Goal: Information Seeking & Learning: Learn about a topic

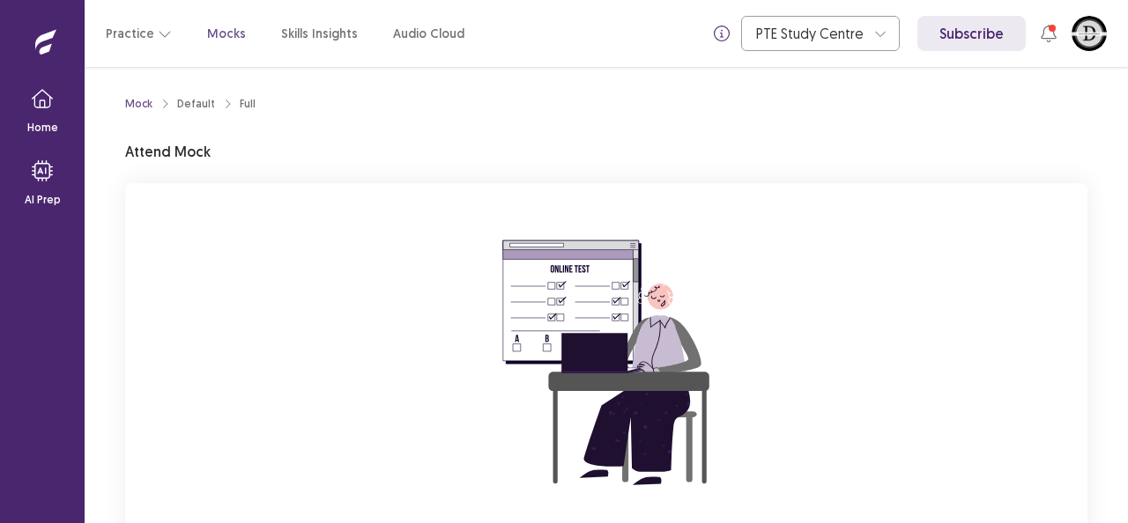
scroll to position [106, 0]
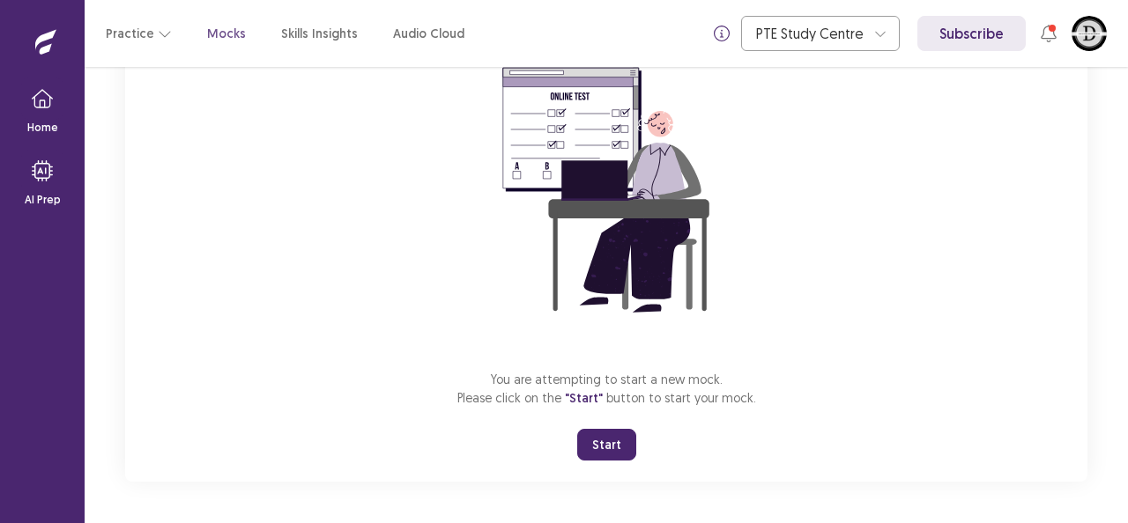
click at [620, 440] on button "Start" at bounding box center [606, 445] width 59 height 32
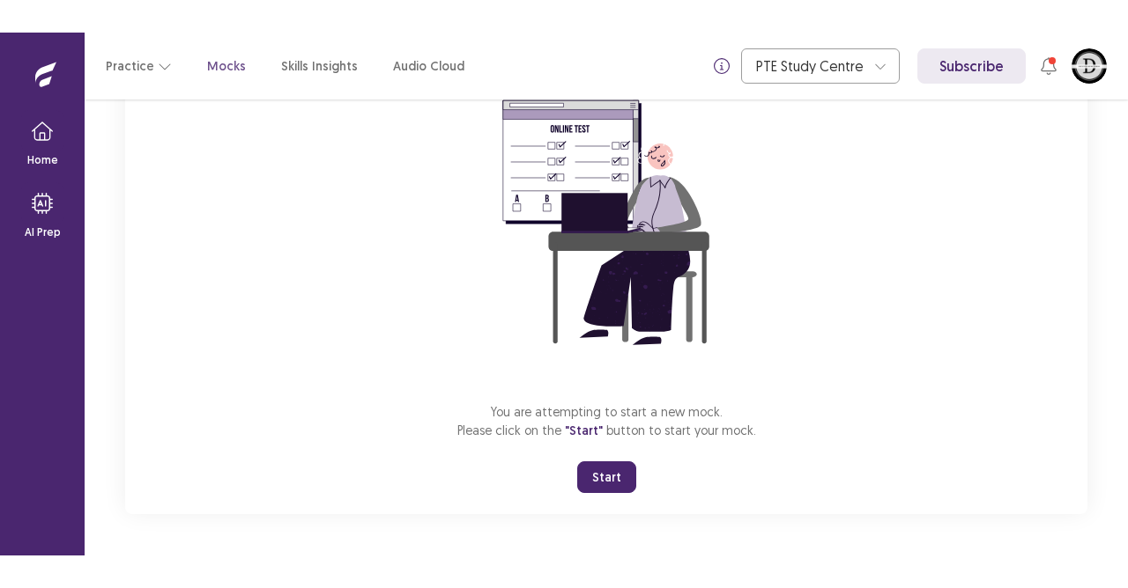
scroll to position [107, 0]
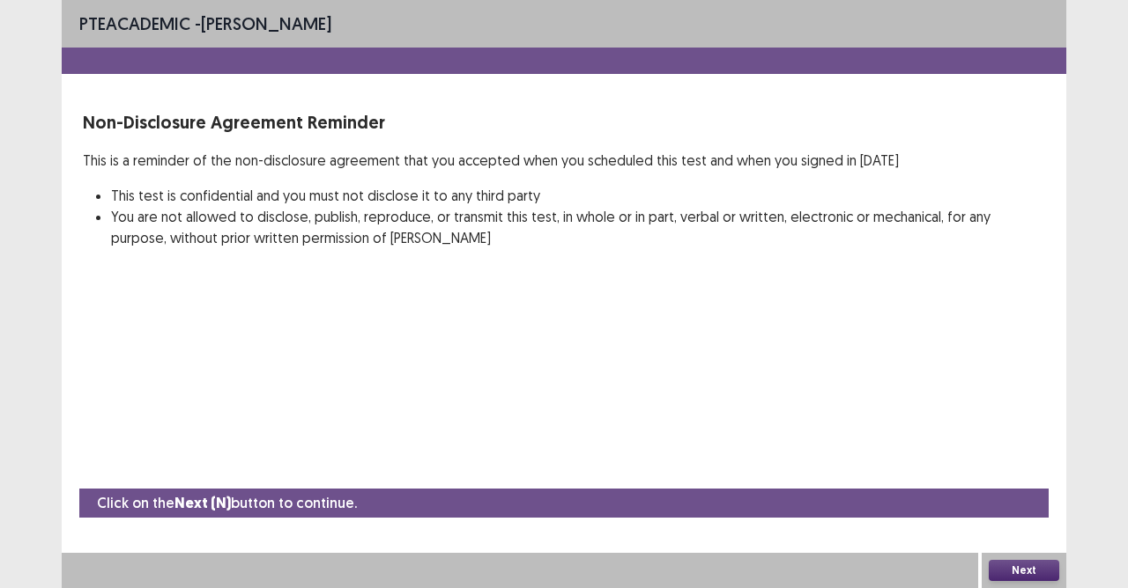
click at [1025, 522] on button "Next" at bounding box center [1023, 570] width 70 height 21
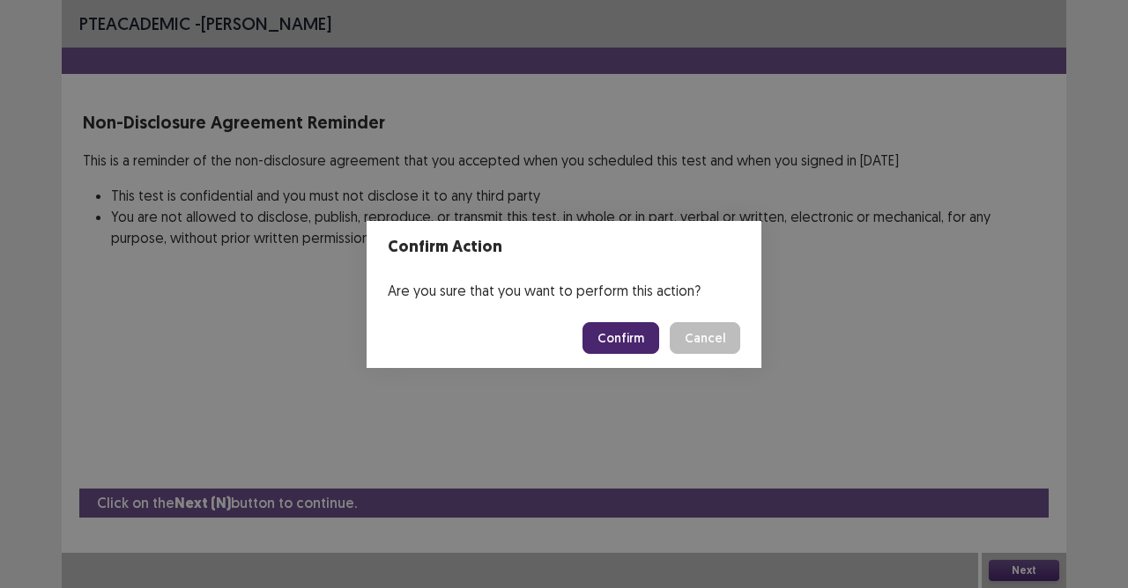
click at [629, 331] on button "Confirm" at bounding box center [620, 338] width 77 height 32
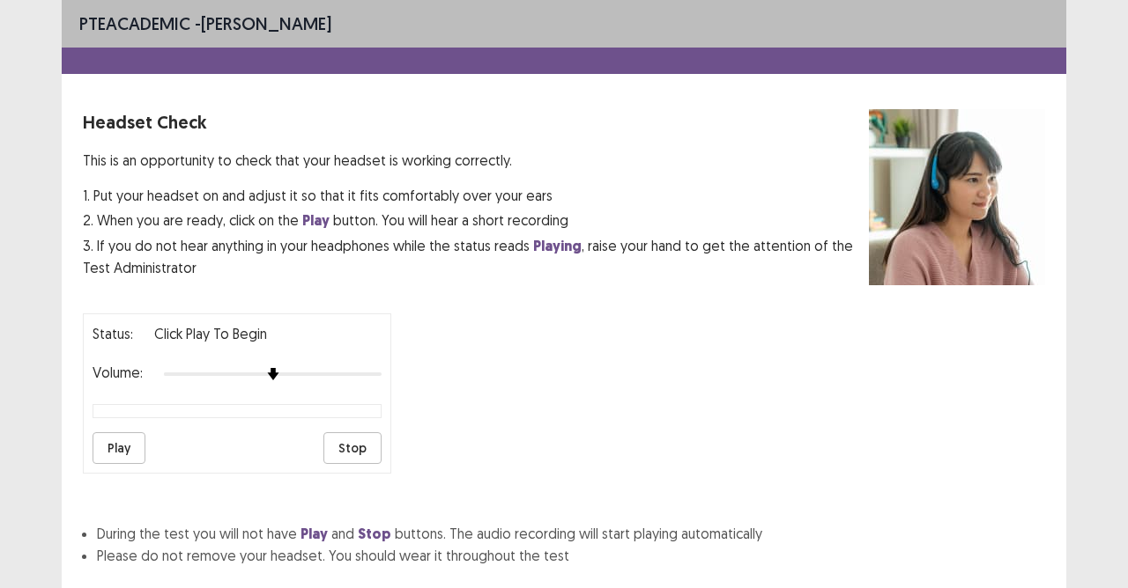
scroll to position [111, 0]
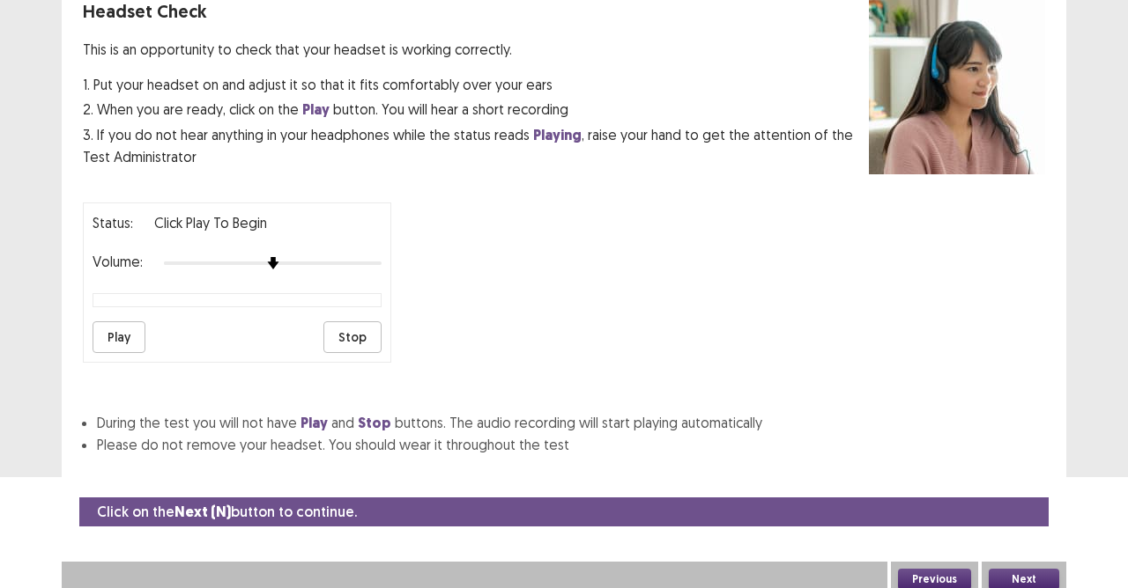
click at [109, 322] on button "Play" at bounding box center [118, 338] width 53 height 32
click at [1034, 522] on button "Next" at bounding box center [1023, 579] width 70 height 21
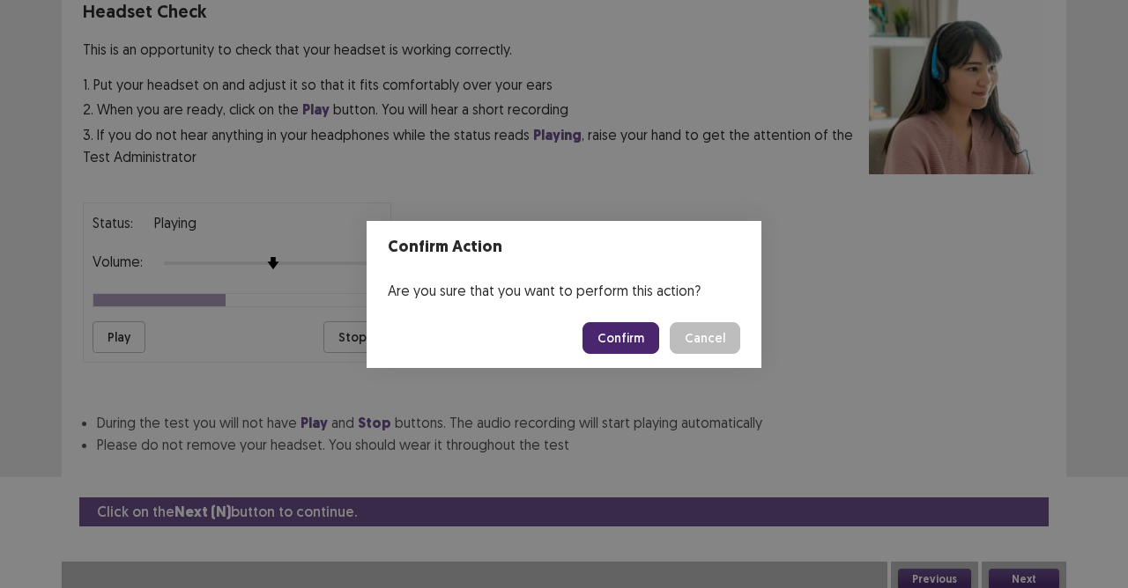
click at [627, 339] on button "Confirm" at bounding box center [620, 338] width 77 height 32
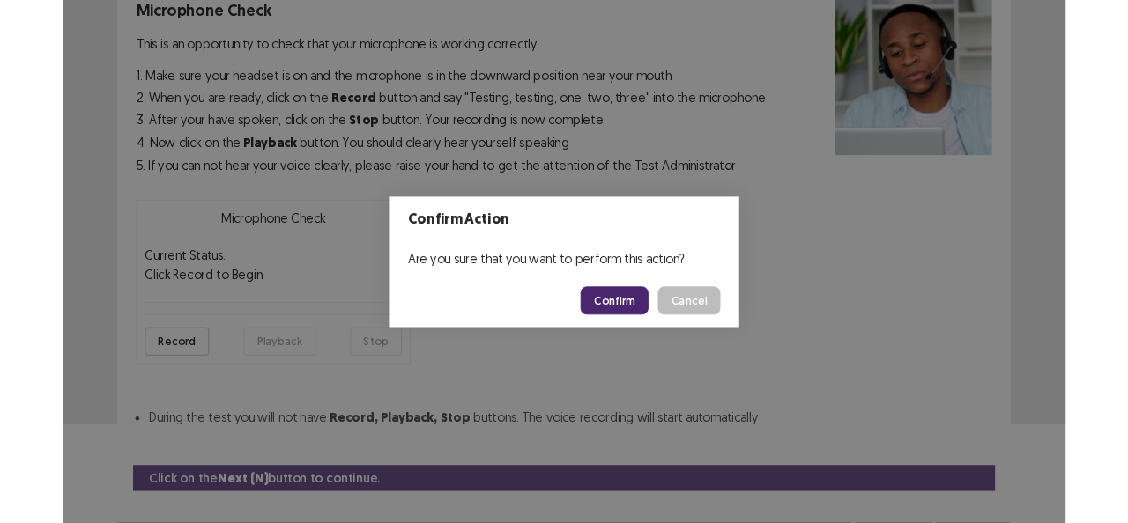
scroll to position [143, 0]
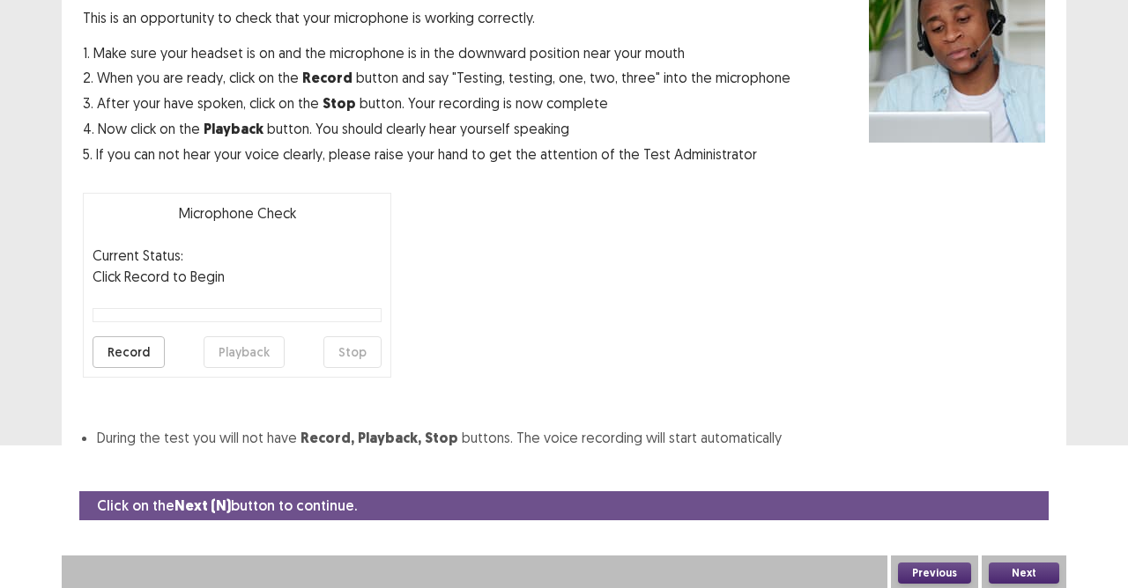
click at [134, 345] on button "Record" at bounding box center [128, 353] width 72 height 32
click at [354, 359] on button "Stop" at bounding box center [352, 353] width 58 height 32
click at [147, 342] on button "Record" at bounding box center [128, 353] width 72 height 32
click at [353, 353] on button "Stop" at bounding box center [352, 353] width 58 height 32
click at [141, 348] on button "Record" at bounding box center [128, 353] width 72 height 32
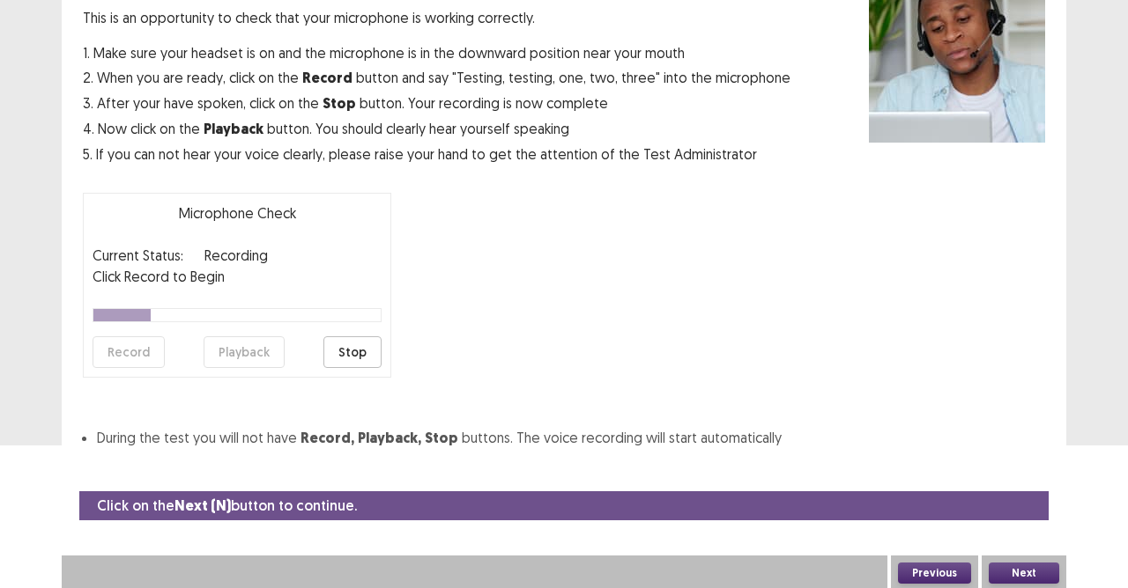
click at [352, 353] on button "Stop" at bounding box center [352, 353] width 58 height 32
click at [125, 339] on button "Record" at bounding box center [128, 353] width 72 height 32
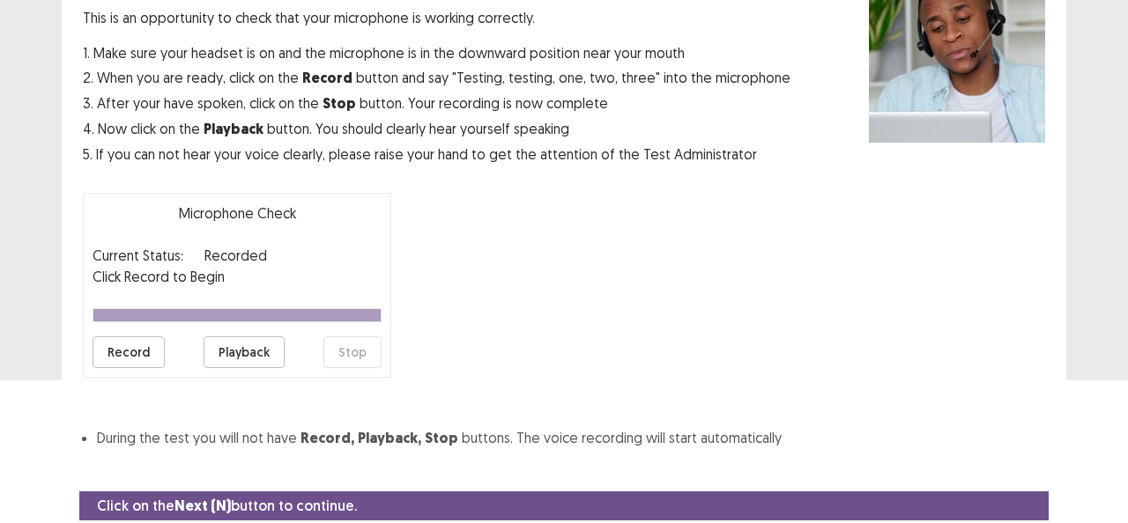
click at [714, 298] on div "Microphone Check This is an opportunity to check that your microphone is workin…" at bounding box center [564, 208] width 962 height 483
click at [107, 355] on button "Record" at bounding box center [128, 353] width 72 height 32
click at [354, 347] on button "Stop" at bounding box center [352, 353] width 58 height 32
click at [260, 345] on button "Playback" at bounding box center [243, 353] width 81 height 32
click at [110, 351] on button "Record" at bounding box center [128, 353] width 72 height 32
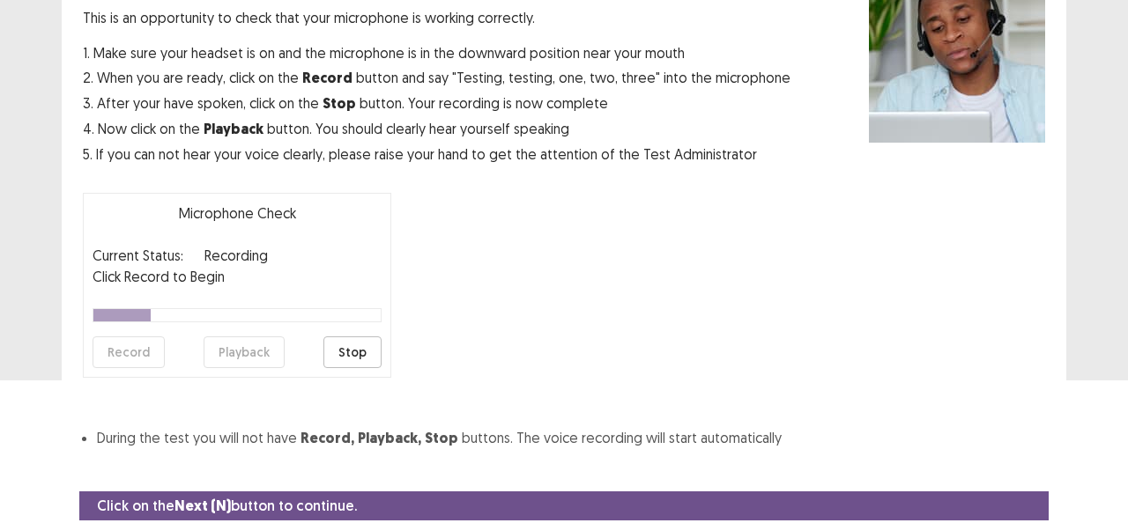
click at [351, 352] on button "Stop" at bounding box center [352, 353] width 58 height 32
click at [247, 349] on button "Playback" at bounding box center [243, 353] width 81 height 32
click at [124, 352] on button "Record" at bounding box center [128, 353] width 72 height 32
click at [352, 354] on button "Stop" at bounding box center [352, 353] width 58 height 32
click at [238, 347] on button "Playback" at bounding box center [243, 353] width 81 height 32
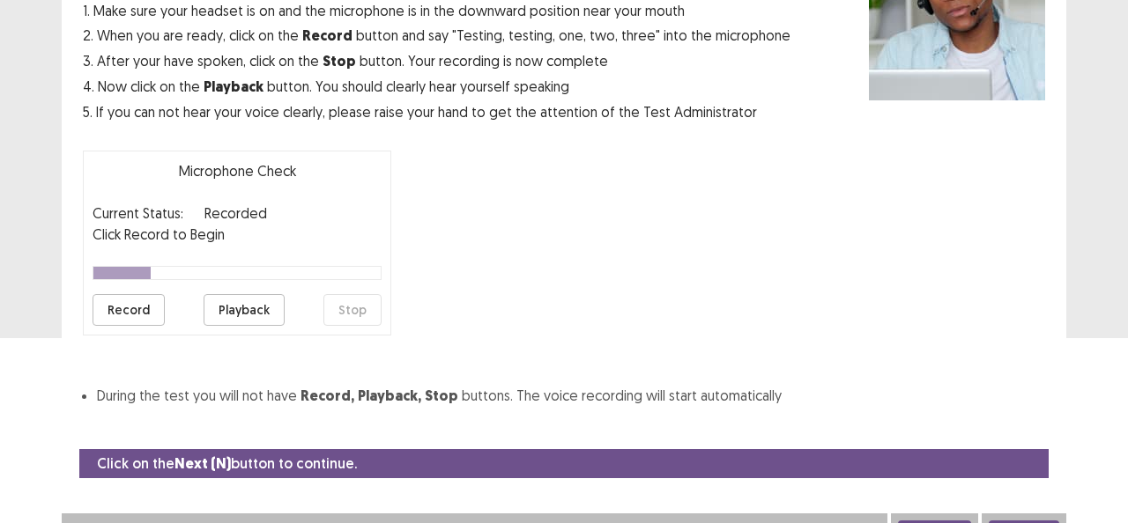
scroll to position [208, 0]
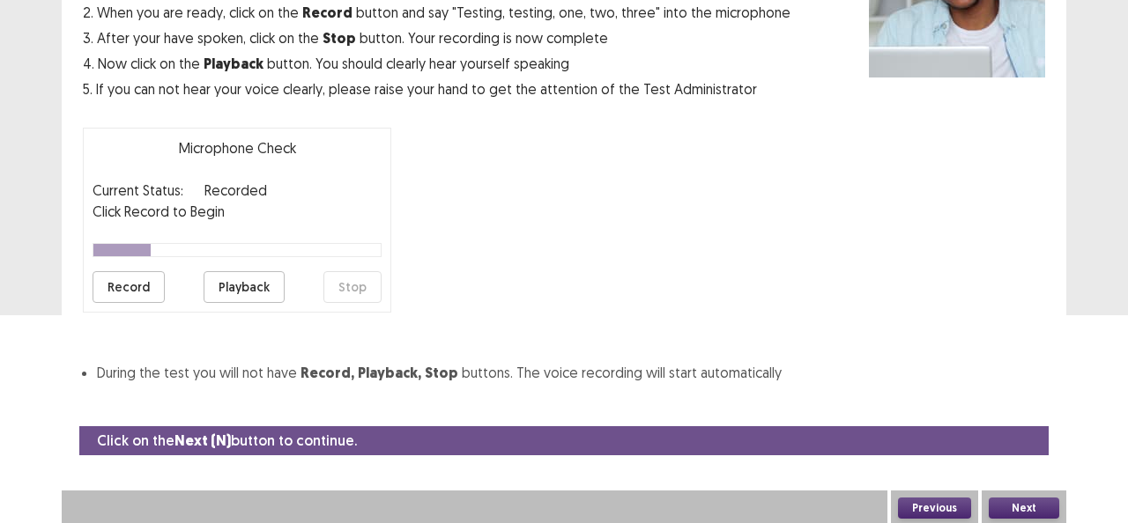
click at [1035, 499] on button "Next" at bounding box center [1023, 508] width 70 height 21
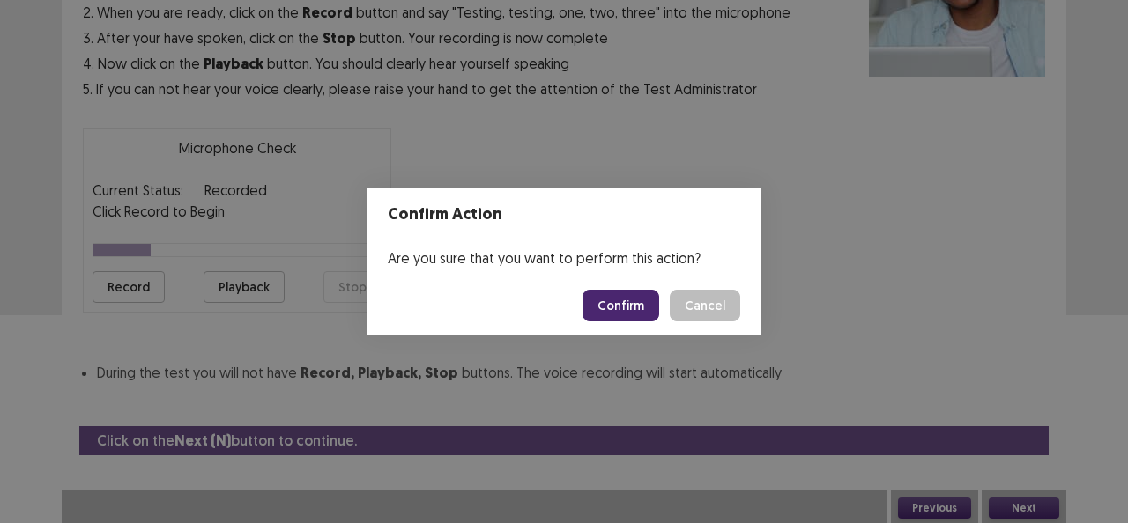
click at [705, 310] on button "Cancel" at bounding box center [705, 306] width 70 height 32
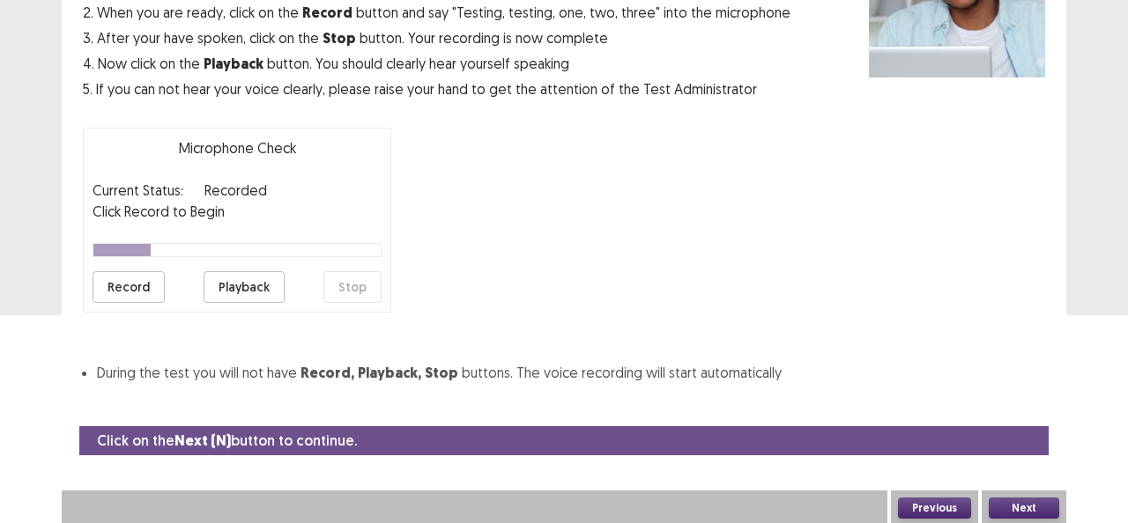
click at [119, 275] on button "Record" at bounding box center [128, 287] width 72 height 32
click at [351, 285] on button "Stop" at bounding box center [352, 287] width 58 height 32
click at [255, 289] on button "Playback" at bounding box center [243, 287] width 81 height 32
click at [125, 284] on button "Record" at bounding box center [128, 287] width 72 height 32
click at [337, 285] on button "Stop" at bounding box center [352, 287] width 58 height 32
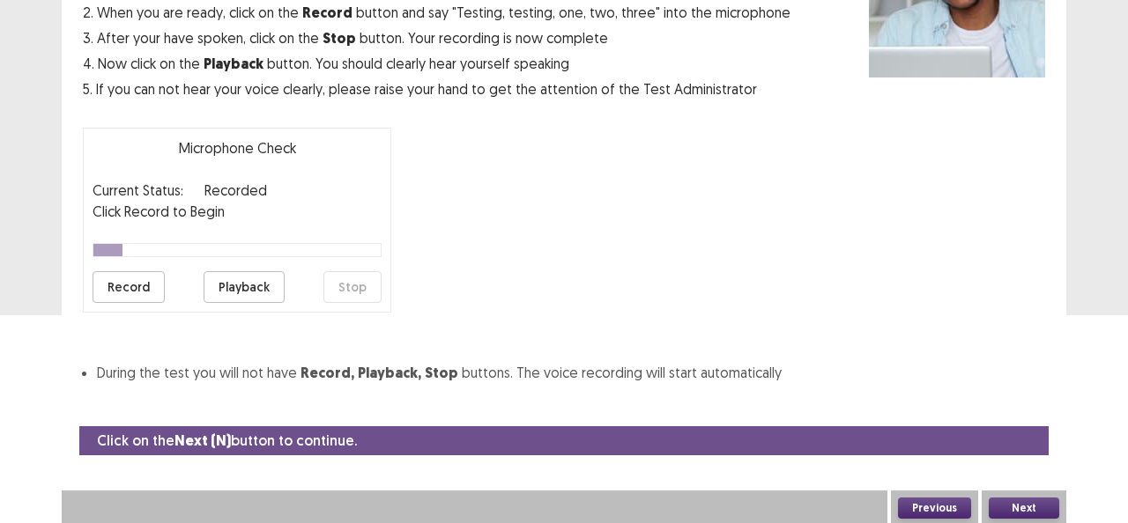
click at [254, 294] on button "Playback" at bounding box center [243, 287] width 81 height 32
click at [1036, 513] on button "Next" at bounding box center [1023, 508] width 70 height 21
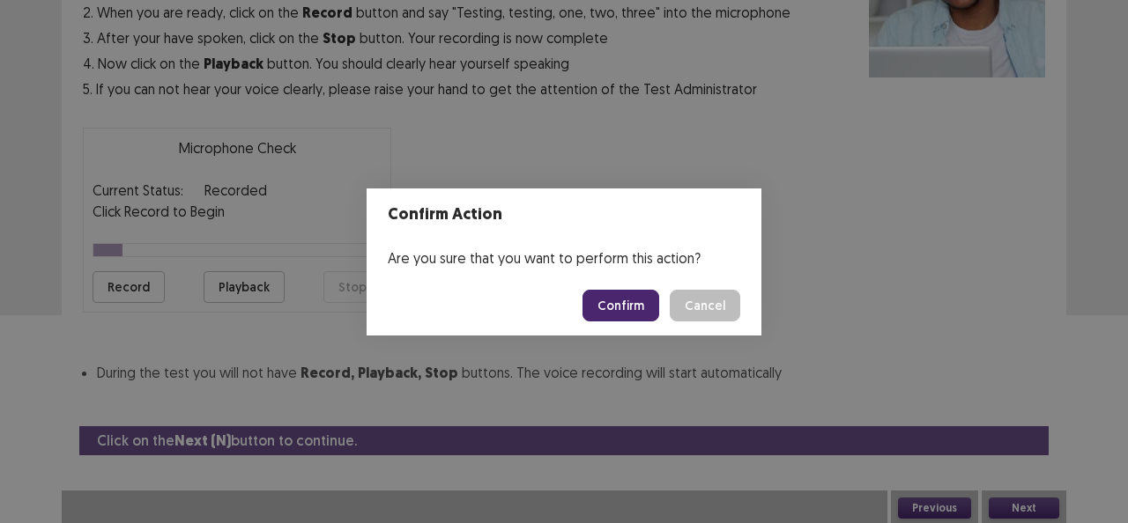
click at [623, 307] on button "Confirm" at bounding box center [620, 306] width 77 height 32
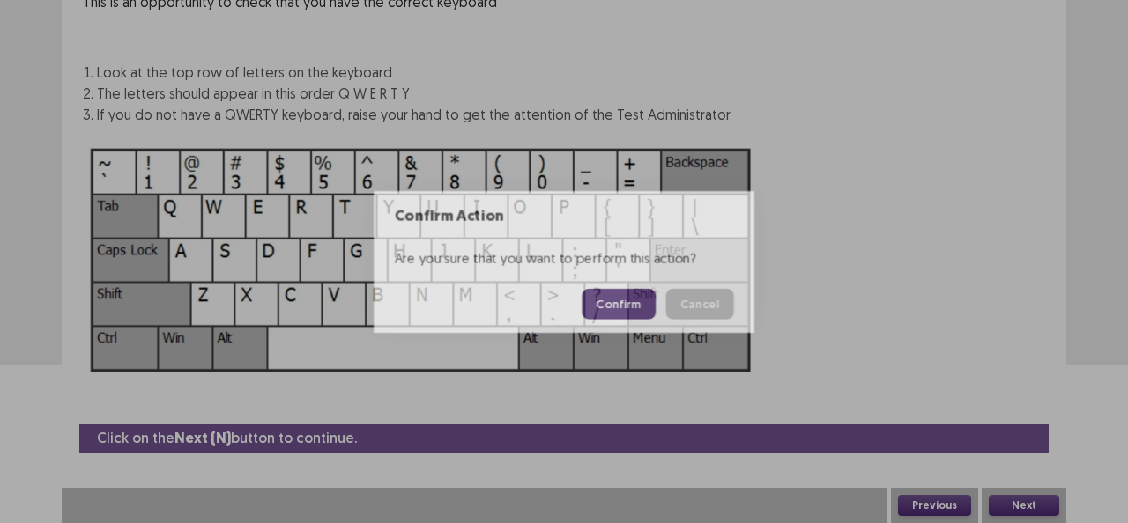
scroll to position [159, 0]
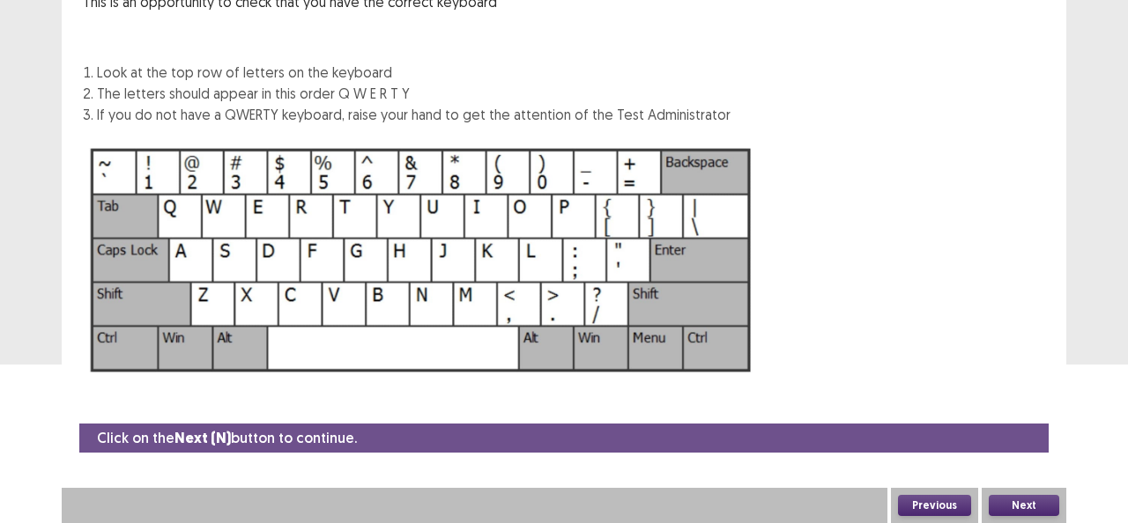
click at [1022, 507] on button "Next" at bounding box center [1023, 505] width 70 height 21
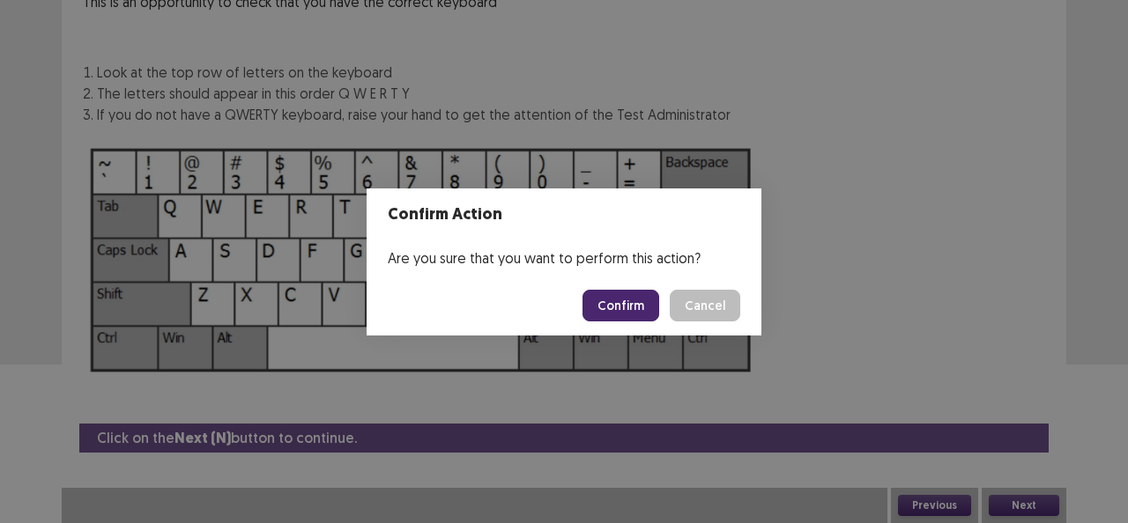
click at [641, 303] on button "Confirm" at bounding box center [620, 306] width 77 height 32
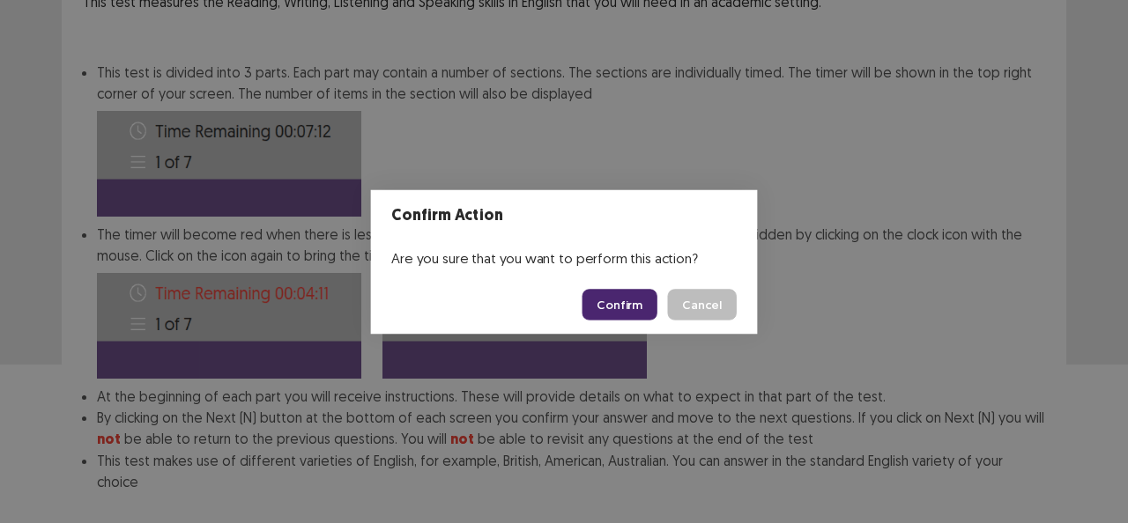
scroll to position [248, 0]
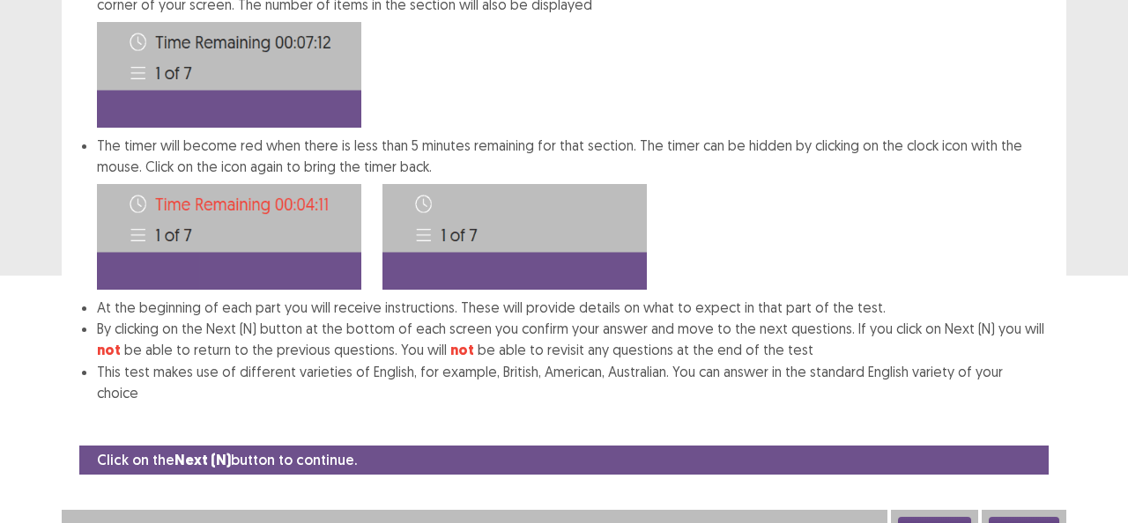
click at [1010, 517] on button "Next" at bounding box center [1023, 527] width 70 height 21
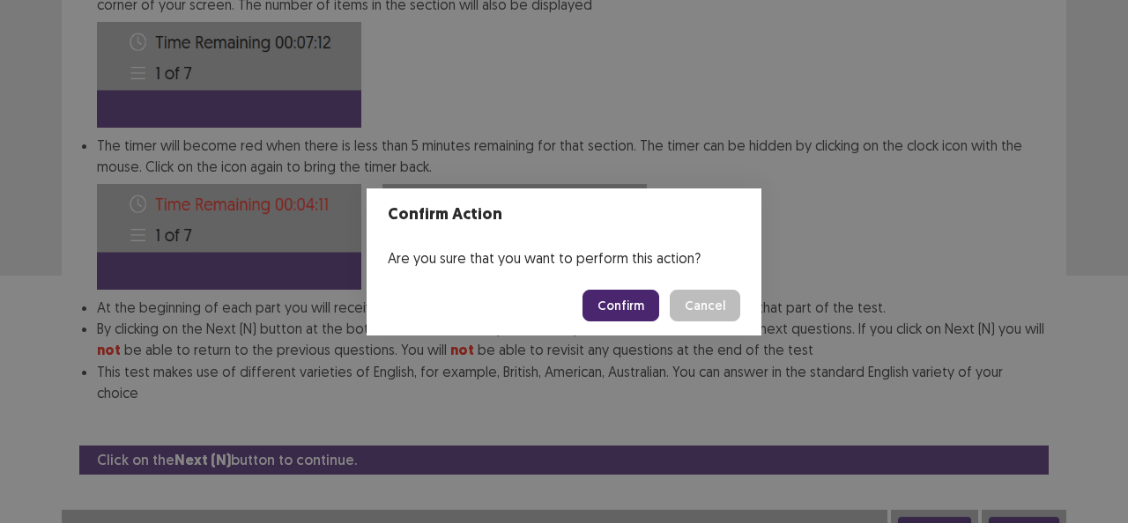
click at [640, 301] on button "Confirm" at bounding box center [620, 306] width 77 height 32
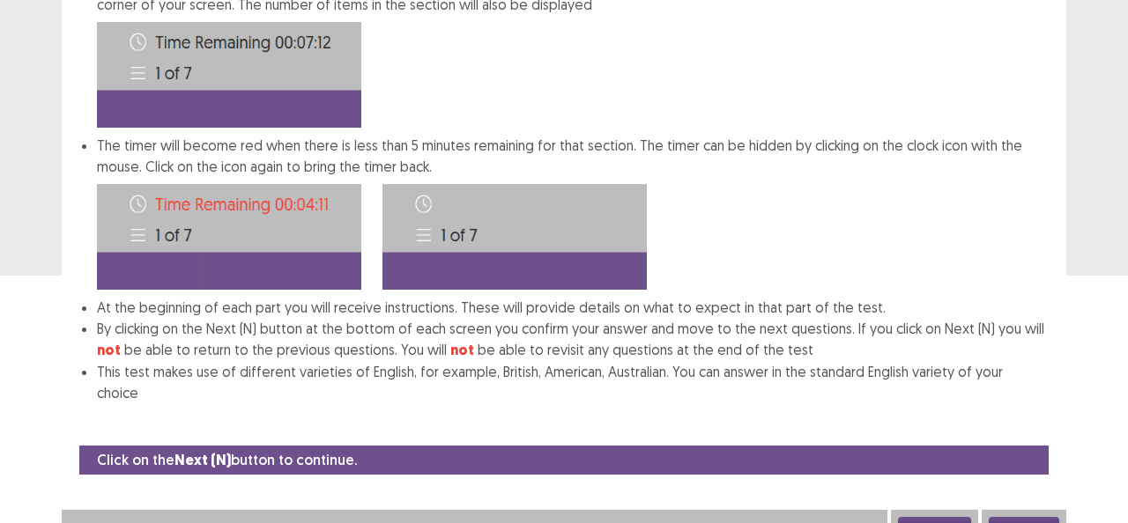
scroll to position [82, 0]
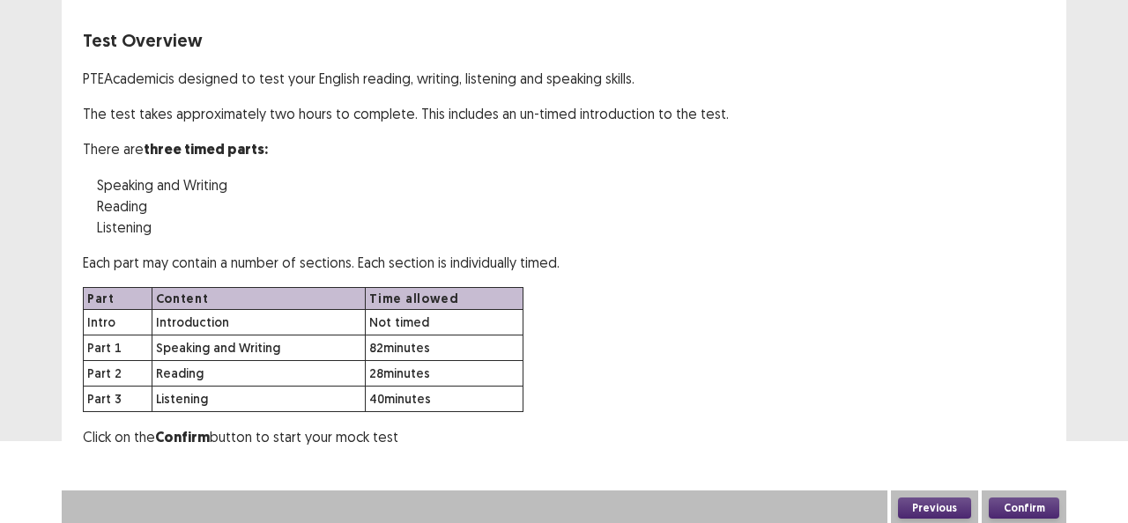
click at [1015, 503] on button "Confirm" at bounding box center [1023, 508] width 70 height 21
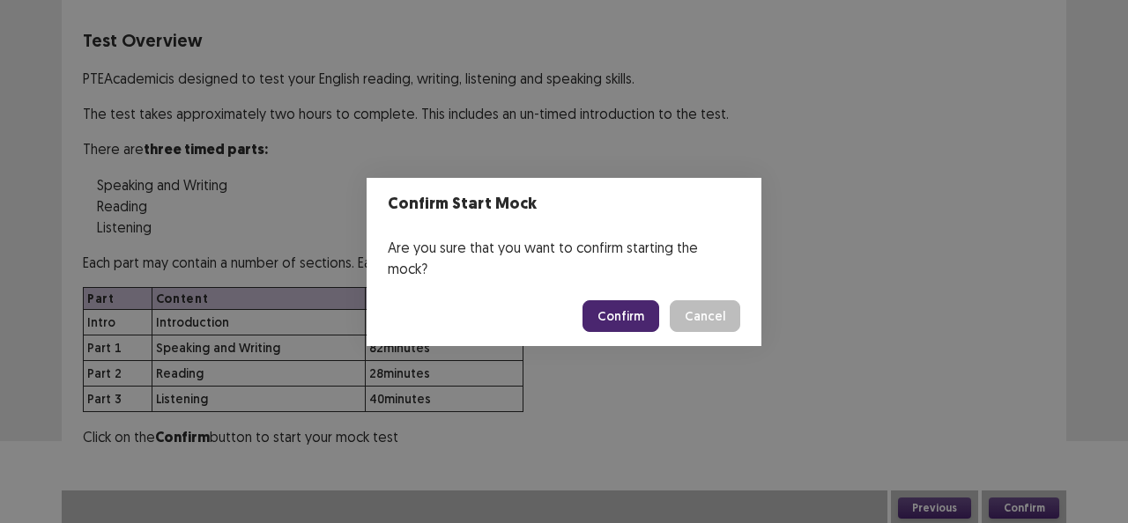
click at [620, 300] on button "Confirm" at bounding box center [620, 316] width 77 height 32
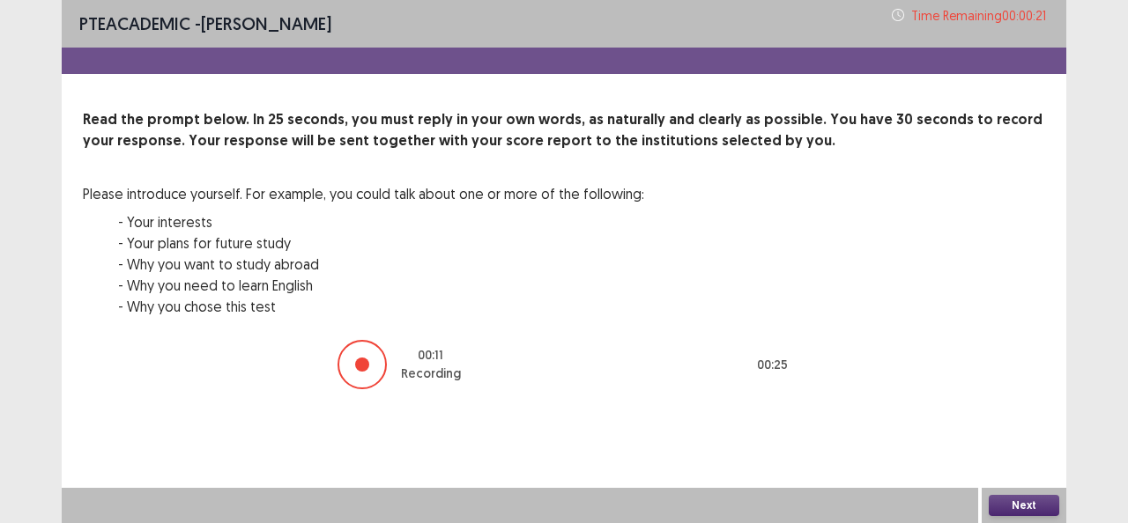
click at [1021, 505] on button "Next" at bounding box center [1023, 505] width 70 height 21
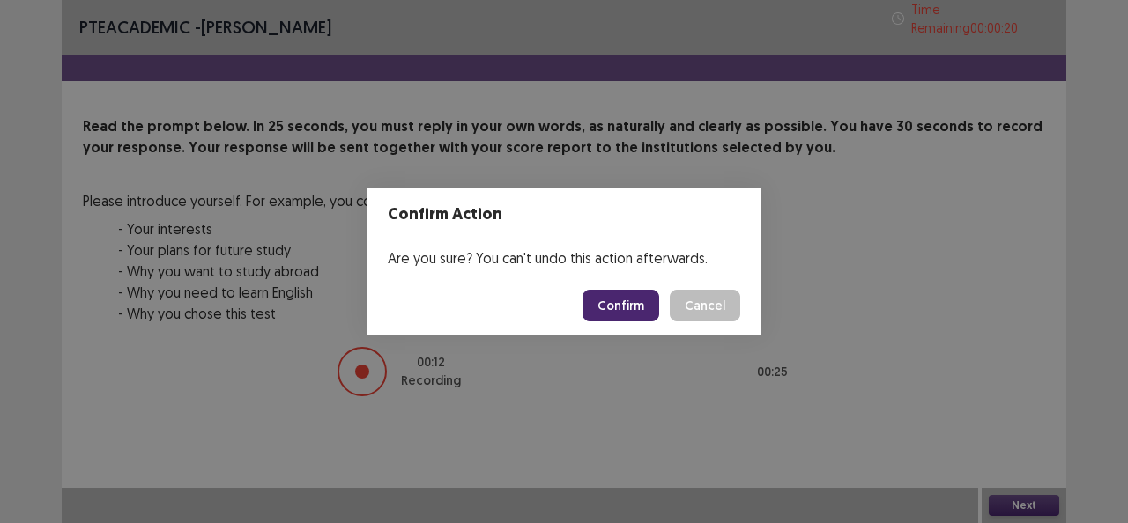
click at [639, 299] on button "Confirm" at bounding box center [620, 306] width 77 height 32
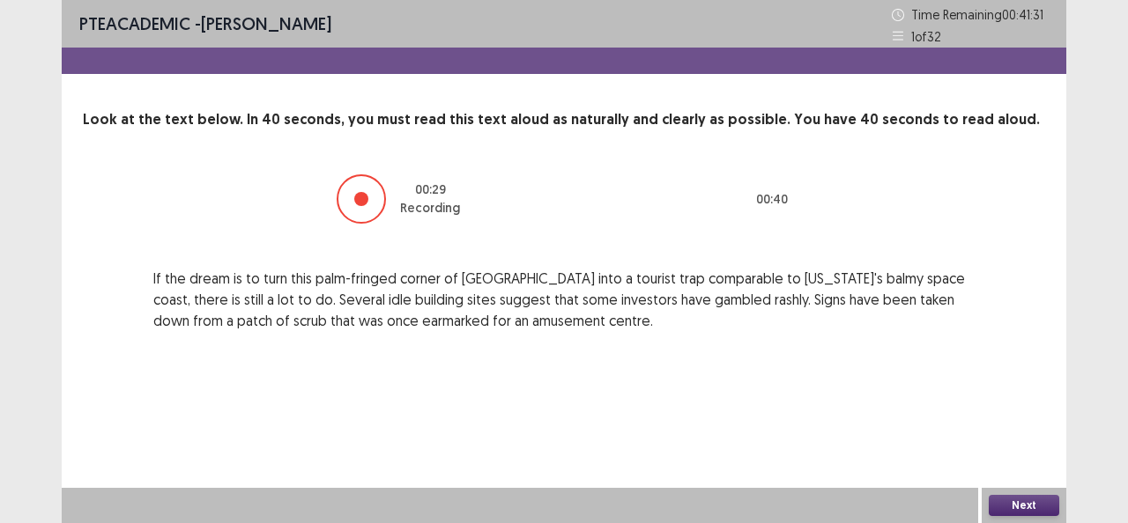
click at [1039, 502] on button "Next" at bounding box center [1023, 505] width 70 height 21
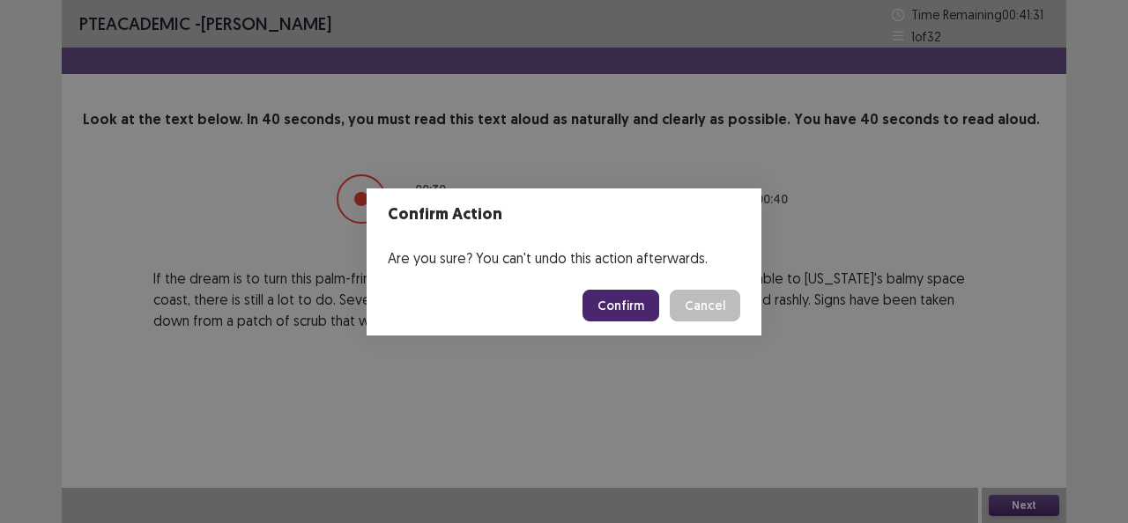
click at [650, 308] on button "Confirm" at bounding box center [620, 306] width 77 height 32
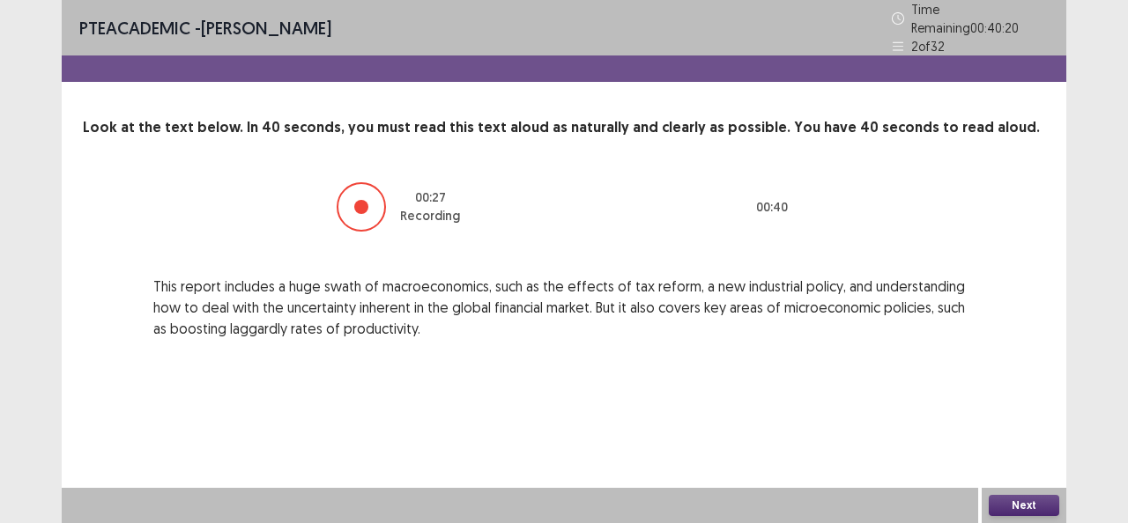
click at [1041, 505] on button "Next" at bounding box center [1023, 505] width 70 height 21
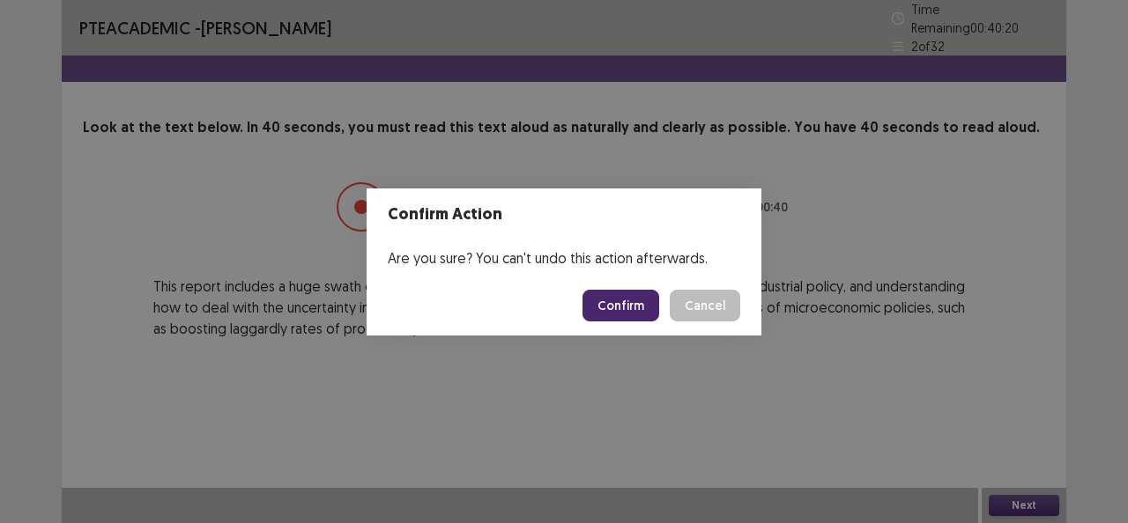
click at [626, 299] on button "Confirm" at bounding box center [620, 306] width 77 height 32
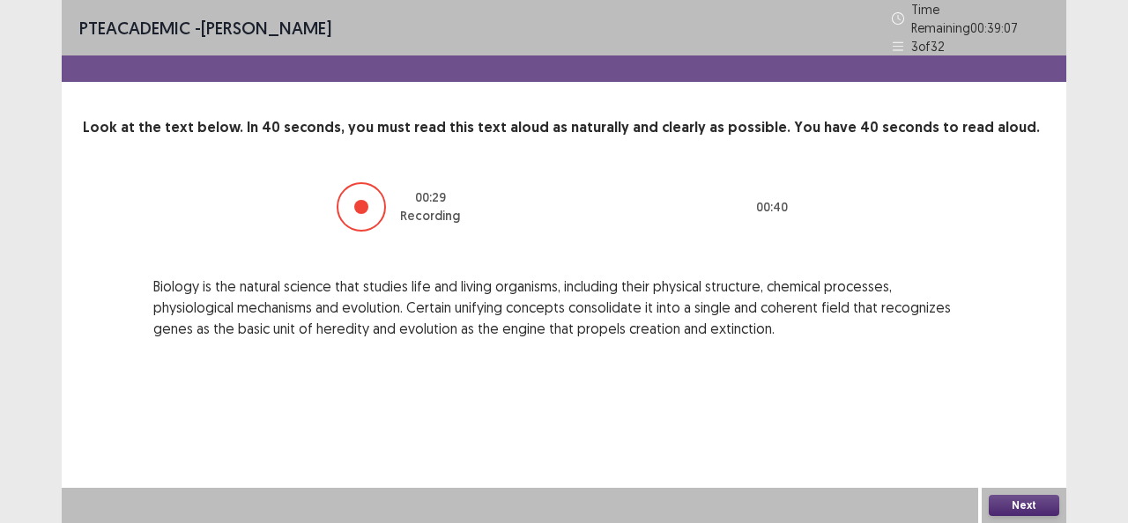
click at [999, 500] on button "Next" at bounding box center [1023, 505] width 70 height 21
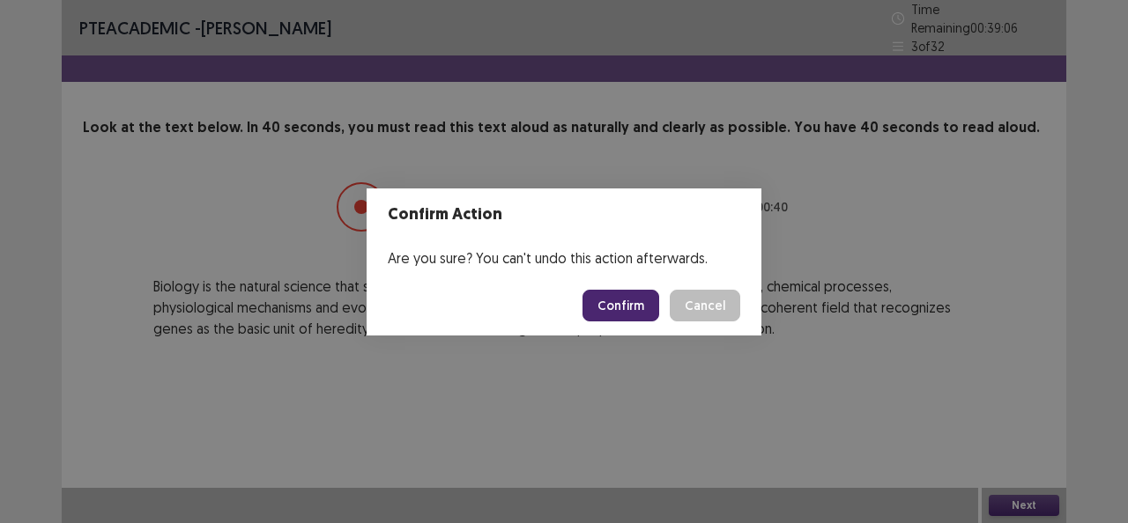
click at [631, 307] on button "Confirm" at bounding box center [620, 306] width 77 height 32
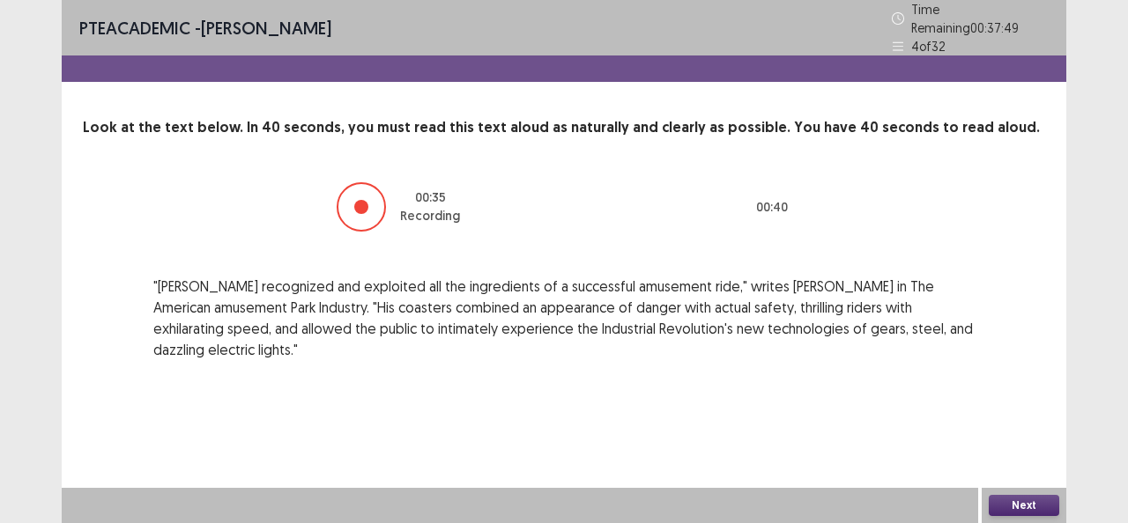
click at [1039, 503] on button "Next" at bounding box center [1023, 505] width 70 height 21
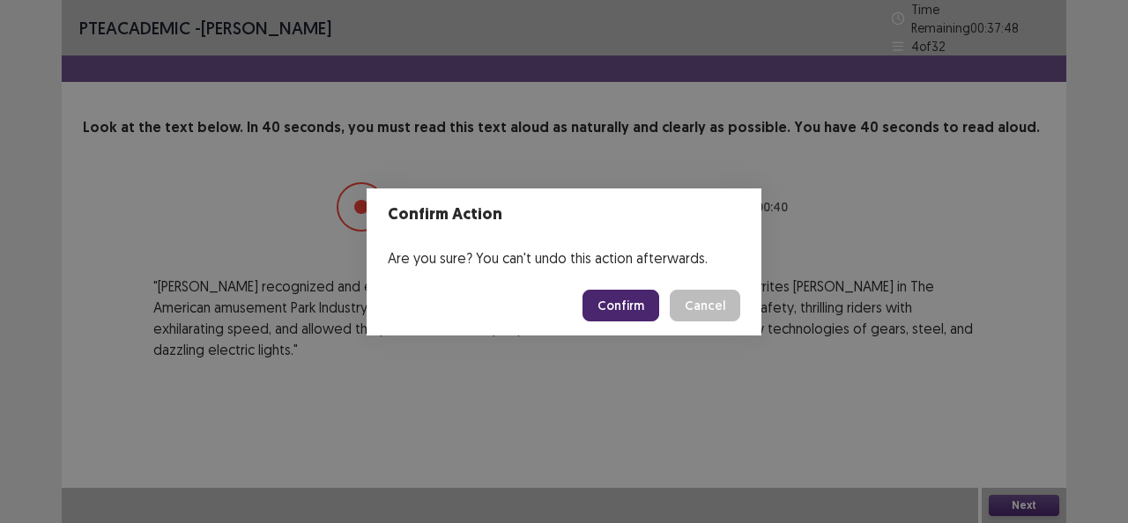
click at [633, 299] on button "Confirm" at bounding box center [620, 306] width 77 height 32
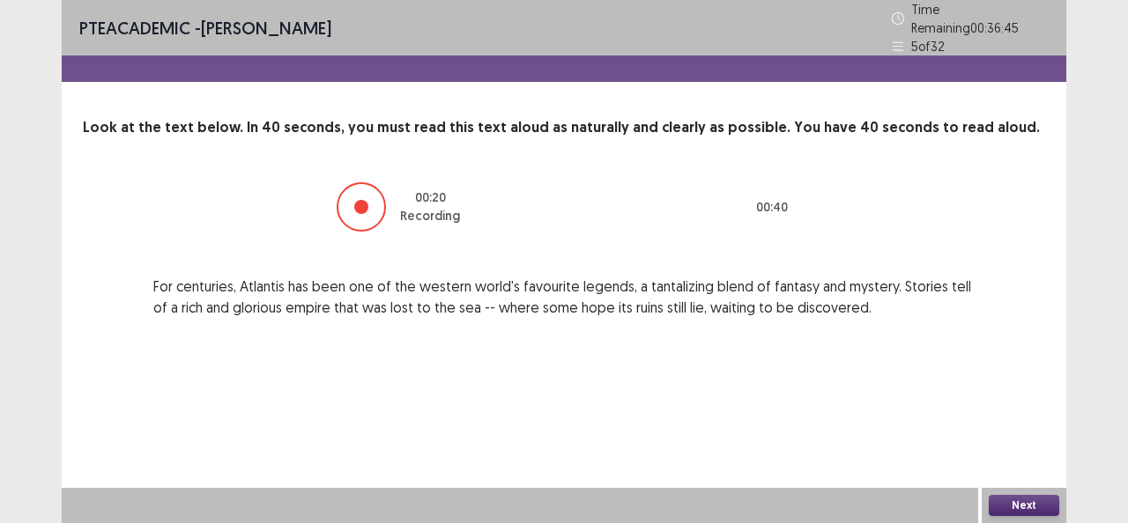
click at [995, 502] on button "Next" at bounding box center [1023, 505] width 70 height 21
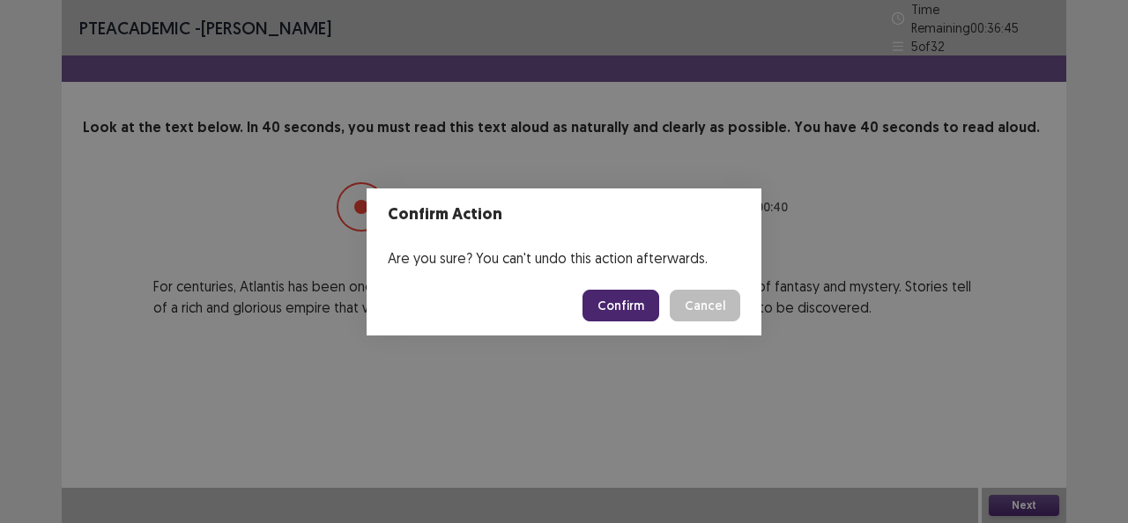
click at [641, 322] on footer "Confirm Cancel" at bounding box center [563, 306] width 395 height 60
click at [624, 296] on button "Confirm" at bounding box center [620, 306] width 77 height 32
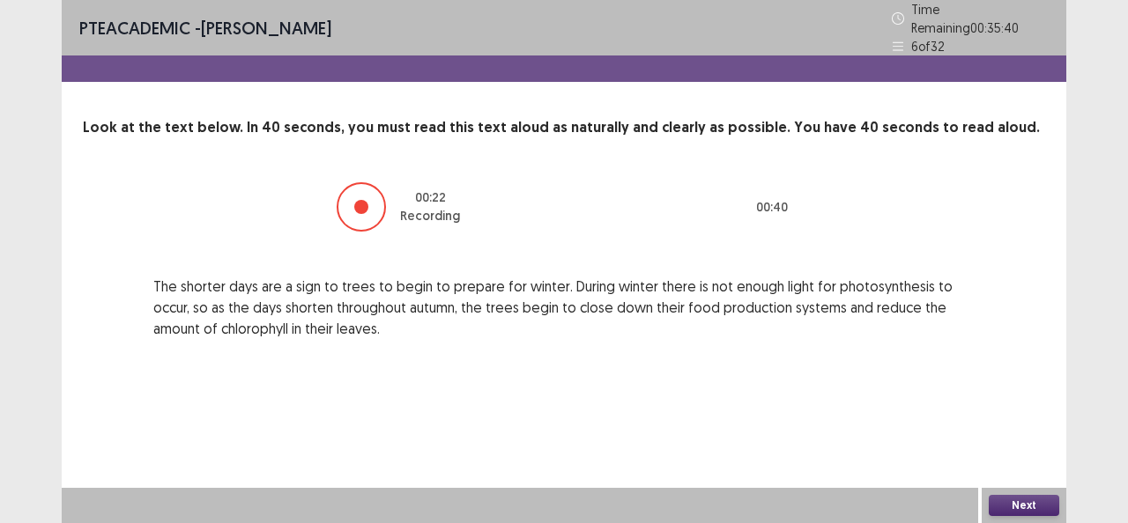
click at [1007, 499] on button "Next" at bounding box center [1023, 505] width 70 height 21
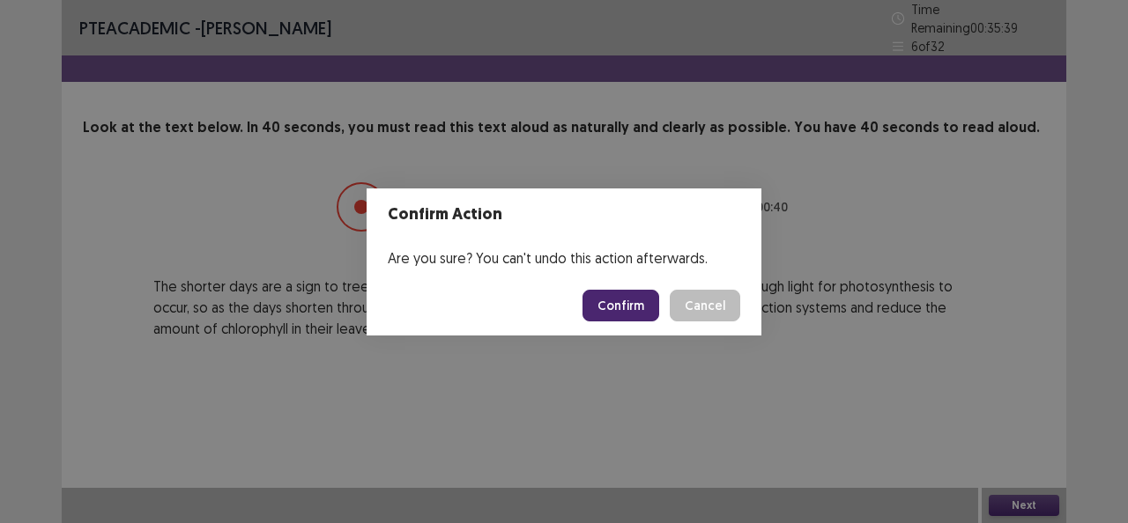
click at [635, 314] on button "Confirm" at bounding box center [620, 306] width 77 height 32
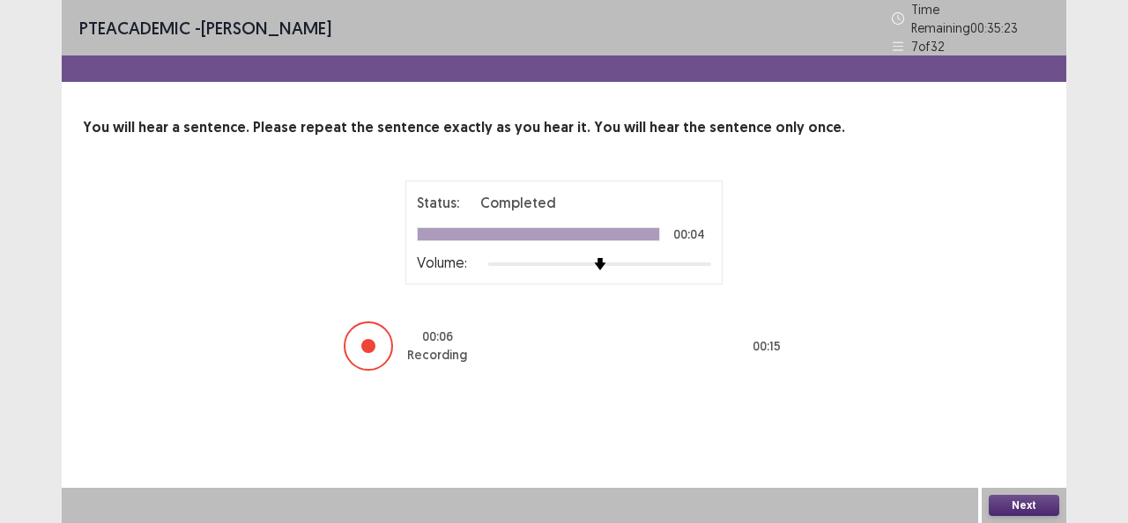
click at [1028, 510] on button "Next" at bounding box center [1023, 505] width 70 height 21
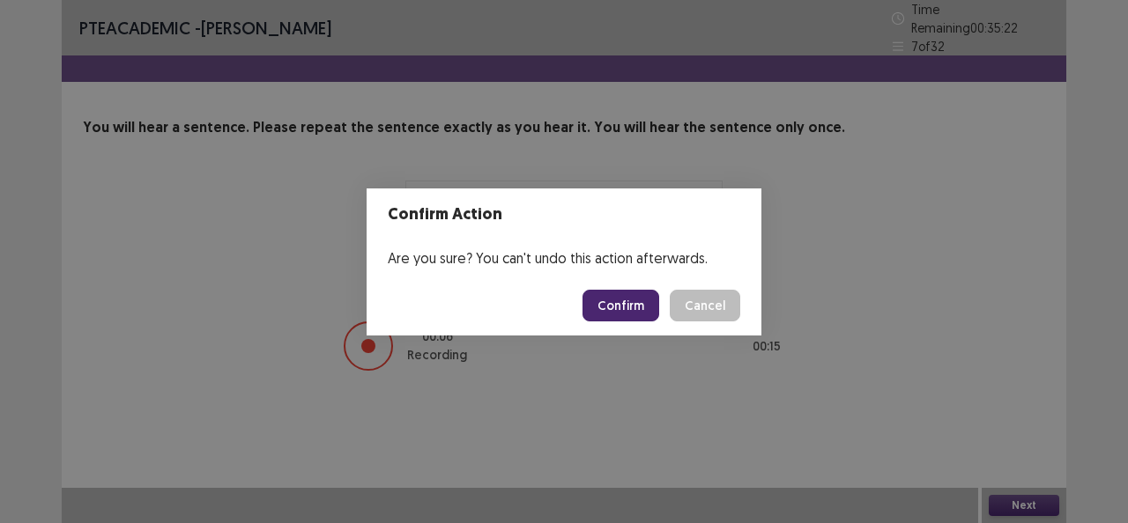
click at [656, 314] on button "Confirm" at bounding box center [620, 306] width 77 height 32
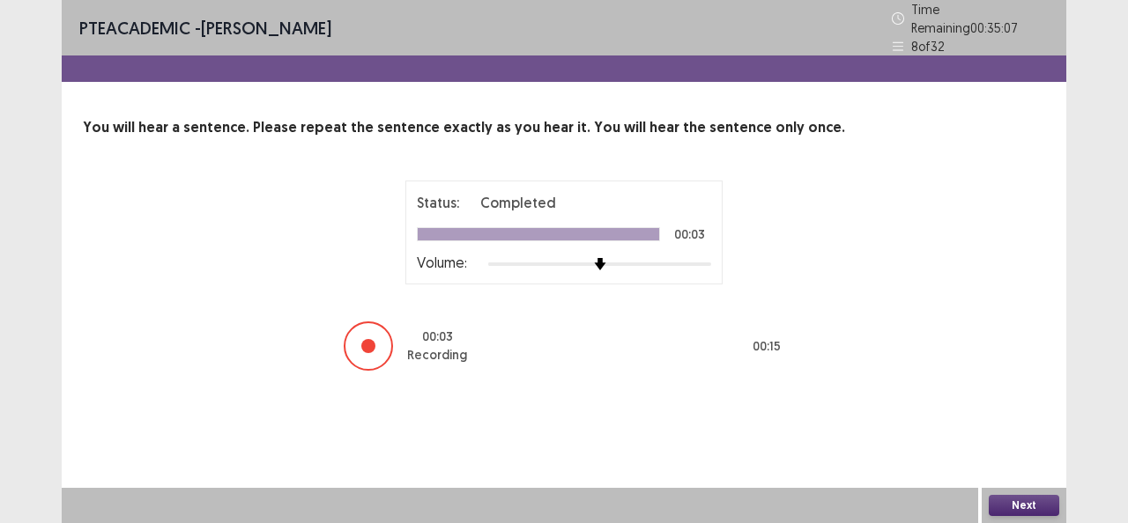
click at [1039, 496] on button "Next" at bounding box center [1023, 505] width 70 height 21
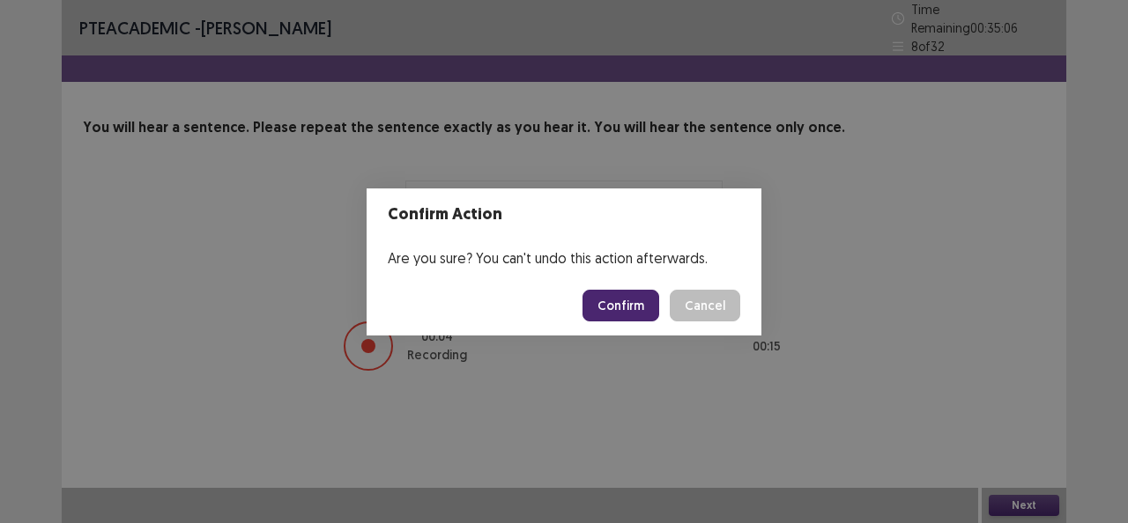
click at [618, 296] on button "Confirm" at bounding box center [620, 306] width 77 height 32
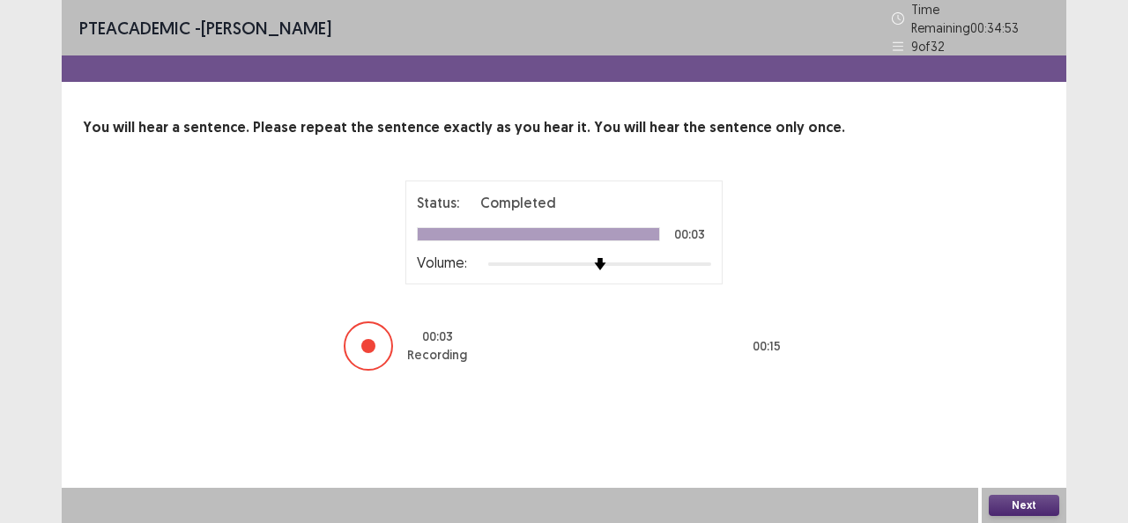
click at [1029, 499] on button "Next" at bounding box center [1023, 505] width 70 height 21
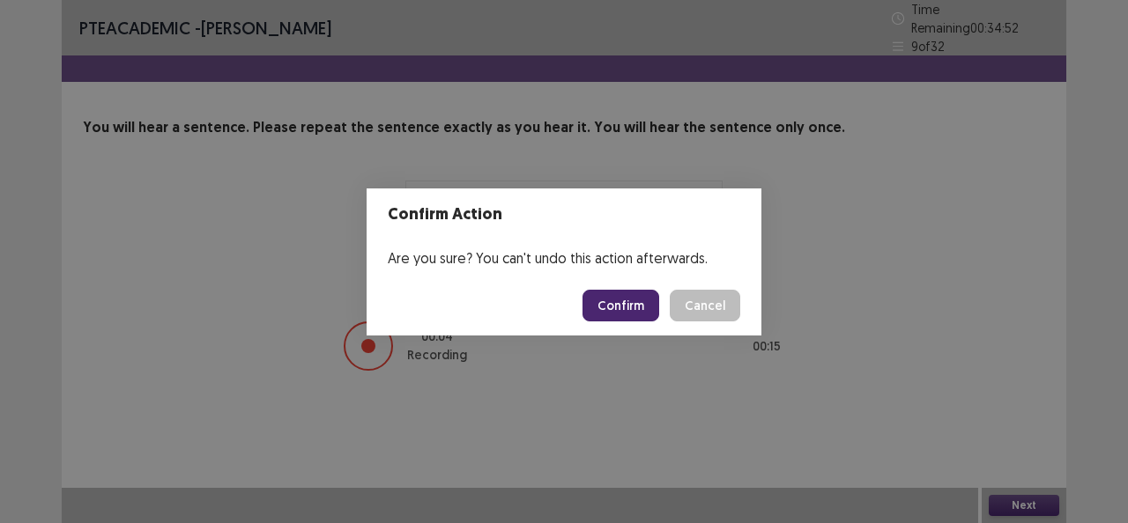
click at [622, 307] on button "Confirm" at bounding box center [620, 306] width 77 height 32
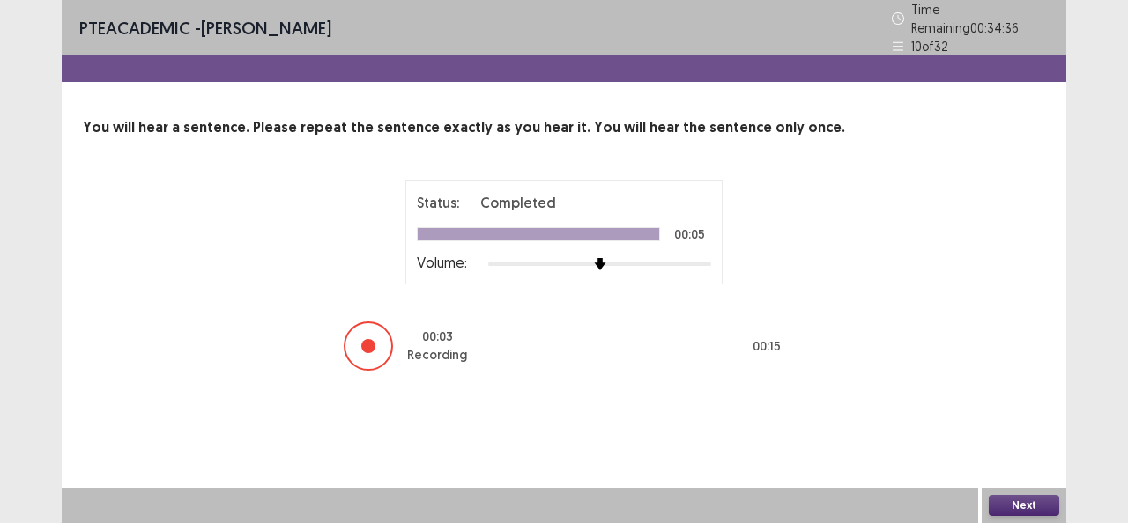
click at [1047, 506] on button "Next" at bounding box center [1023, 505] width 70 height 21
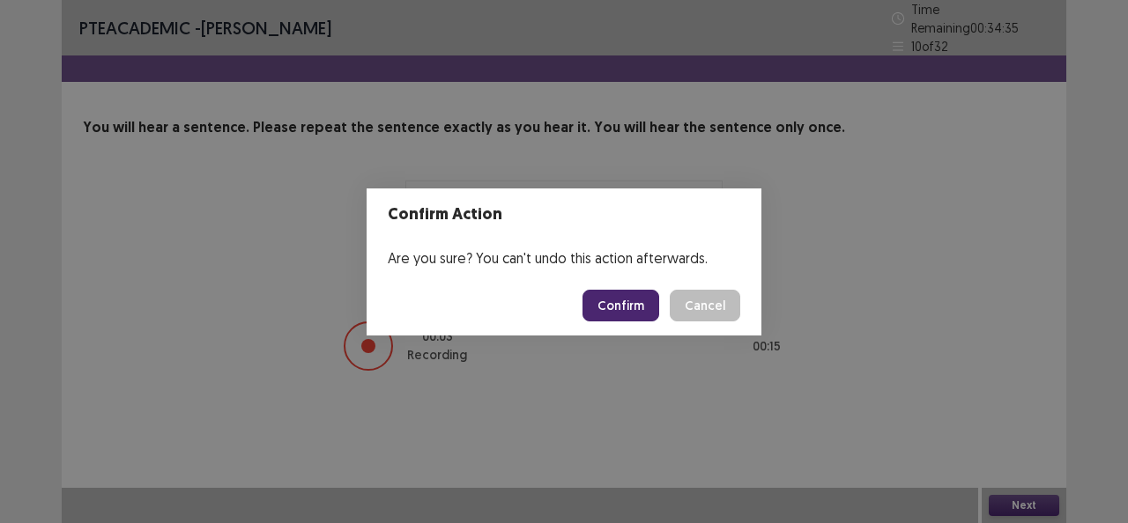
click at [629, 314] on button "Confirm" at bounding box center [620, 306] width 77 height 32
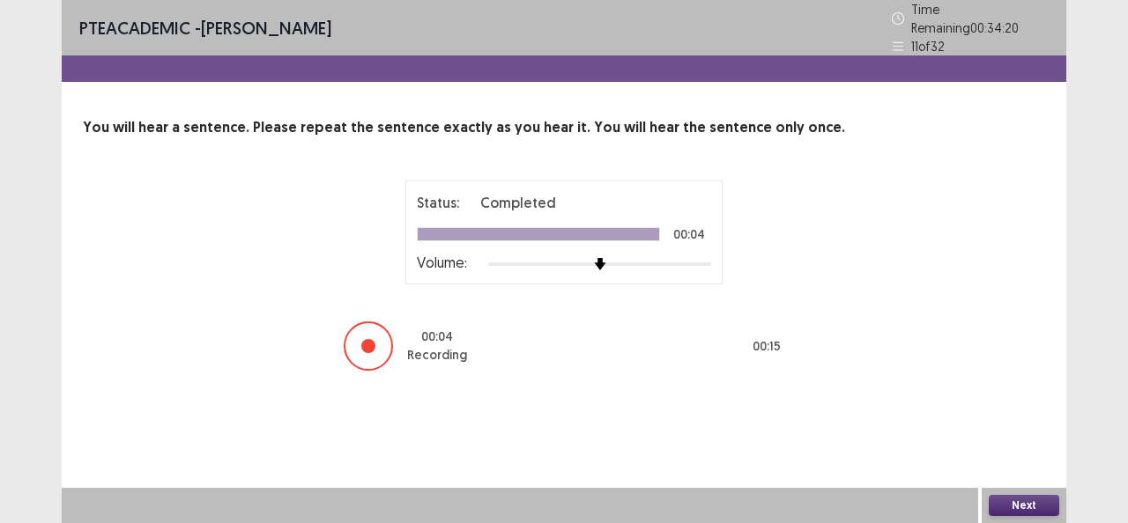
click at [1030, 504] on button "Next" at bounding box center [1023, 505] width 70 height 21
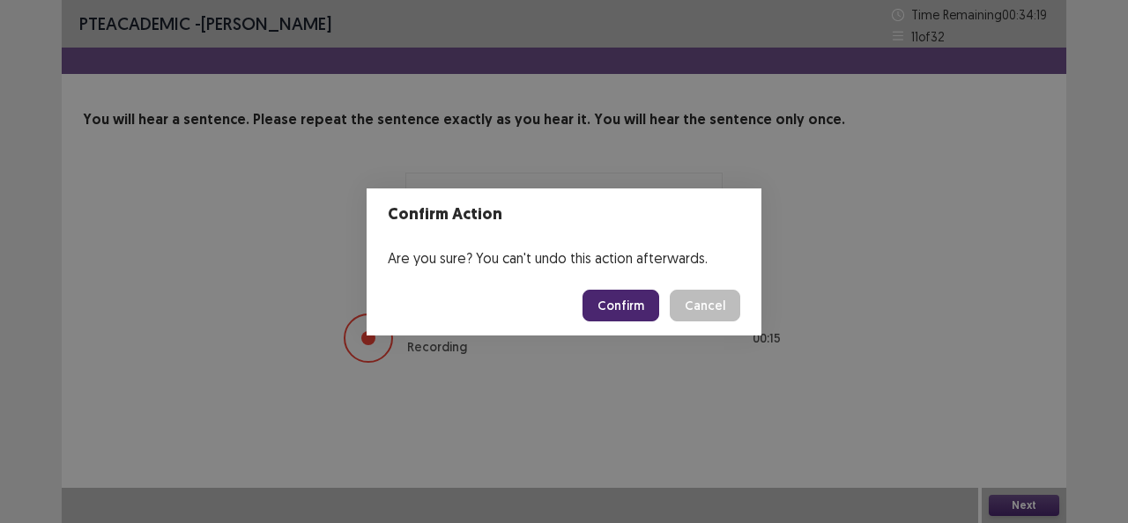
click at [627, 303] on button "Confirm" at bounding box center [620, 306] width 77 height 32
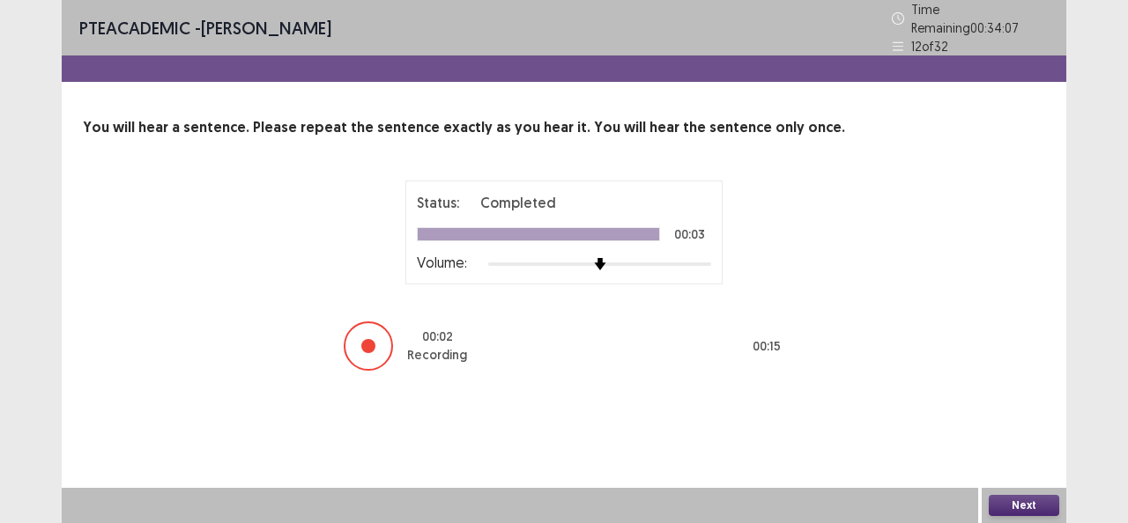
click at [1004, 499] on button "Next" at bounding box center [1023, 505] width 70 height 21
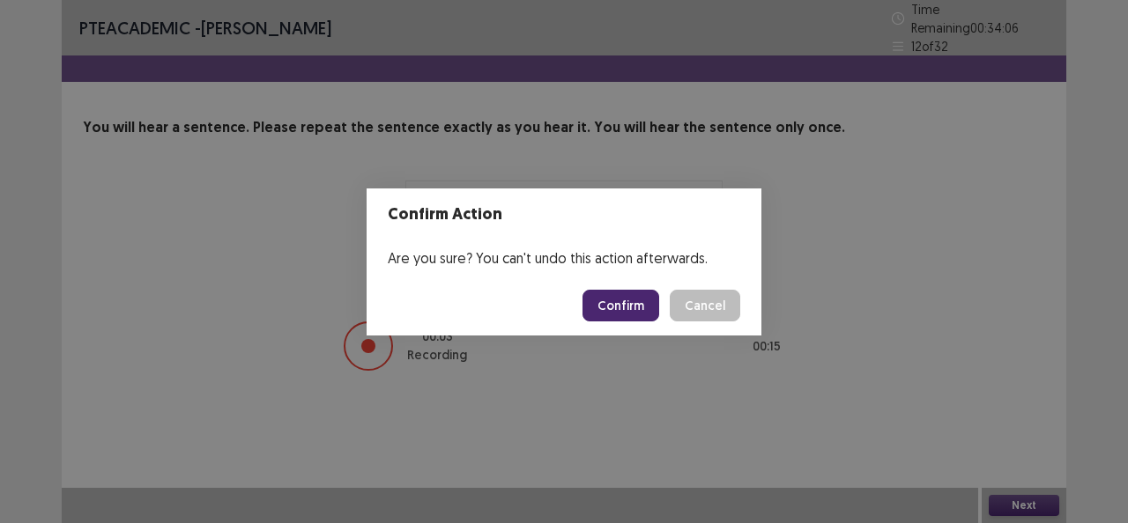
click at [611, 294] on button "Confirm" at bounding box center [620, 306] width 77 height 32
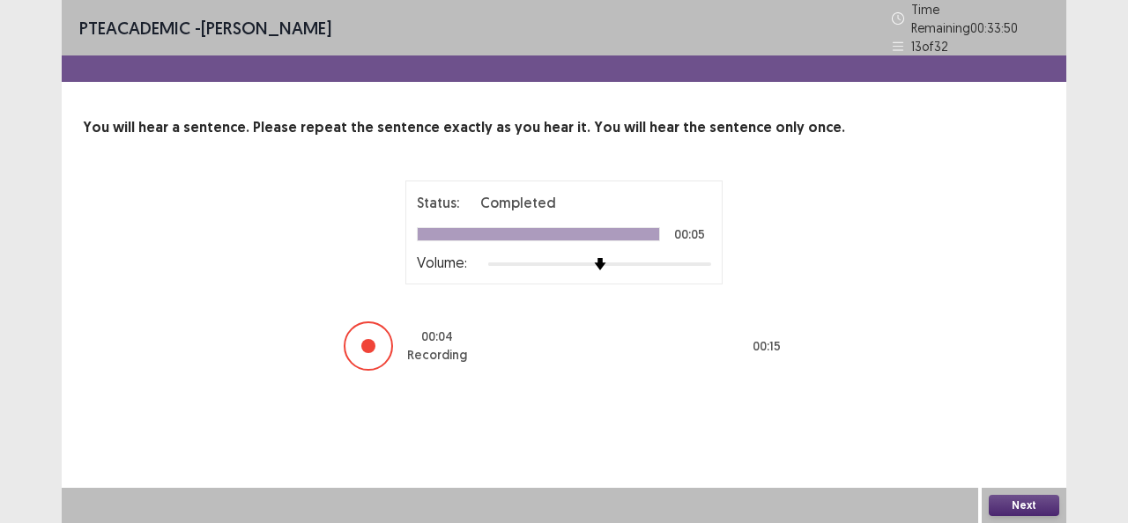
click at [1013, 509] on button "Next" at bounding box center [1023, 505] width 70 height 21
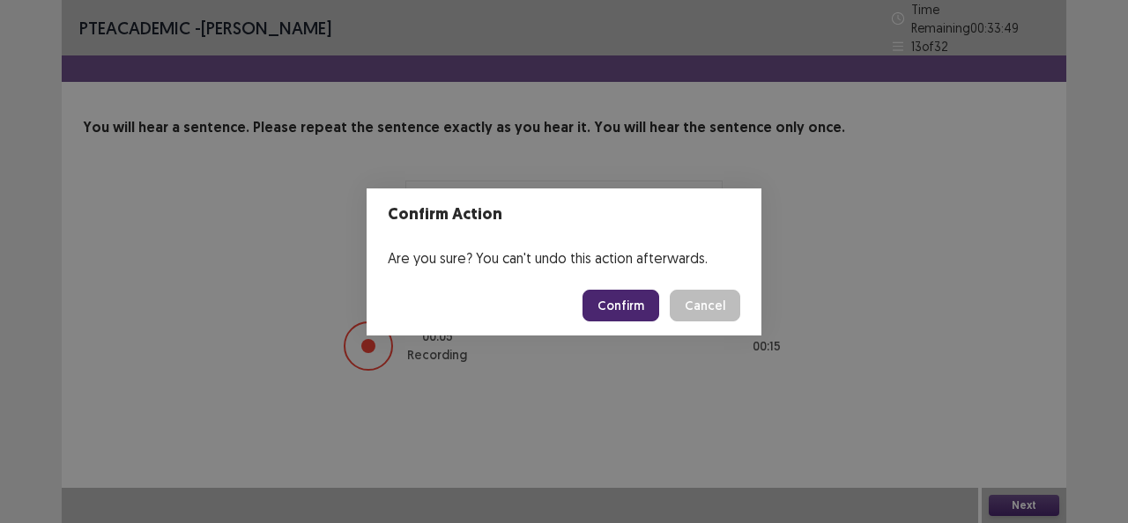
click at [614, 308] on button "Confirm" at bounding box center [620, 306] width 77 height 32
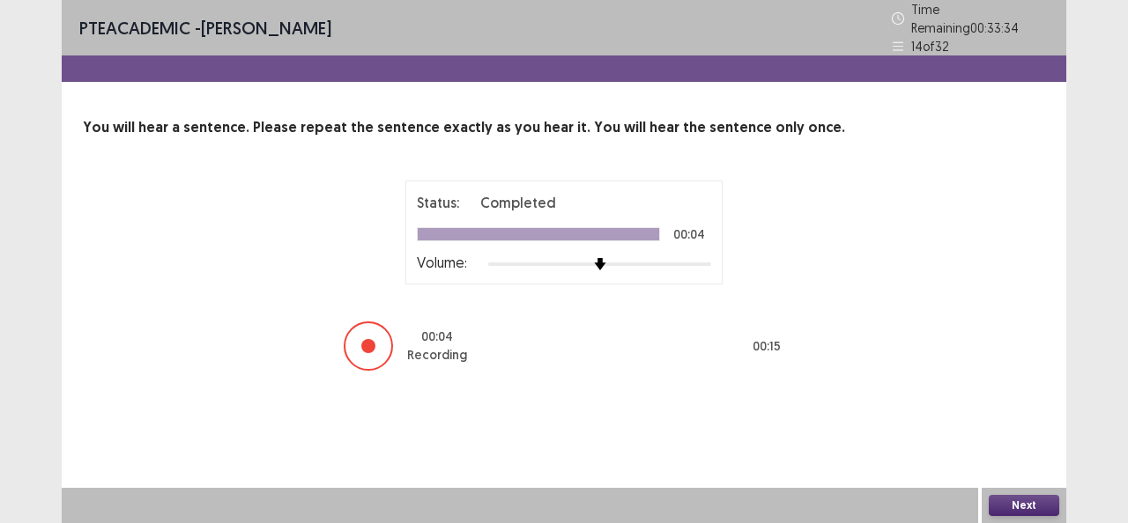
click at [1020, 497] on button "Next" at bounding box center [1023, 505] width 70 height 21
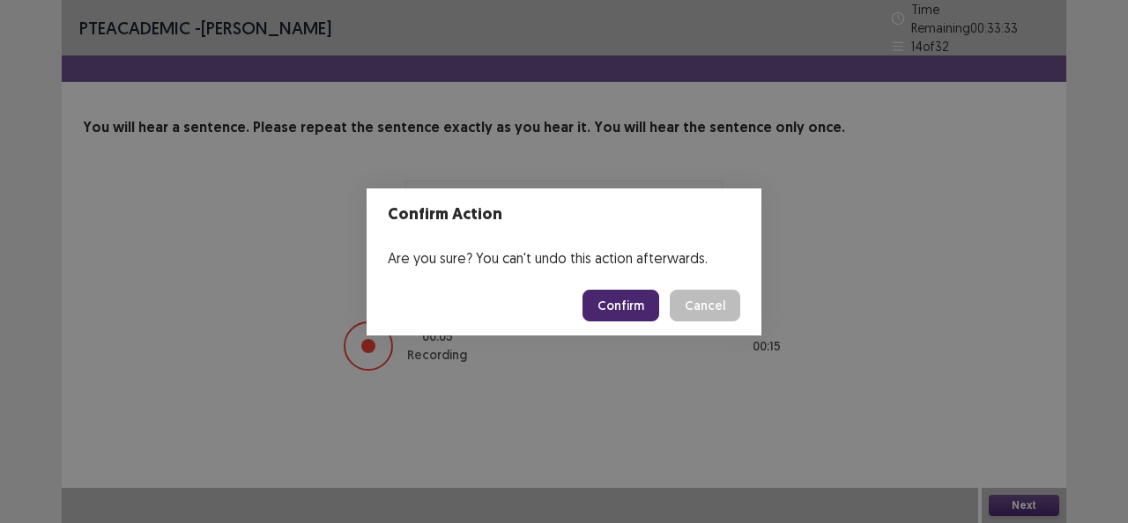
click at [611, 309] on button "Confirm" at bounding box center [620, 306] width 77 height 32
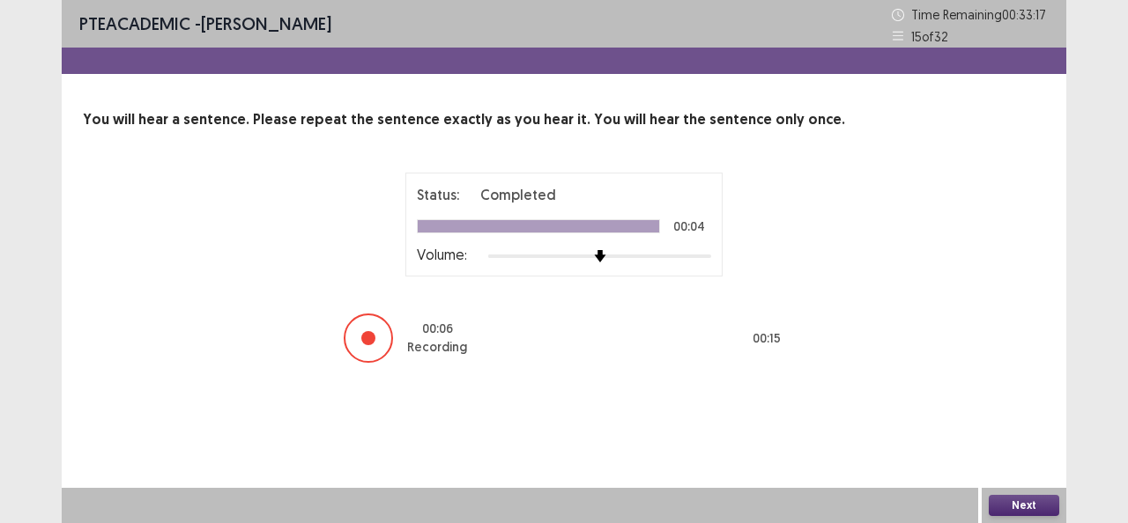
click at [1006, 497] on button "Next" at bounding box center [1023, 505] width 70 height 21
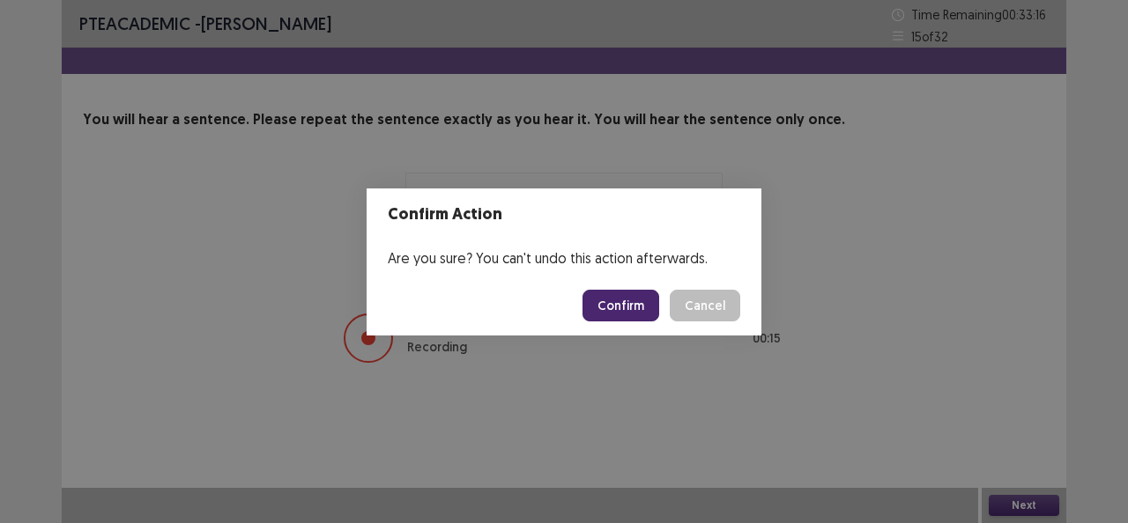
click at [646, 300] on button "Confirm" at bounding box center [620, 306] width 77 height 32
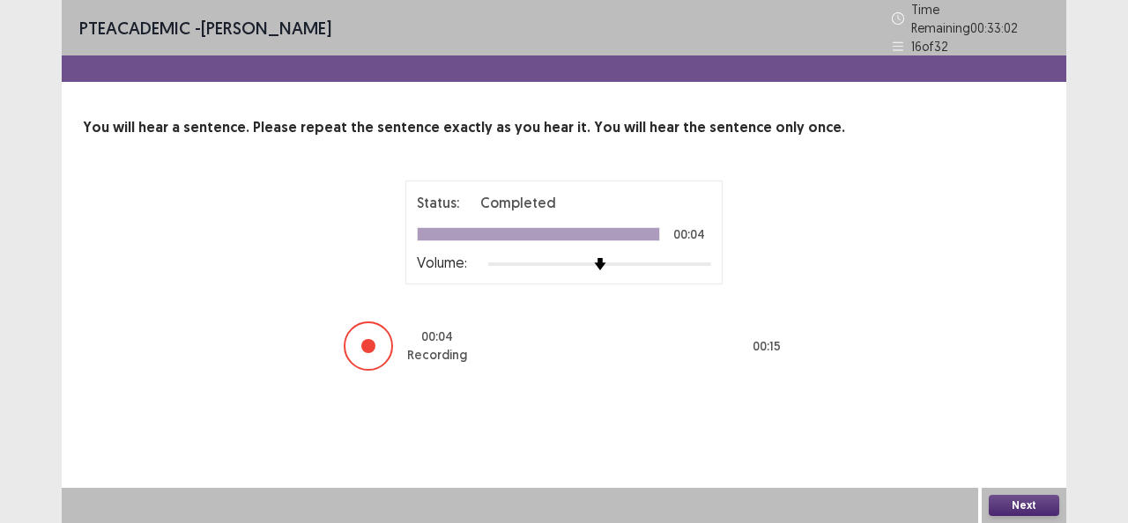
click at [1002, 495] on button "Next" at bounding box center [1023, 505] width 70 height 21
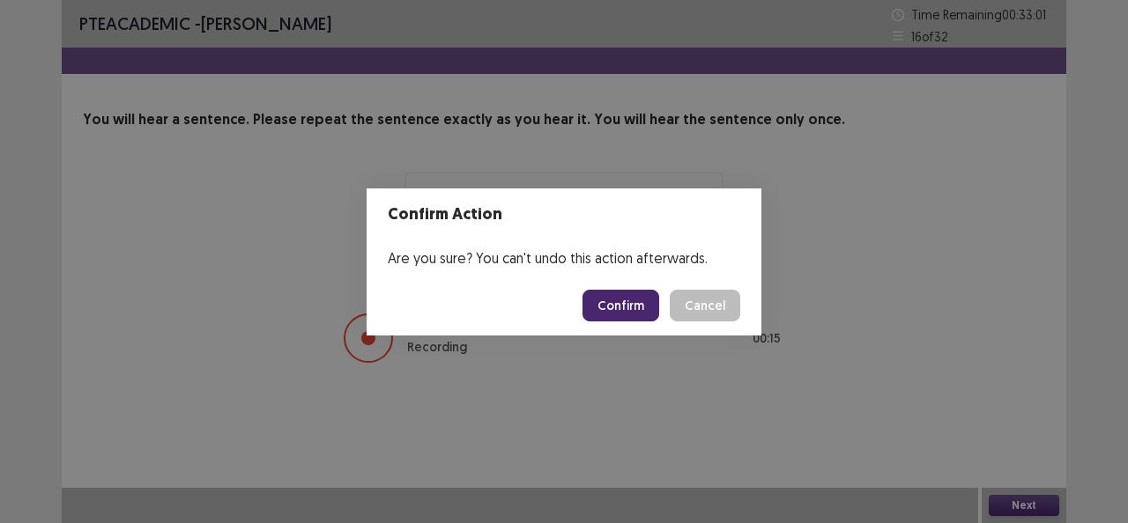
click at [610, 305] on button "Confirm" at bounding box center [620, 306] width 77 height 32
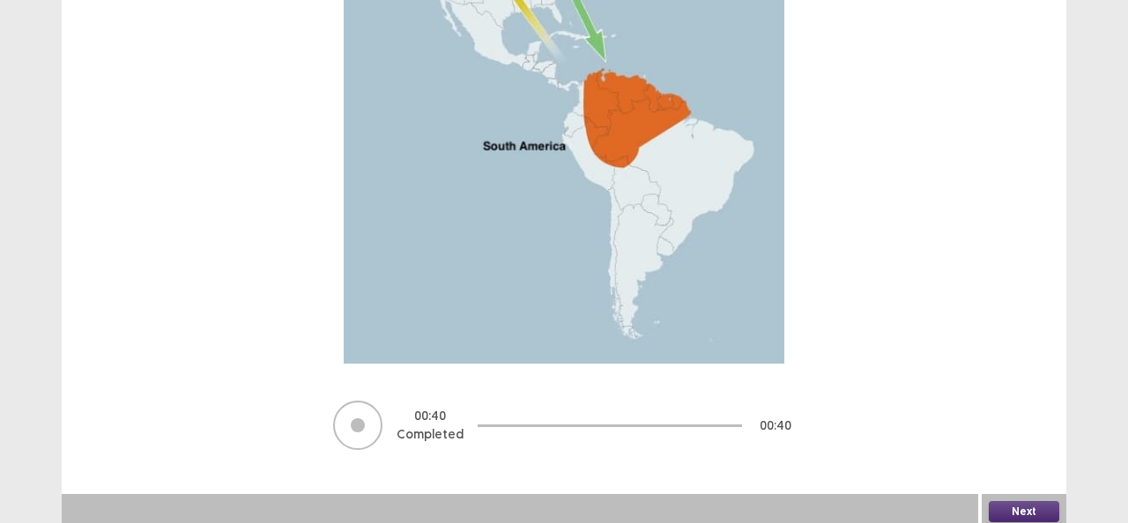
scroll to position [399, 0]
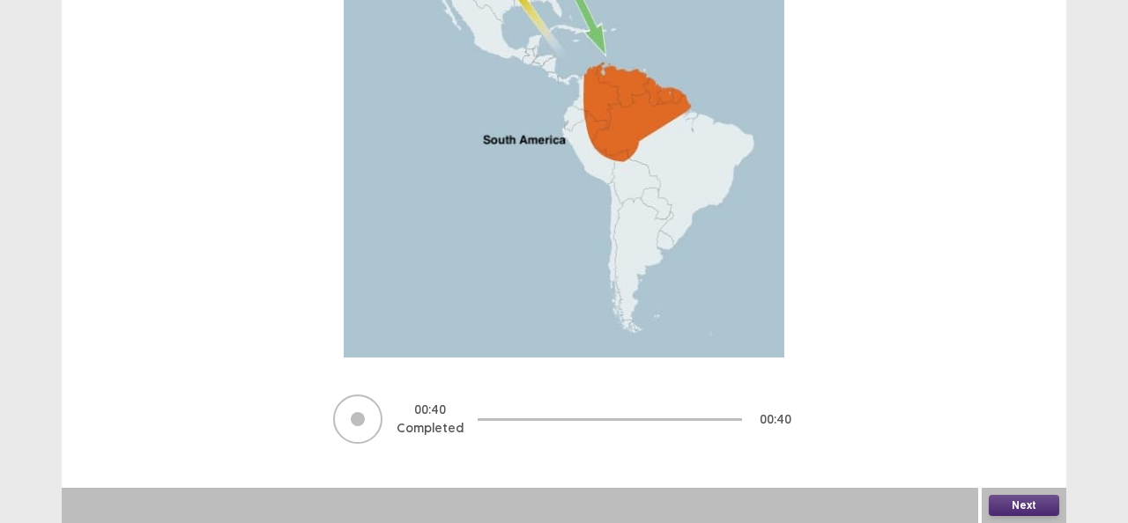
click at [1002, 500] on button "Next" at bounding box center [1023, 505] width 70 height 21
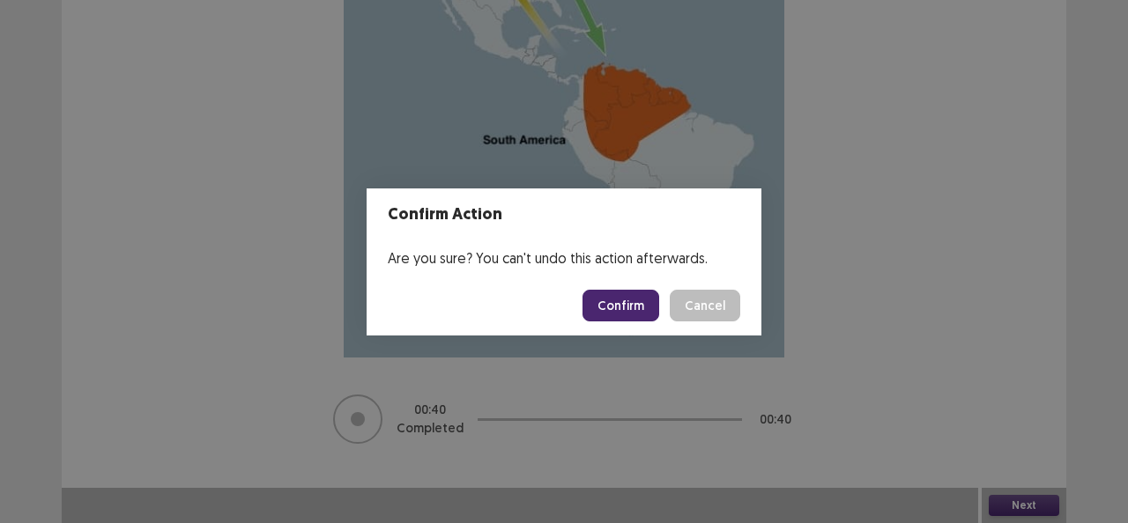
click at [636, 307] on button "Confirm" at bounding box center [620, 306] width 77 height 32
click at [985, 238] on div "Confirm Action Are you sure? You can't undo this action afterwards. Loading... …" at bounding box center [564, 261] width 1128 height 523
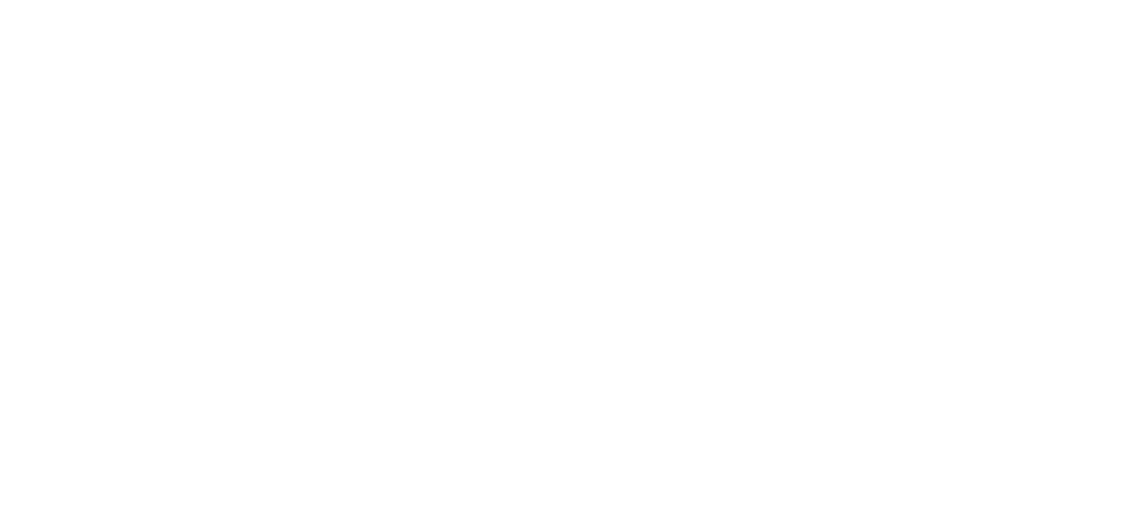
scroll to position [0, 0]
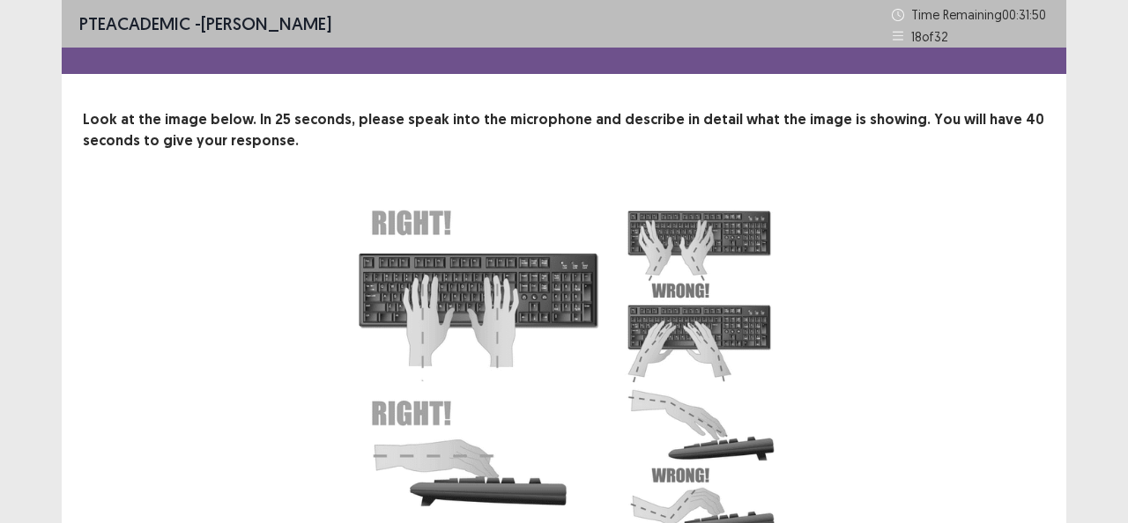
click at [936, 248] on div "23 Recording will begin in 23 seconds" at bounding box center [563, 414] width 821 height 440
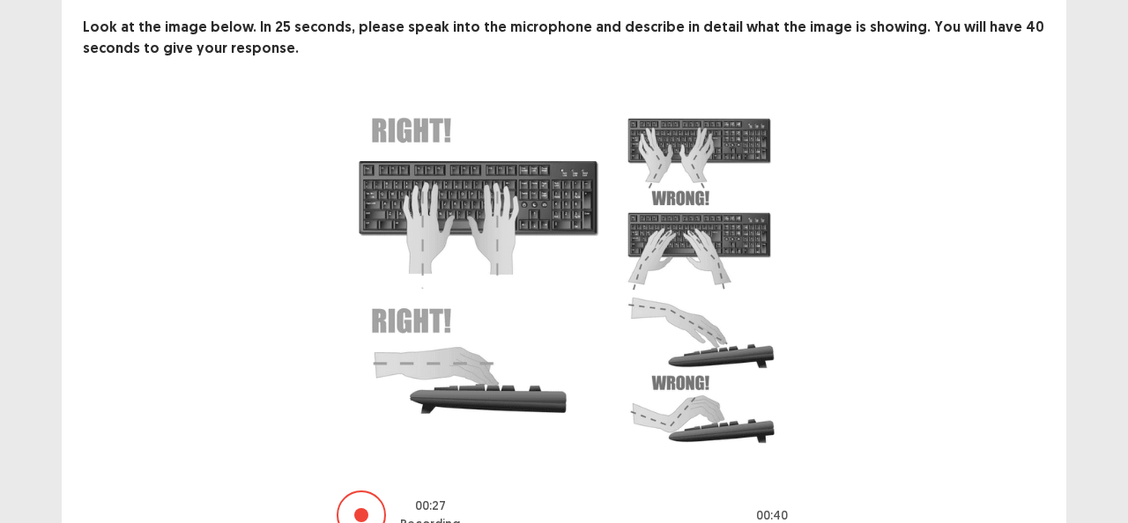
scroll to position [176, 0]
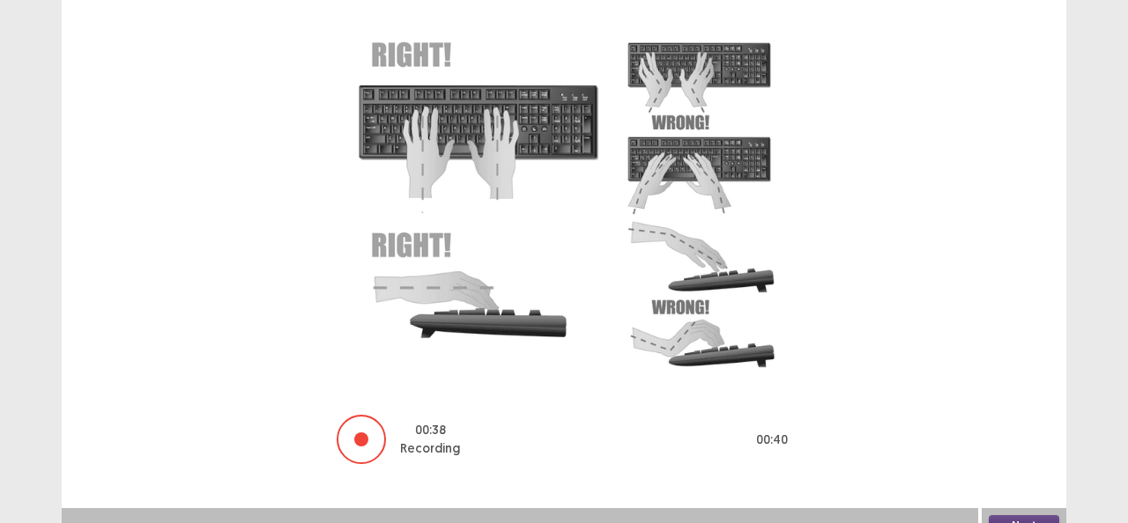
click at [1005, 515] on button "Next" at bounding box center [1023, 525] width 70 height 21
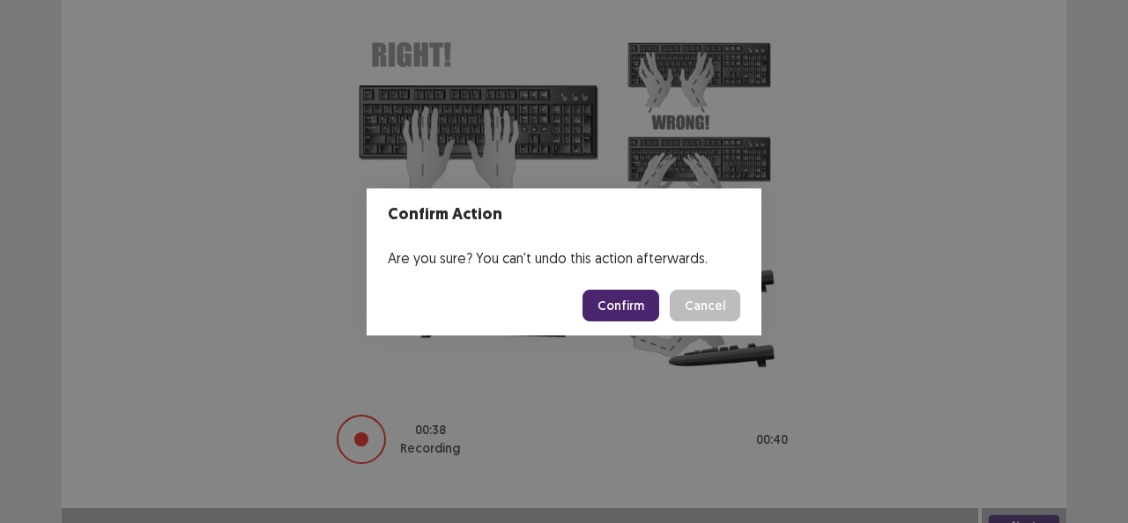
click at [620, 300] on button "Confirm" at bounding box center [620, 306] width 77 height 32
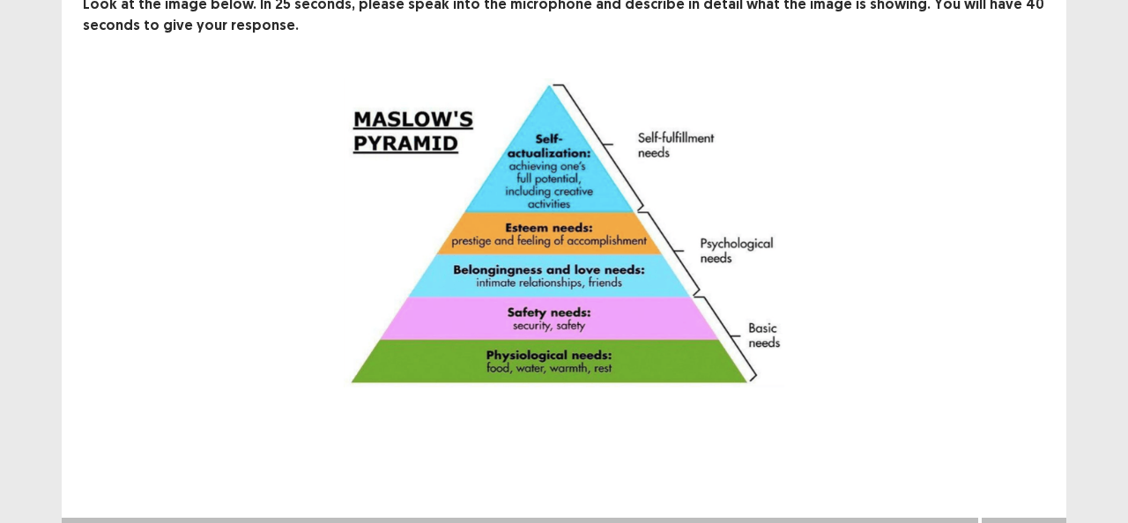
scroll to position [144, 0]
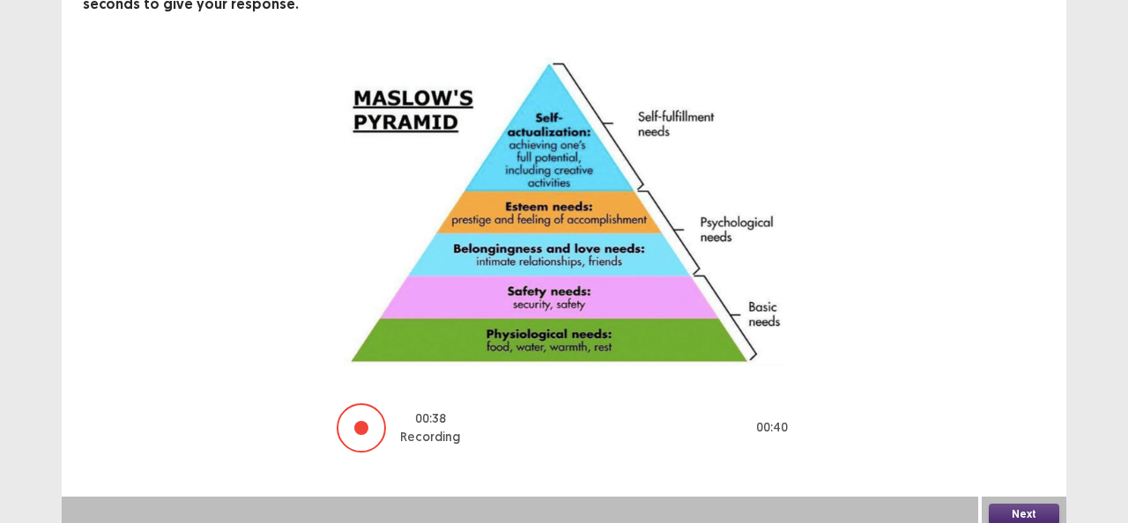
click at [1012, 504] on button "Next" at bounding box center [1023, 514] width 70 height 21
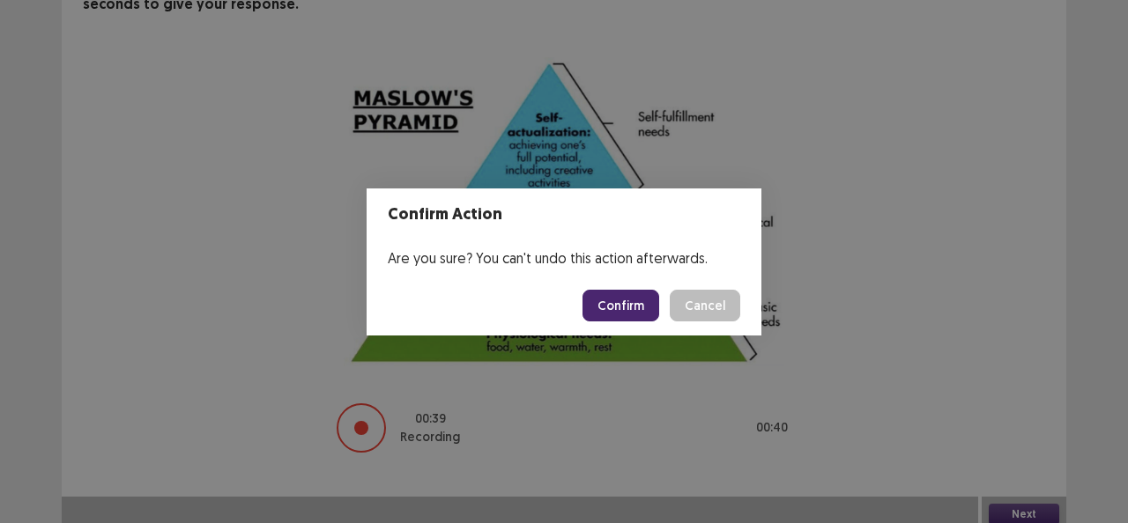
click at [622, 322] on footer "Confirm Cancel" at bounding box center [563, 306] width 395 height 60
click at [620, 303] on button "Confirm" at bounding box center [620, 306] width 77 height 32
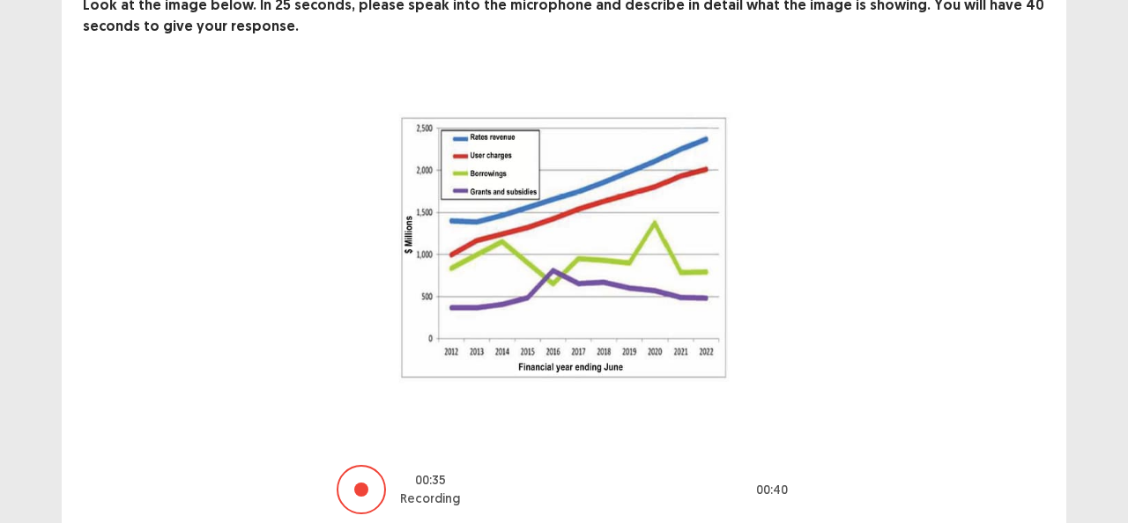
scroll to position [176, 0]
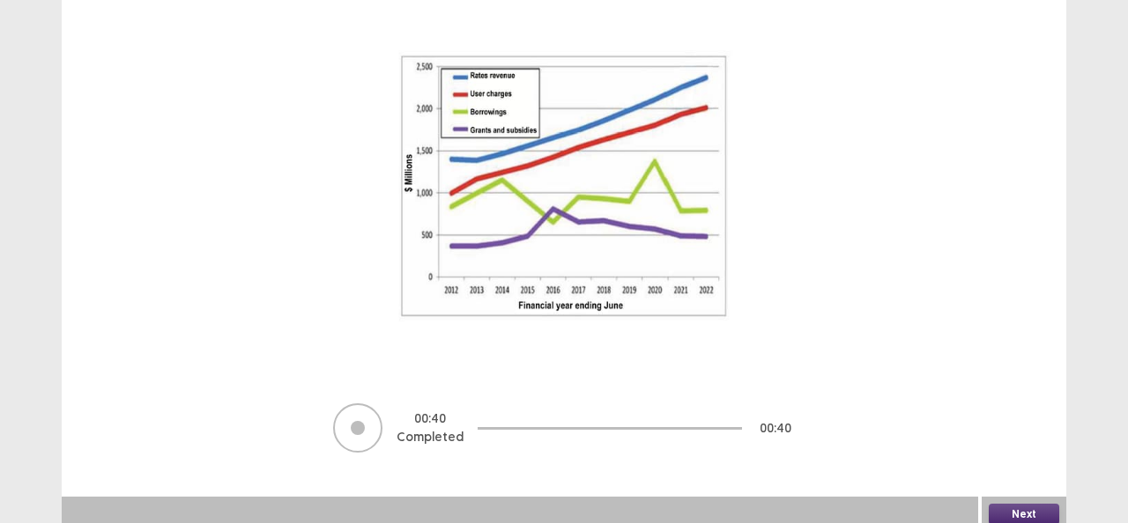
click at [1023, 507] on button "Next" at bounding box center [1023, 514] width 70 height 21
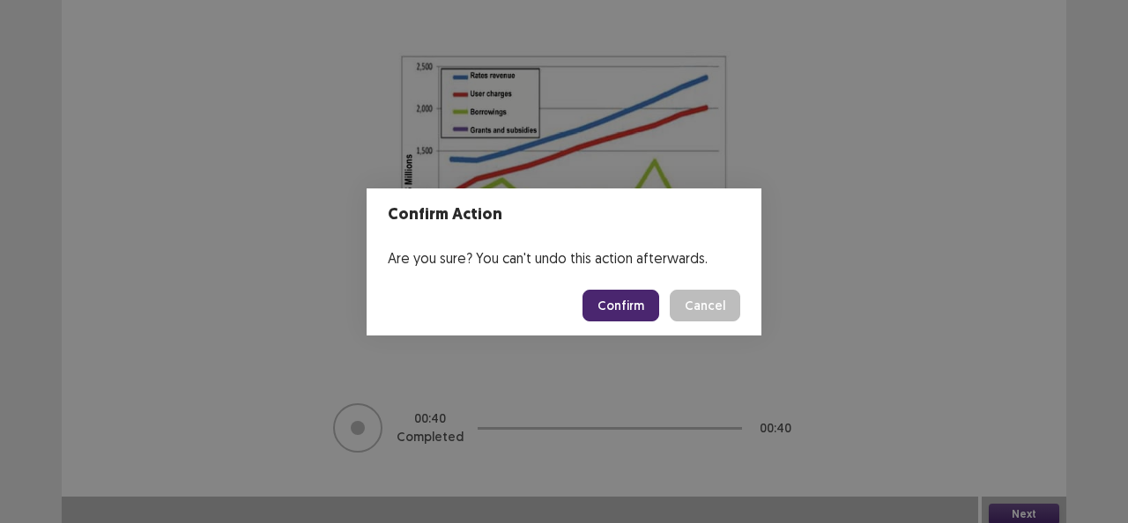
click at [613, 285] on footer "Confirm Cancel" at bounding box center [563, 306] width 395 height 60
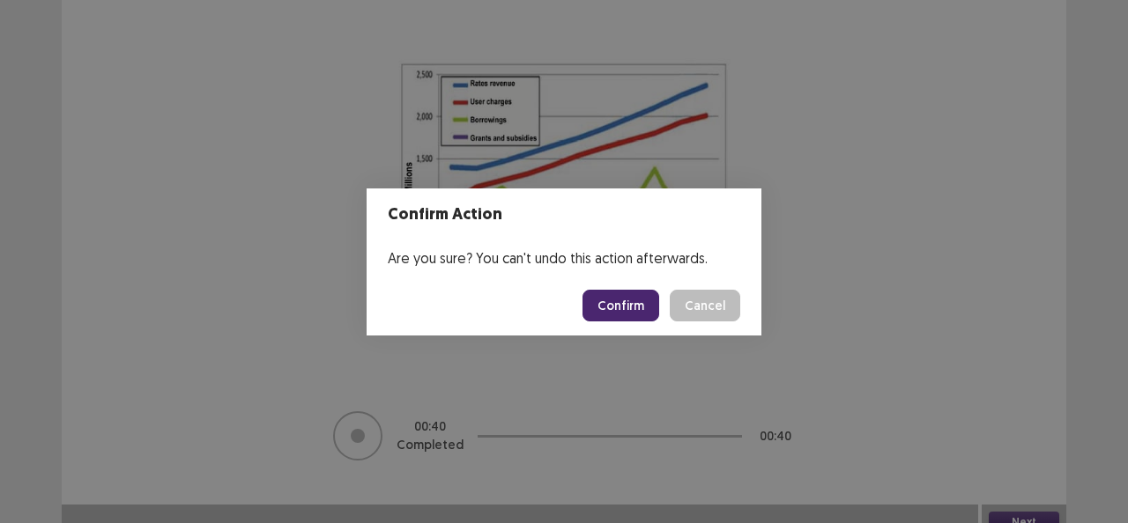
click at [620, 303] on button "Confirm" at bounding box center [620, 306] width 77 height 32
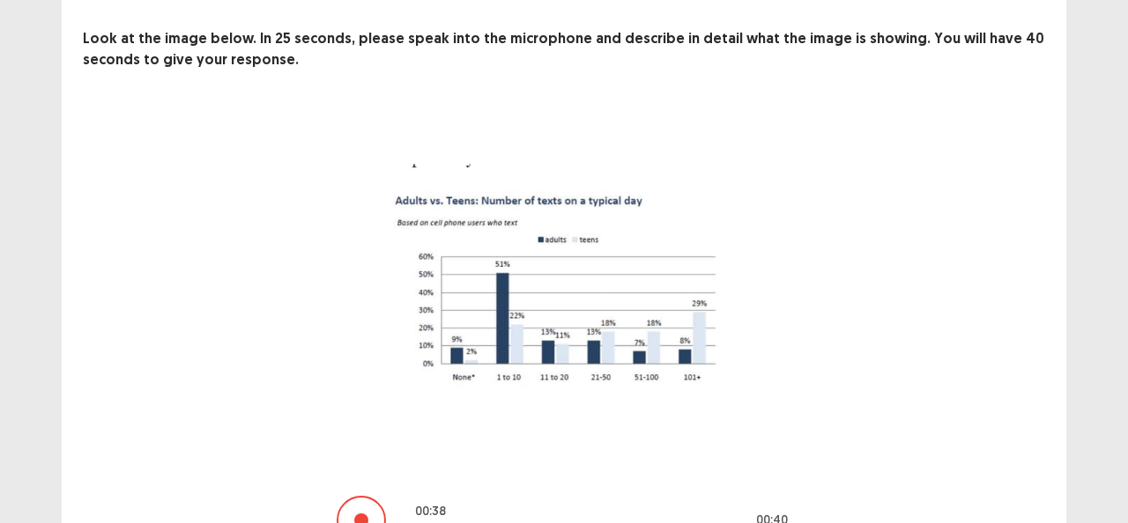
scroll to position [182, 0]
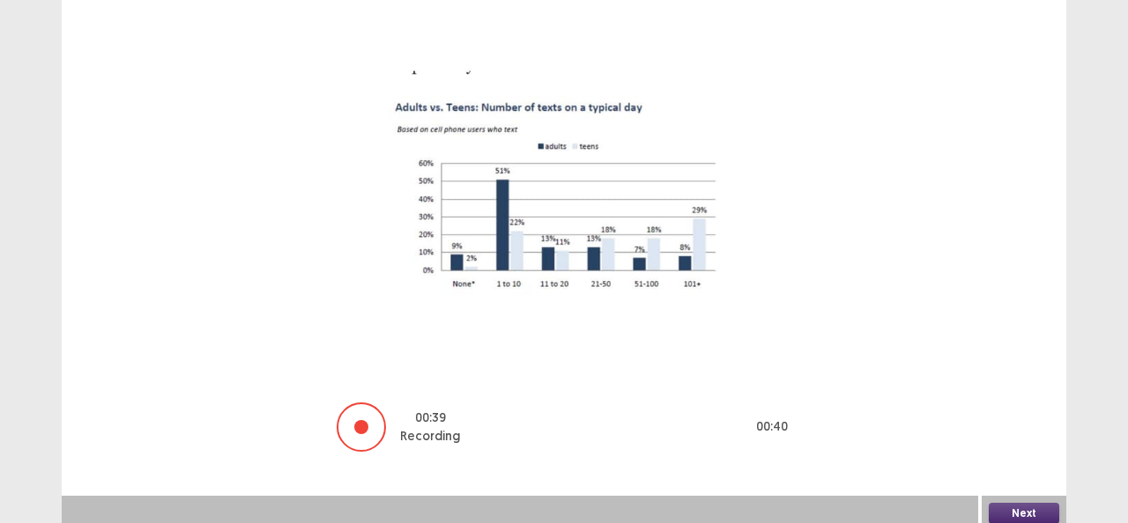
click at [1004, 507] on button "Next" at bounding box center [1023, 513] width 70 height 21
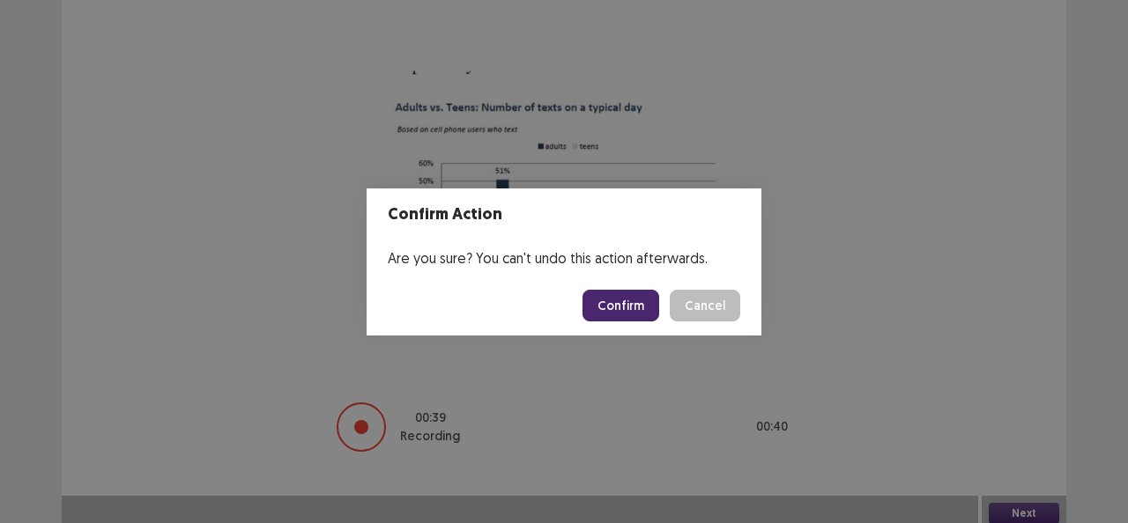
click at [610, 300] on button "Confirm" at bounding box center [620, 306] width 77 height 32
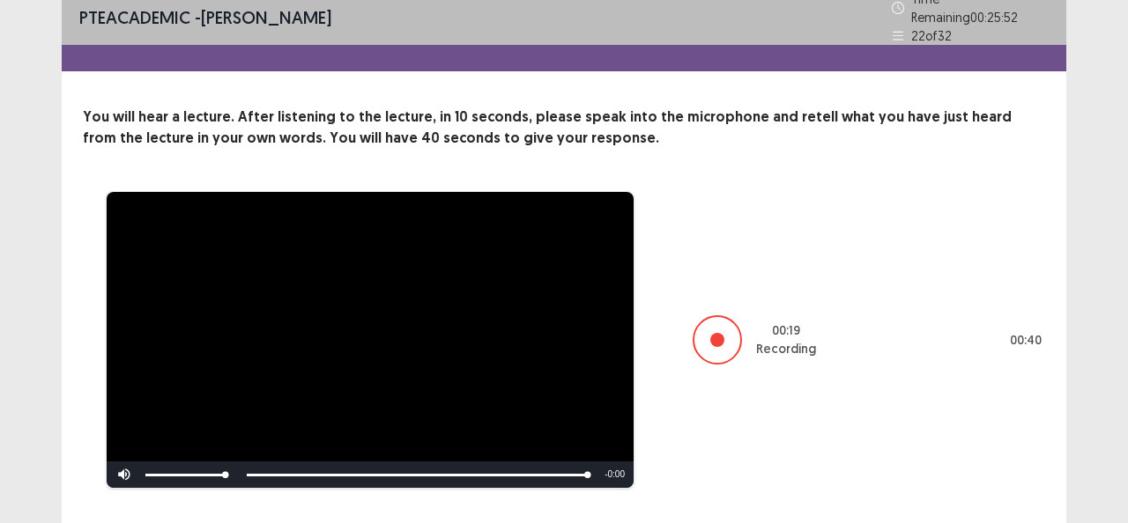
scroll to position [46, 0]
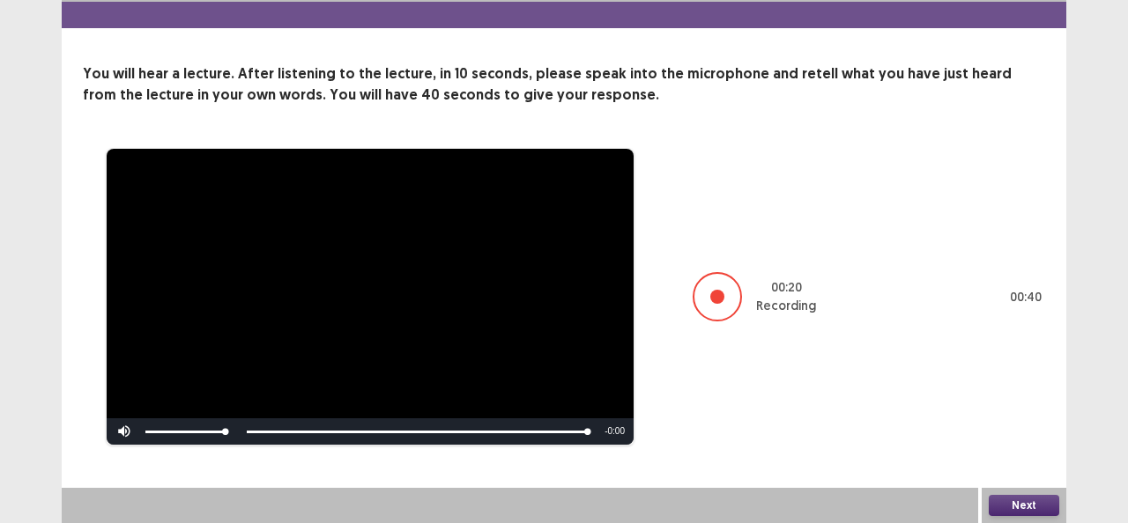
click at [1019, 502] on button "Next" at bounding box center [1023, 505] width 70 height 21
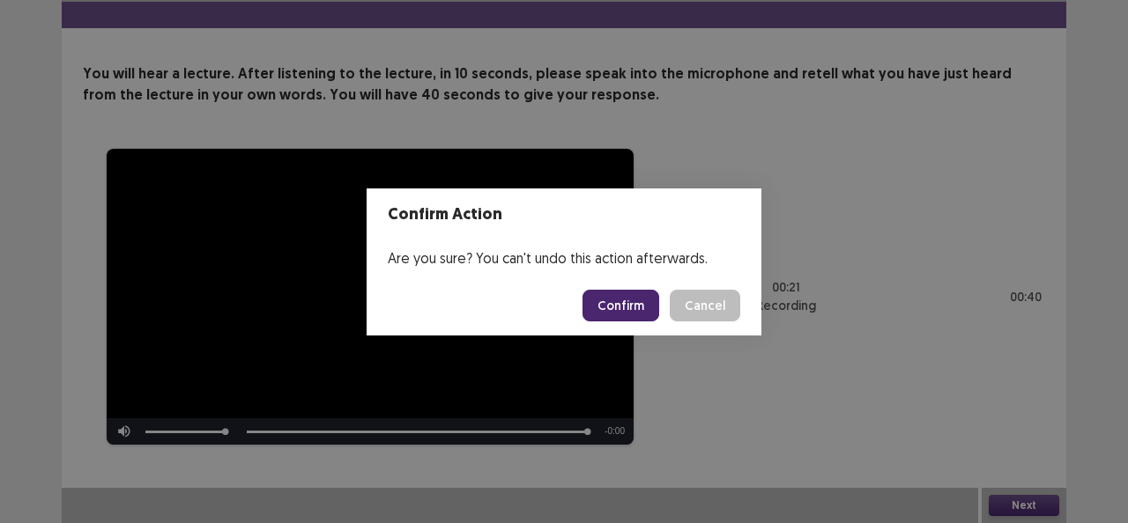
click at [608, 301] on button "Confirm" at bounding box center [620, 306] width 77 height 32
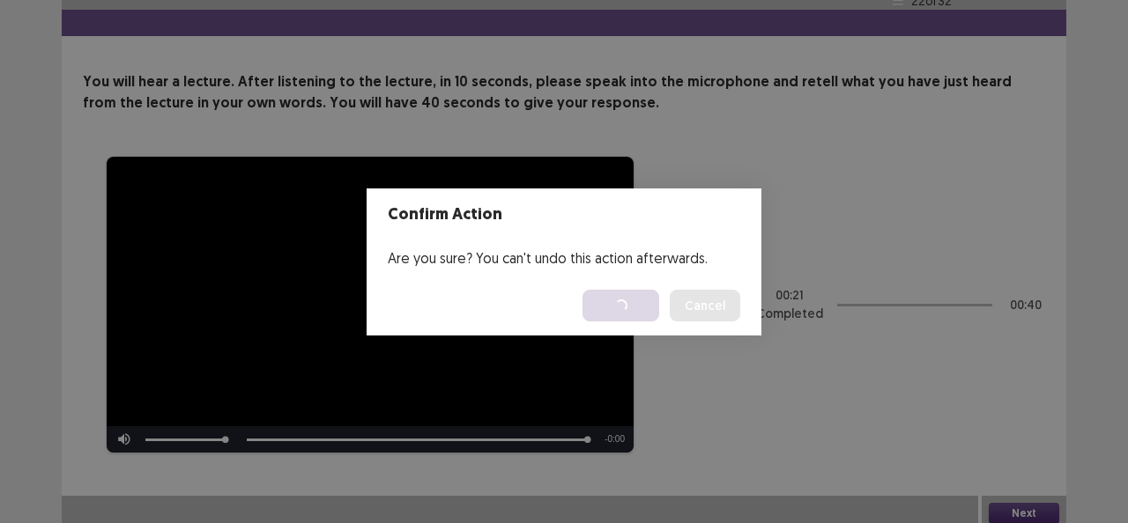
scroll to position [0, 0]
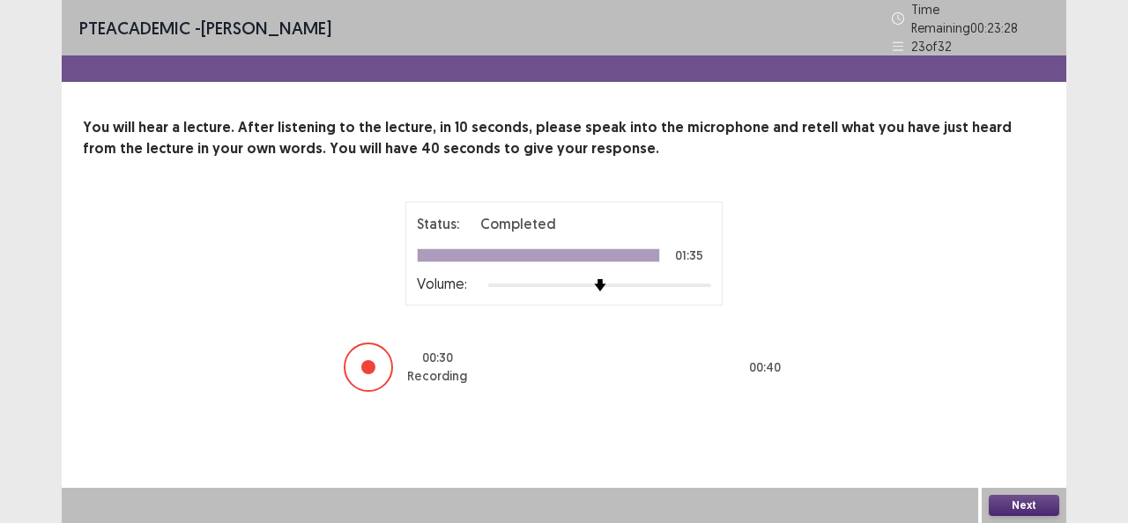
click at [1032, 499] on button "Next" at bounding box center [1023, 505] width 70 height 21
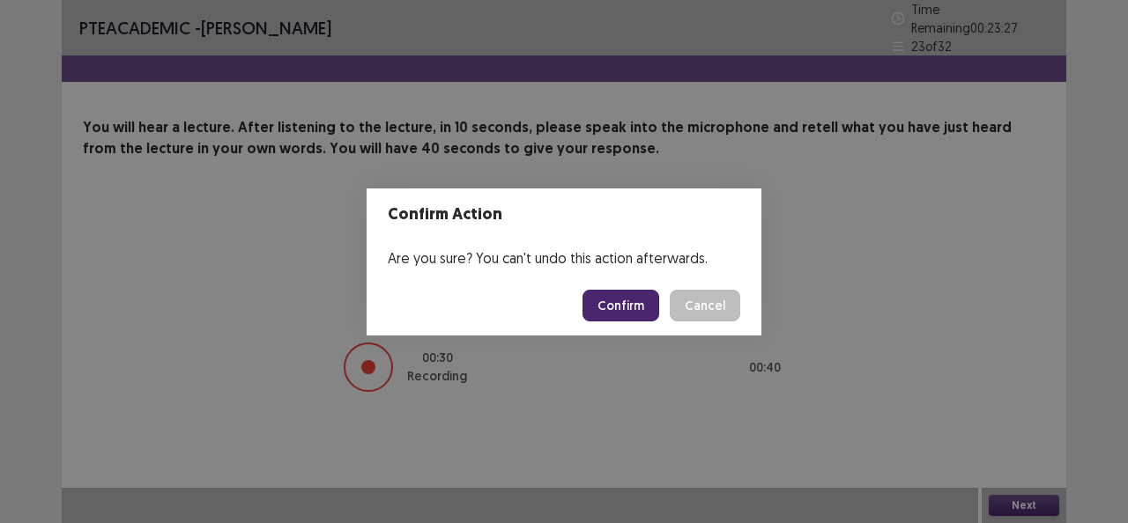
click at [641, 298] on button "Confirm" at bounding box center [620, 306] width 77 height 32
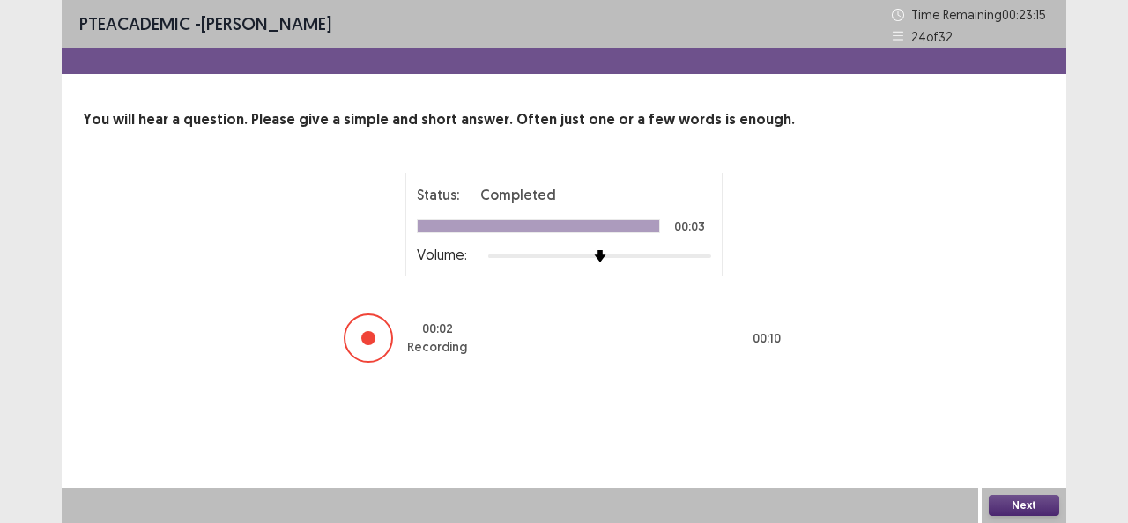
click at [1045, 500] on button "Next" at bounding box center [1023, 505] width 70 height 21
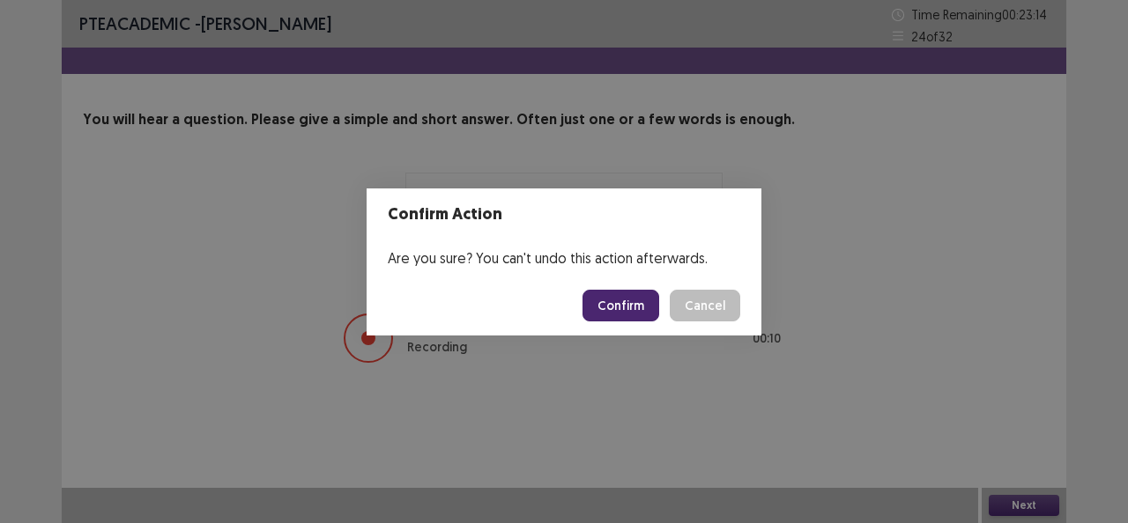
click at [640, 290] on button "Confirm" at bounding box center [620, 306] width 77 height 32
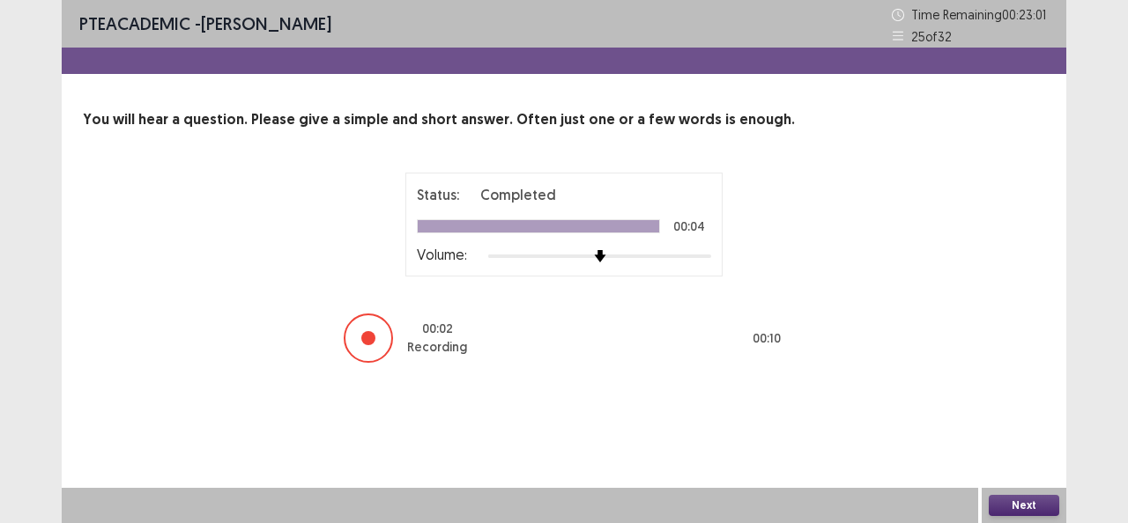
click at [1010, 503] on button "Next" at bounding box center [1023, 505] width 70 height 21
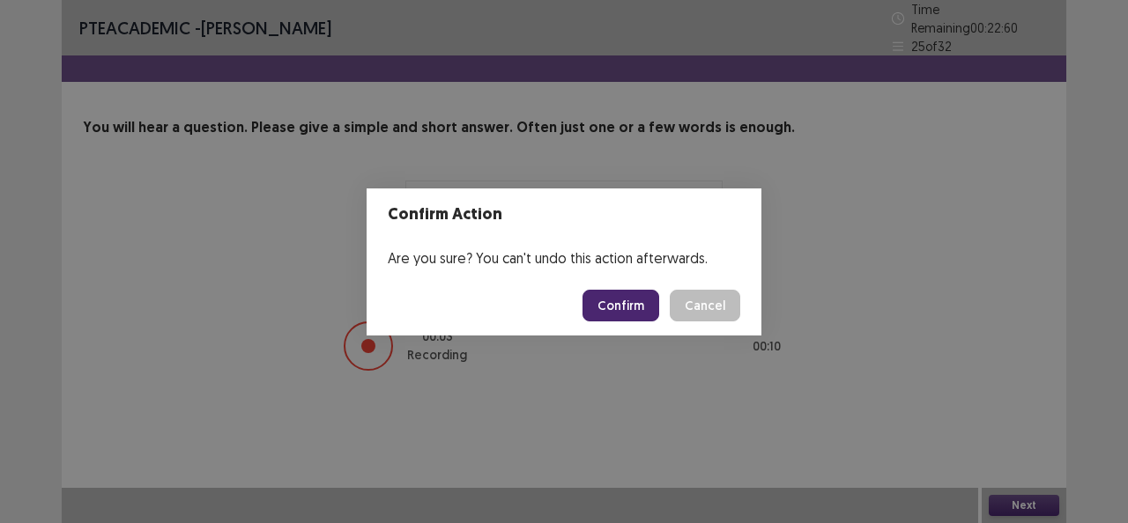
click at [633, 296] on button "Confirm" at bounding box center [620, 306] width 77 height 32
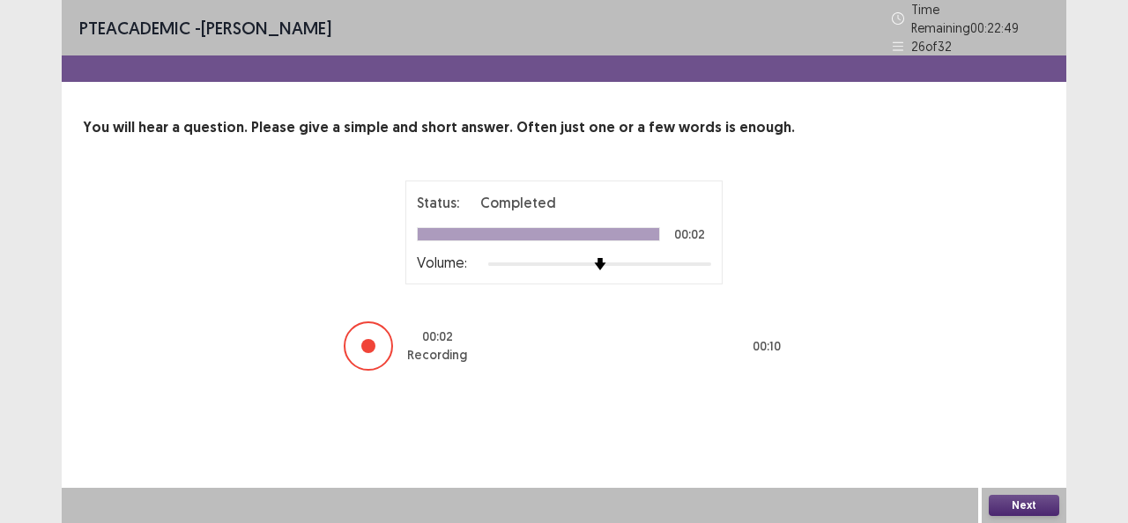
click at [1031, 499] on button "Next" at bounding box center [1023, 505] width 70 height 21
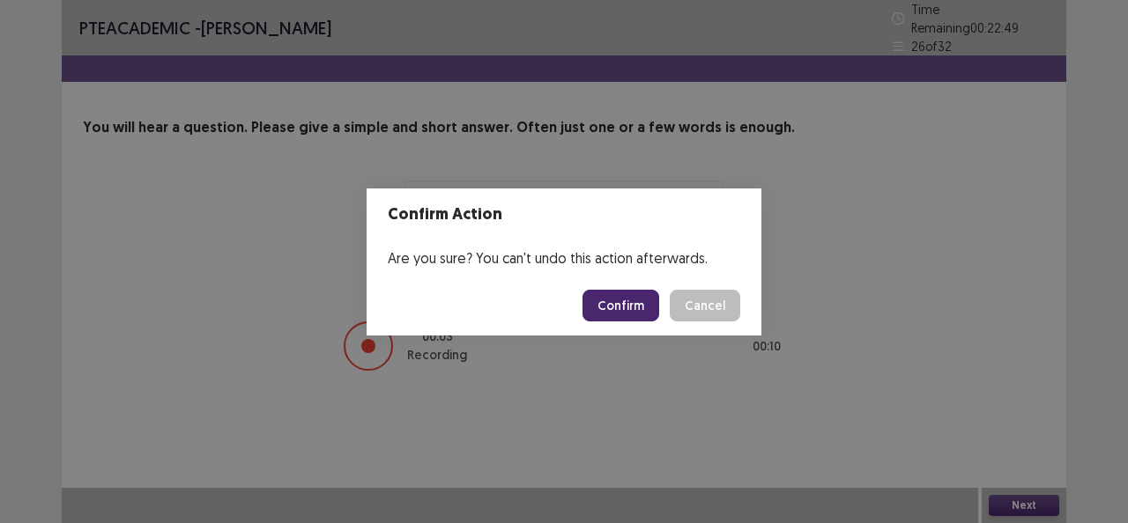
click at [617, 303] on button "Confirm" at bounding box center [620, 306] width 77 height 32
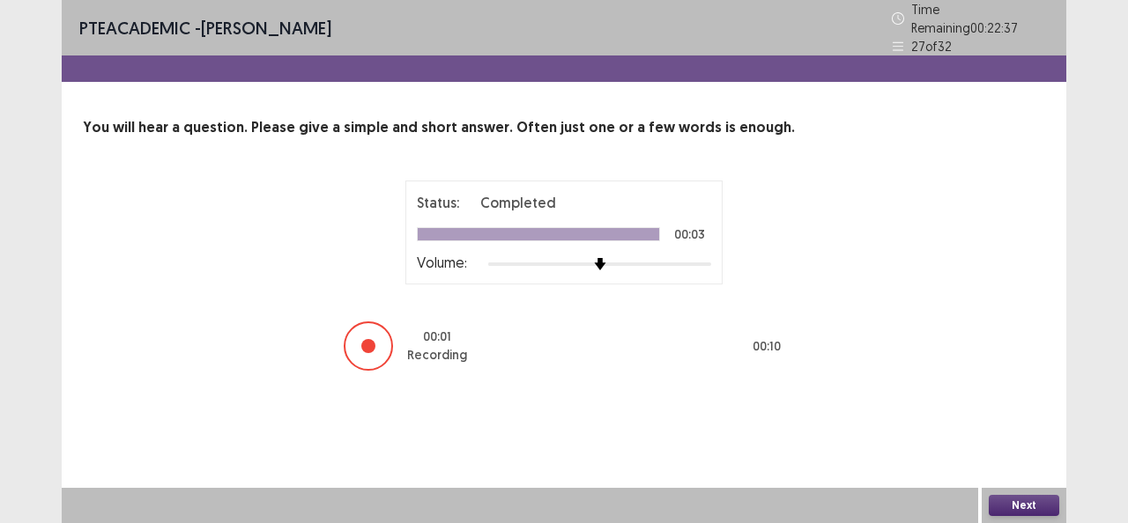
click at [1038, 507] on button "Next" at bounding box center [1023, 505] width 70 height 21
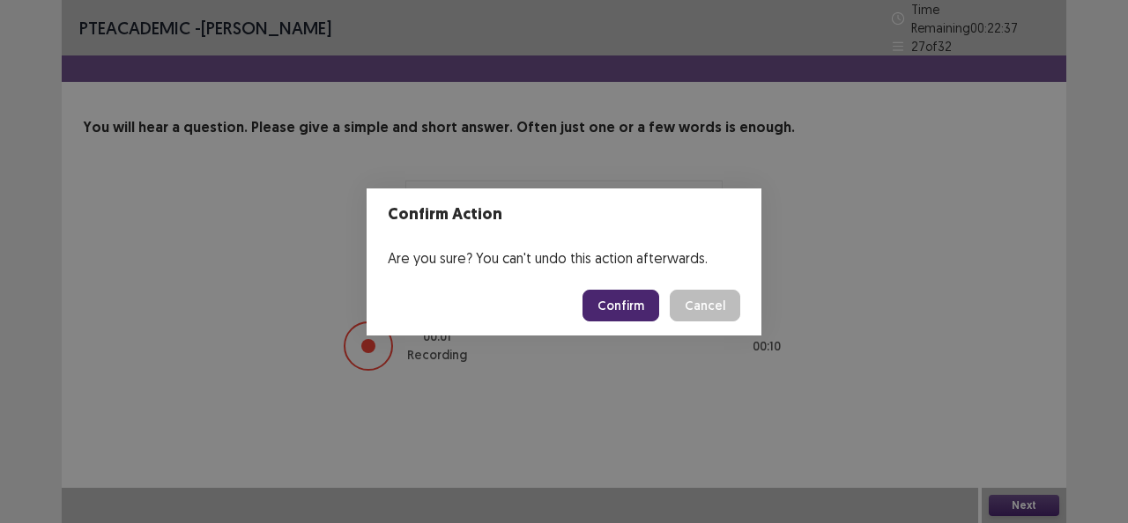
click at [640, 303] on button "Confirm" at bounding box center [620, 306] width 77 height 32
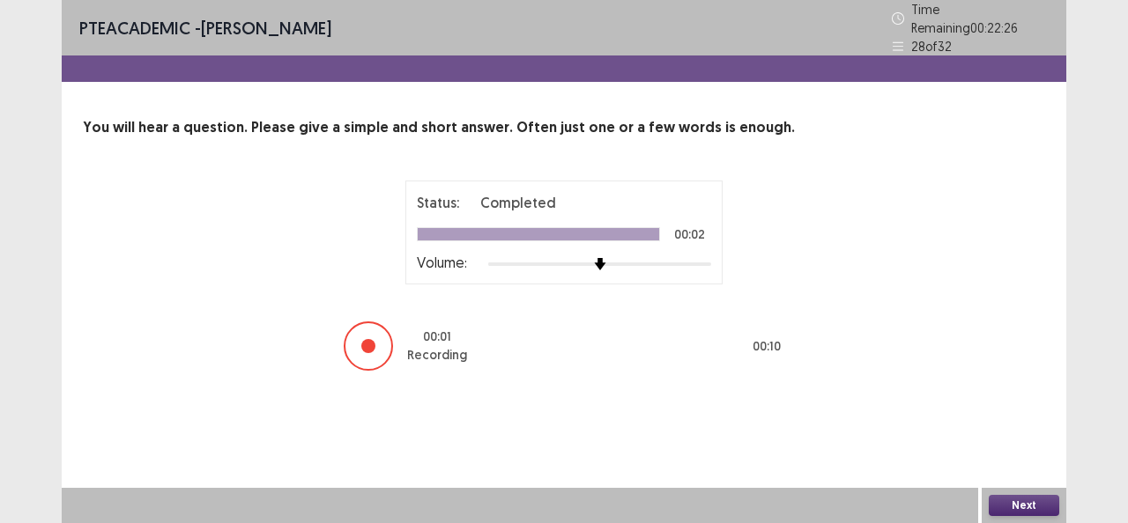
click at [1001, 495] on button "Next" at bounding box center [1023, 505] width 70 height 21
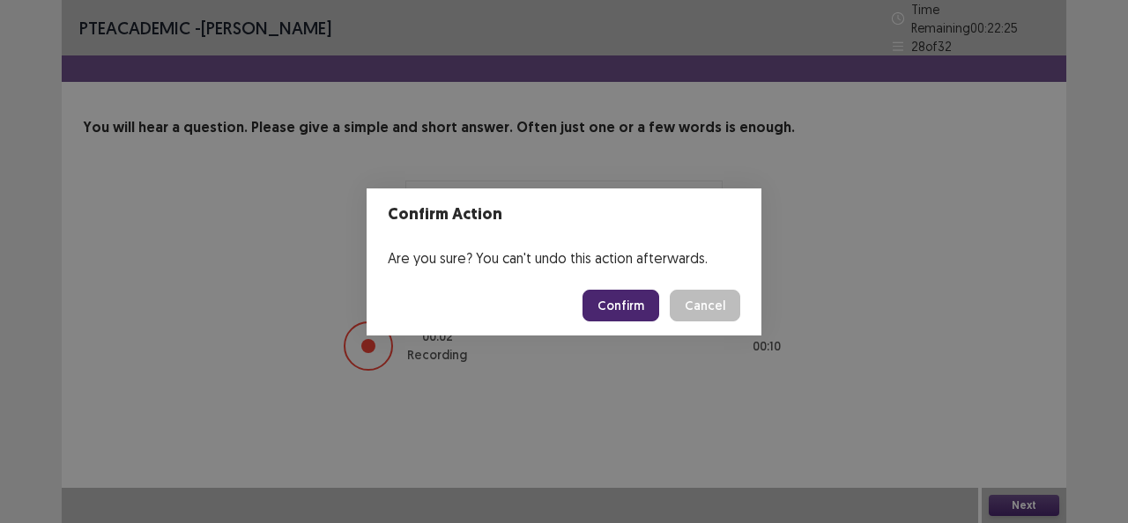
click at [635, 287] on footer "Confirm Cancel" at bounding box center [563, 306] width 395 height 60
click at [633, 306] on button "Confirm" at bounding box center [620, 306] width 77 height 32
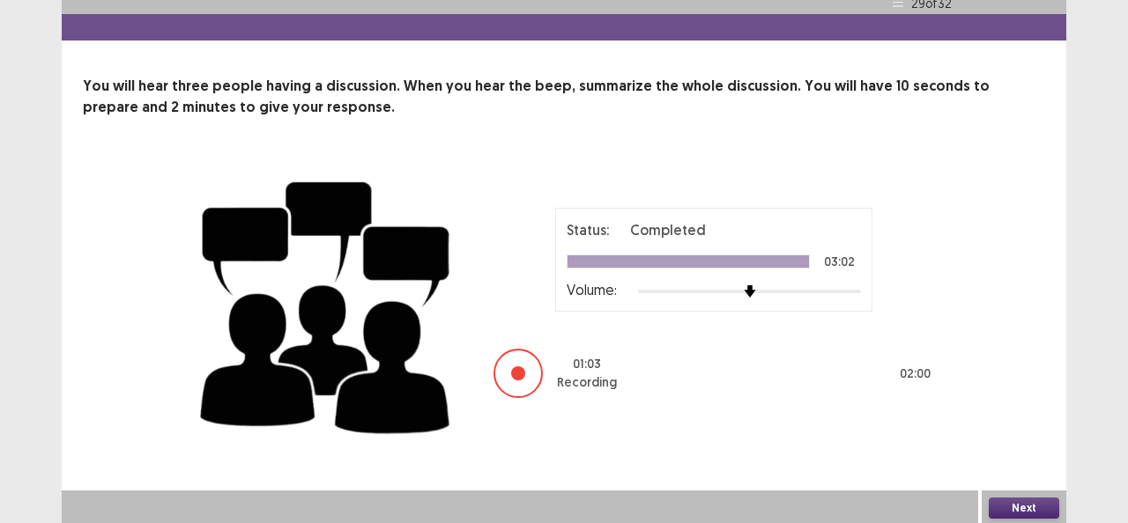
scroll to position [35, 0]
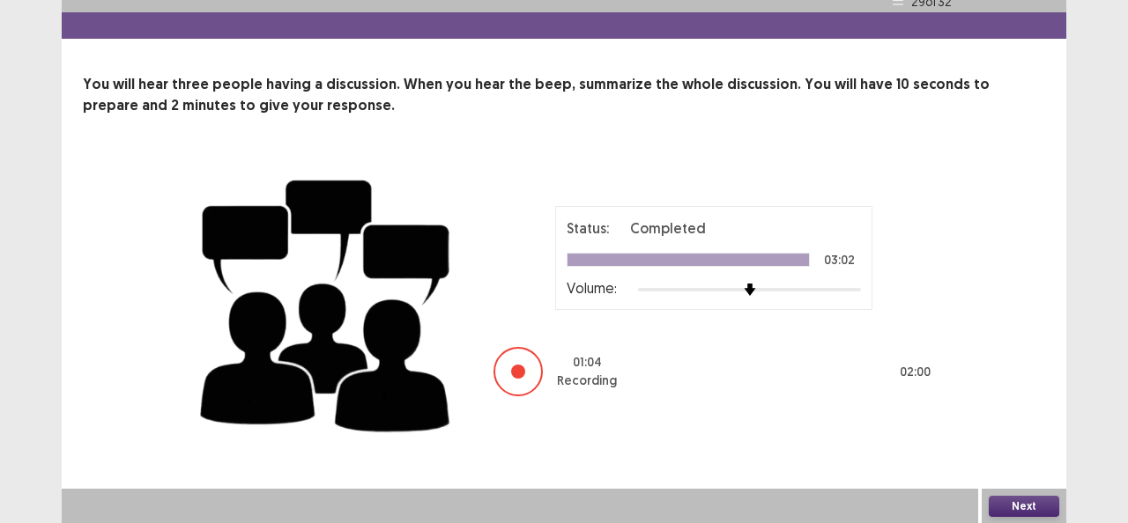
click at [1027, 512] on button "Next" at bounding box center [1023, 506] width 70 height 21
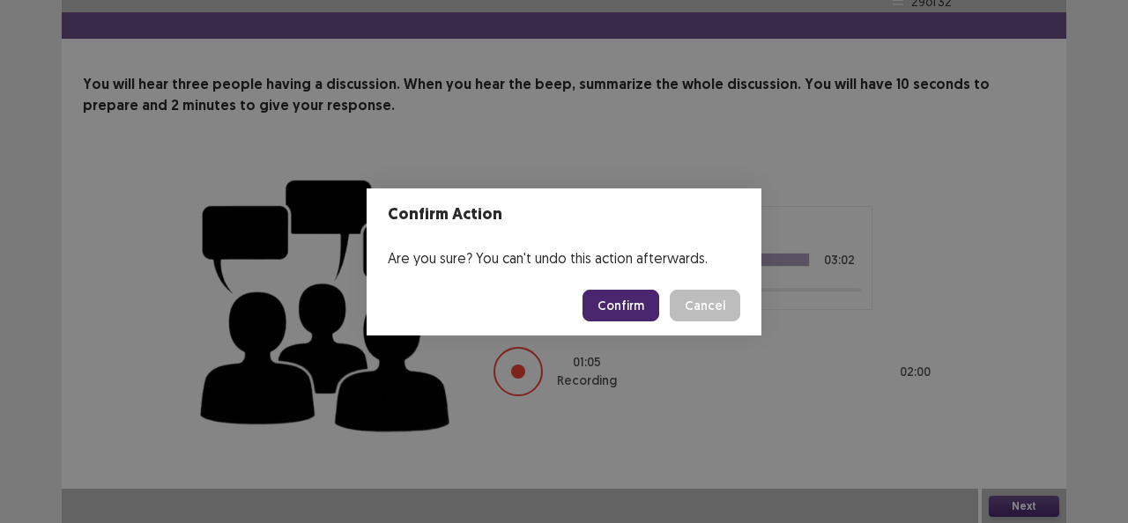
click at [634, 308] on button "Confirm" at bounding box center [620, 306] width 77 height 32
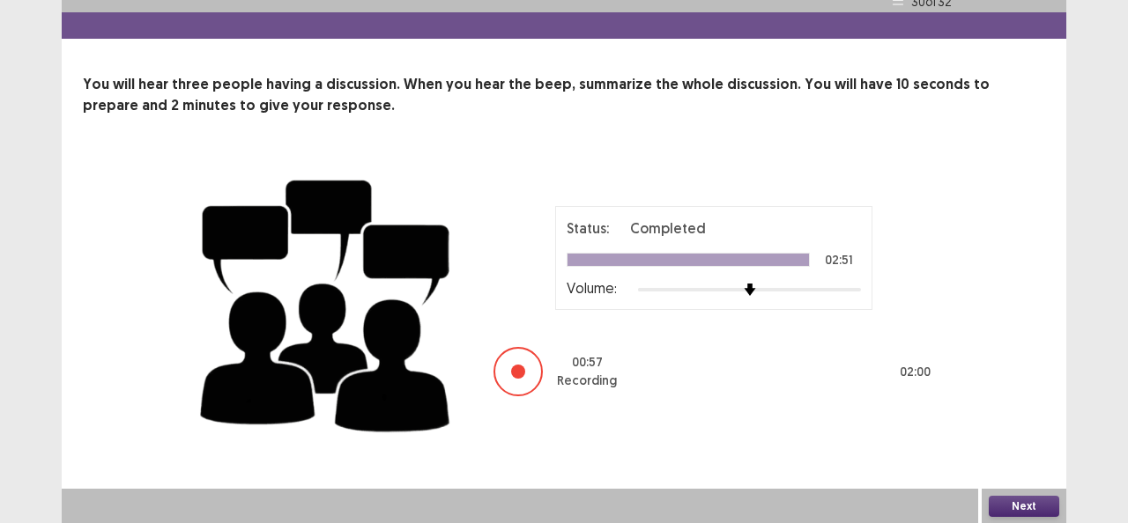
click at [1014, 503] on button "Next" at bounding box center [1023, 506] width 70 height 21
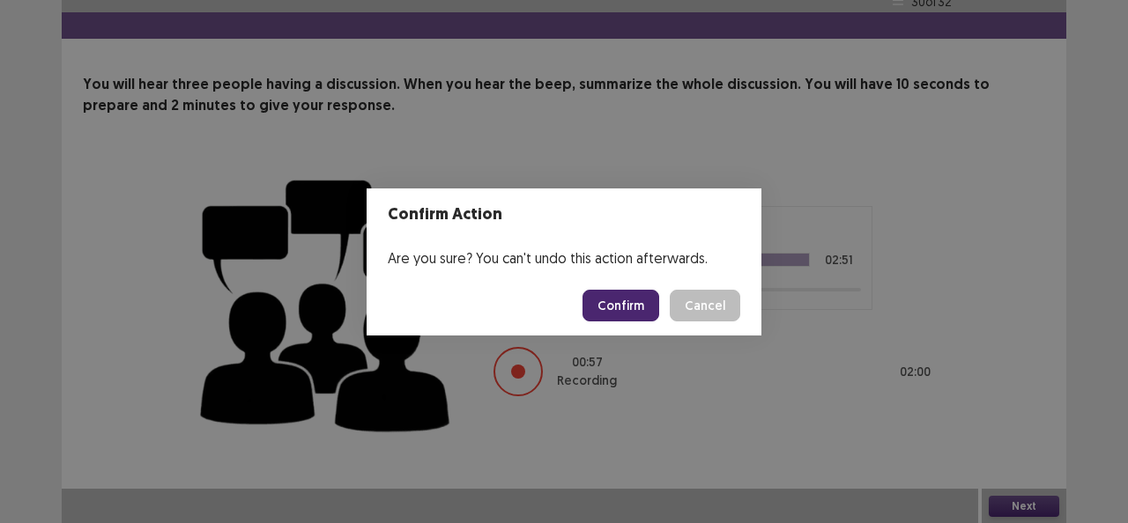
click at [649, 321] on button "Confirm" at bounding box center [620, 306] width 77 height 32
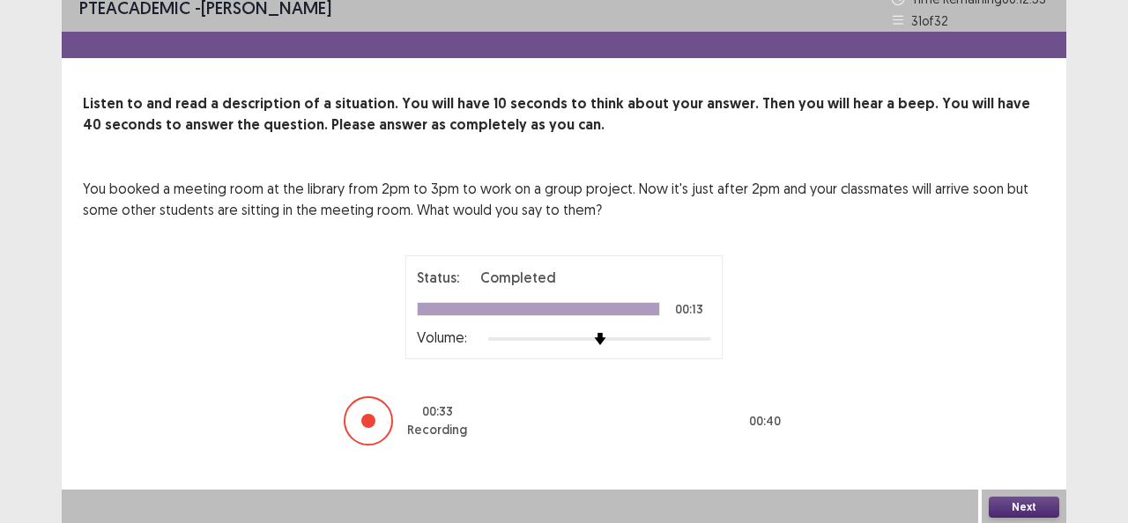
scroll to position [17, 0]
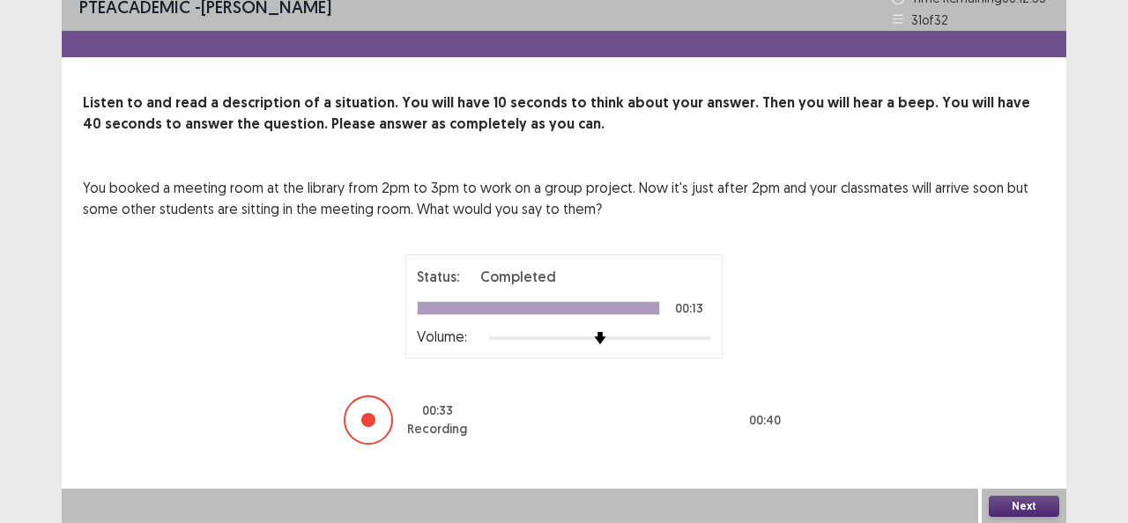
click at [1016, 500] on button "Next" at bounding box center [1023, 506] width 70 height 21
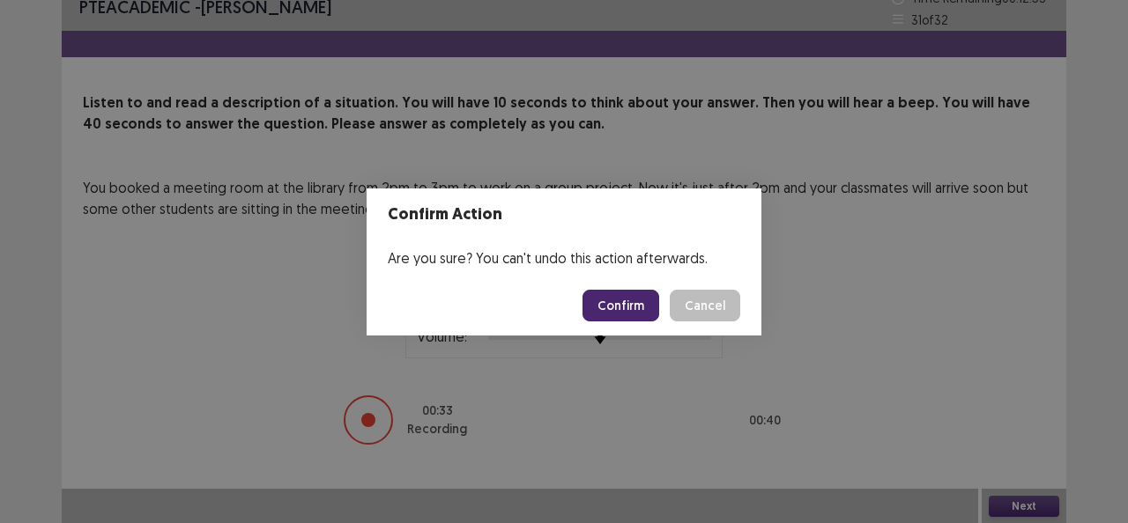
click at [659, 308] on button "Confirm" at bounding box center [620, 306] width 77 height 32
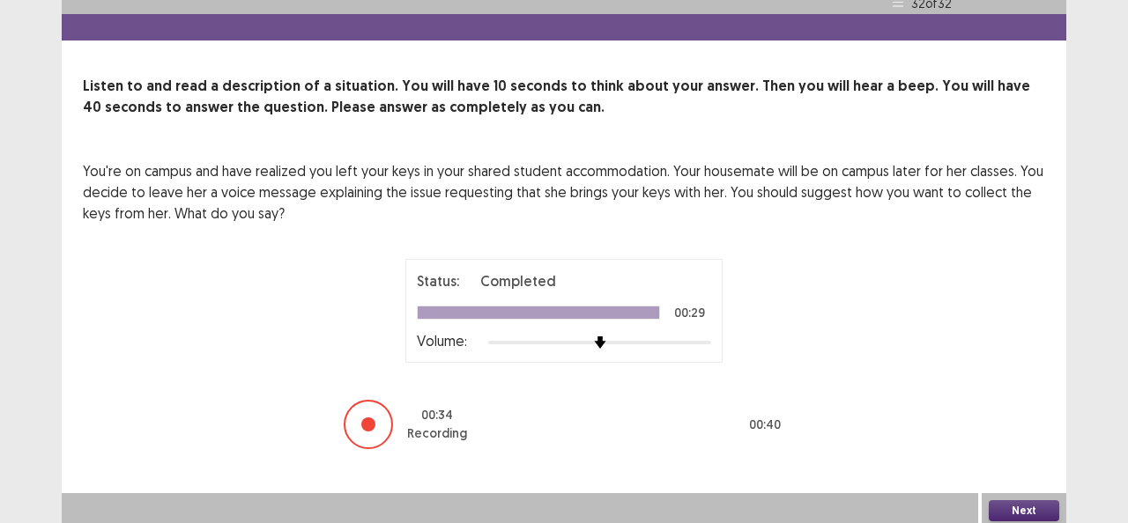
scroll to position [38, 0]
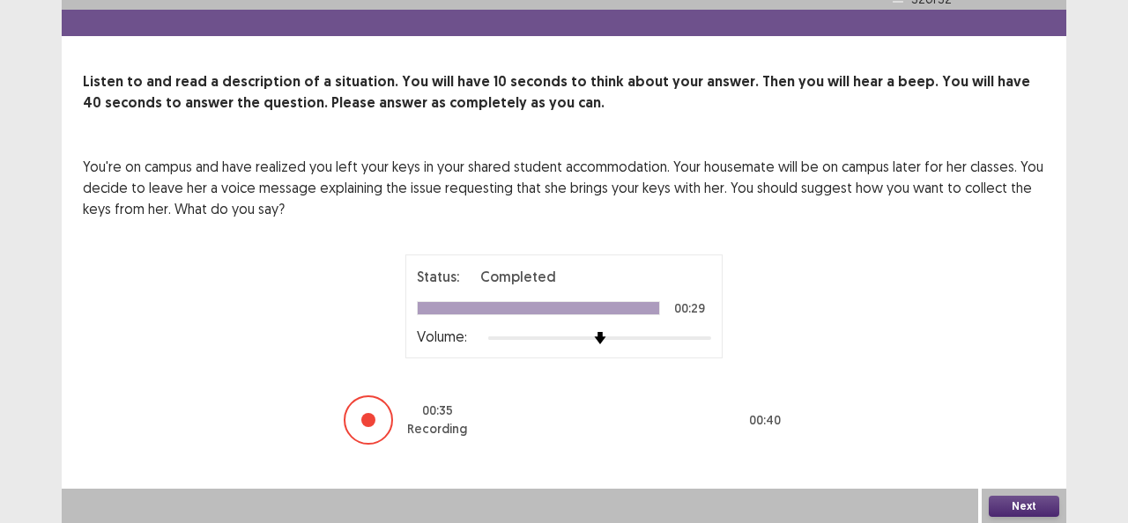
click at [1017, 499] on button "Next" at bounding box center [1023, 506] width 70 height 21
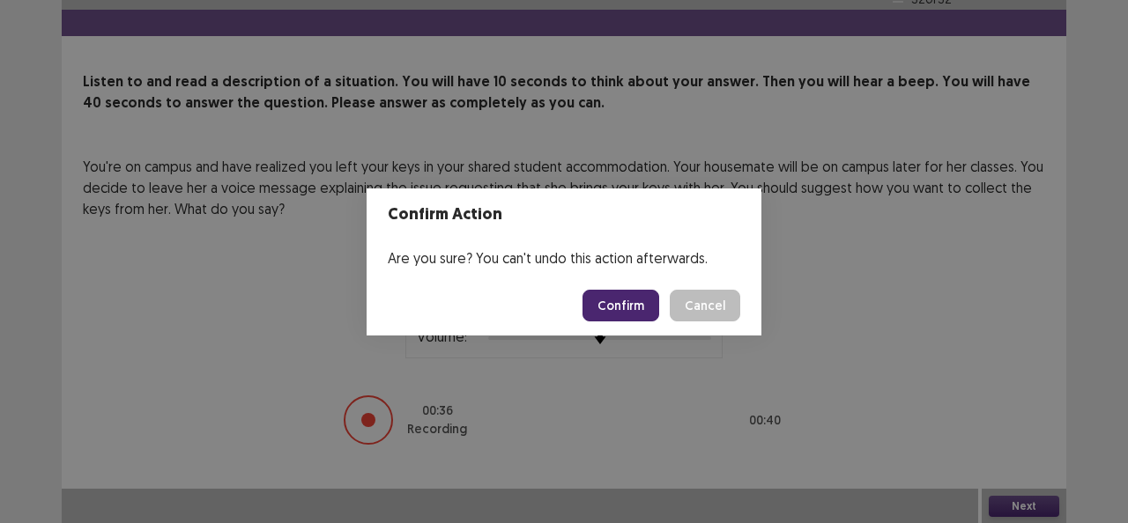
click at [627, 296] on button "Confirm" at bounding box center [620, 306] width 77 height 32
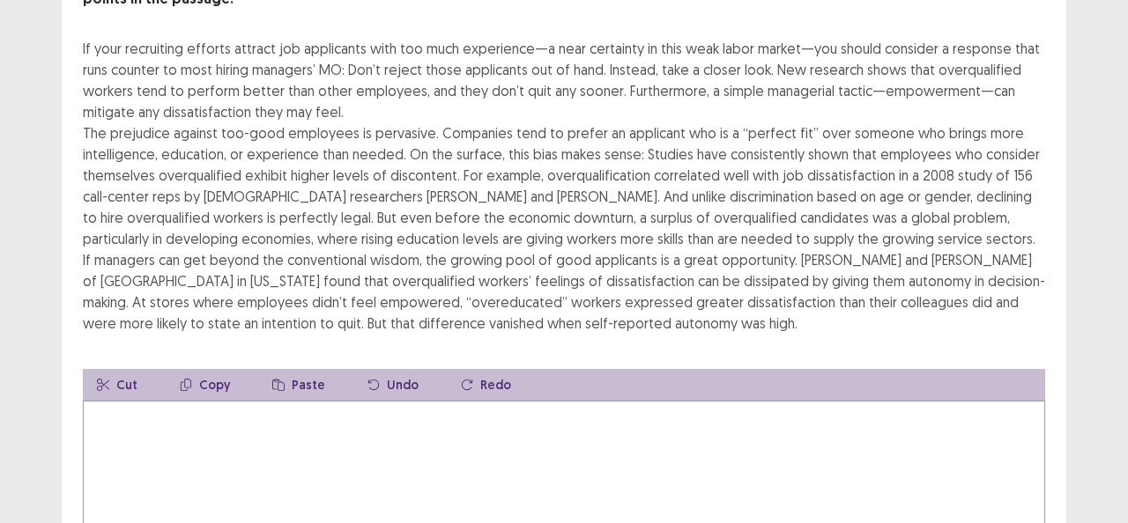
scroll to position [176, 0]
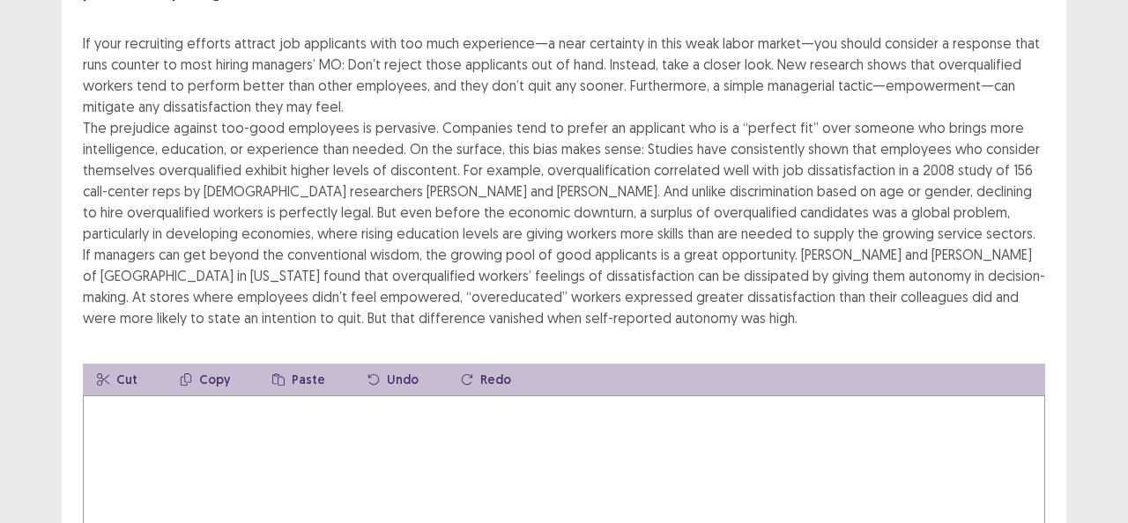
click at [407, 396] on textarea at bounding box center [564, 493] width 962 height 194
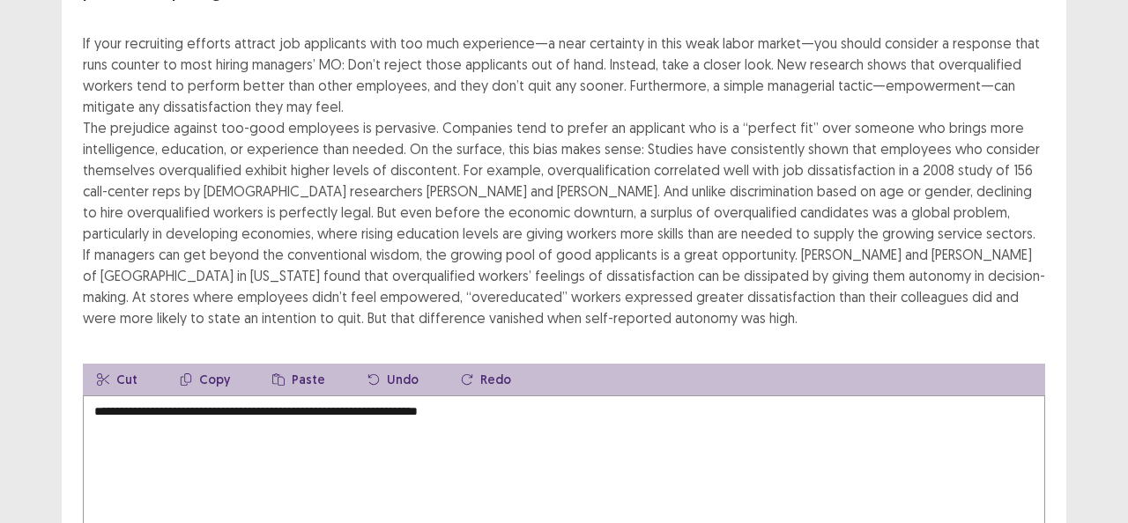
scroll to position [88, 0]
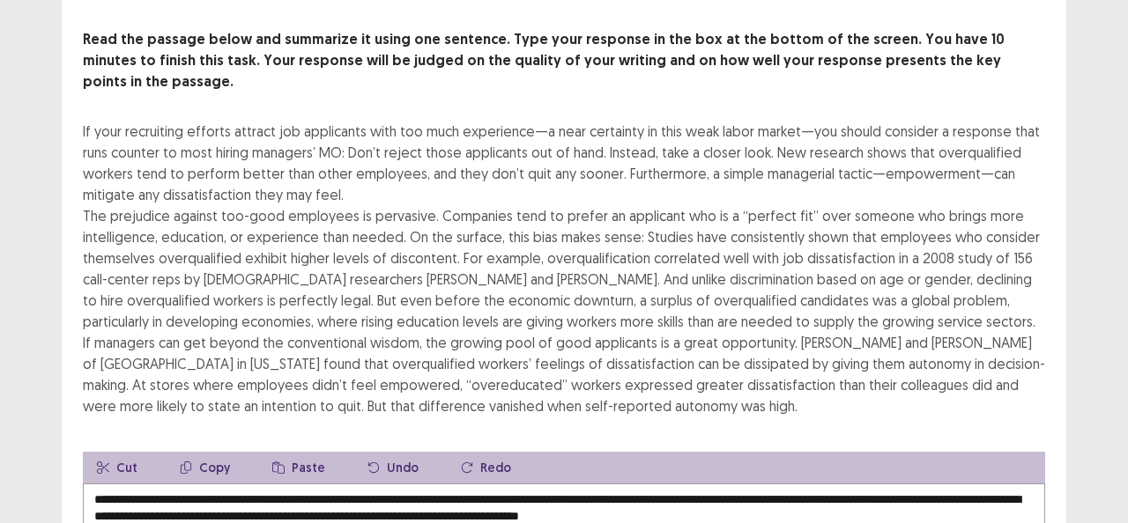
click at [766, 376] on div "If your recruiting efforts attract job applicants with too much experience—a ne…" at bounding box center [564, 269] width 962 height 296
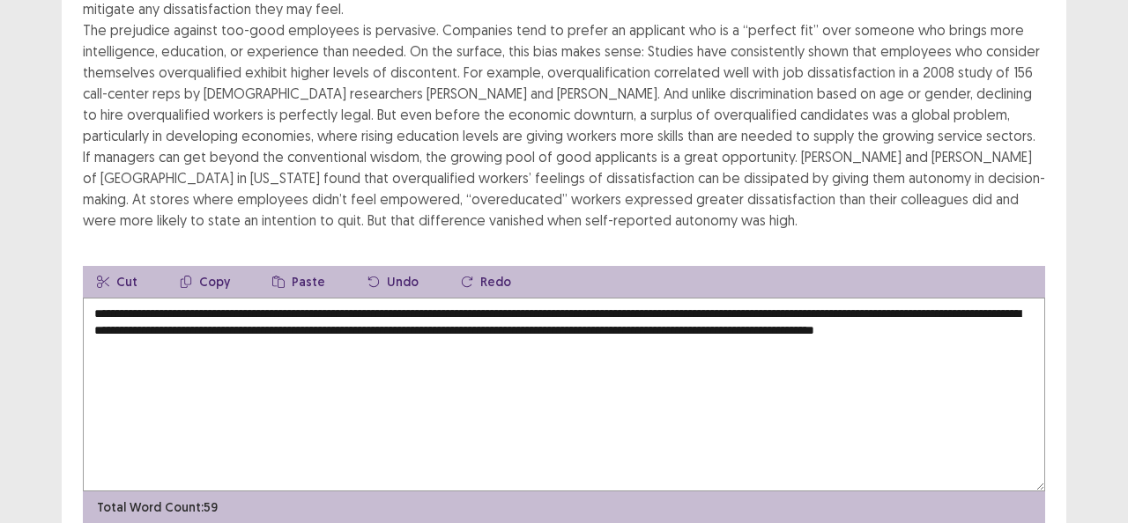
scroll to position [322, 0]
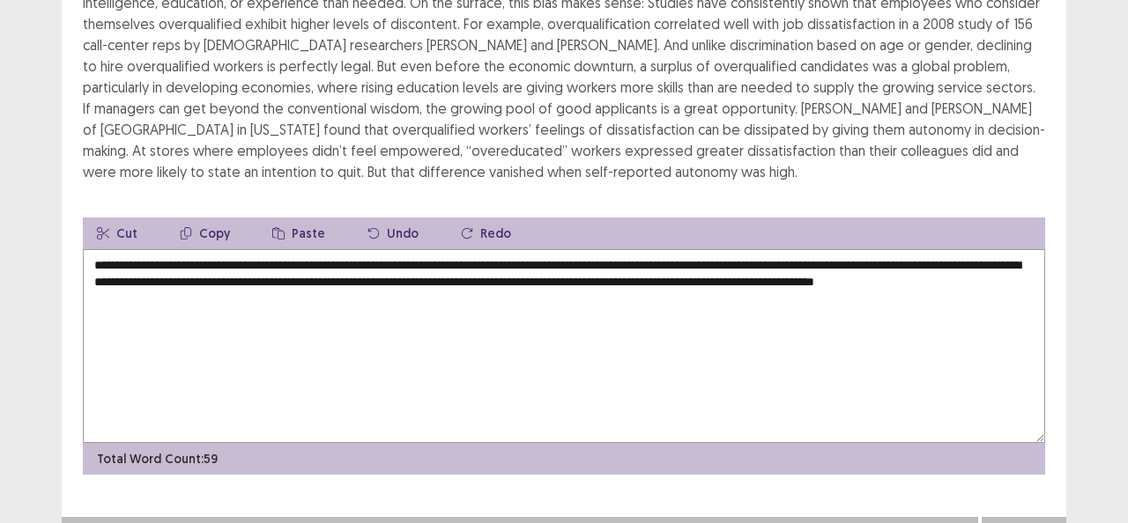
type textarea "**********"
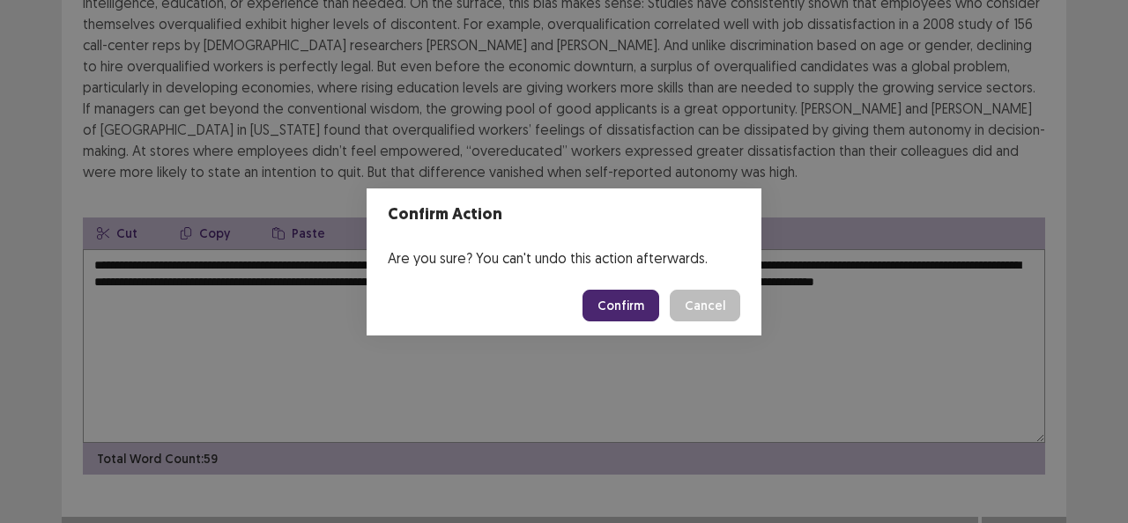
click at [643, 317] on button "Confirm" at bounding box center [620, 306] width 77 height 32
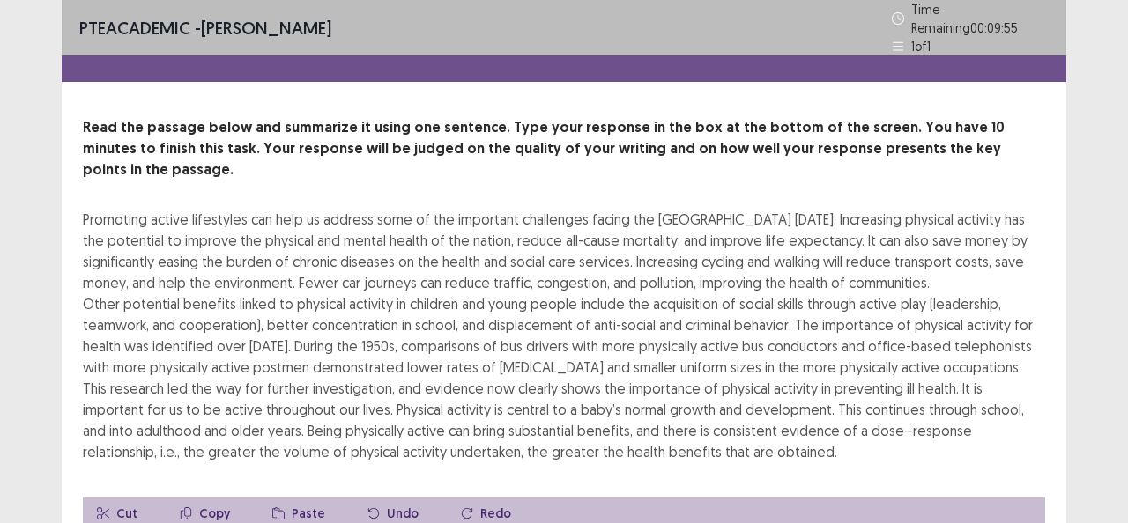
scroll to position [88, 0]
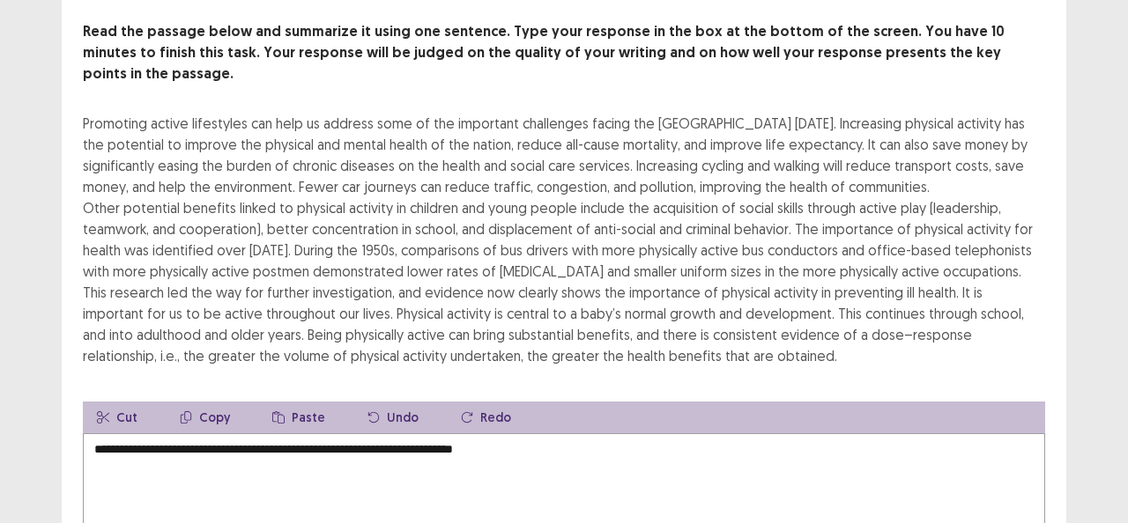
click at [471, 453] on textarea "**********" at bounding box center [564, 530] width 962 height 194
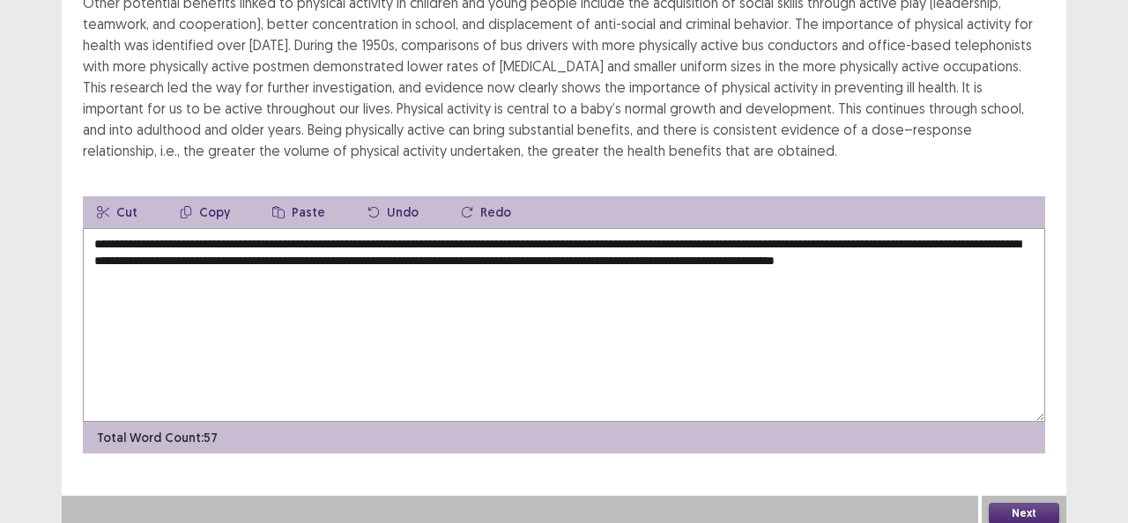
scroll to position [301, 0]
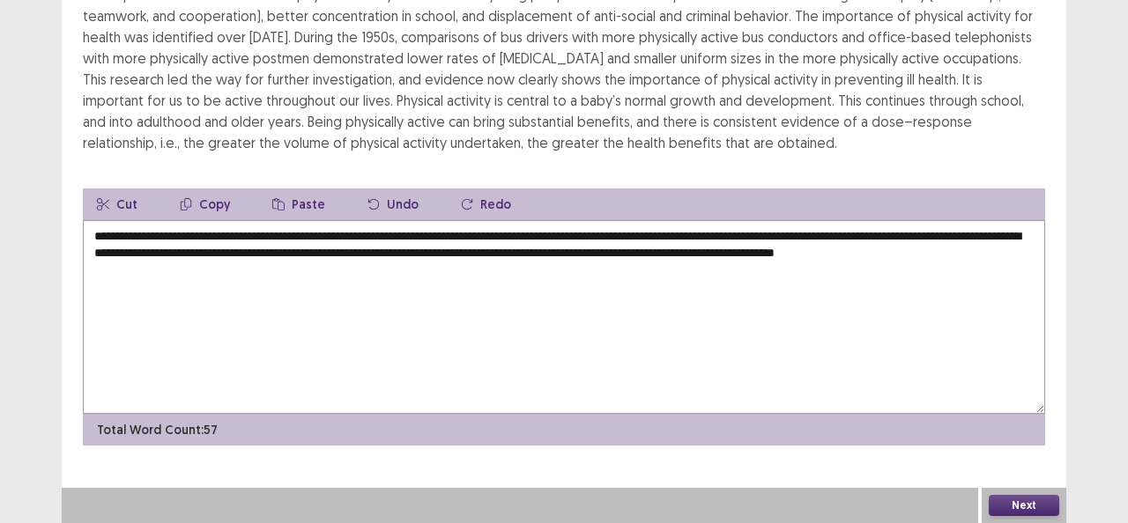
type textarea "**********"
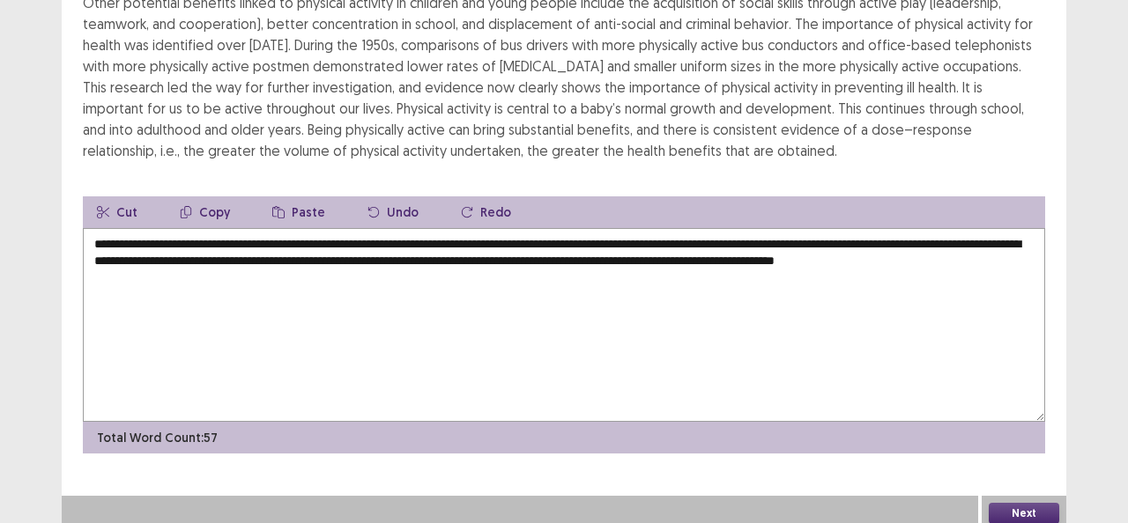
click at [1029, 503] on button "Next" at bounding box center [1023, 513] width 70 height 21
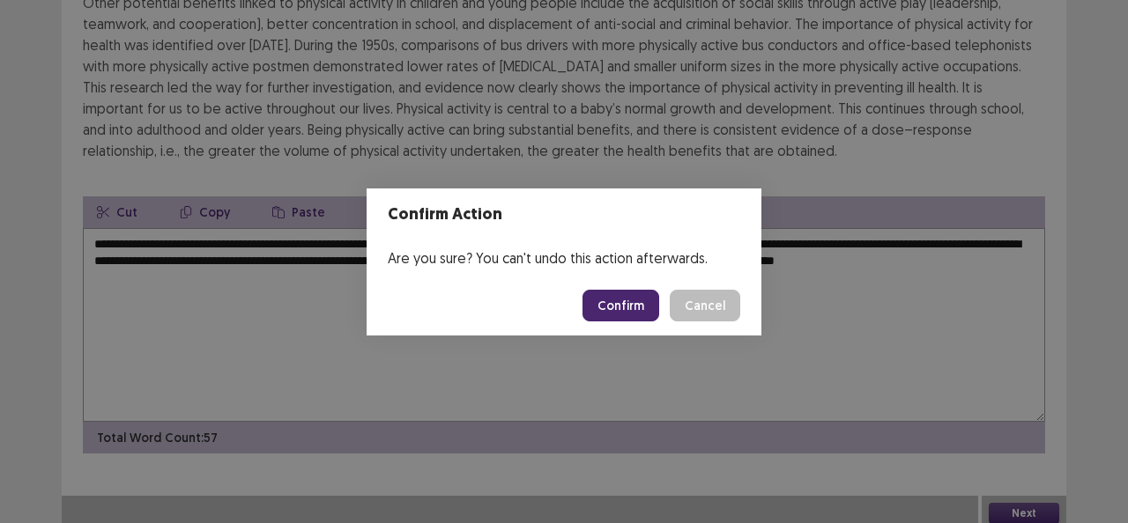
click at [628, 298] on button "Confirm" at bounding box center [620, 306] width 77 height 32
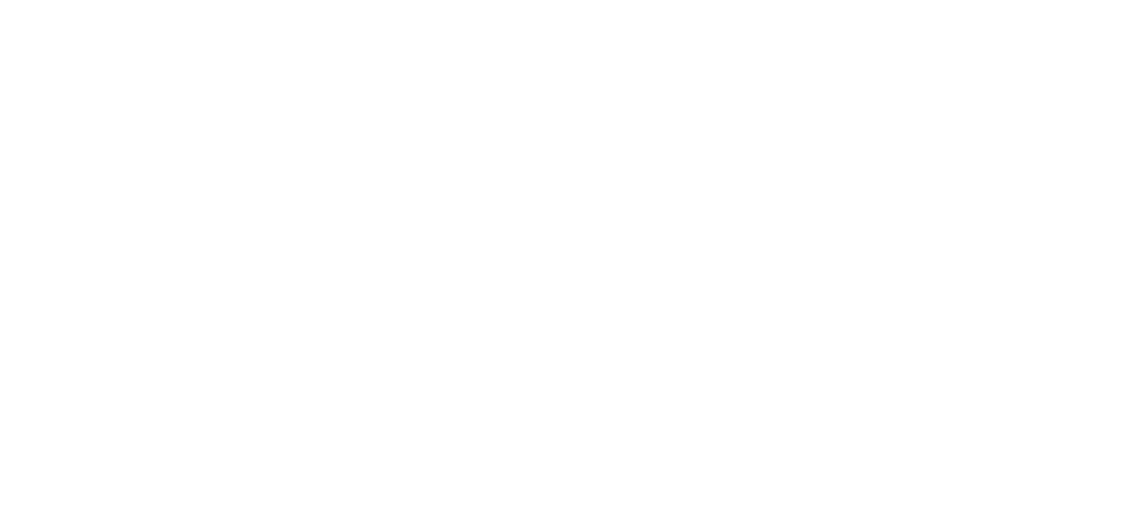
scroll to position [0, 0]
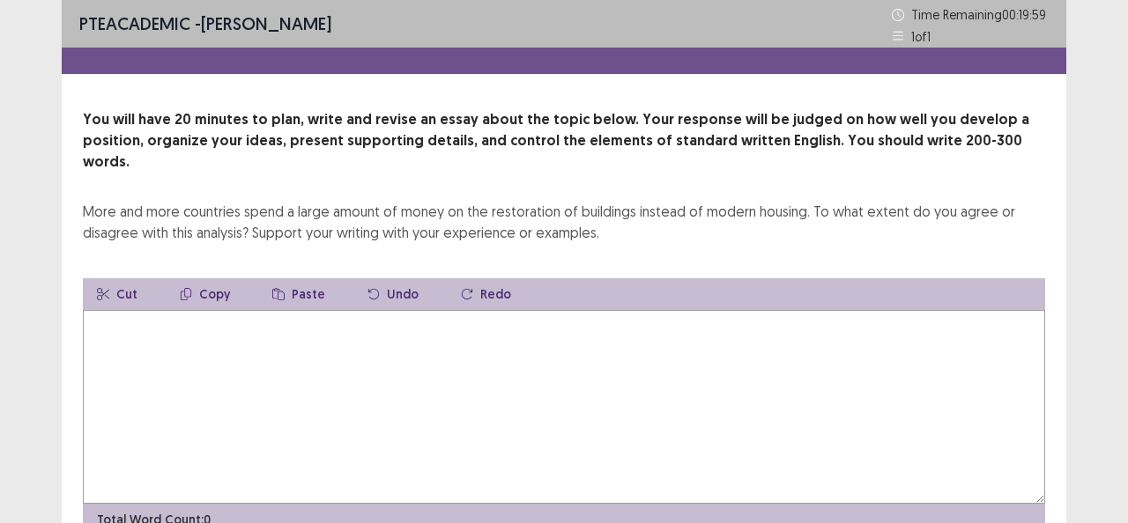
click at [469, 381] on textarea at bounding box center [564, 407] width 962 height 194
click at [699, 372] on textarea at bounding box center [564, 407] width 962 height 194
type textarea "*"
click at [270, 313] on textarea "**********" at bounding box center [564, 407] width 962 height 194
click at [351, 312] on textarea "**********" at bounding box center [564, 407] width 962 height 194
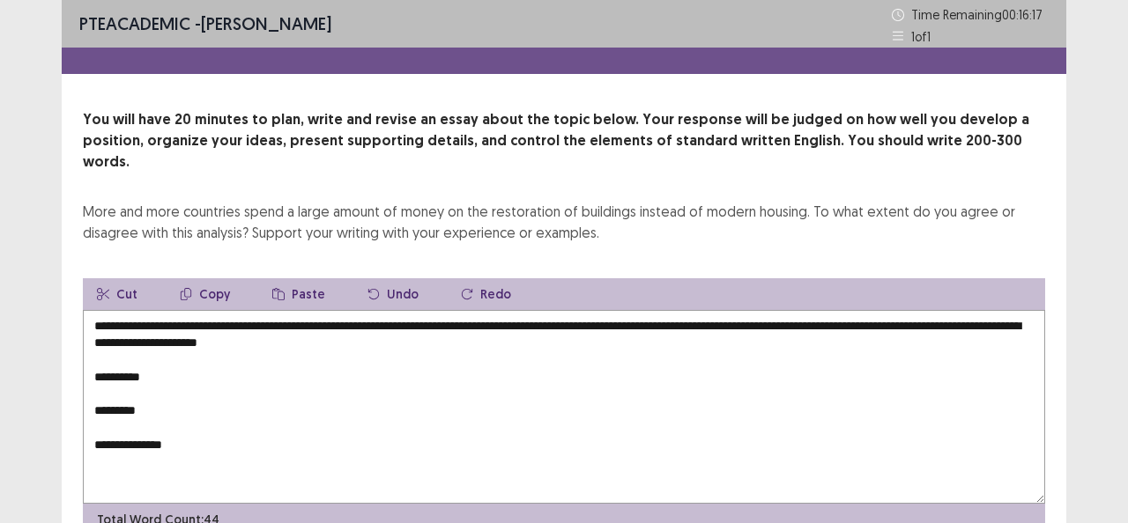
click at [246, 345] on textarea "**********" at bounding box center [564, 407] width 962 height 194
click at [273, 381] on textarea "**********" at bounding box center [564, 407] width 962 height 194
click at [159, 354] on textarea "**********" at bounding box center [564, 407] width 962 height 194
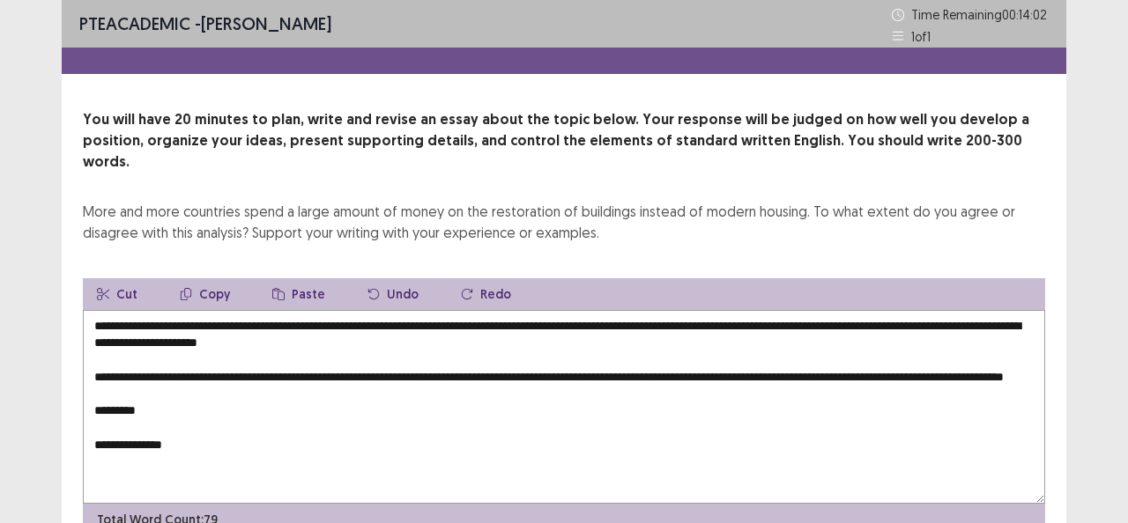
click at [143, 377] on textarea "**********" at bounding box center [564, 407] width 962 height 194
click at [167, 379] on textarea "**********" at bounding box center [564, 407] width 962 height 194
click at [466, 331] on textarea "**********" at bounding box center [564, 407] width 962 height 194
click at [449, 319] on textarea "**********" at bounding box center [564, 407] width 962 height 194
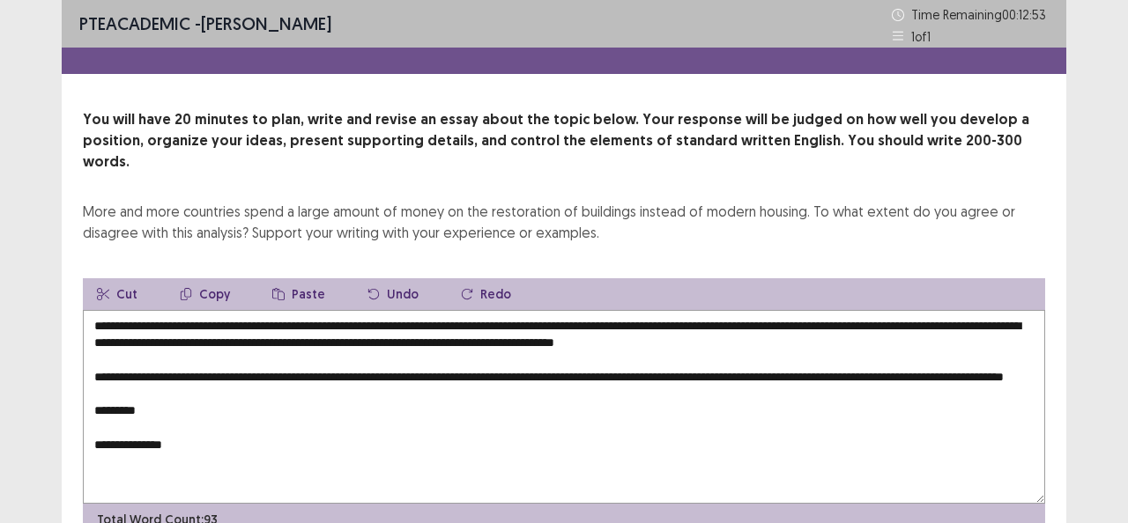
click at [795, 322] on textarea "**********" at bounding box center [564, 407] width 962 height 194
click at [797, 323] on textarea "**********" at bounding box center [564, 407] width 962 height 194
click at [872, 325] on textarea "**********" at bounding box center [564, 407] width 962 height 194
click at [321, 414] on textarea "**********" at bounding box center [564, 407] width 962 height 194
click at [321, 401] on textarea "**********" at bounding box center [564, 407] width 962 height 194
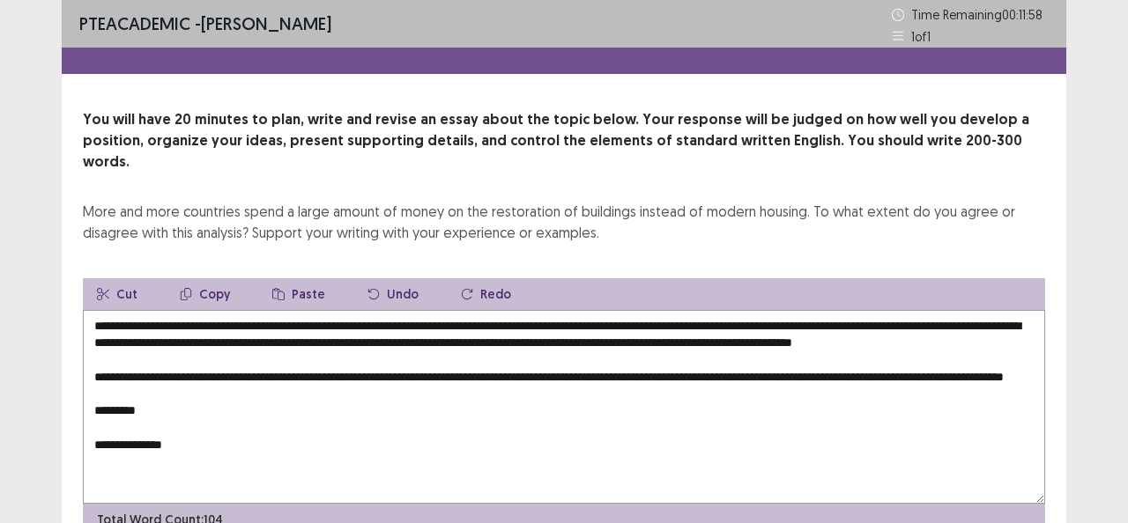
click at [307, 395] on textarea "**********" at bounding box center [564, 407] width 962 height 194
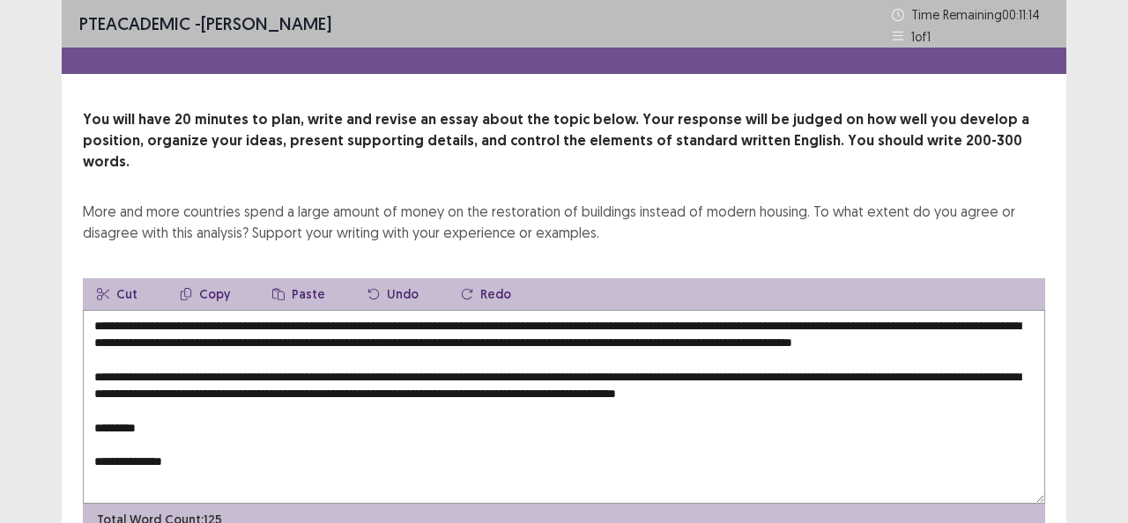
click at [201, 430] on textarea "**********" at bounding box center [564, 407] width 962 height 194
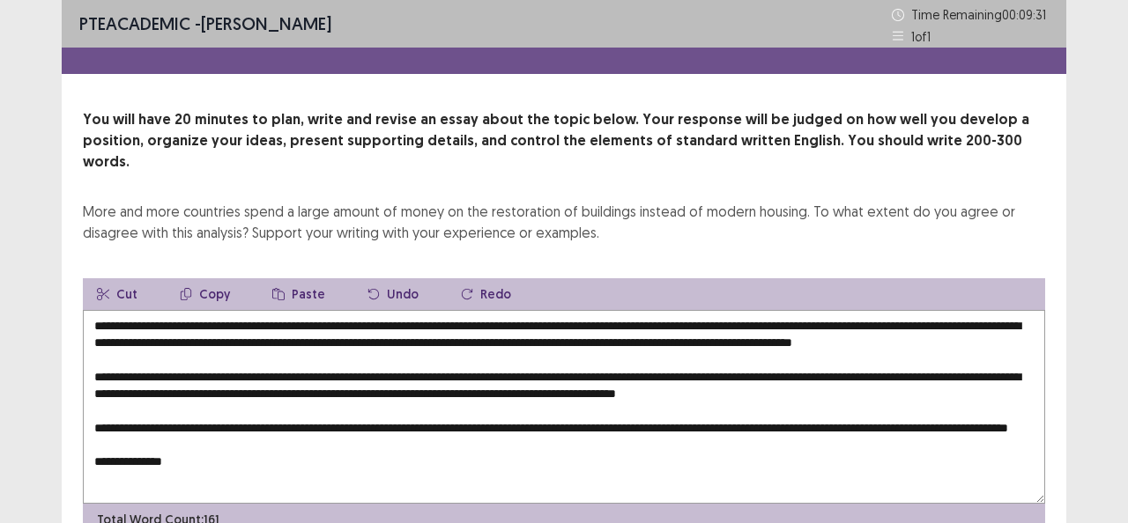
scroll to position [25, 0]
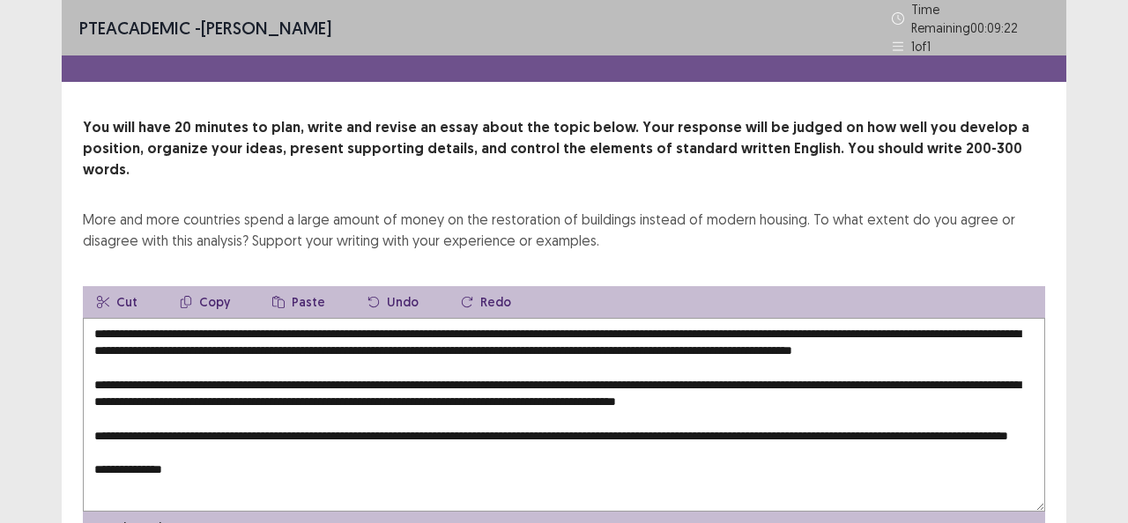
click at [707, 411] on textarea "**********" at bounding box center [564, 415] width 962 height 194
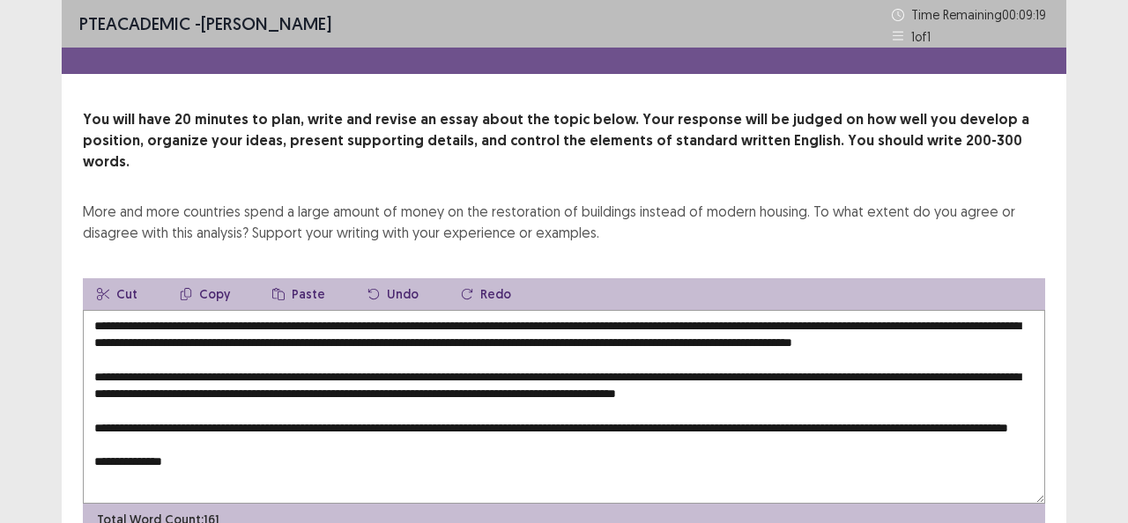
click at [706, 403] on textarea "**********" at bounding box center [564, 407] width 962 height 194
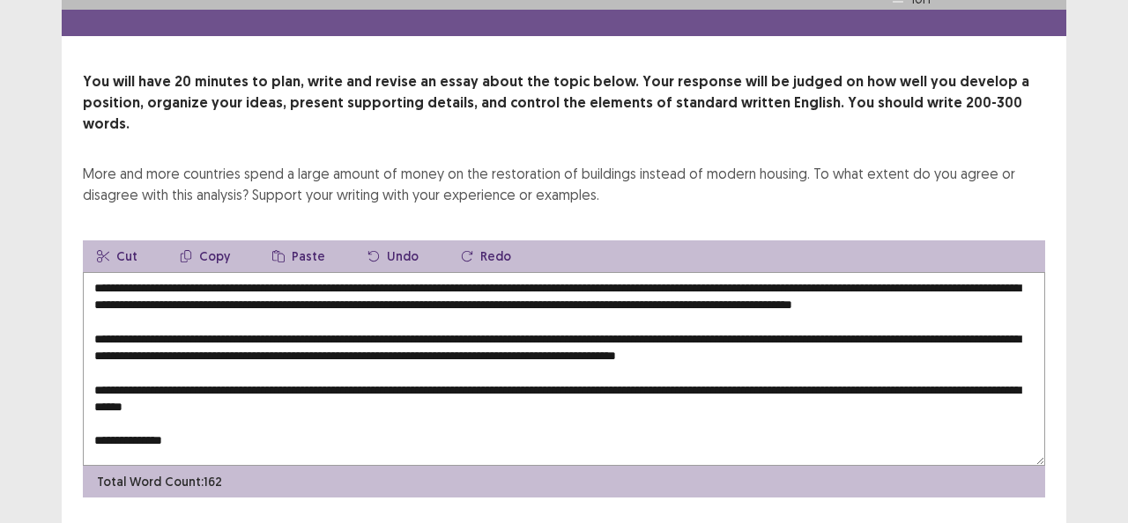
scroll to position [69, 0]
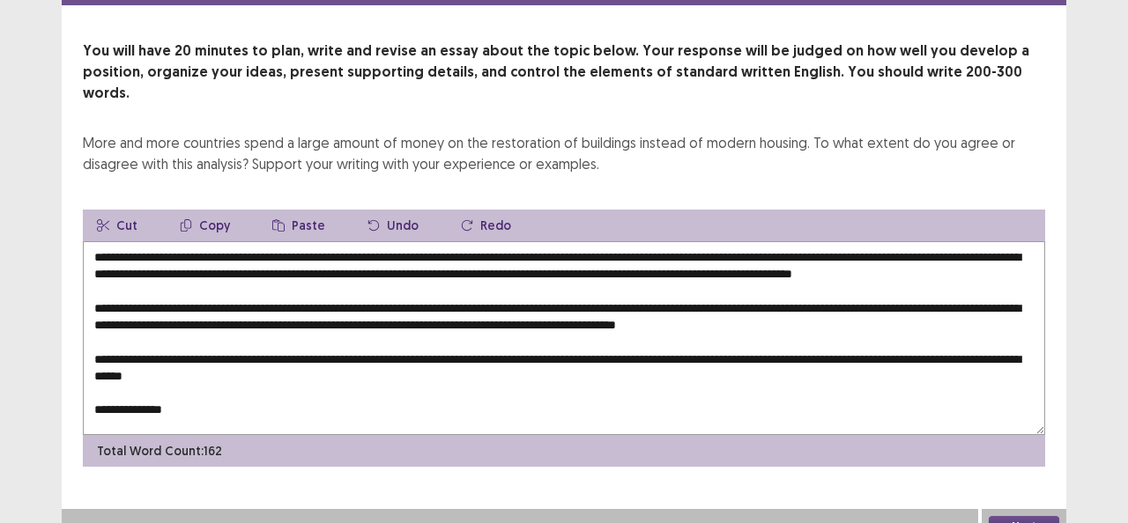
click at [231, 390] on textarea "**********" at bounding box center [564, 338] width 962 height 194
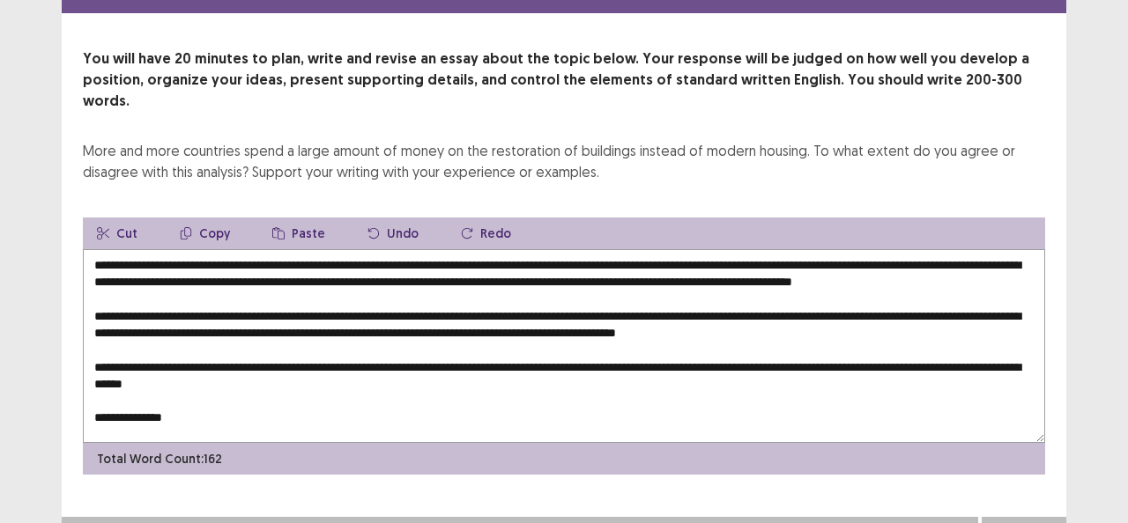
click at [228, 389] on textarea "**********" at bounding box center [564, 346] width 962 height 194
click at [215, 381] on textarea "**********" at bounding box center [564, 346] width 962 height 194
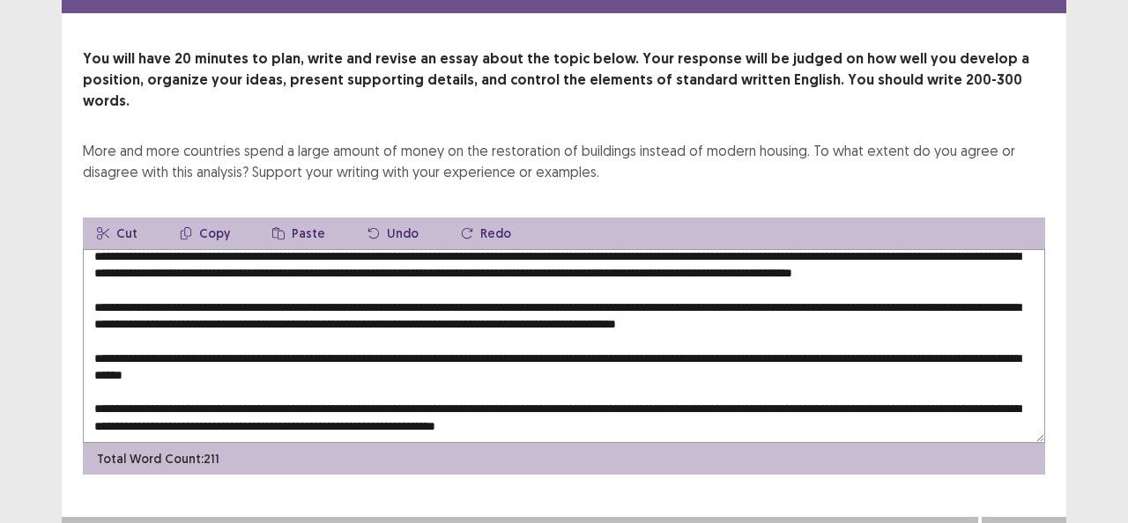
click at [677, 400] on textarea at bounding box center [564, 346] width 962 height 194
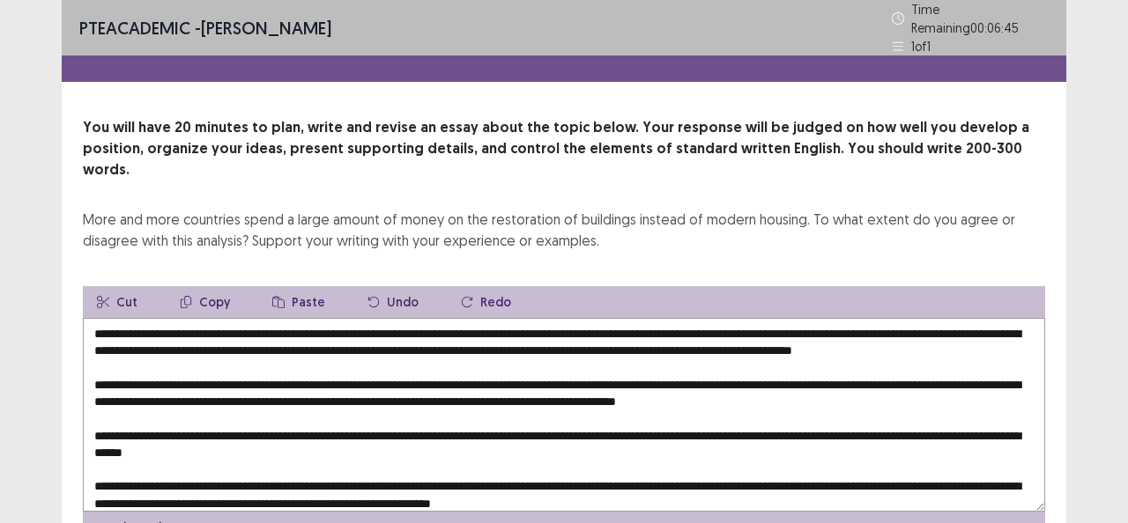
scroll to position [0, 0]
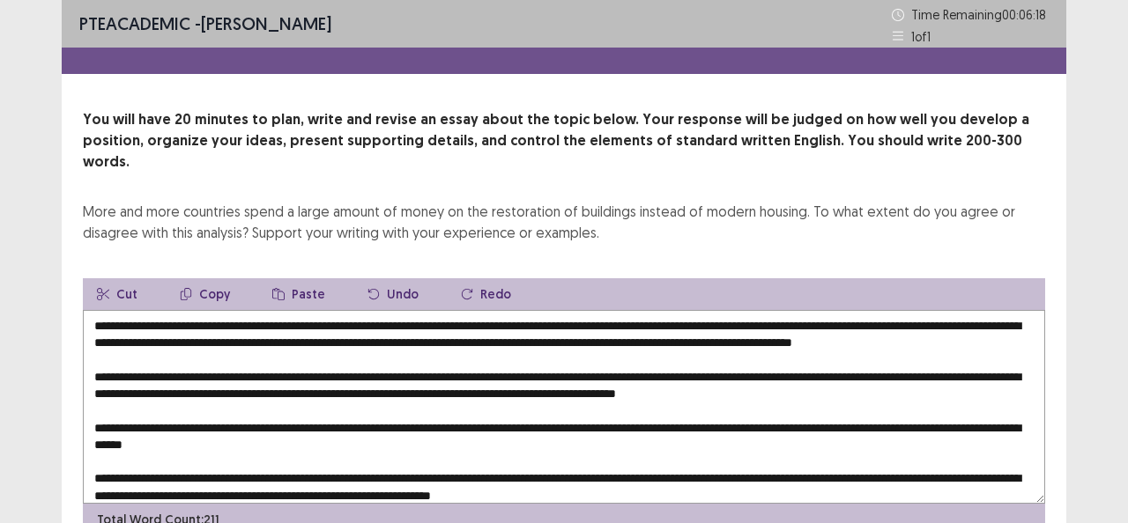
click at [893, 324] on textarea at bounding box center [564, 407] width 962 height 194
click at [115, 340] on textarea at bounding box center [564, 407] width 962 height 194
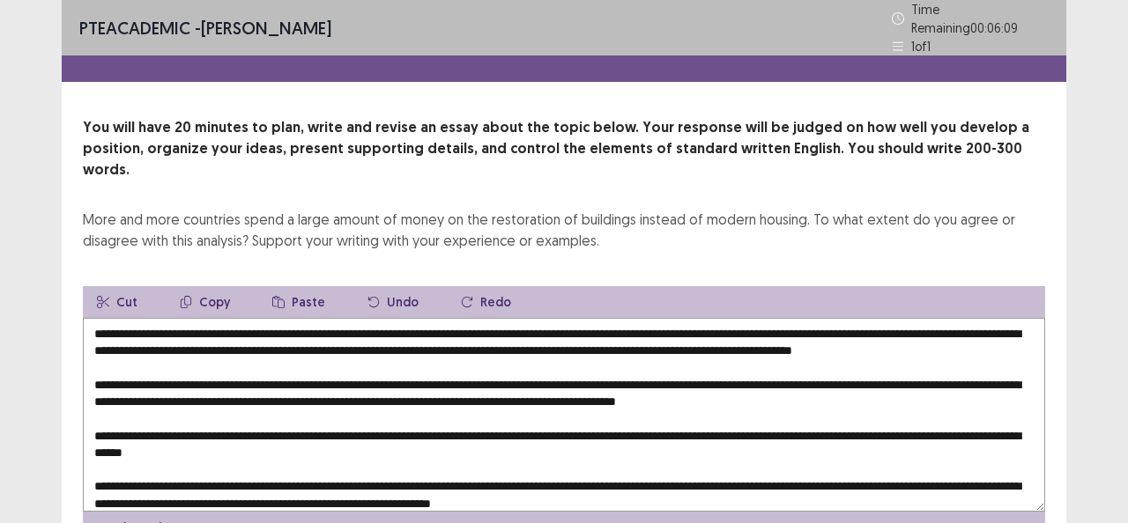
click at [275, 337] on textarea at bounding box center [564, 415] width 962 height 194
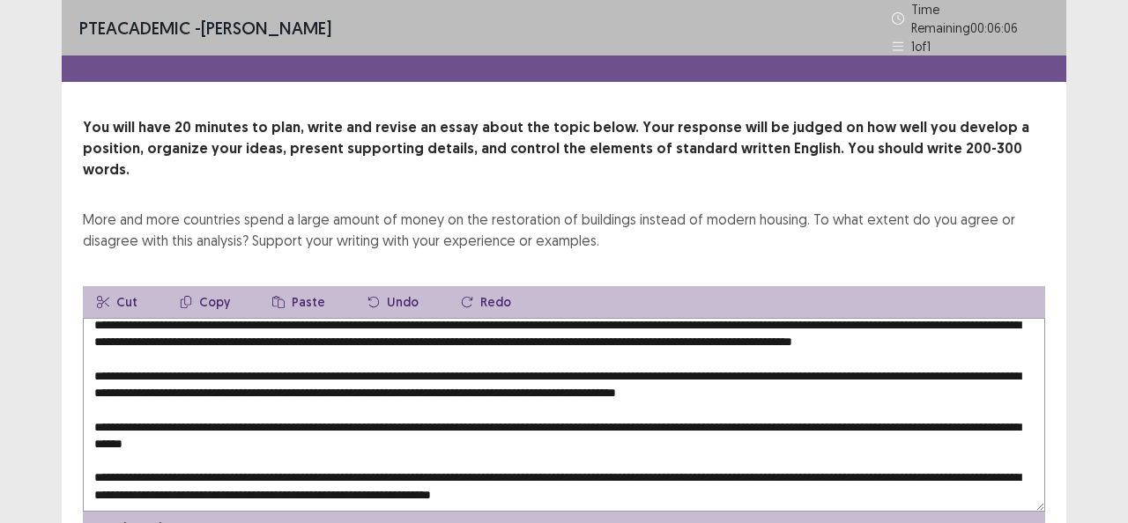
scroll to position [41, 0]
click at [540, 357] on textarea at bounding box center [564, 415] width 962 height 194
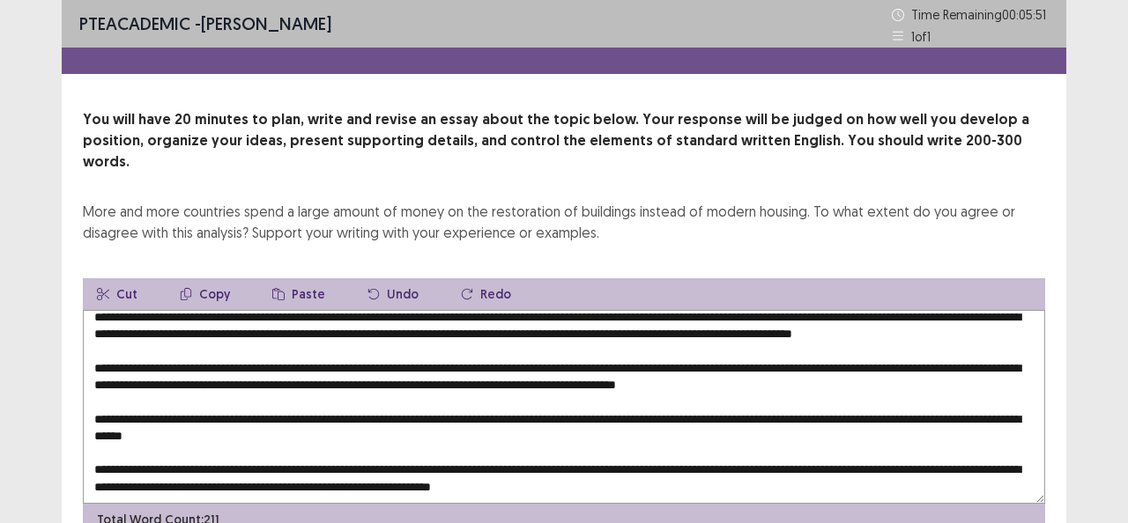
click at [539, 352] on textarea at bounding box center [564, 407] width 962 height 194
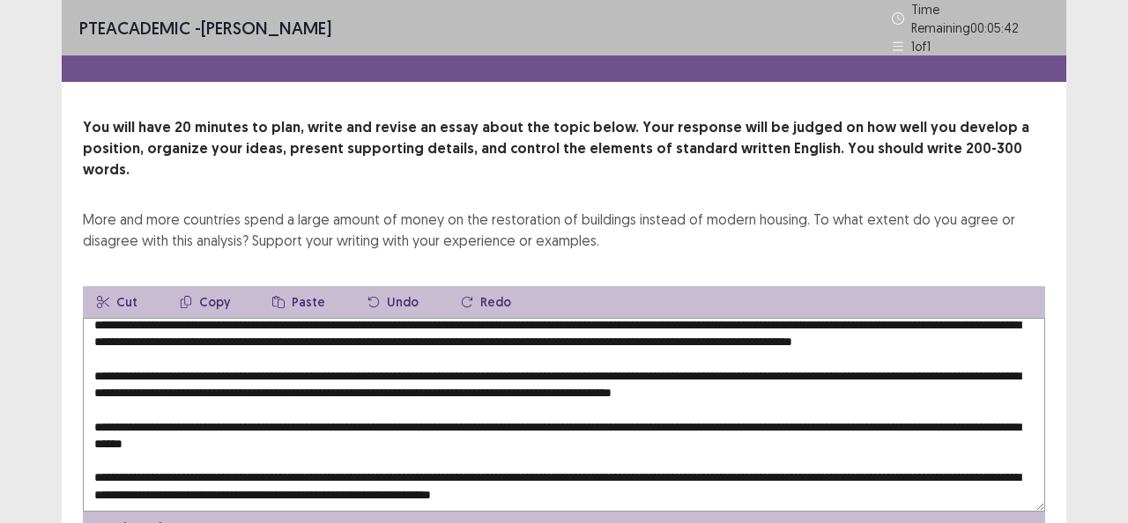
click at [839, 351] on textarea at bounding box center [564, 415] width 962 height 194
drag, startPoint x: 982, startPoint y: 381, endPoint x: 990, endPoint y: 402, distance: 22.6
click at [982, 381] on textarea at bounding box center [564, 415] width 962 height 194
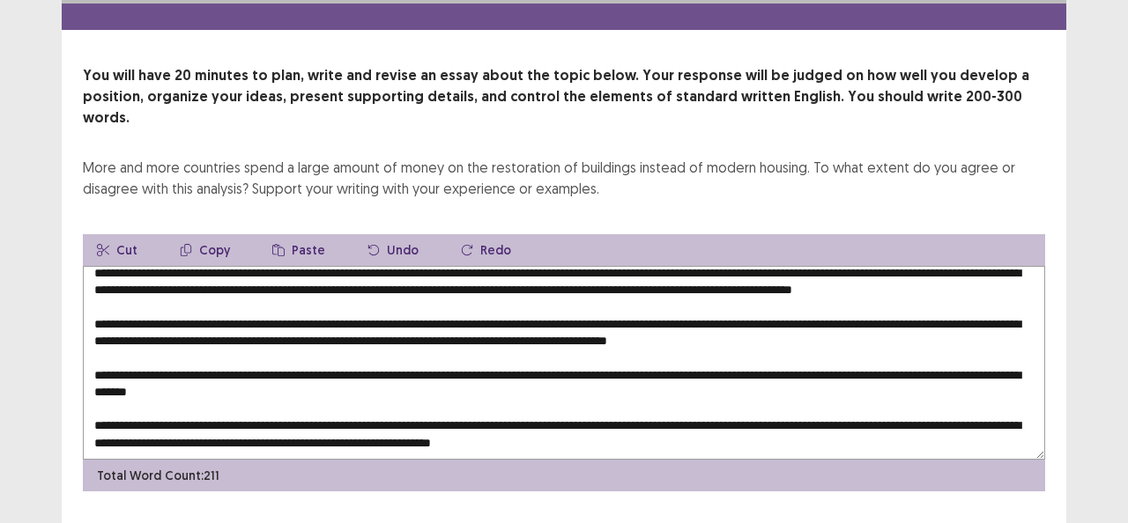
scroll to position [69, 0]
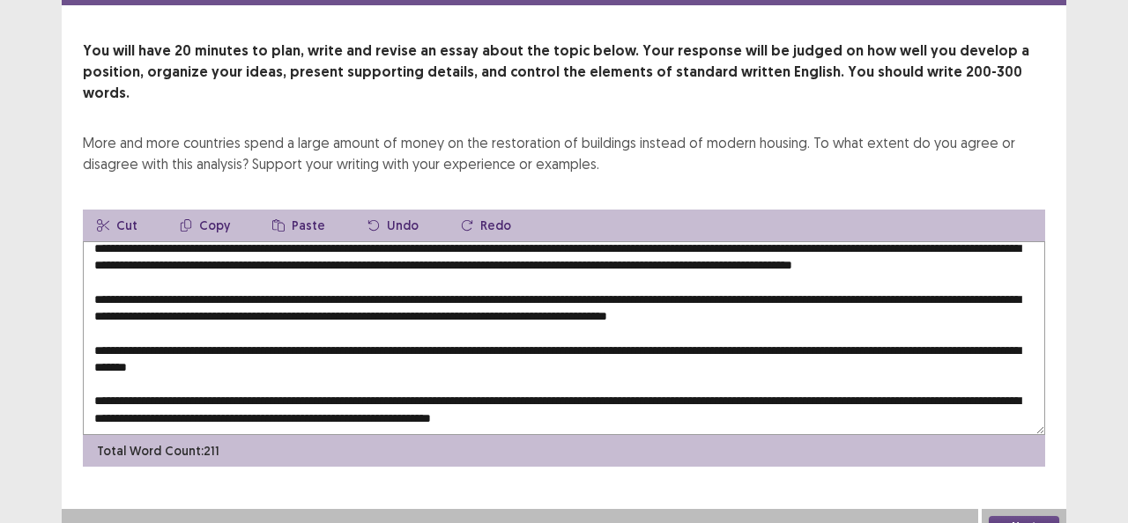
click at [269, 361] on textarea at bounding box center [564, 338] width 962 height 194
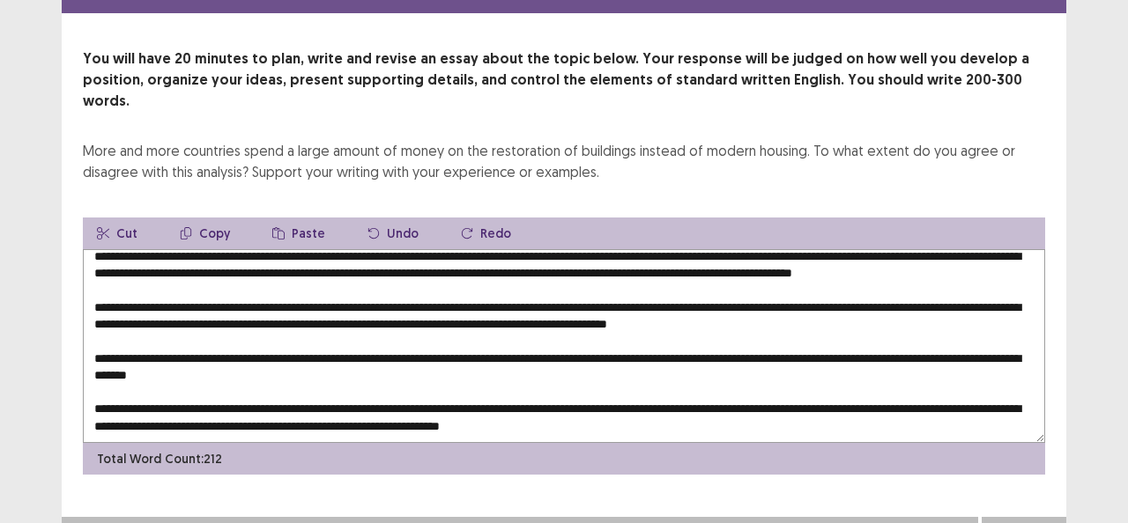
type textarea "**********"
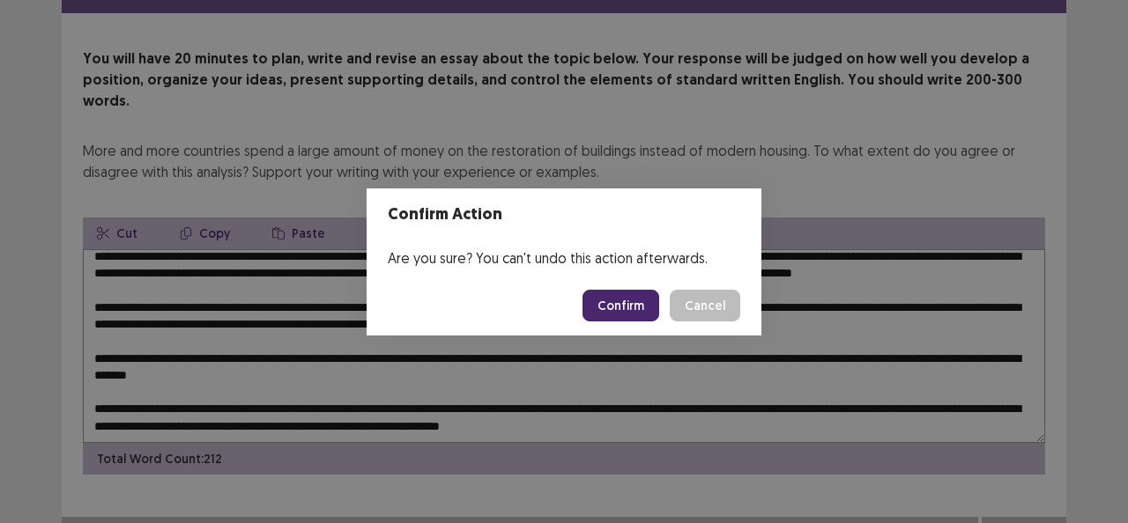
click at [622, 319] on button "Confirm" at bounding box center [620, 306] width 77 height 32
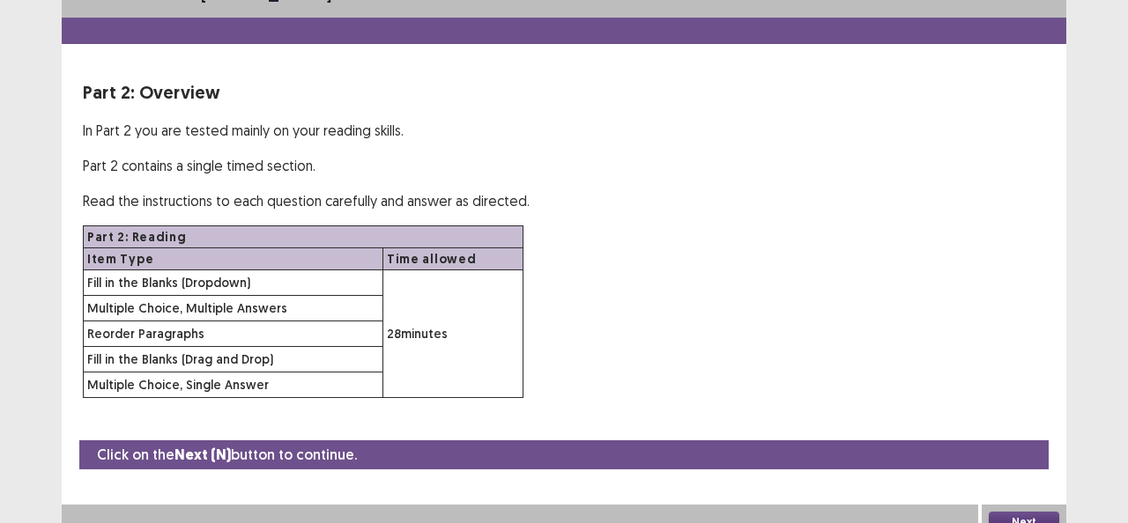
scroll to position [44, 0]
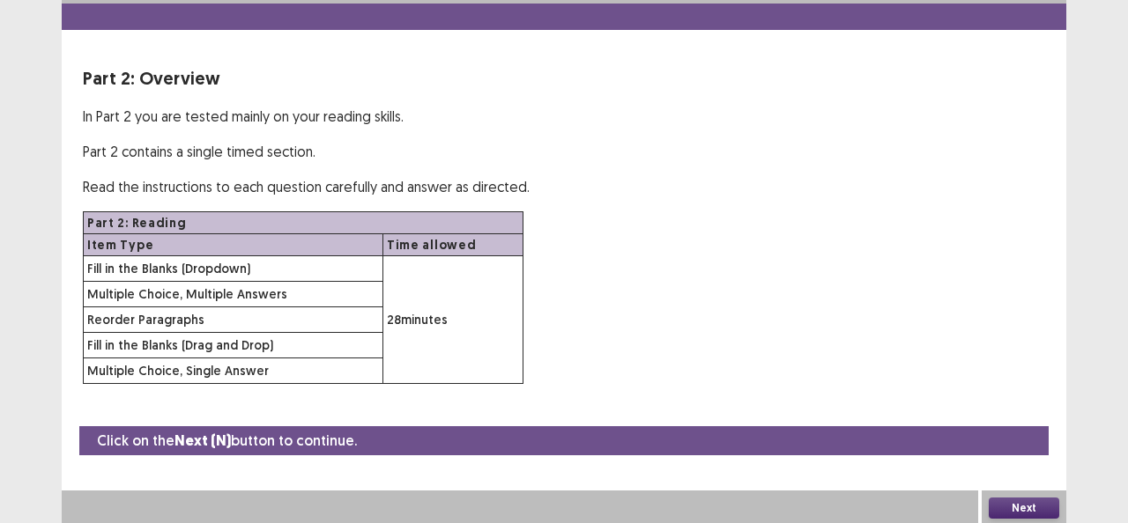
click at [1011, 507] on button "Next" at bounding box center [1023, 508] width 70 height 21
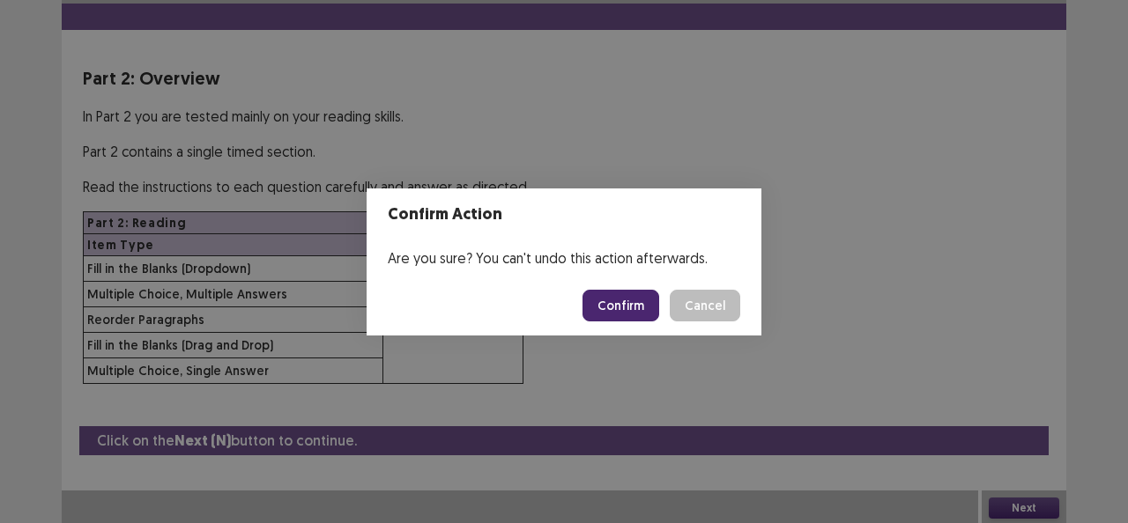
click at [624, 301] on button "Confirm" at bounding box center [620, 306] width 77 height 32
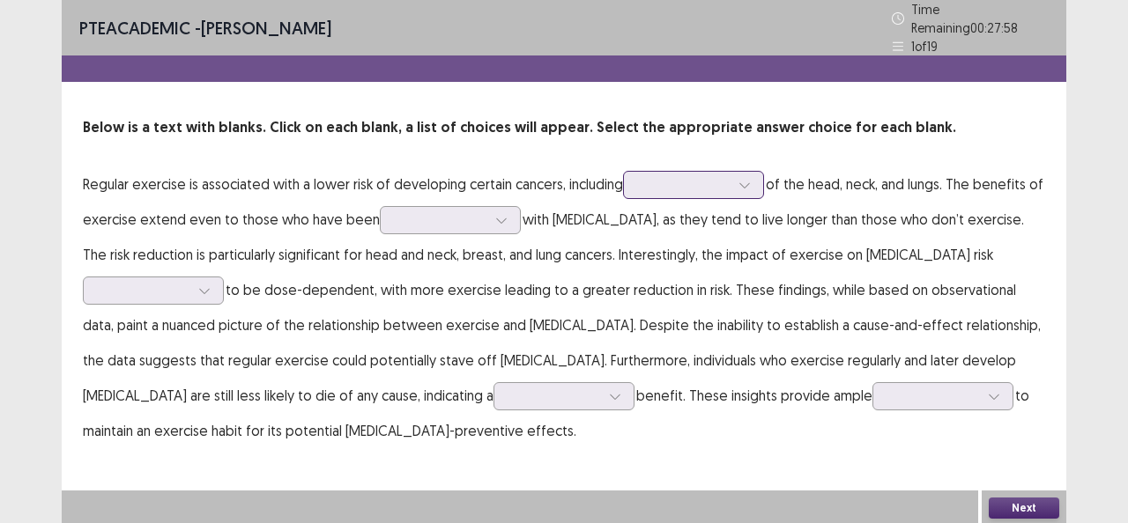
click at [742, 179] on icon at bounding box center [744, 185] width 12 height 12
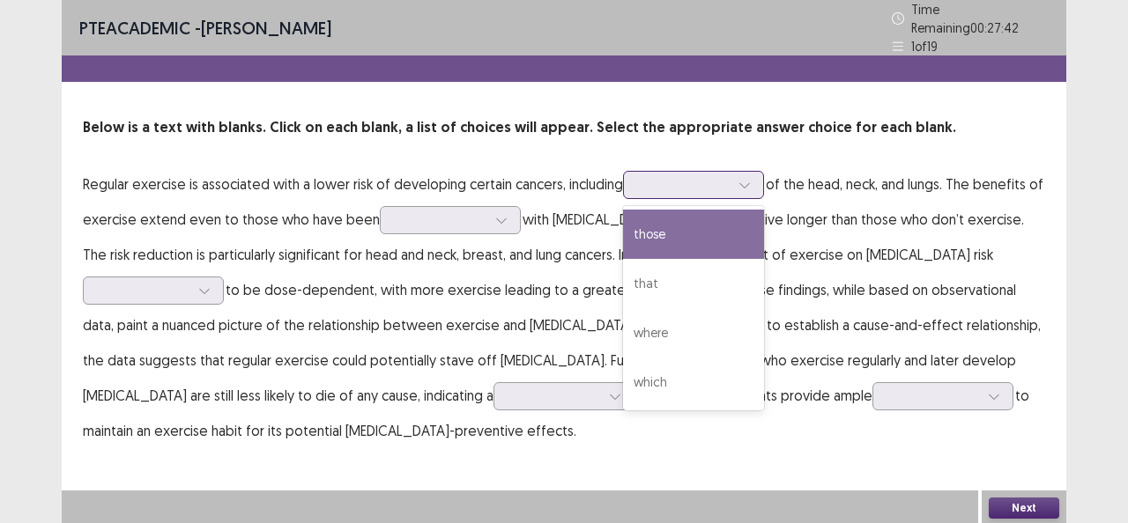
click at [668, 237] on div "those" at bounding box center [693, 234] width 141 height 49
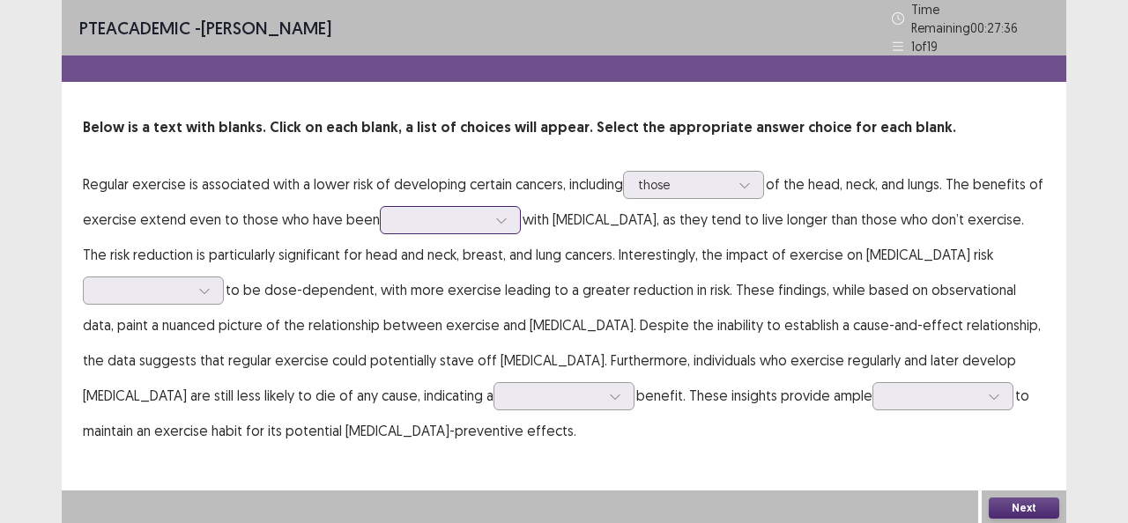
click at [453, 211] on div at bounding box center [441, 219] width 92 height 17
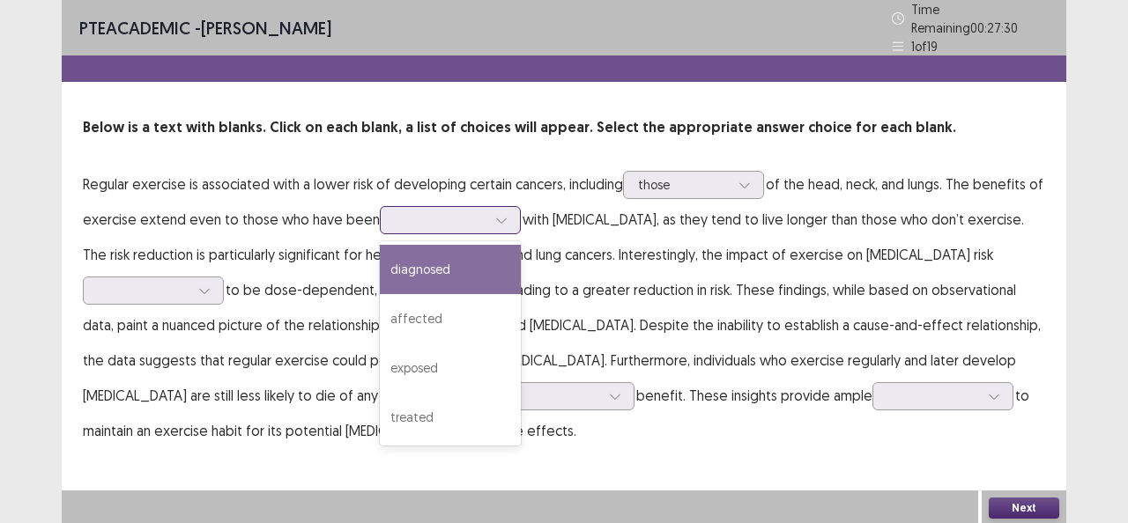
click at [442, 255] on div "diagnosed" at bounding box center [450, 269] width 141 height 49
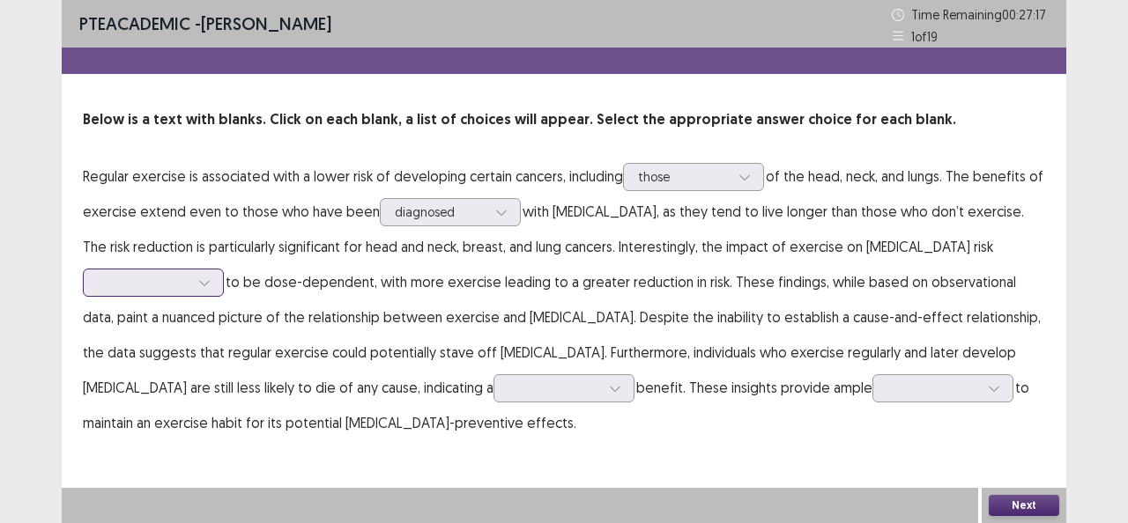
click at [189, 274] on div at bounding box center [144, 282] width 92 height 17
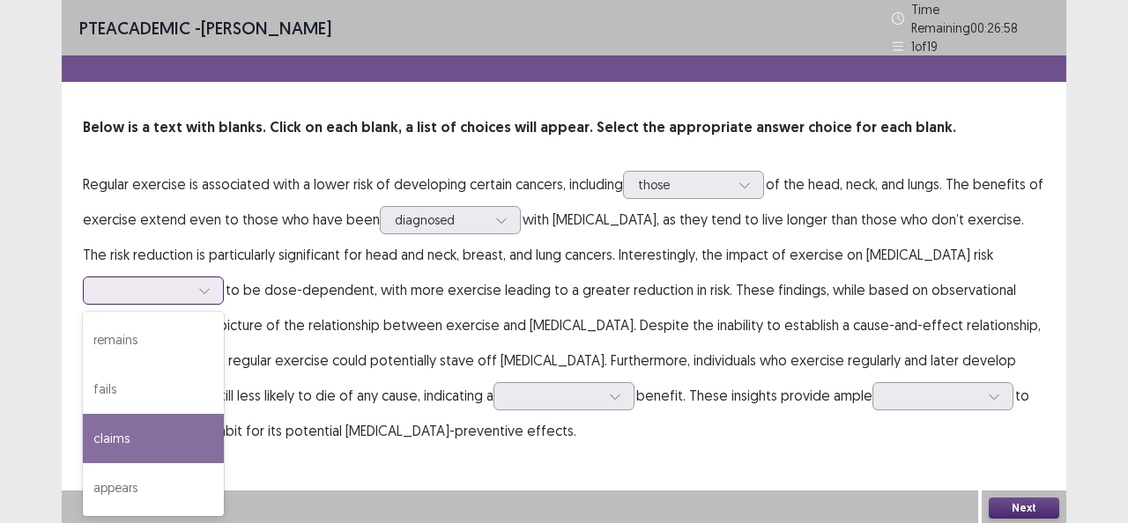
click at [224, 414] on div "claims" at bounding box center [153, 438] width 141 height 49
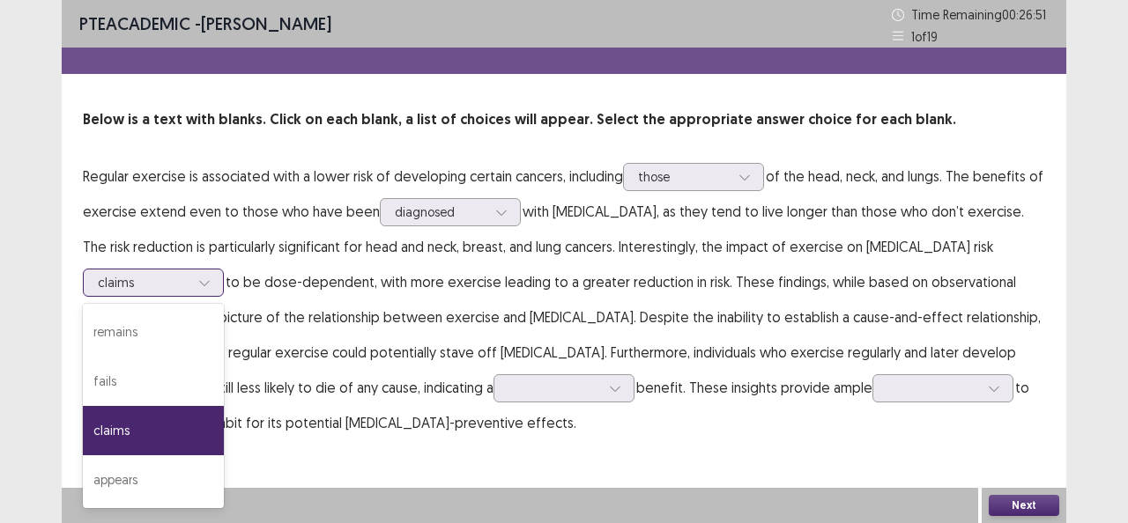
click at [189, 270] on div "claims" at bounding box center [144, 283] width 92 height 26
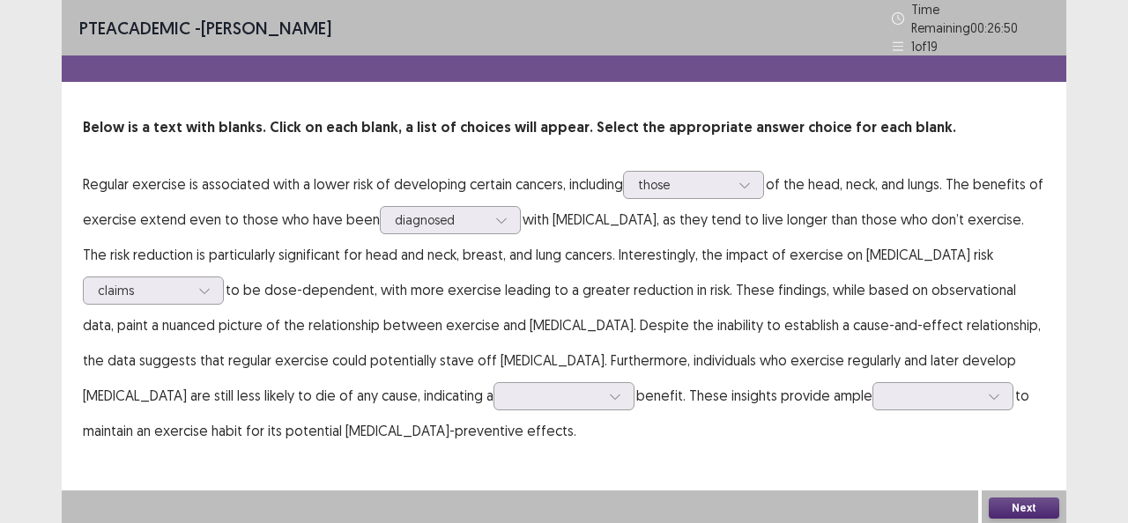
click at [583, 280] on p "Regular exercise is associated with a lower risk of developing certain cancers,…" at bounding box center [564, 307] width 962 height 282
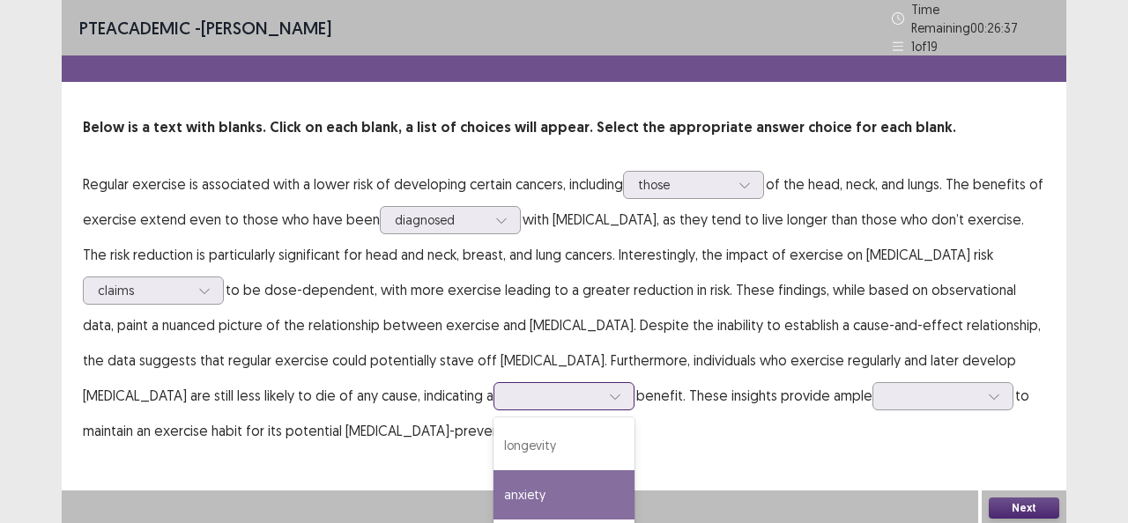
scroll to position [90, 0]
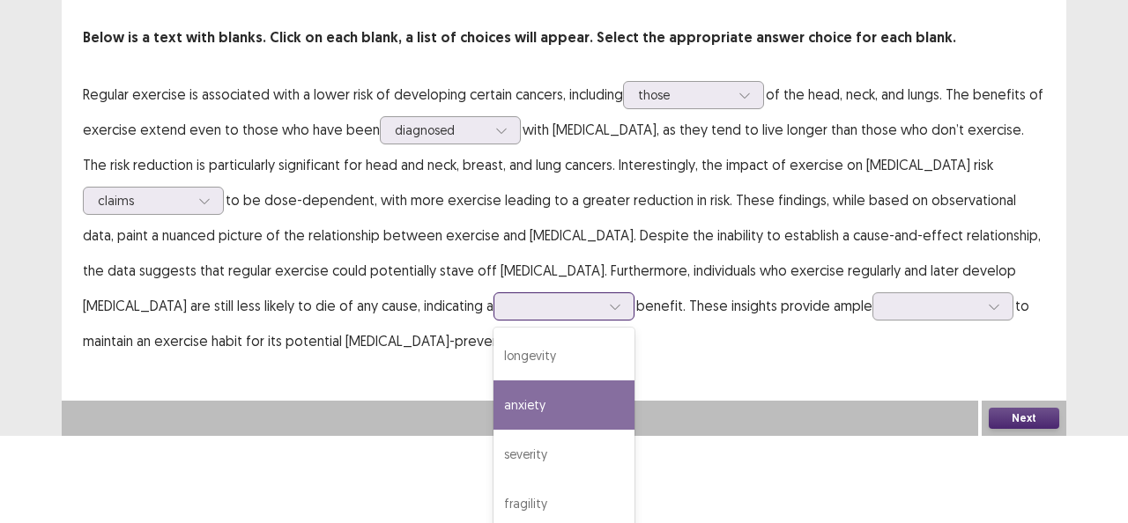
click at [493, 321] on div "4 results available. Use Up and Down to choose options, press Enter to select t…" at bounding box center [563, 306] width 141 height 28
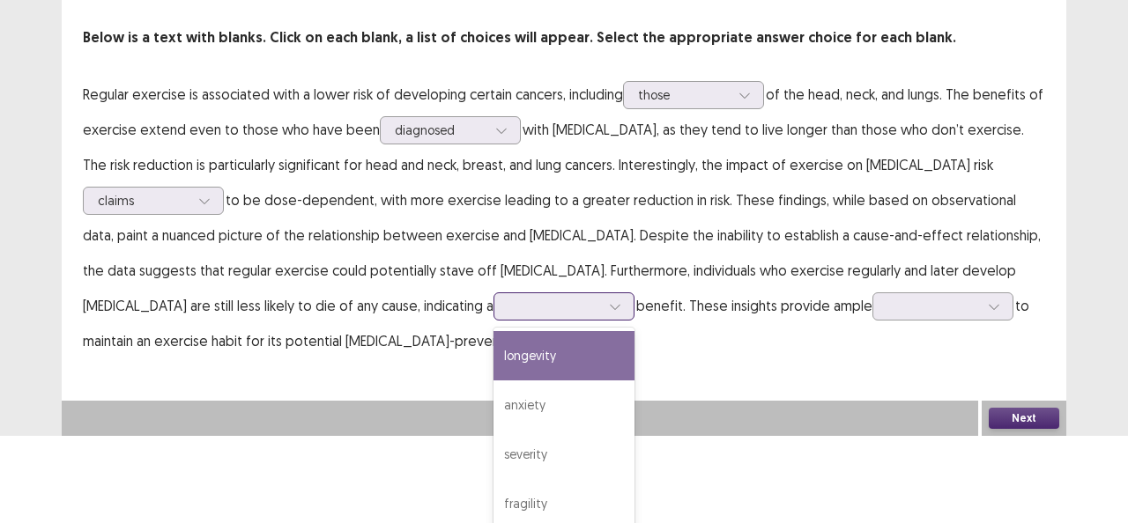
click at [493, 352] on div "longevity" at bounding box center [563, 355] width 141 height 49
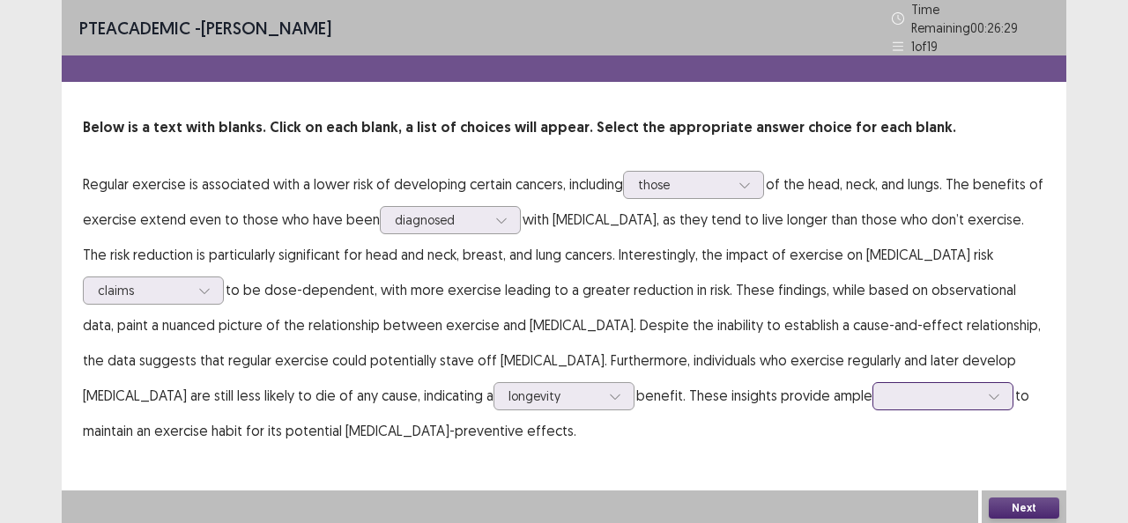
click at [872, 388] on div at bounding box center [942, 396] width 141 height 28
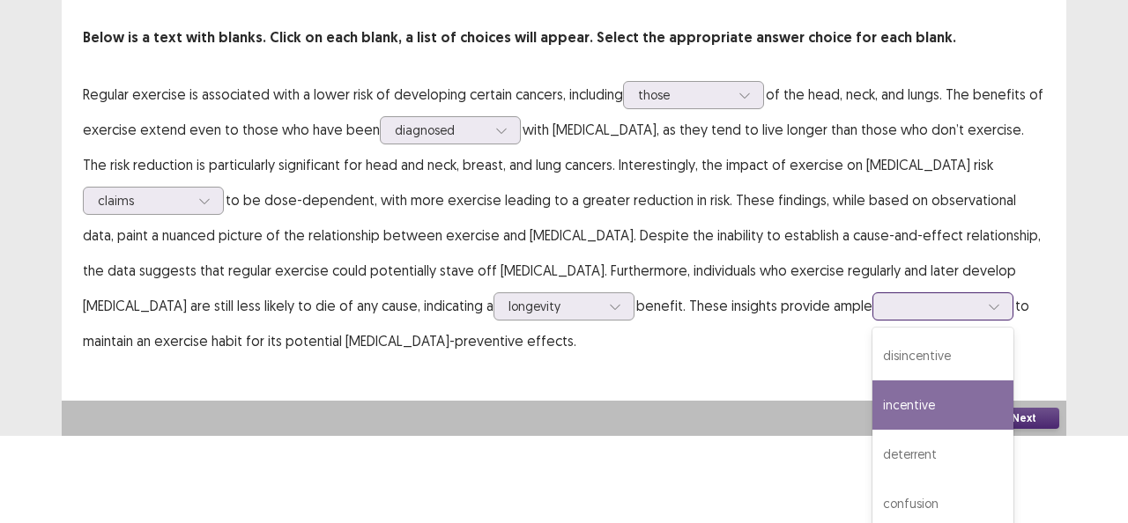
click at [872, 391] on div "incentive" at bounding box center [942, 405] width 141 height 49
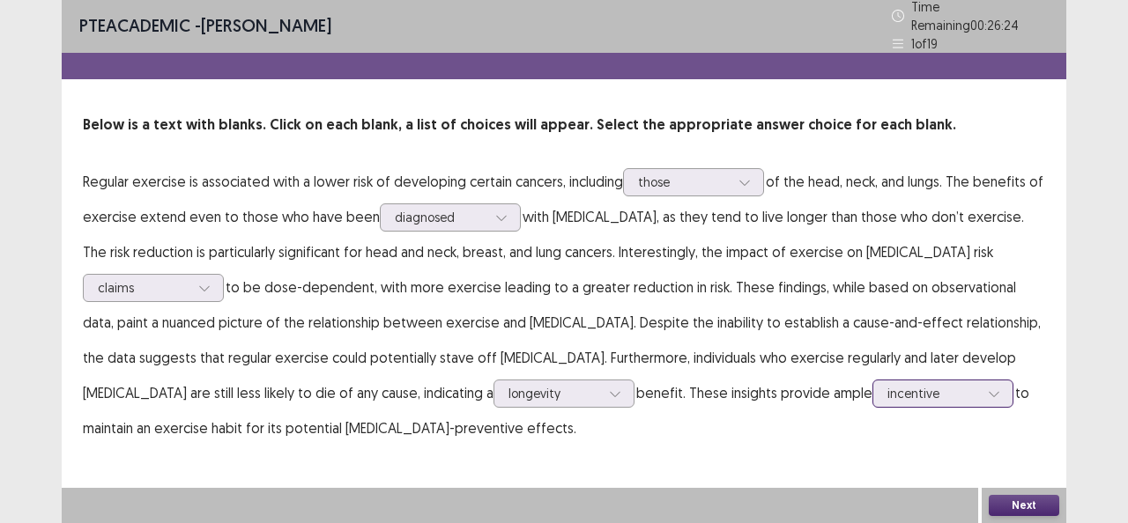
scroll to position [0, 0]
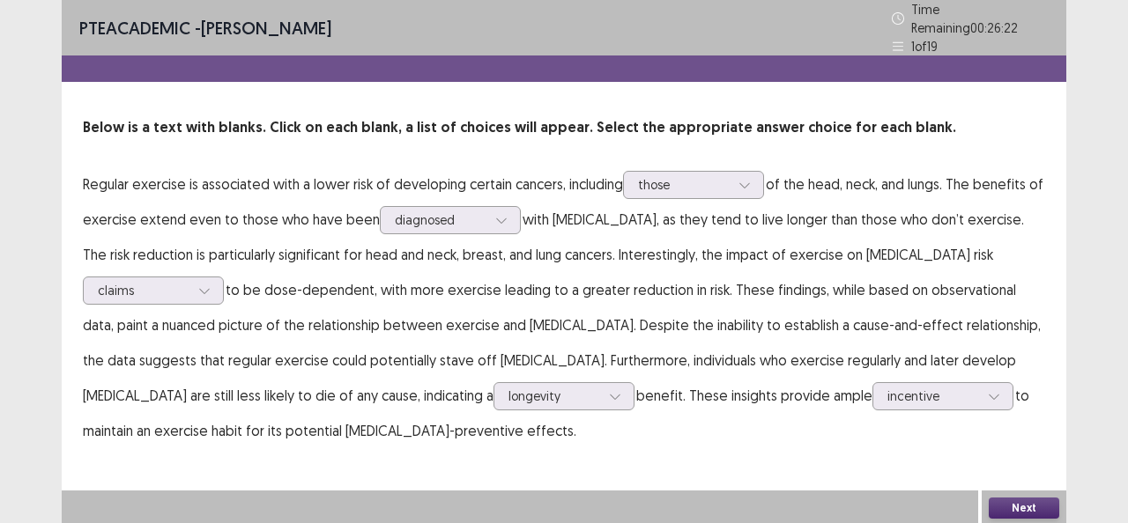
click at [1013, 501] on button "Next" at bounding box center [1023, 508] width 70 height 21
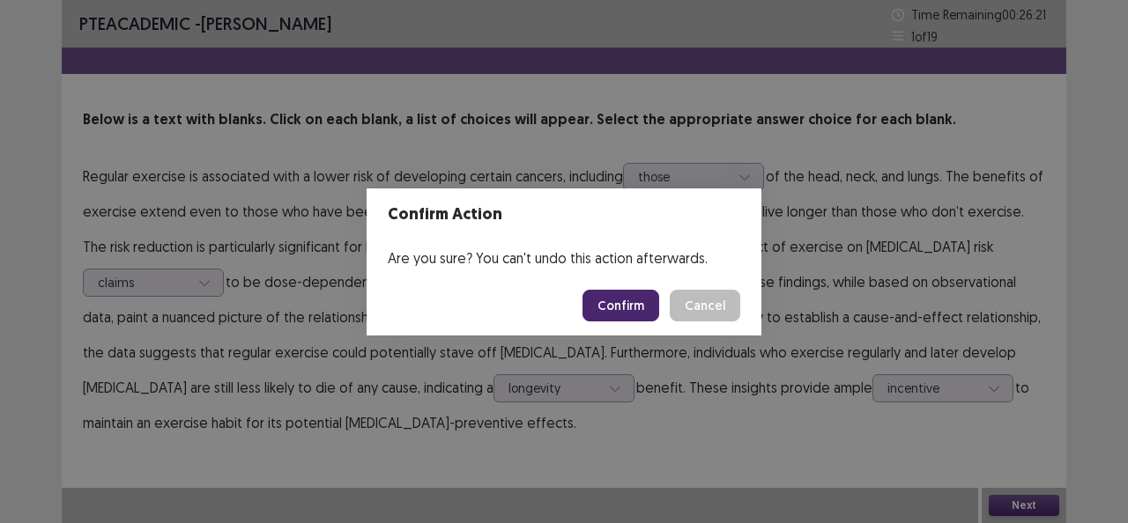
click at [627, 301] on button "Confirm" at bounding box center [620, 306] width 77 height 32
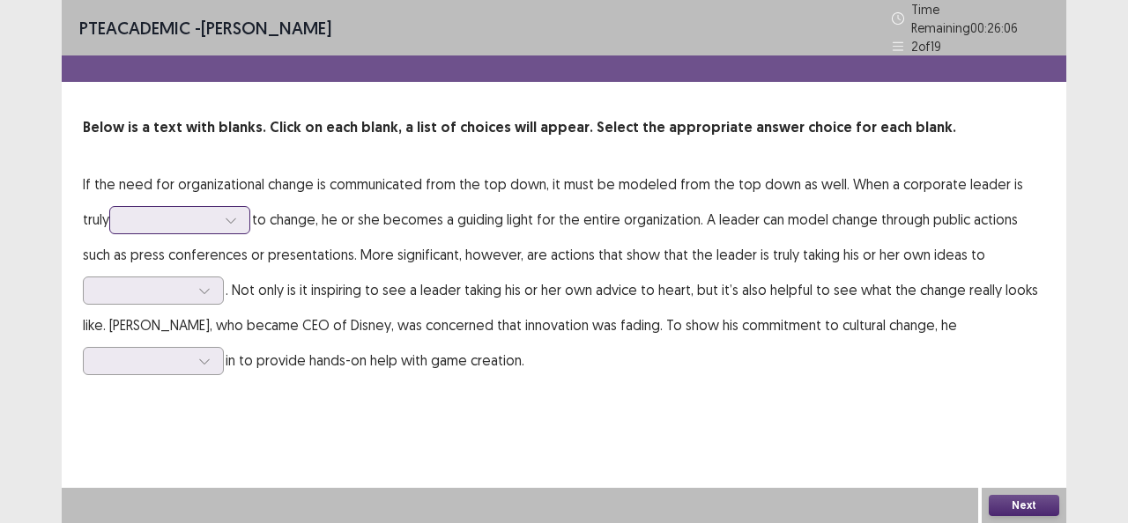
click at [218, 217] on div at bounding box center [231, 220] width 26 height 26
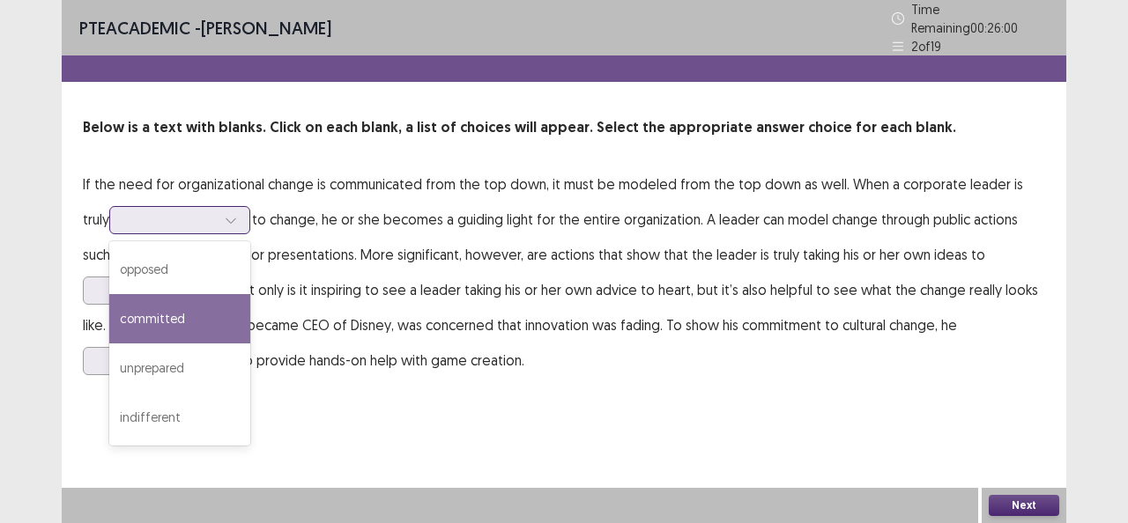
click at [159, 294] on div "committed" at bounding box center [179, 318] width 141 height 49
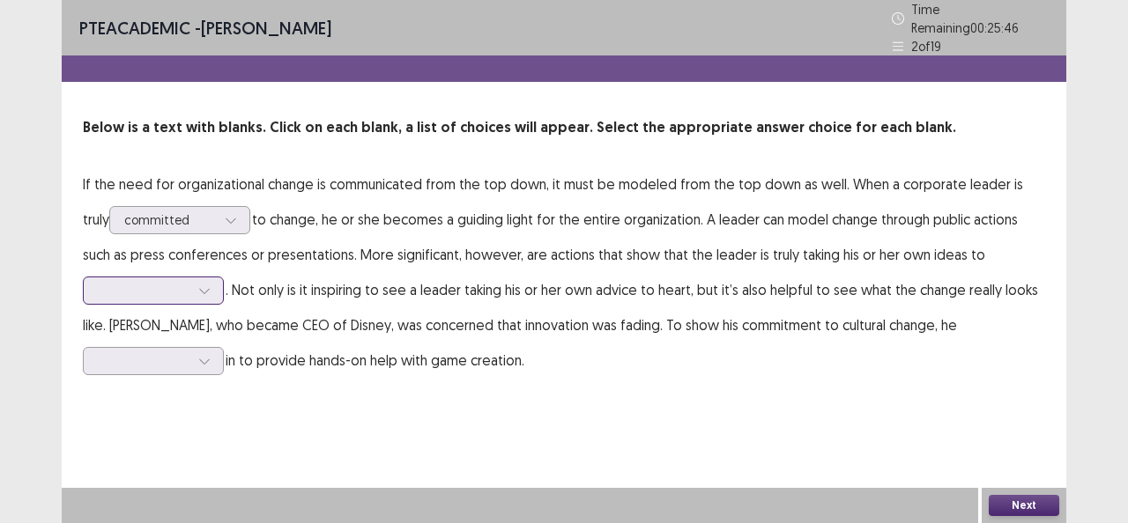
click at [201, 285] on icon at bounding box center [204, 291] width 12 height 12
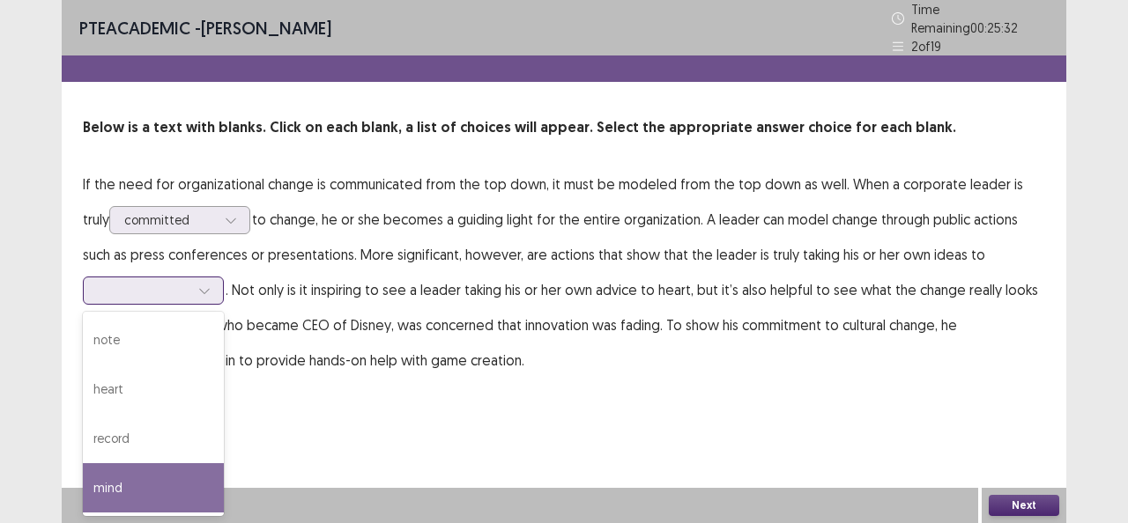
click at [122, 463] on div "mind" at bounding box center [153, 487] width 141 height 49
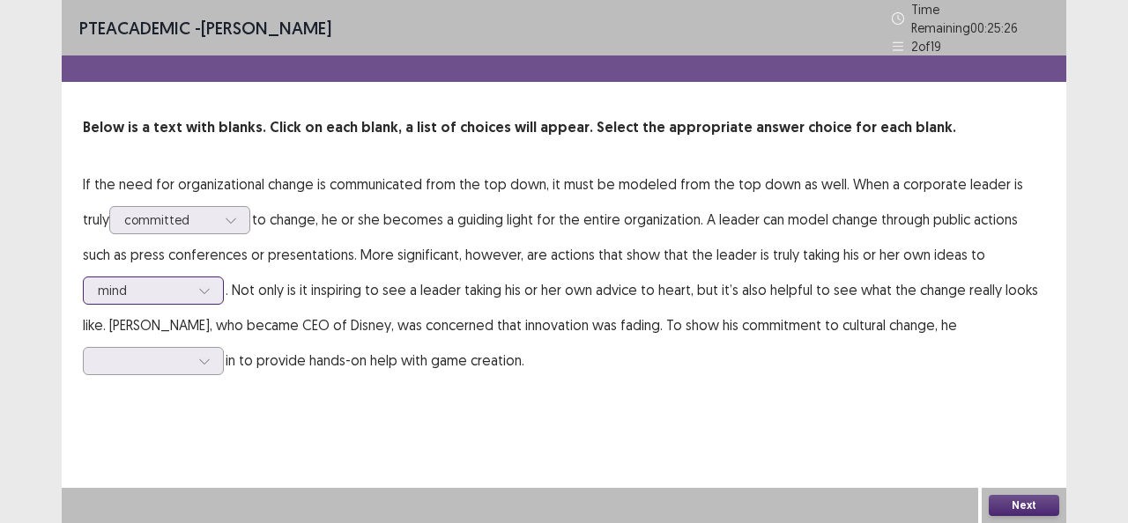
click at [192, 279] on div at bounding box center [204, 290] width 26 height 26
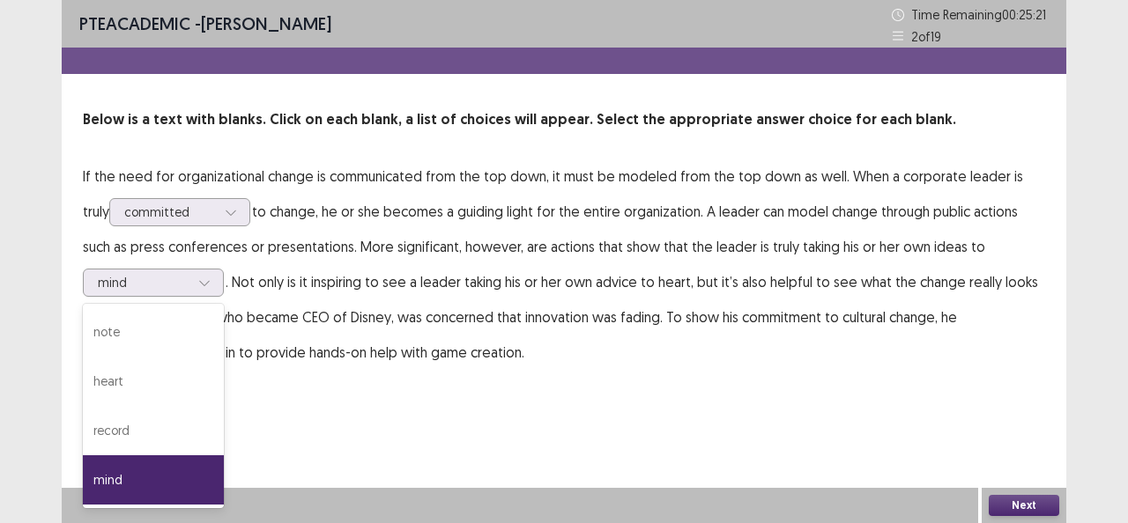
click at [506, 305] on p "If the need for organizational change is communicated from the top down, it mus…" at bounding box center [564, 264] width 962 height 211
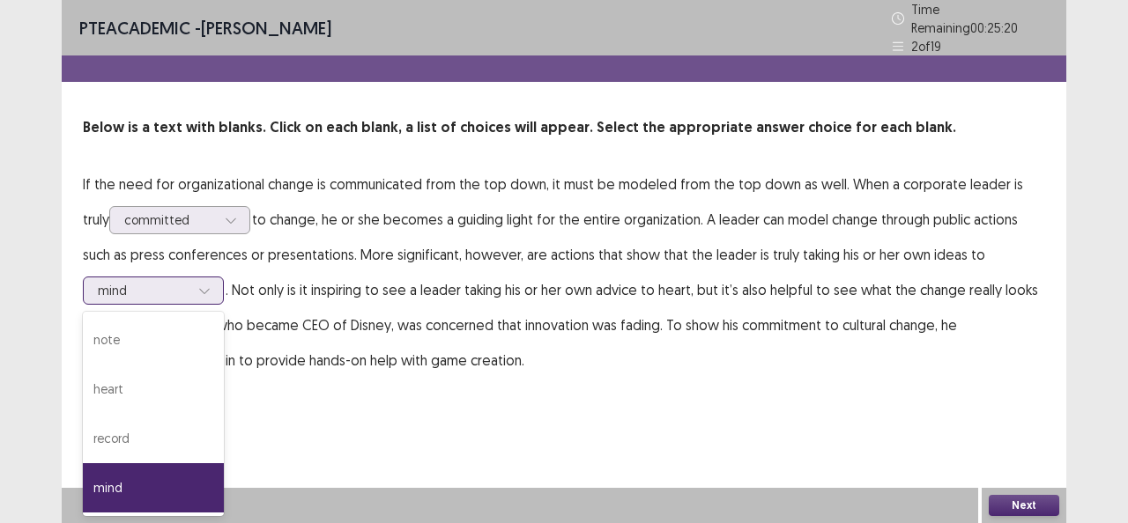
click at [218, 277] on div "mind" at bounding box center [153, 291] width 141 height 28
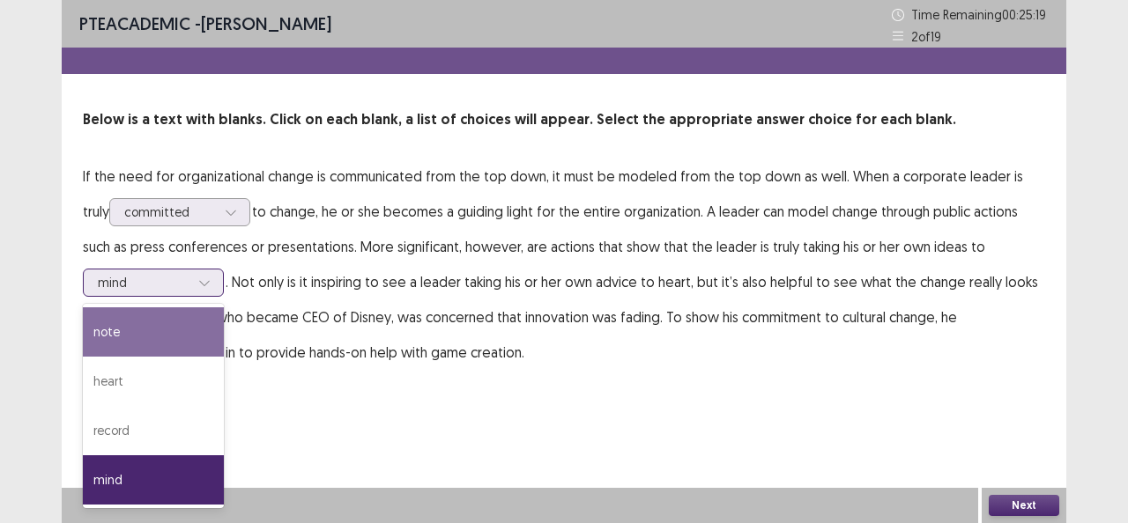
click at [172, 336] on div "note" at bounding box center [153, 331] width 141 height 49
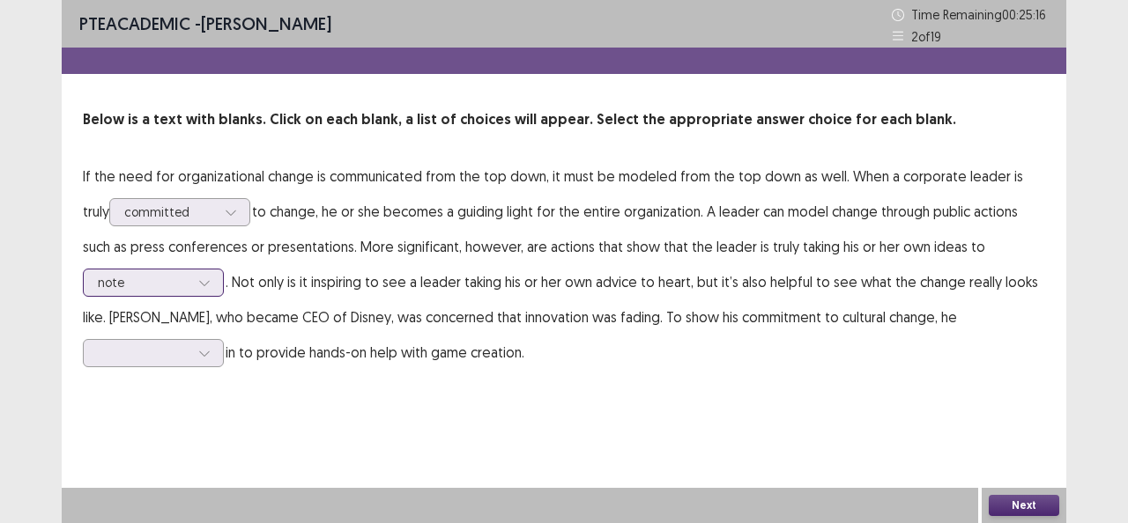
click at [211, 275] on div at bounding box center [204, 283] width 26 height 26
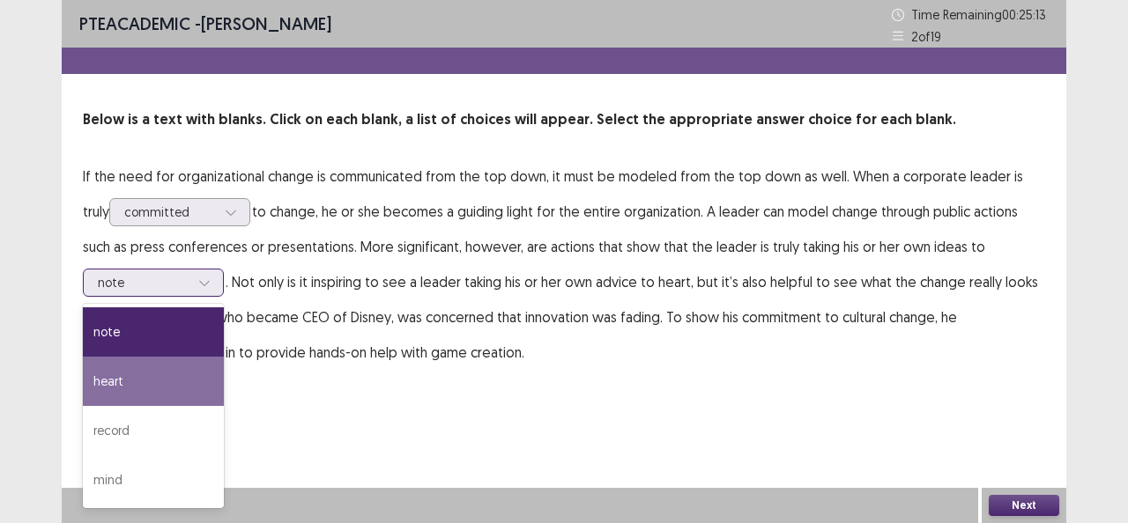
click at [173, 365] on div "heart" at bounding box center [153, 381] width 141 height 49
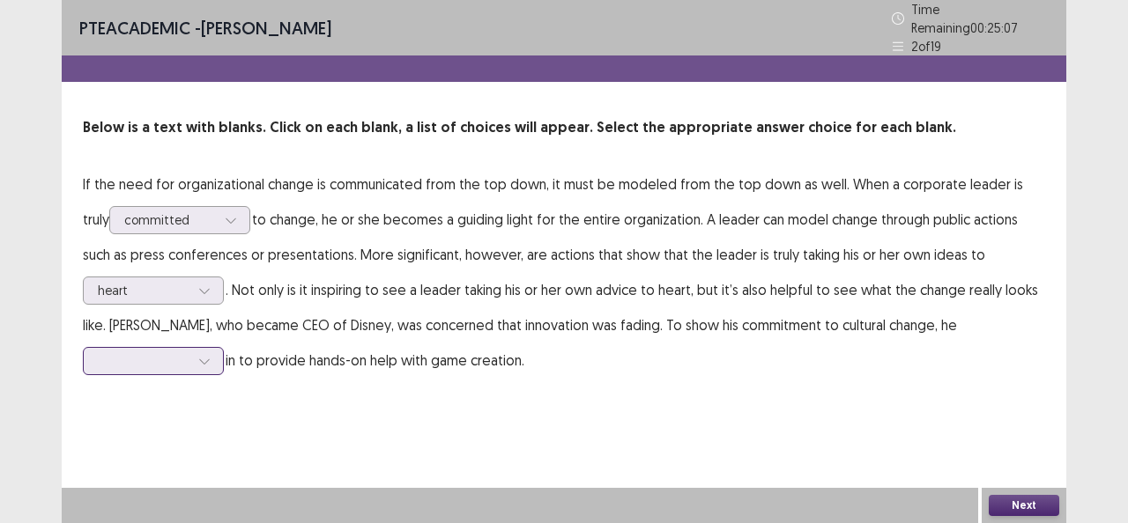
click at [134, 352] on div at bounding box center [144, 360] width 92 height 17
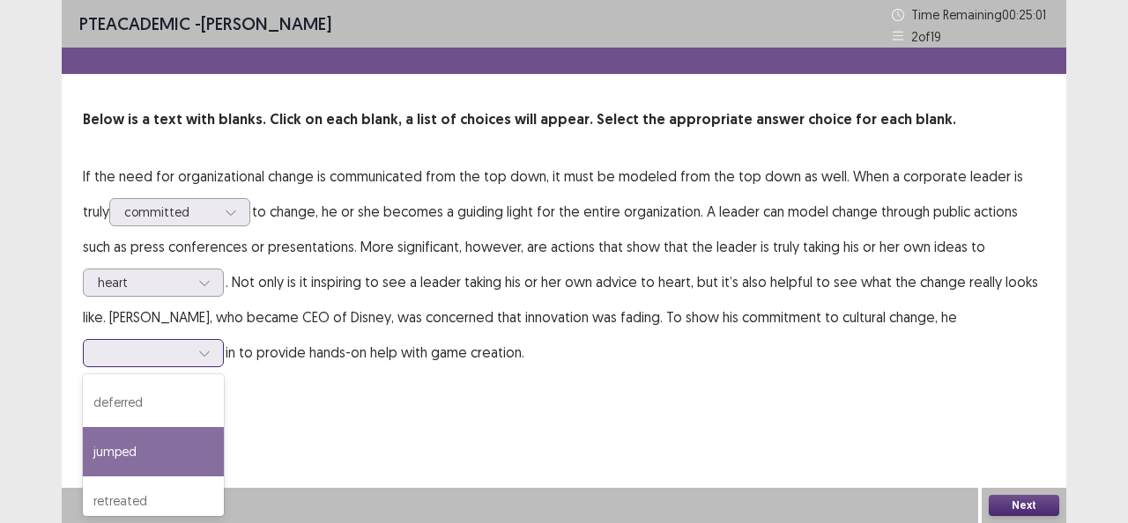
click at [144, 455] on div "jumped" at bounding box center [153, 451] width 141 height 49
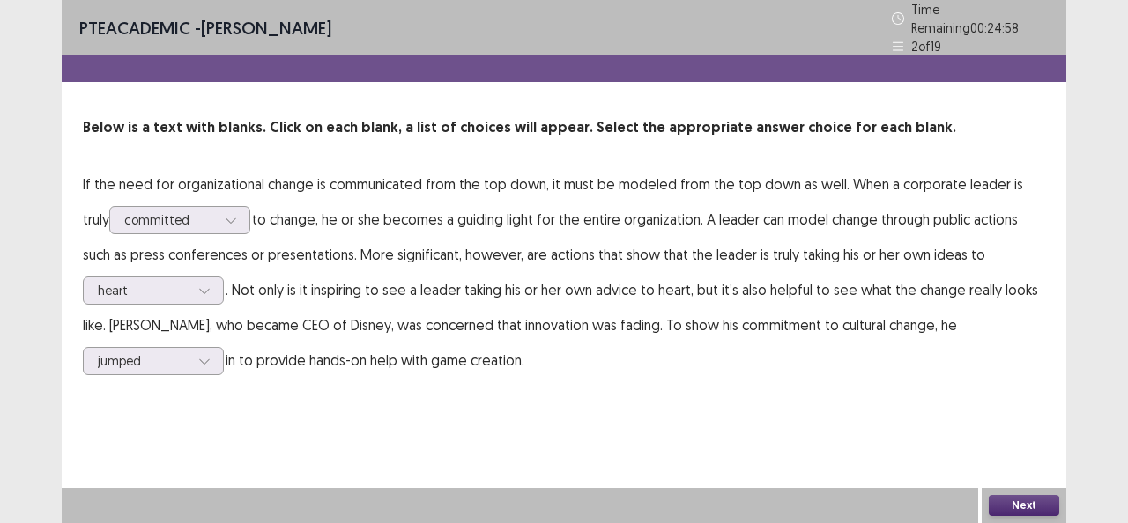
click at [1017, 509] on button "Next" at bounding box center [1023, 505] width 70 height 21
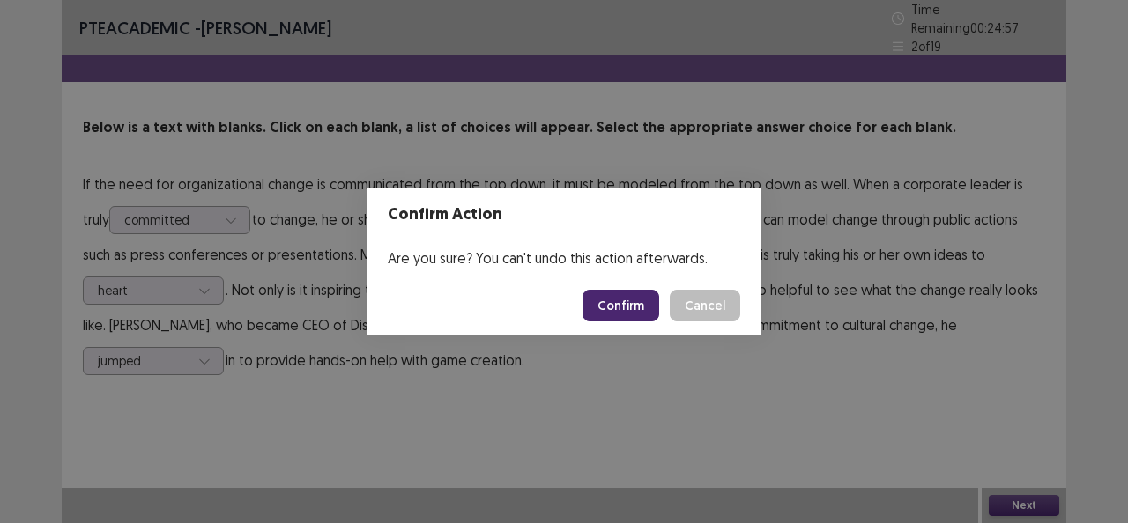
click at [626, 292] on button "Confirm" at bounding box center [620, 306] width 77 height 32
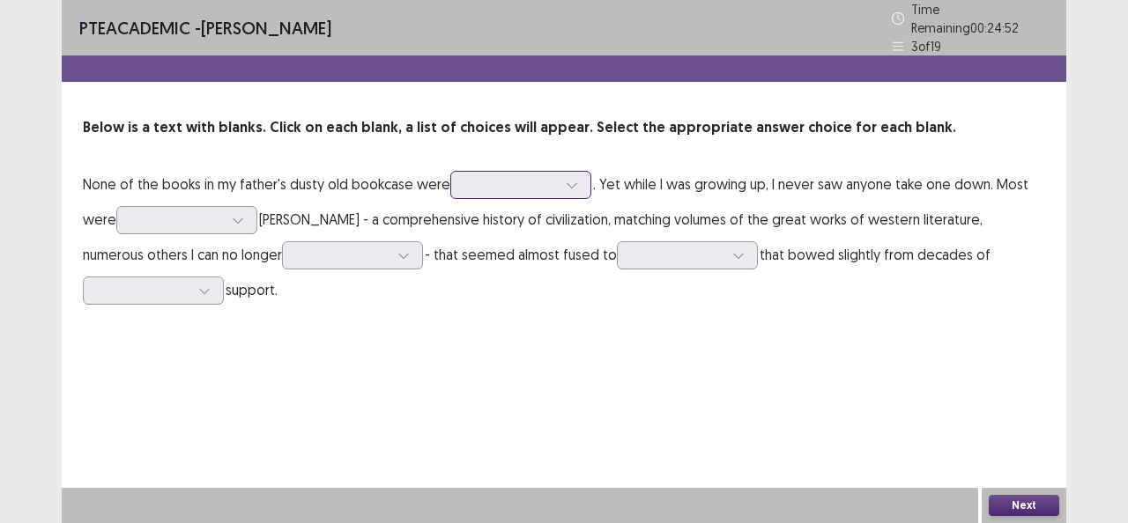
click at [576, 172] on div at bounding box center [572, 185] width 26 height 26
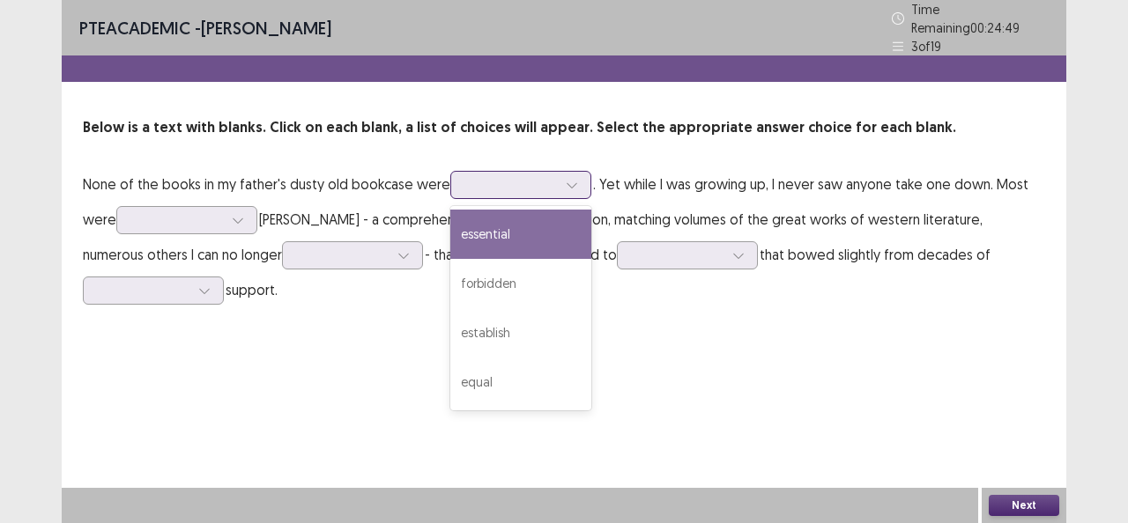
click at [495, 229] on div "essential" at bounding box center [520, 234] width 141 height 49
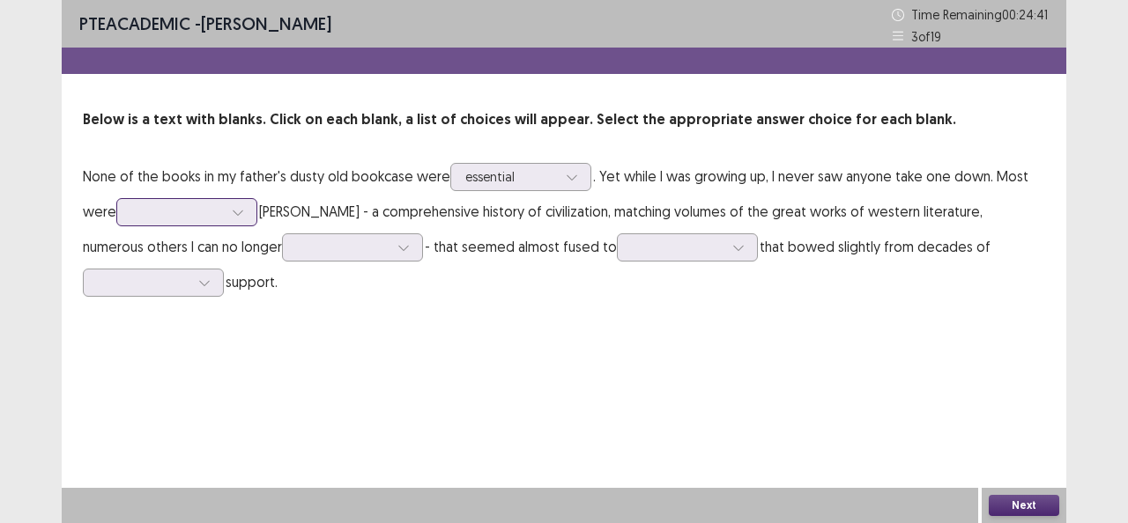
click at [240, 203] on div at bounding box center [238, 212] width 26 height 26
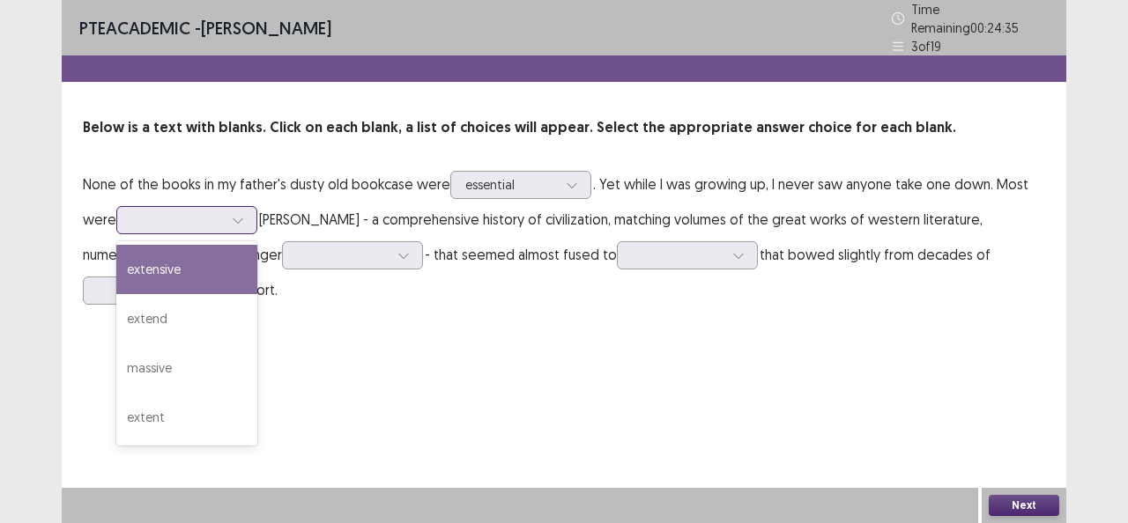
click at [167, 273] on div "extensive" at bounding box center [186, 269] width 141 height 49
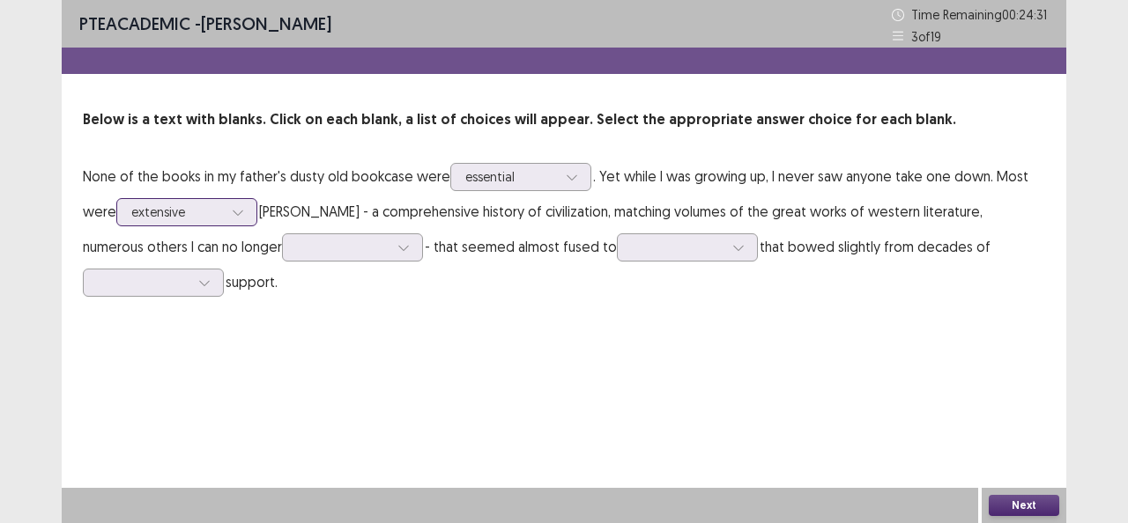
click at [233, 220] on div at bounding box center [238, 212] width 26 height 26
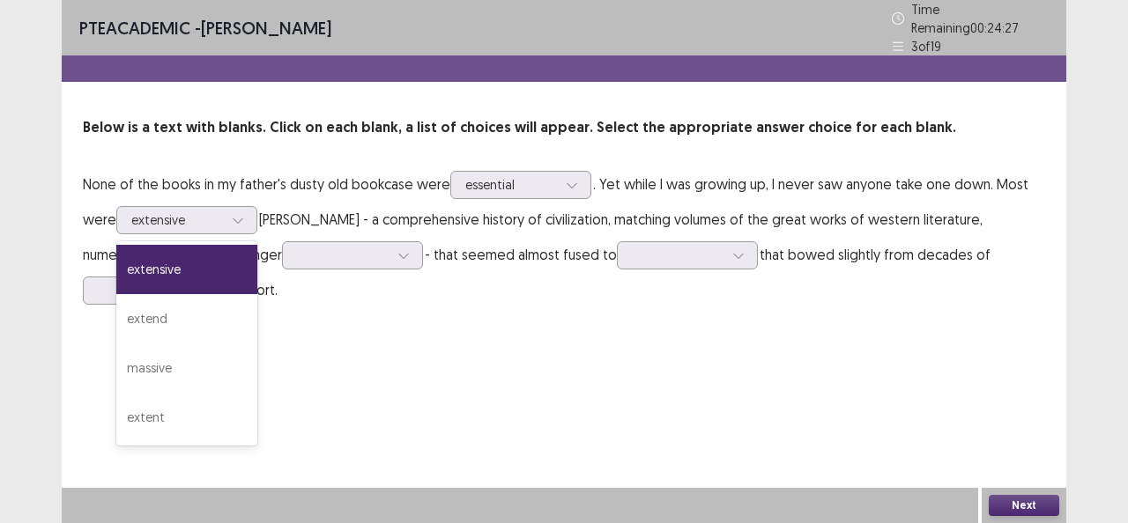
click at [343, 270] on p "None of the books in my father's dusty old bookcase were essential . Yet while …" at bounding box center [564, 236] width 962 height 141
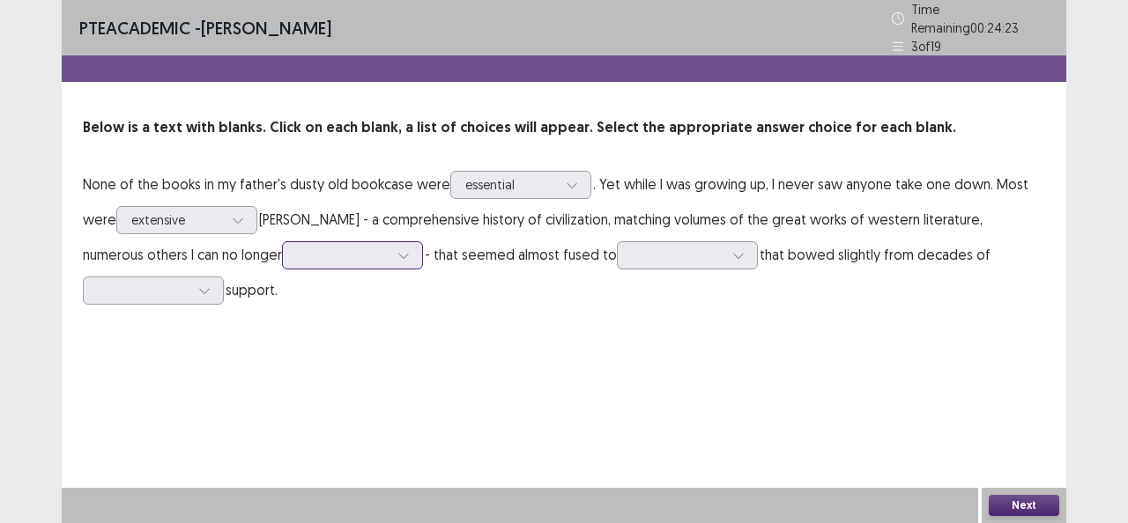
click at [397, 249] on icon at bounding box center [403, 255] width 12 height 12
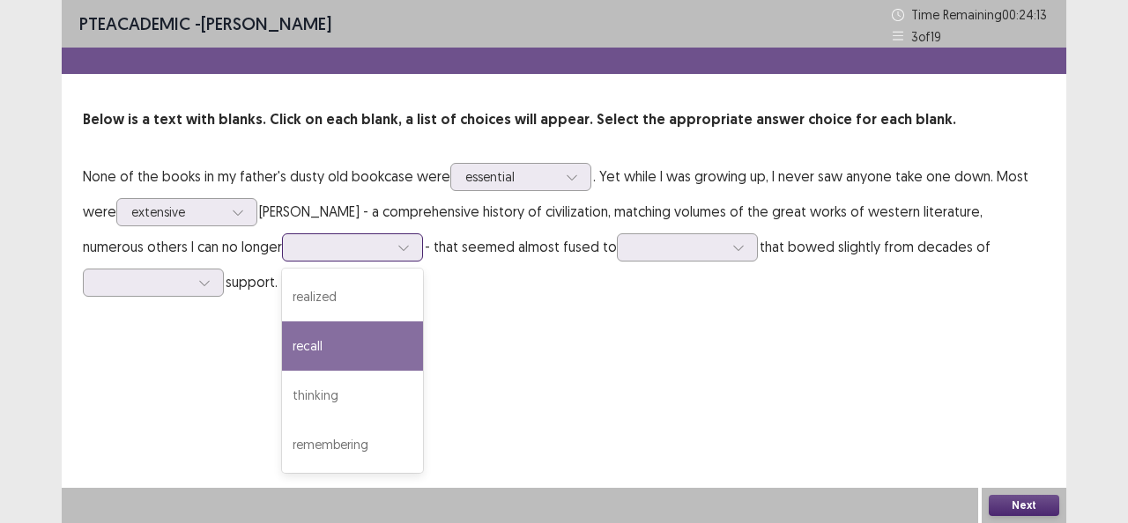
click at [282, 355] on div "recall" at bounding box center [352, 346] width 141 height 49
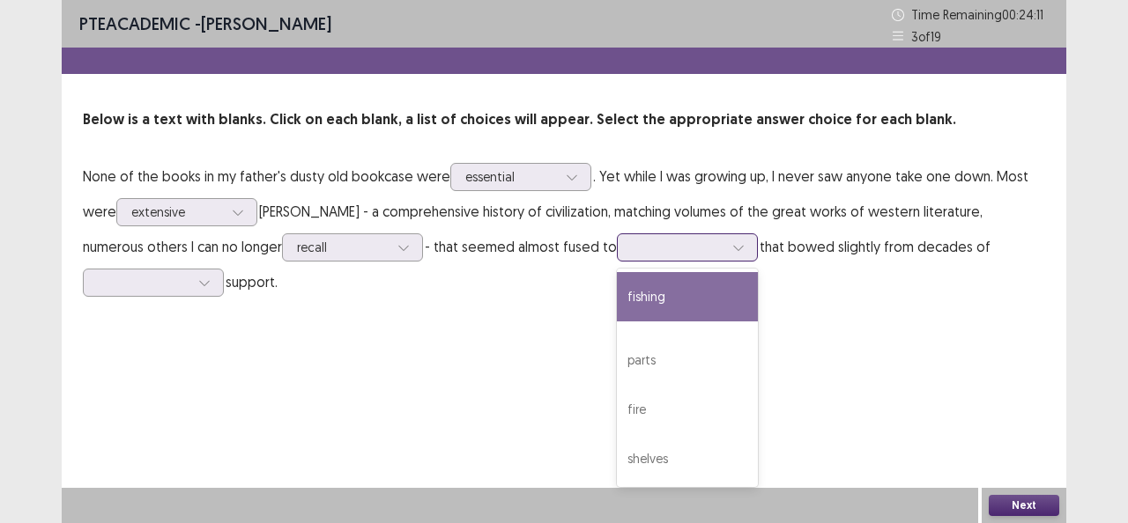
click at [632, 248] on div at bounding box center [678, 247] width 92 height 17
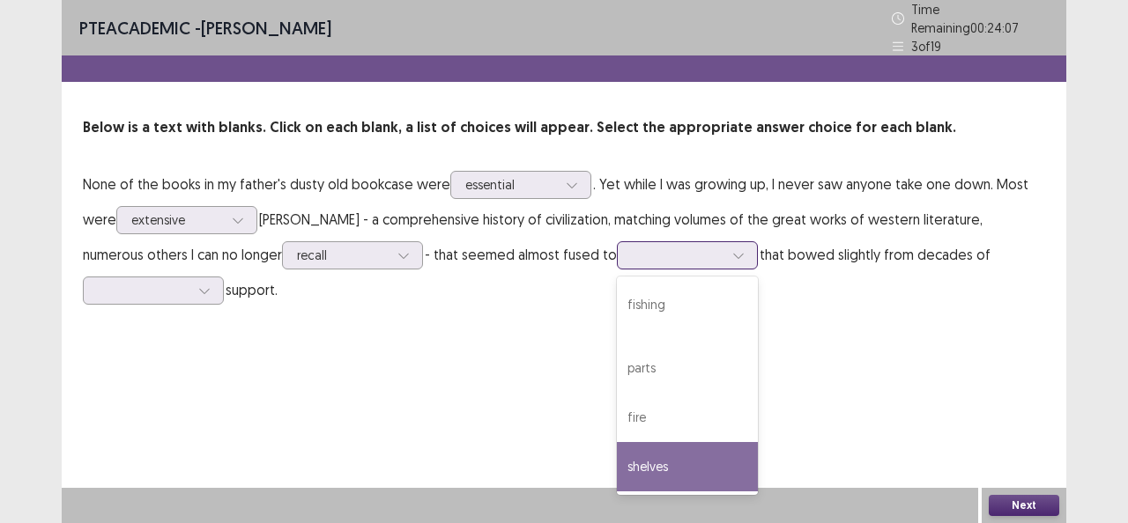
click at [617, 460] on div "shelves" at bounding box center [687, 466] width 141 height 49
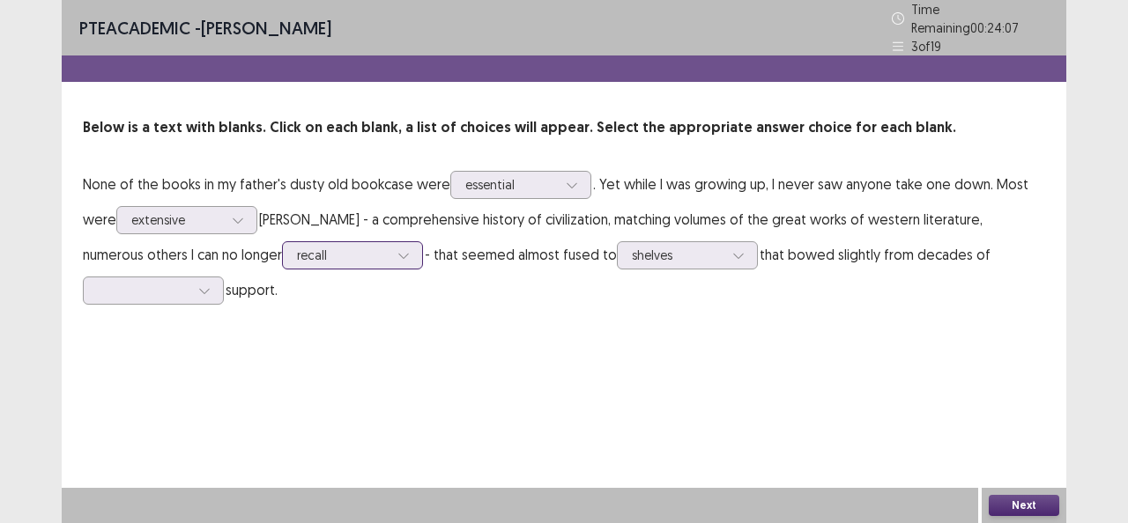
drag, startPoint x: 270, startPoint y: 238, endPoint x: 292, endPoint y: 258, distance: 29.9
click at [295, 254] on div "recall" at bounding box center [342, 255] width 95 height 26
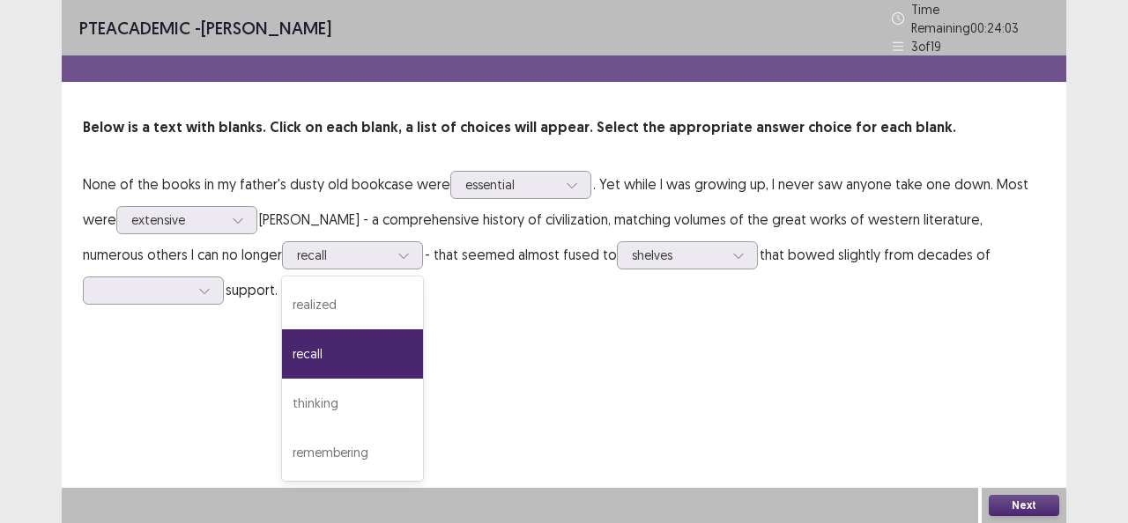
click at [694, 293] on p "None of the books in my father's dusty old bookcase were essential . Yet while …" at bounding box center [564, 236] width 962 height 141
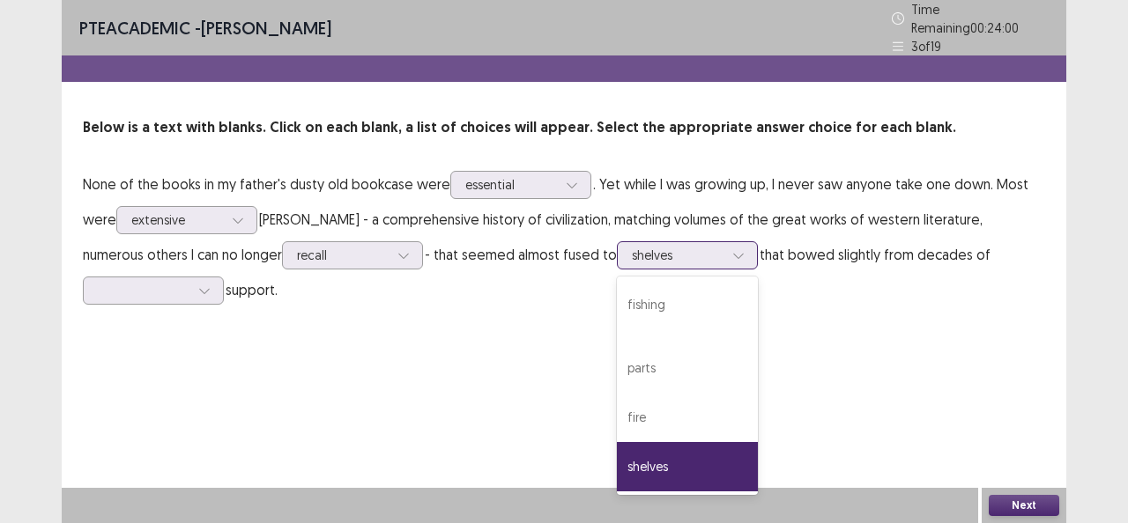
click at [725, 248] on div at bounding box center [738, 255] width 26 height 26
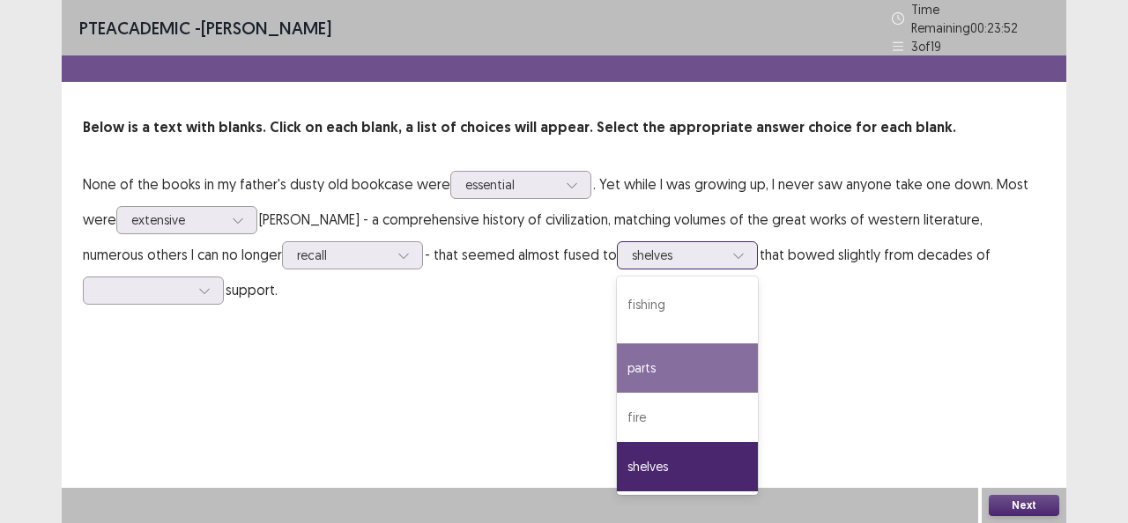
click at [617, 370] on div "parts" at bounding box center [687, 368] width 141 height 49
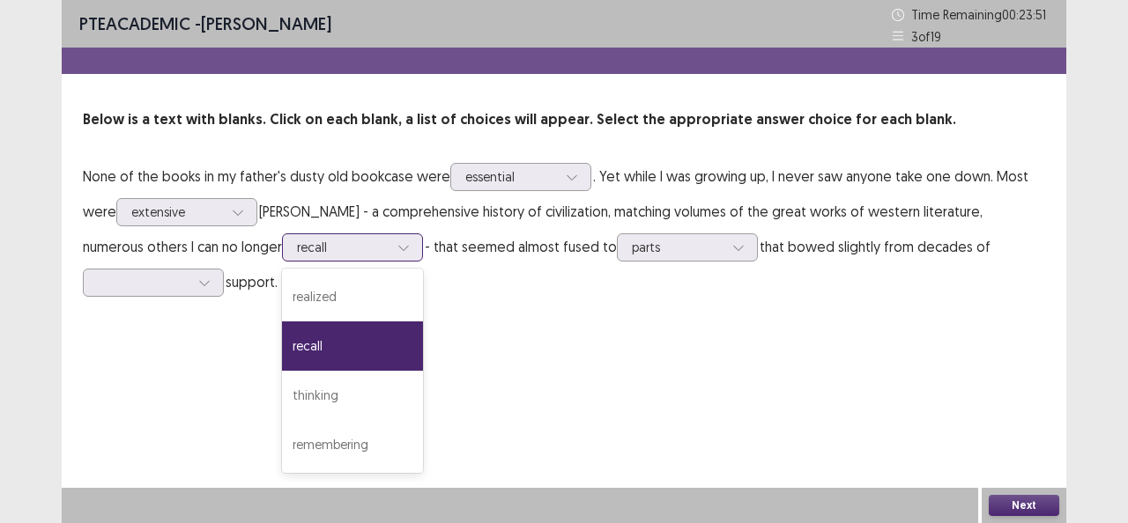
click at [297, 259] on div "recall" at bounding box center [343, 247] width 92 height 26
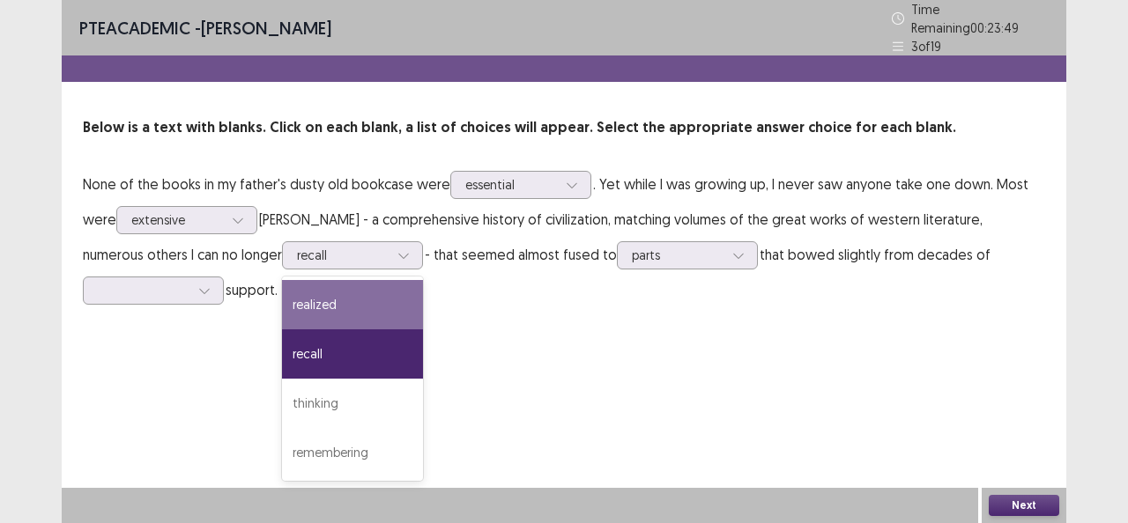
click at [670, 347] on div "PTE academic - [PERSON_NAME] Time Remaining 00 : 23 : 49 3 of 19 Below is a tex…" at bounding box center [564, 261] width 1004 height 523
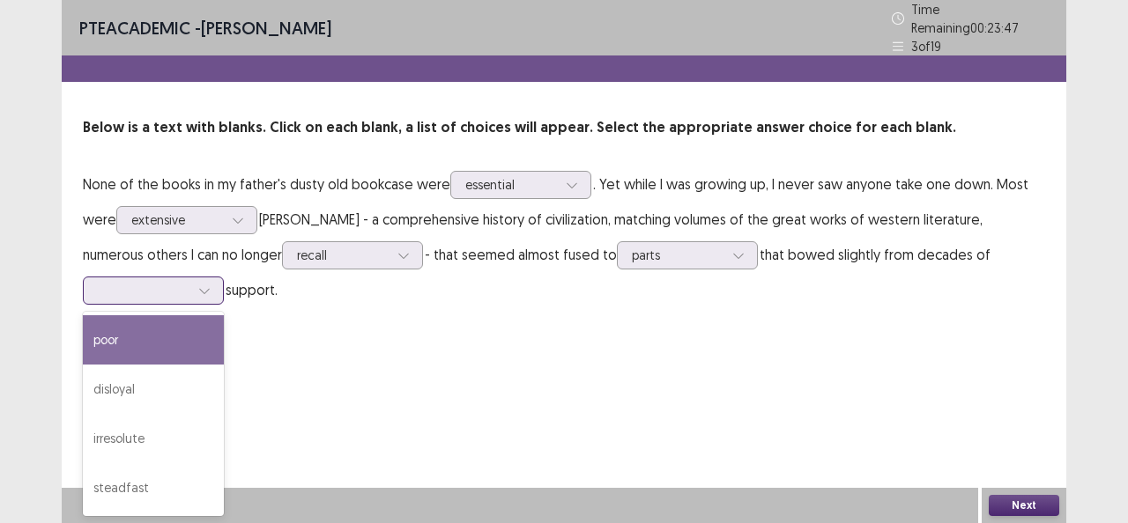
click at [189, 282] on div at bounding box center [144, 290] width 92 height 17
click at [224, 315] on div "poor" at bounding box center [153, 339] width 141 height 49
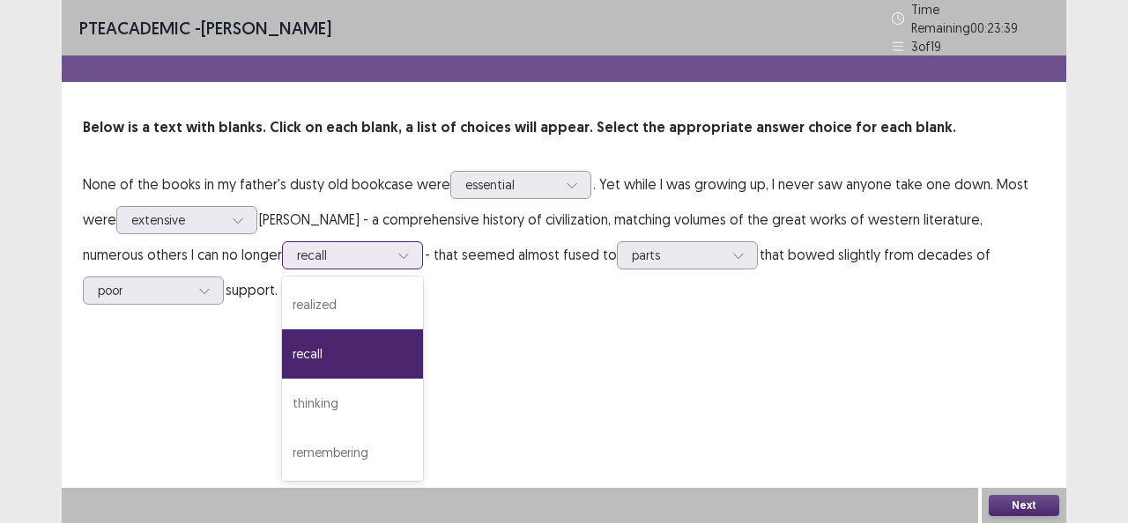
click at [297, 252] on div at bounding box center [343, 255] width 92 height 17
drag, startPoint x: 467, startPoint y: 384, endPoint x: 604, endPoint y: 425, distance: 143.3
click at [481, 391] on div "PTE academic - [PERSON_NAME] Time Remaining 00 : 23 : 37 3 of 19 Below is a tex…" at bounding box center [564, 261] width 1004 height 523
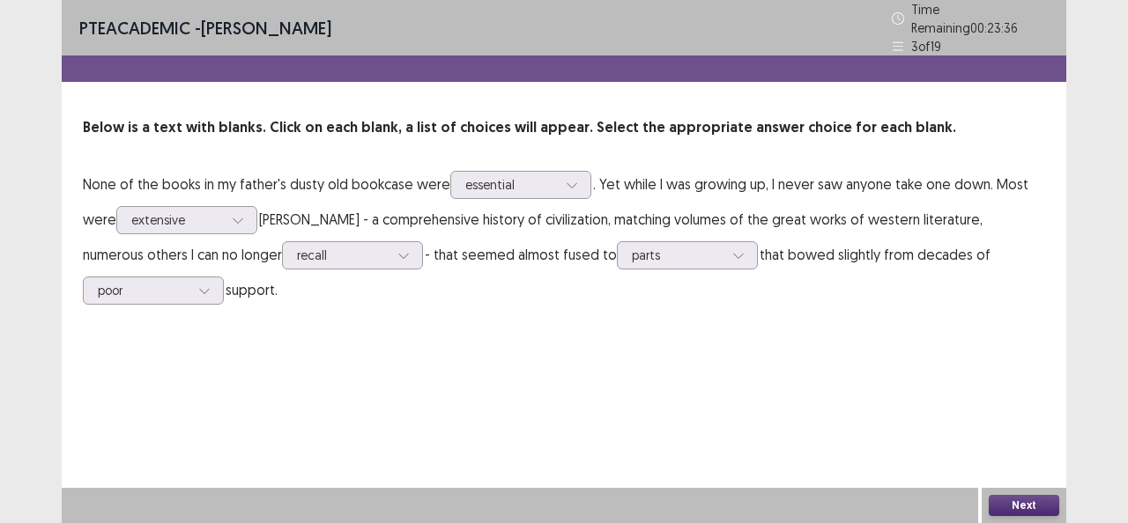
click at [1027, 503] on button "Next" at bounding box center [1023, 505] width 70 height 21
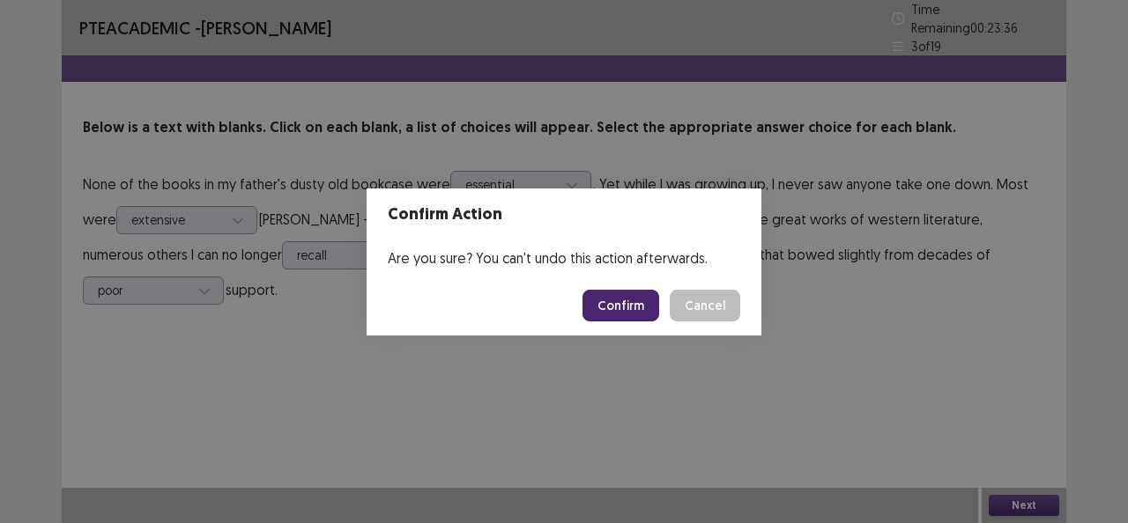
click at [645, 308] on button "Confirm" at bounding box center [620, 306] width 77 height 32
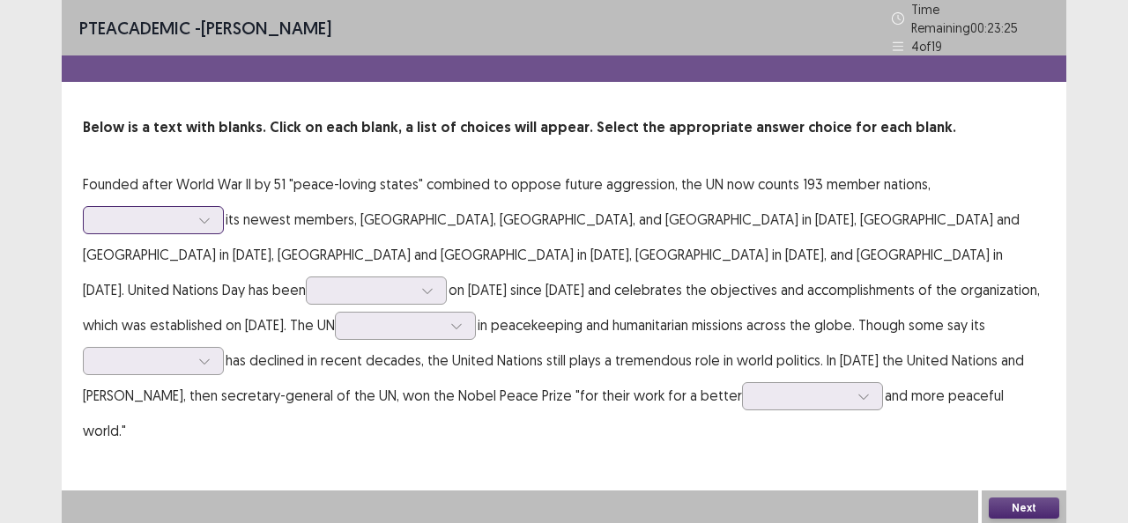
click at [201, 218] on icon at bounding box center [204, 220] width 10 height 5
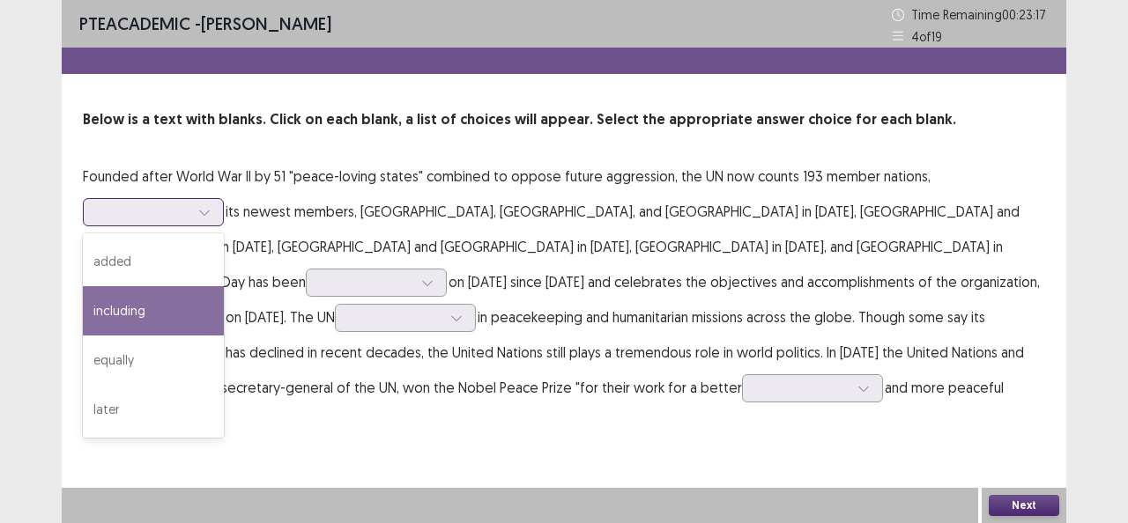
click at [178, 306] on div "including" at bounding box center [153, 310] width 141 height 49
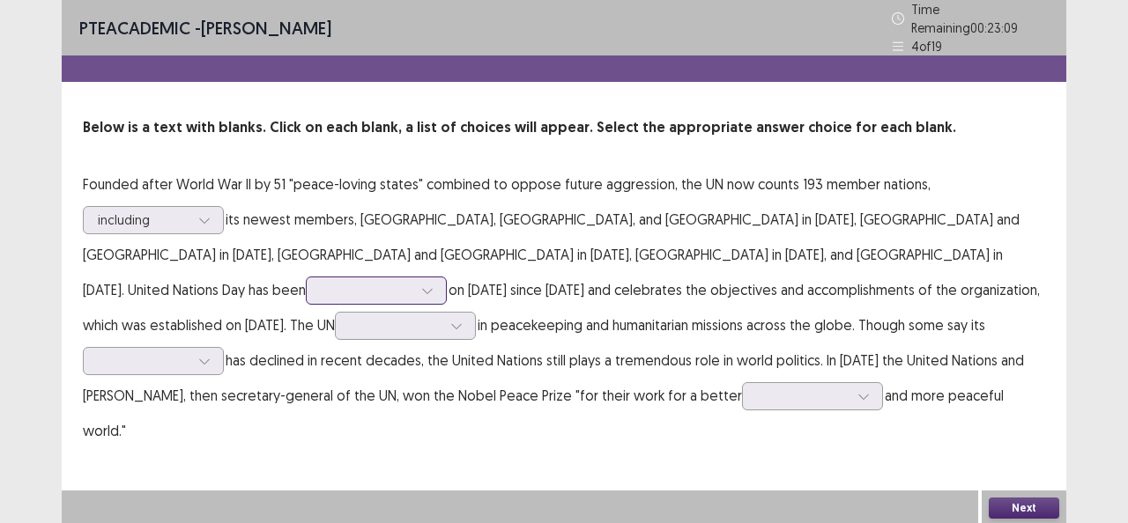
click at [440, 277] on div at bounding box center [427, 290] width 26 height 26
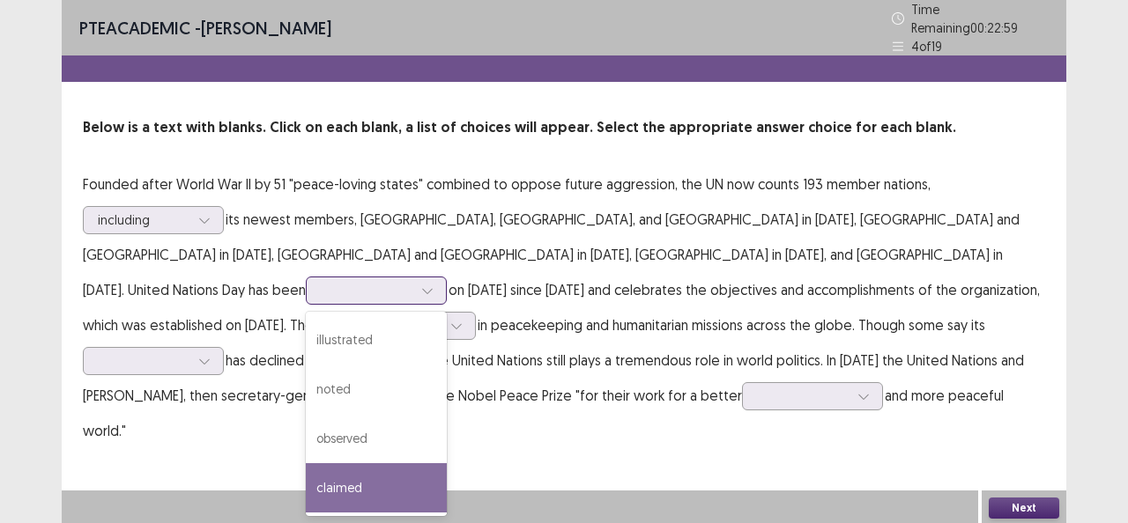
click at [447, 463] on div "claimed" at bounding box center [376, 487] width 141 height 49
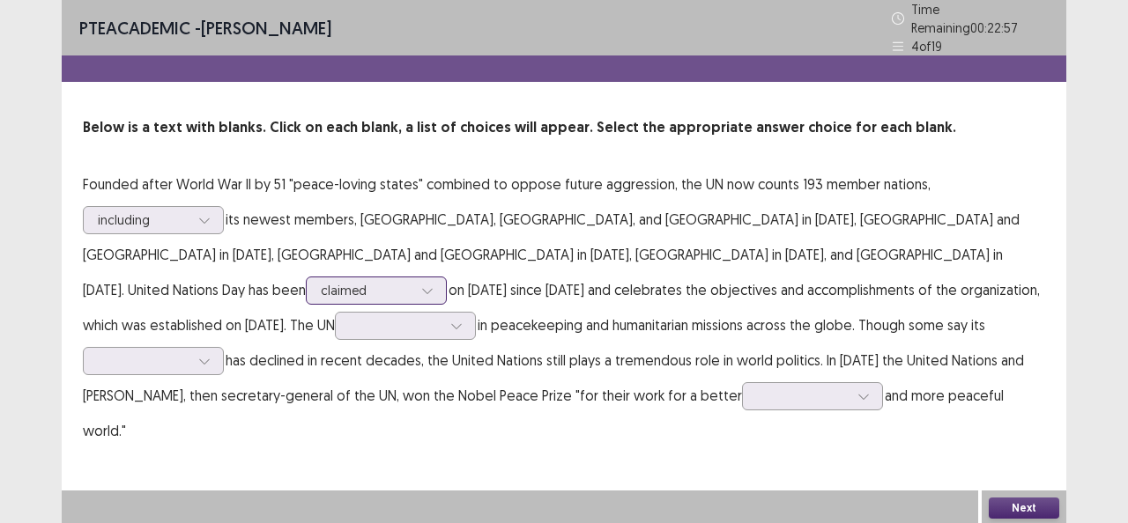
click at [412, 282] on div at bounding box center [367, 290] width 92 height 17
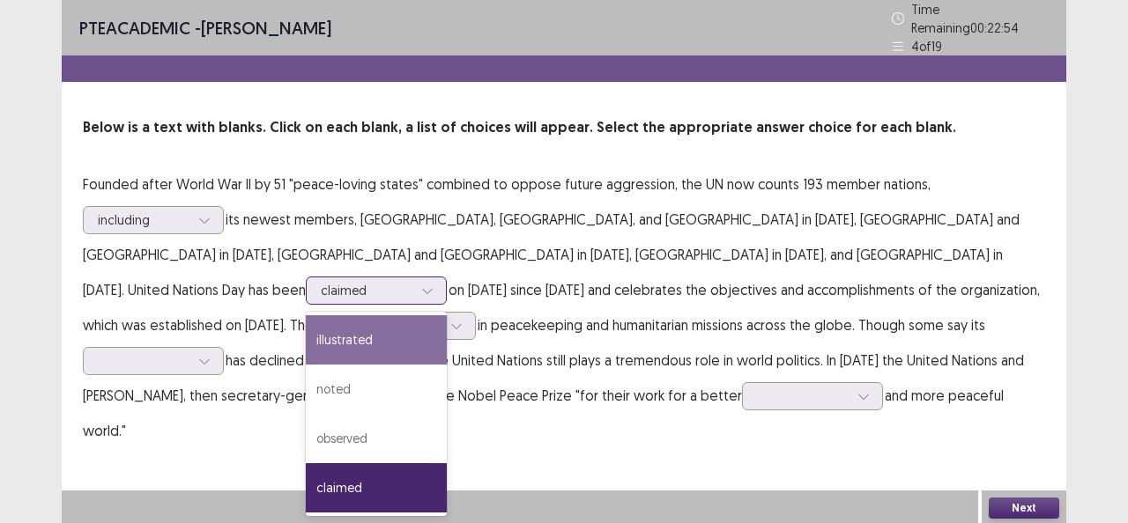
click at [447, 315] on div "illustrated" at bounding box center [376, 339] width 141 height 49
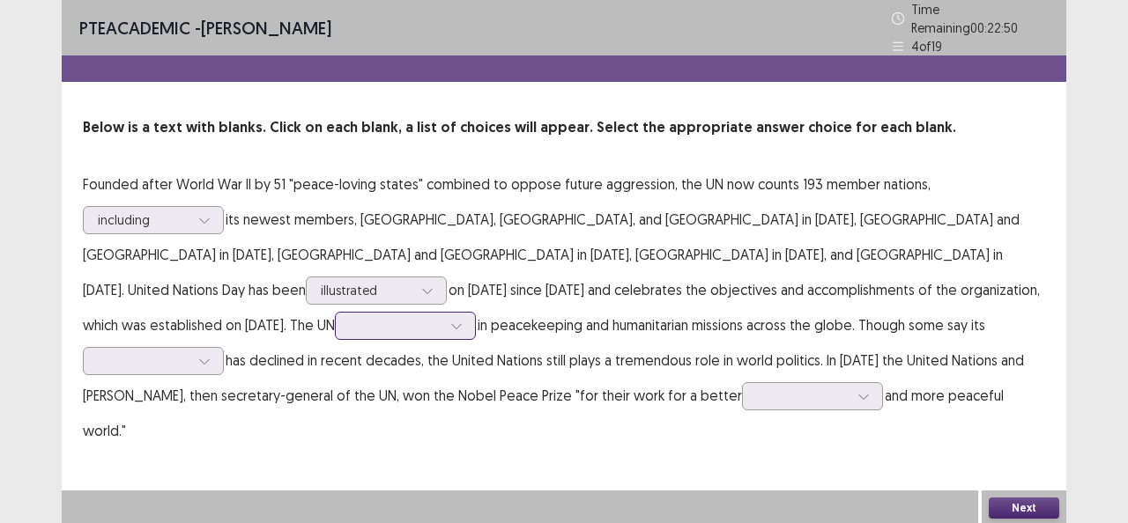
drag, startPoint x: 780, startPoint y: 285, endPoint x: 783, endPoint y: 276, distance: 10.3
click at [470, 313] on div at bounding box center [456, 326] width 26 height 26
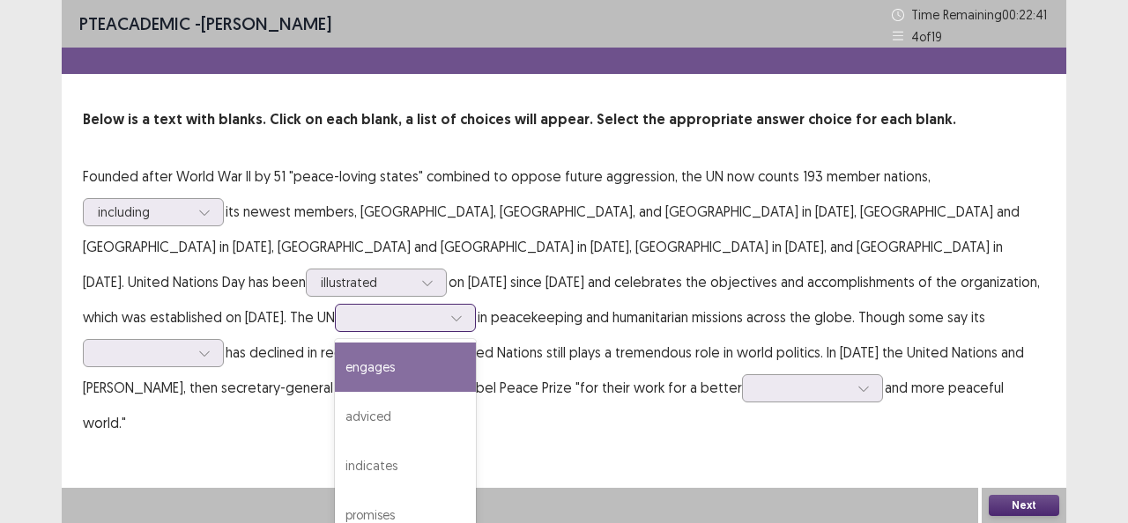
click at [476, 343] on div "engages" at bounding box center [405, 367] width 141 height 49
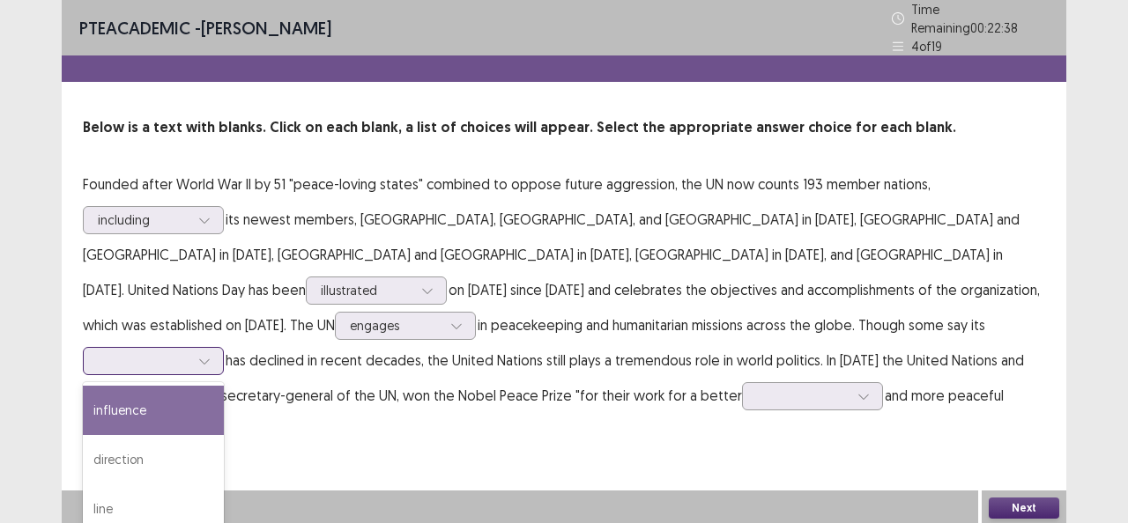
click at [189, 352] on div at bounding box center [144, 360] width 92 height 17
click at [224, 386] on div "influence" at bounding box center [153, 410] width 141 height 49
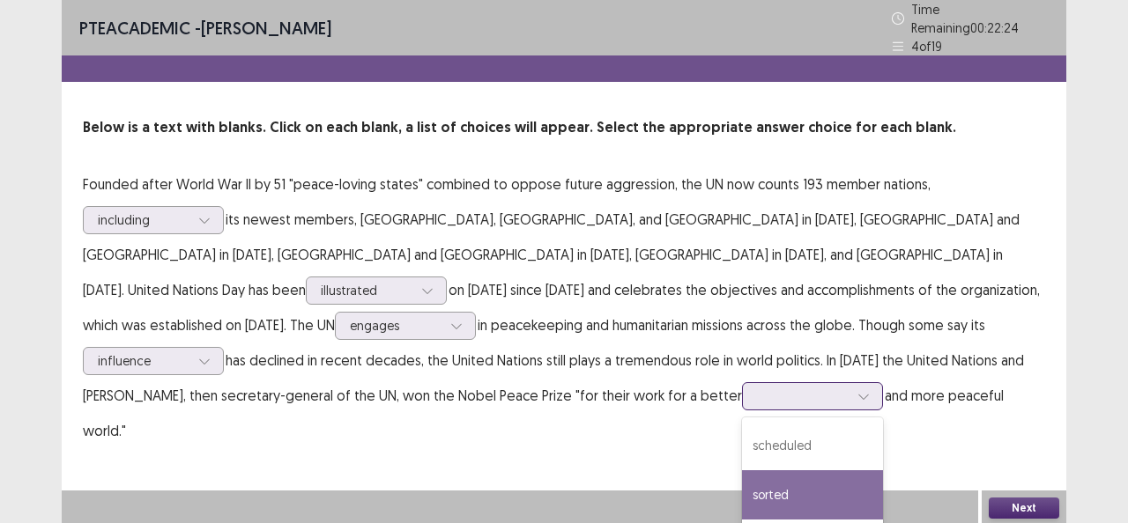
scroll to position [90, 0]
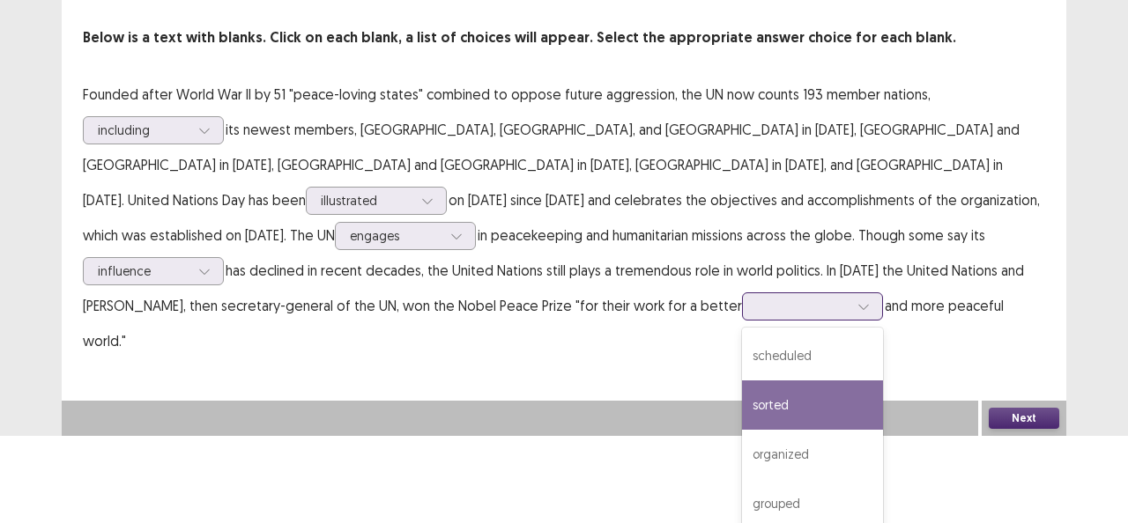
click at [742, 321] on div "4 results available. Use Up and Down to choose options, press Enter to select t…" at bounding box center [812, 306] width 141 height 28
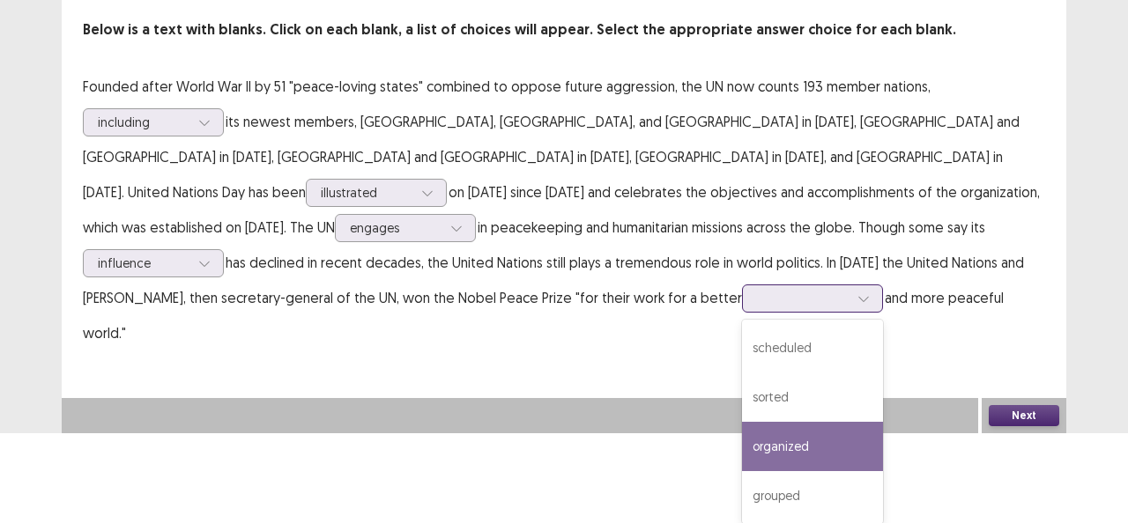
click at [742, 435] on div "organized" at bounding box center [812, 446] width 141 height 49
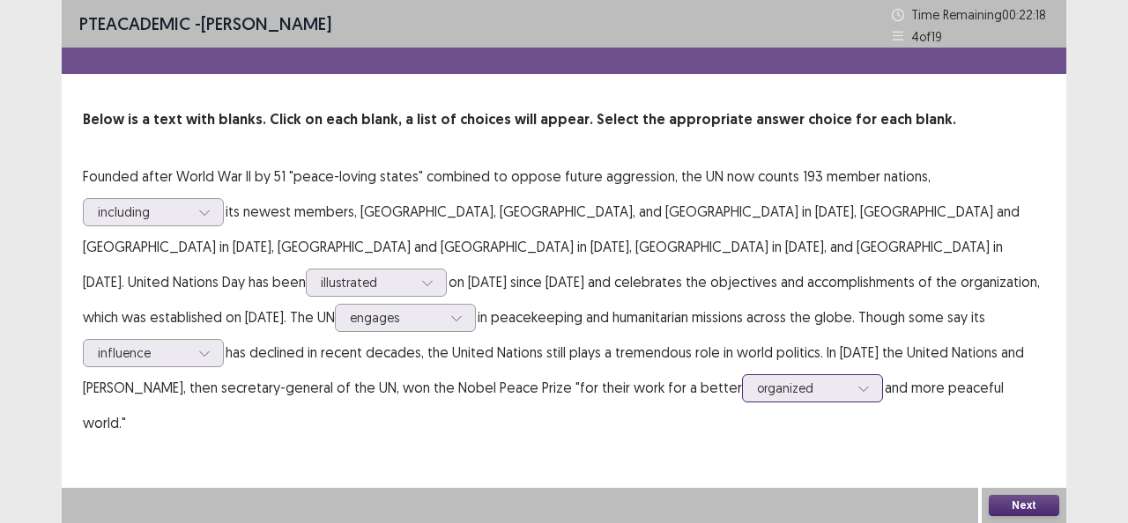
scroll to position [0, 0]
click at [998, 507] on button "Next" at bounding box center [1023, 505] width 70 height 21
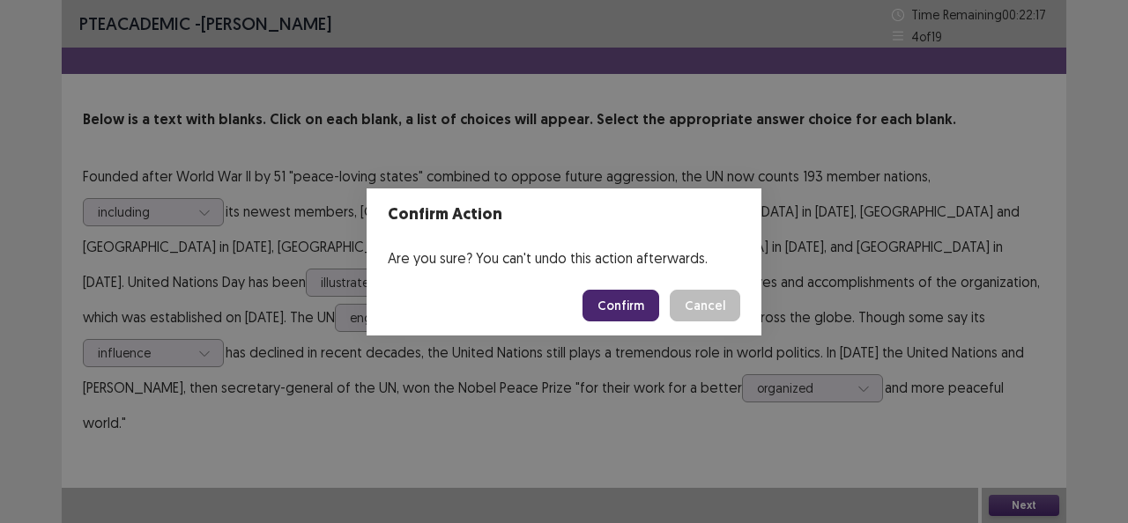
click at [618, 308] on button "Confirm" at bounding box center [620, 306] width 77 height 32
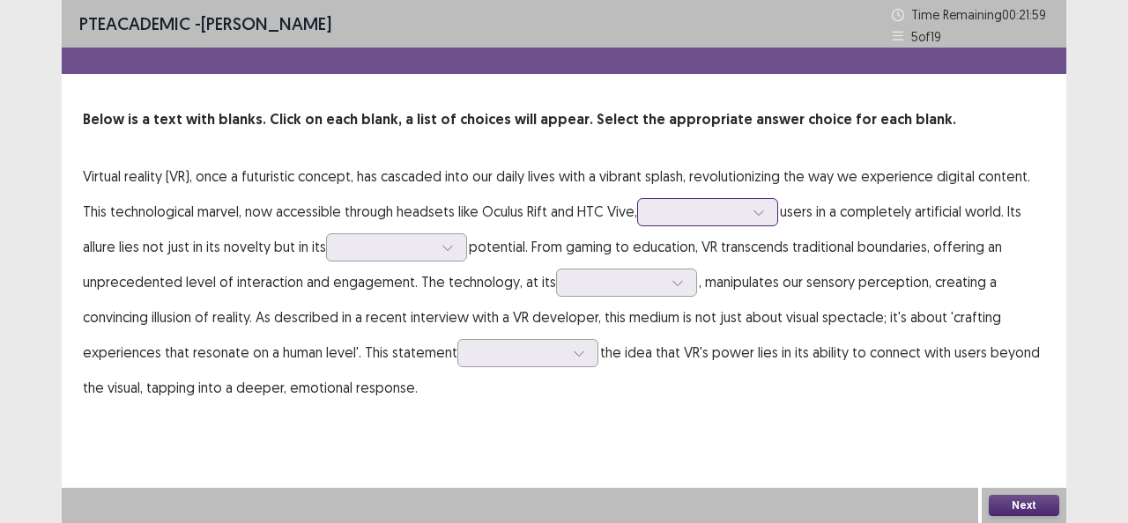
click at [707, 220] on div at bounding box center [698, 211] width 92 height 17
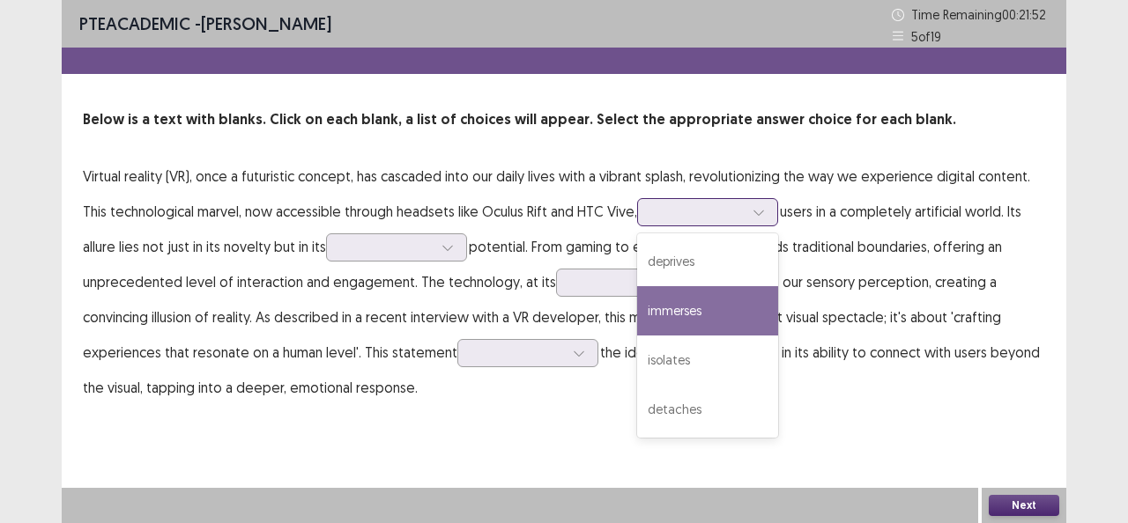
click at [692, 307] on div "immerses" at bounding box center [707, 310] width 141 height 49
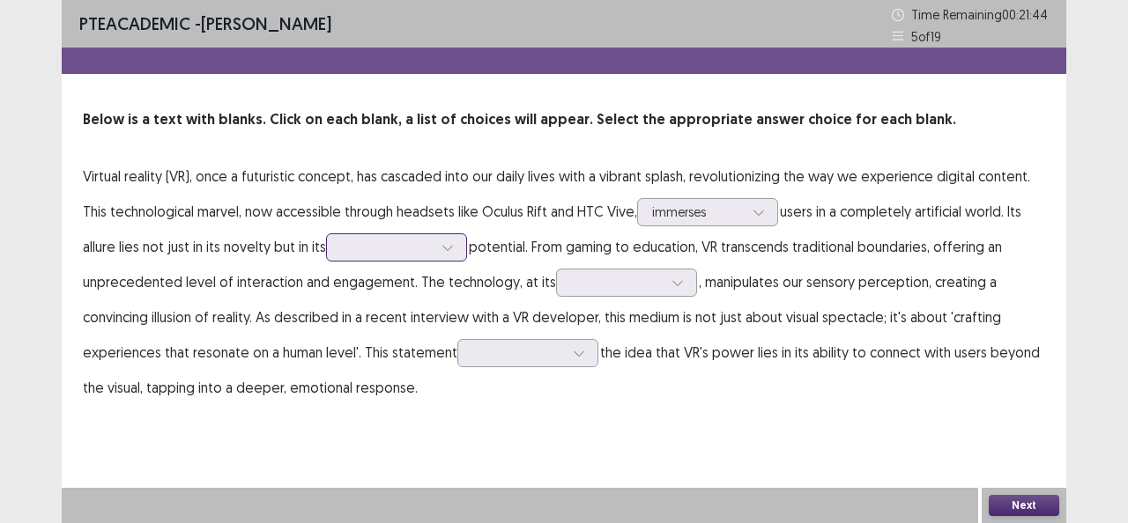
click at [393, 255] on div at bounding box center [387, 247] width 92 height 17
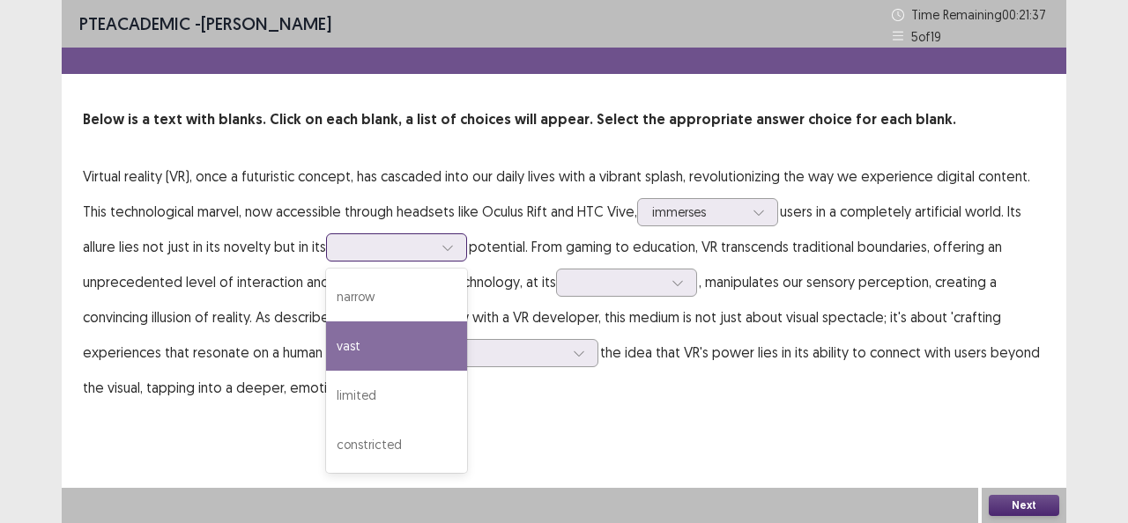
click at [375, 347] on div "vast" at bounding box center [396, 346] width 141 height 49
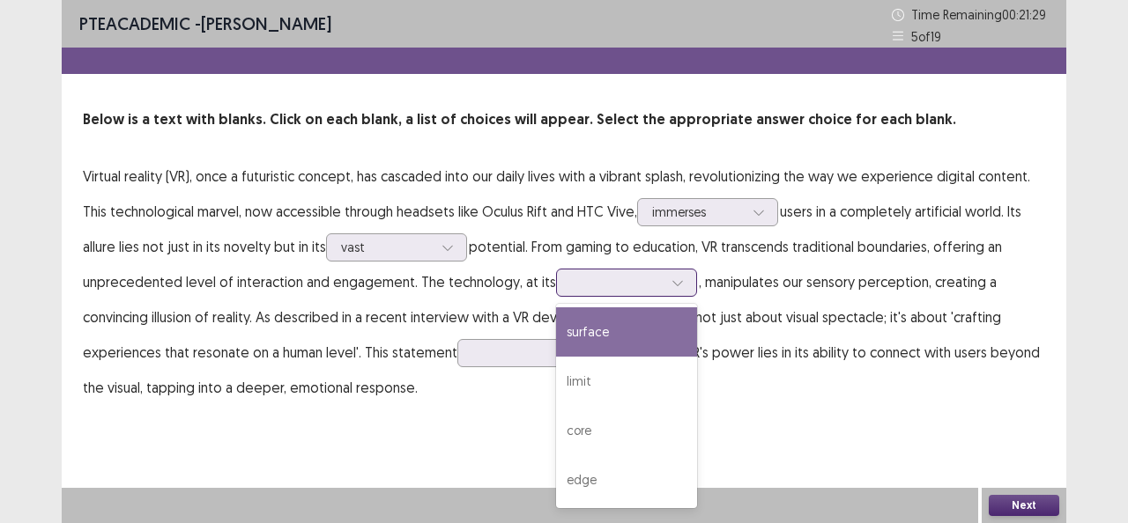
click at [647, 286] on div at bounding box center [617, 282] width 92 height 17
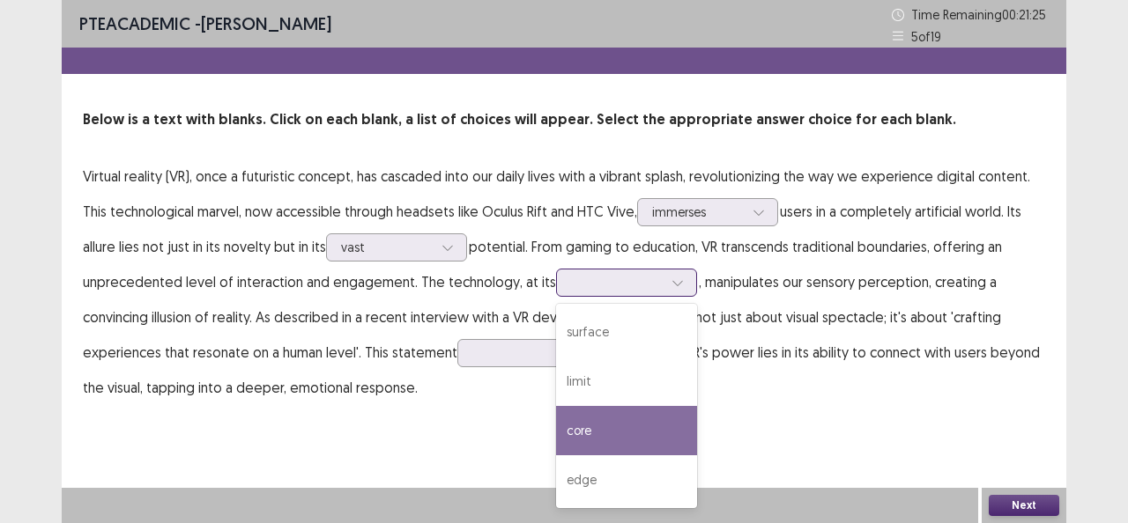
click at [585, 446] on div "core" at bounding box center [626, 430] width 141 height 49
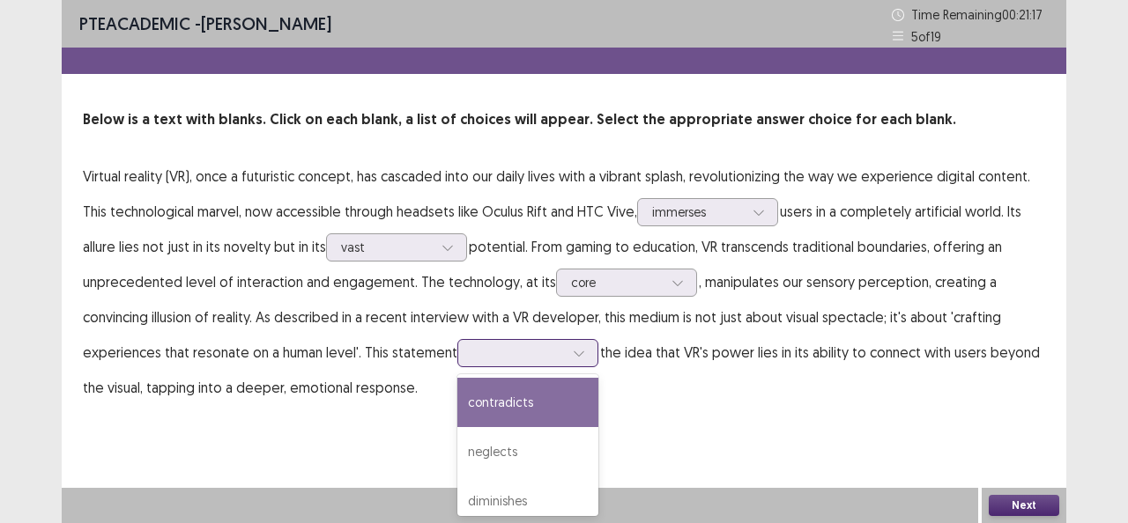
click at [519, 358] on div at bounding box center [518, 352] width 92 height 17
click at [514, 414] on div "contradicts" at bounding box center [527, 402] width 141 height 49
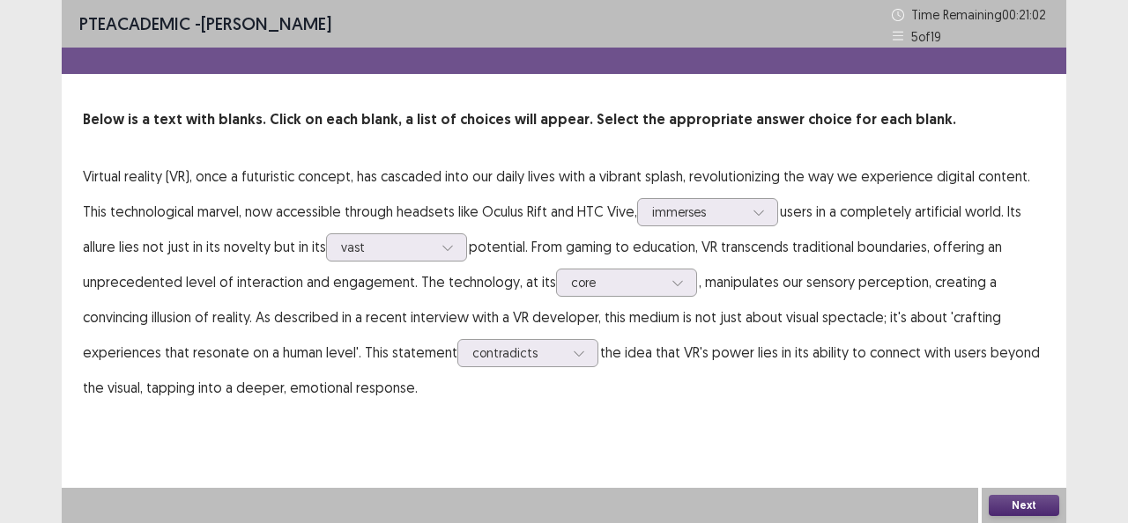
click at [1025, 506] on button "Next" at bounding box center [1023, 505] width 70 height 21
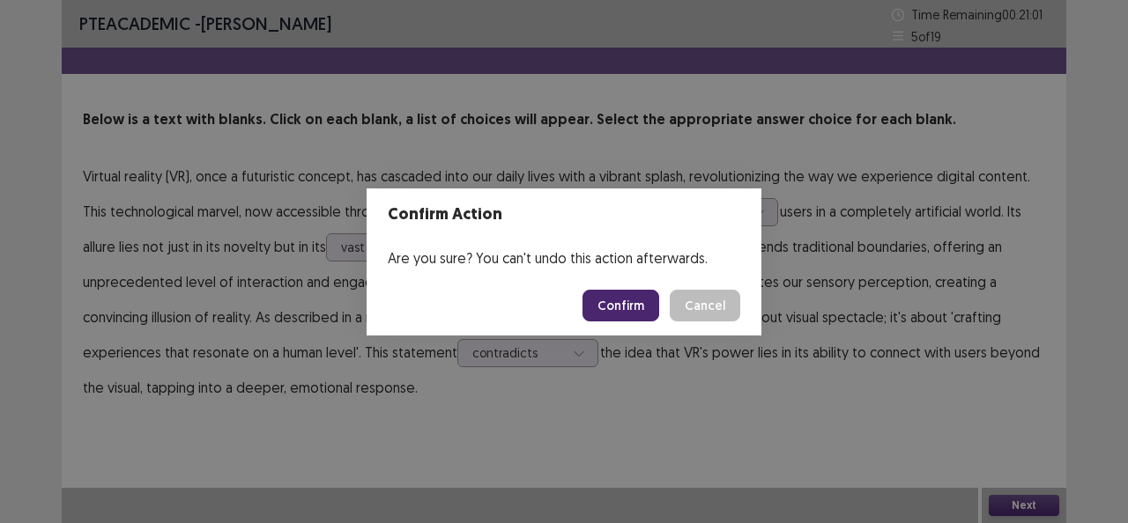
click at [616, 292] on button "Confirm" at bounding box center [620, 306] width 77 height 32
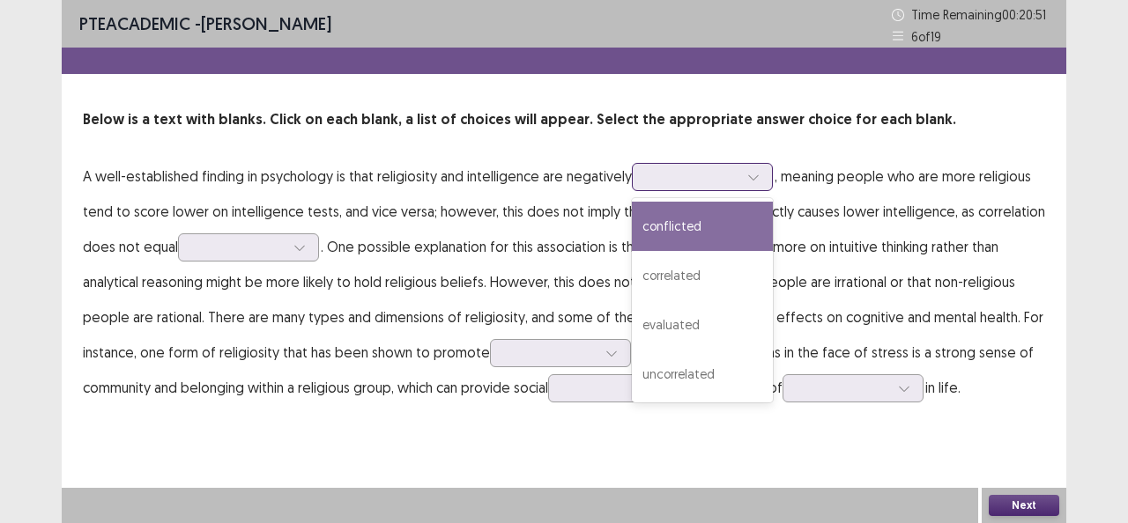
click at [721, 185] on div at bounding box center [693, 176] width 92 height 17
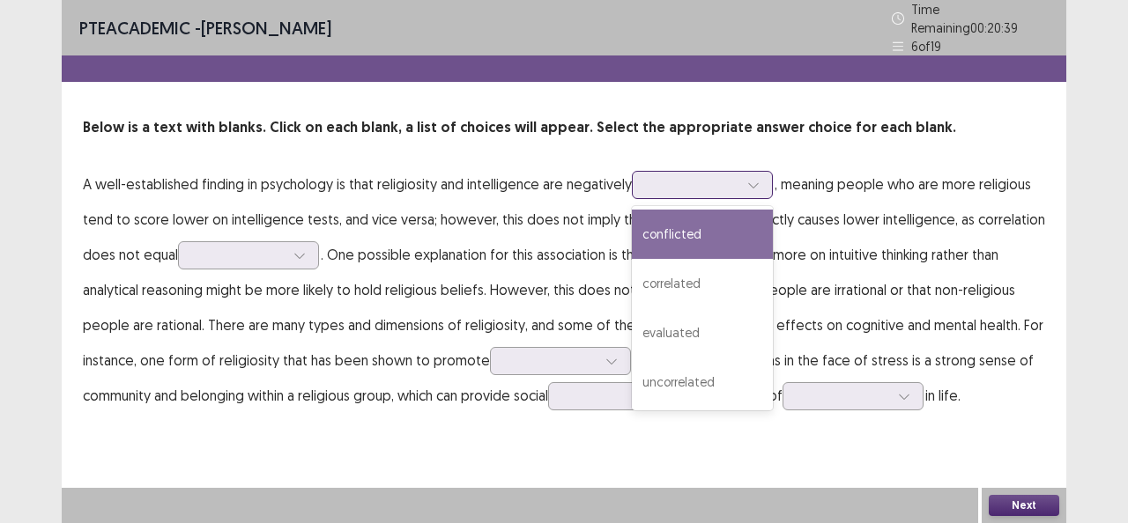
click at [706, 229] on div "conflicted" at bounding box center [702, 234] width 141 height 49
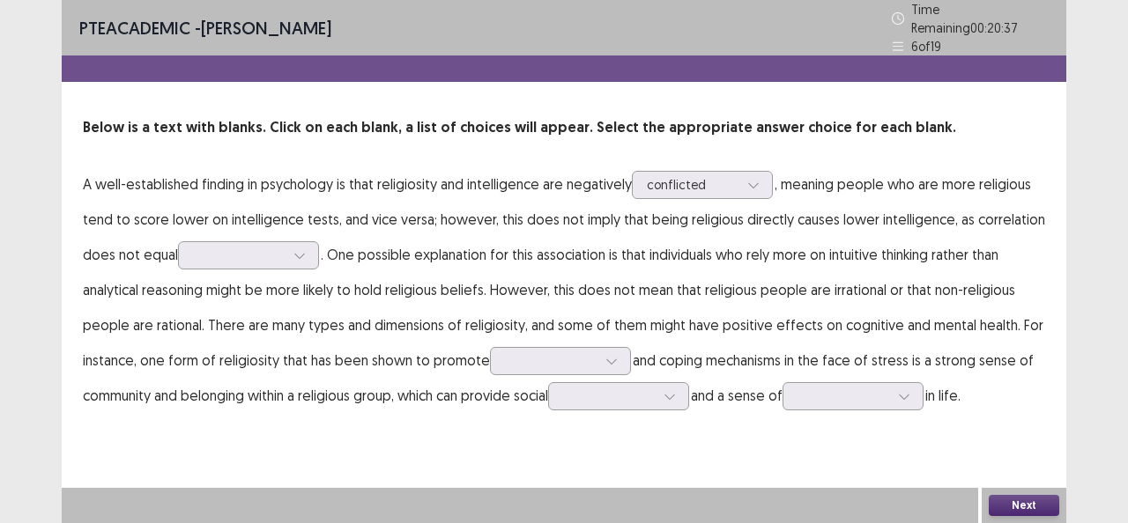
click at [721, 139] on div "Below is a text with blanks. Click on each blank, a list of choices will appear…" at bounding box center [564, 265] width 1004 height 296
click at [718, 176] on div at bounding box center [693, 184] width 92 height 17
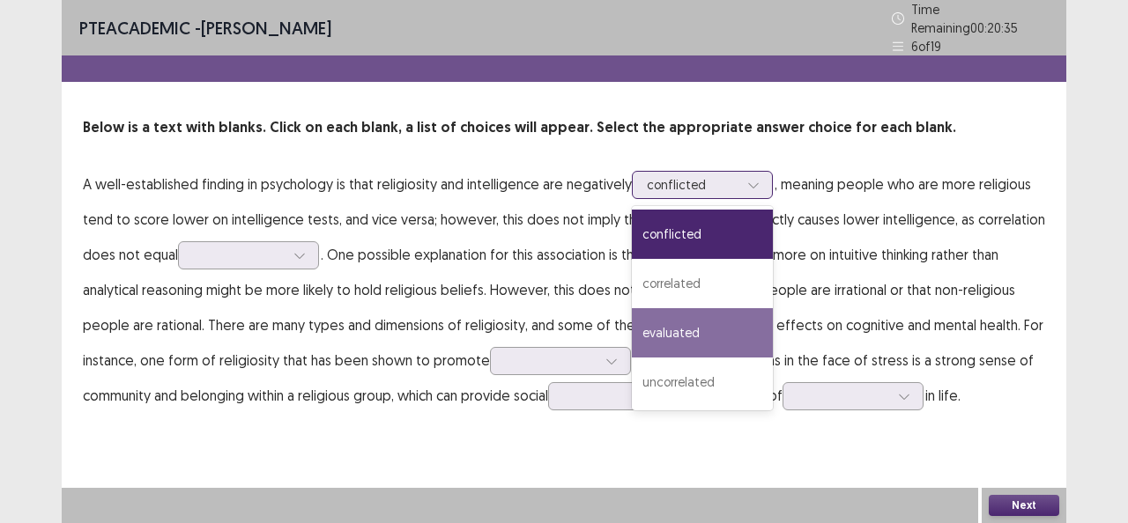
click at [696, 333] on div "evaluated" at bounding box center [702, 332] width 141 height 49
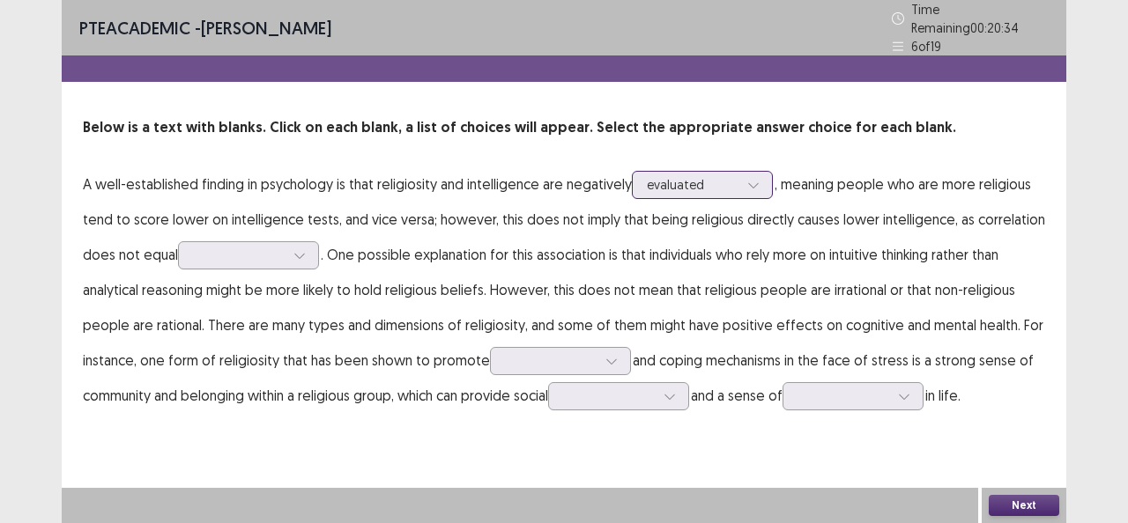
click at [707, 185] on div at bounding box center [693, 184] width 92 height 17
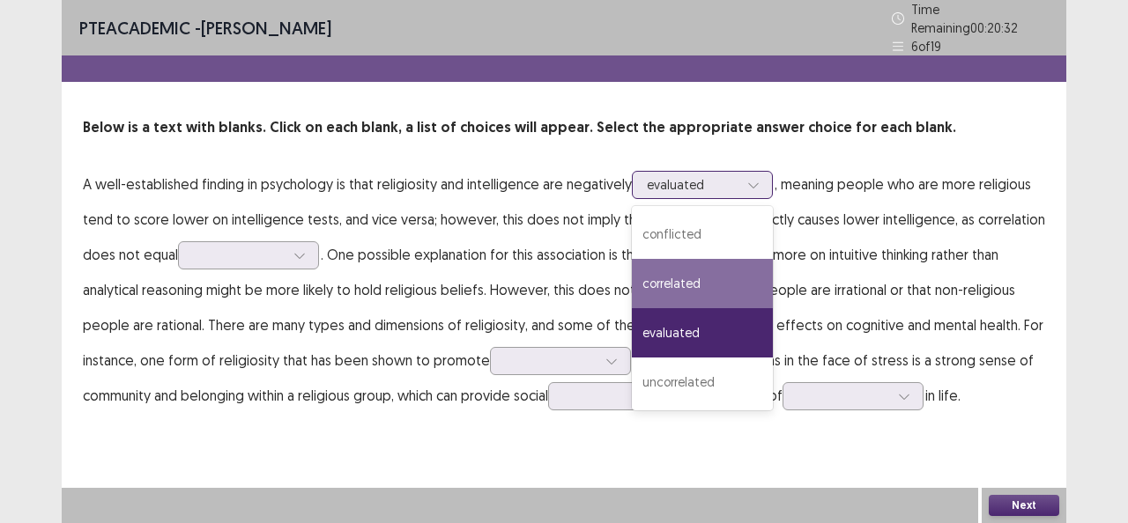
click at [691, 288] on div "correlated" at bounding box center [702, 283] width 141 height 49
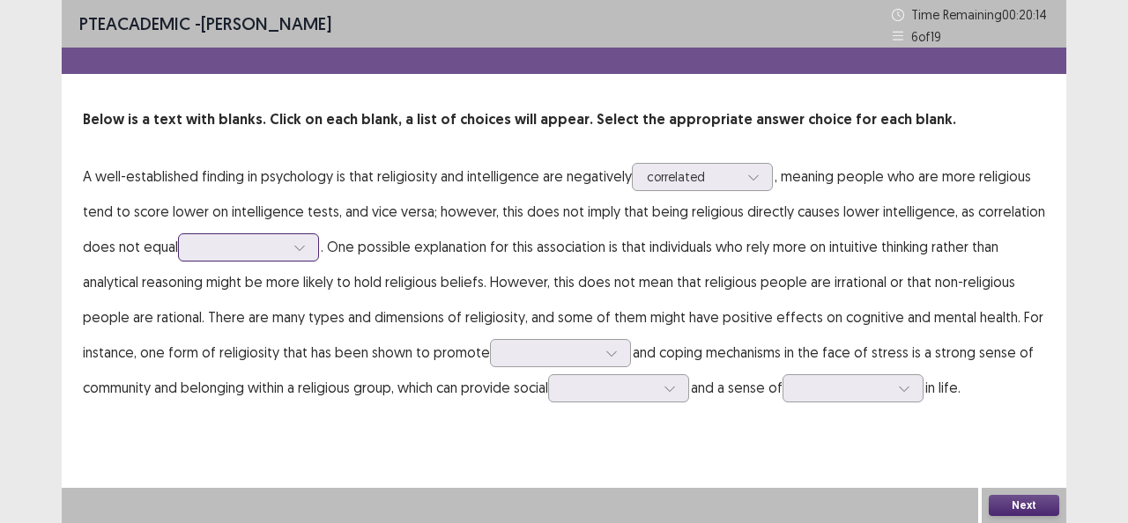
click at [273, 247] on div at bounding box center [239, 247] width 92 height 17
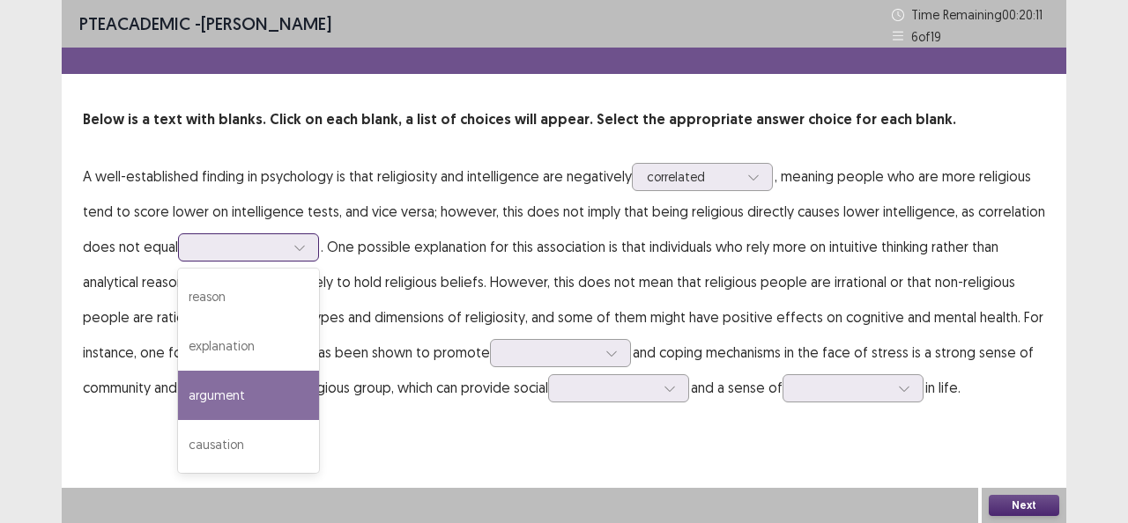
click at [242, 407] on div "argument" at bounding box center [248, 395] width 141 height 49
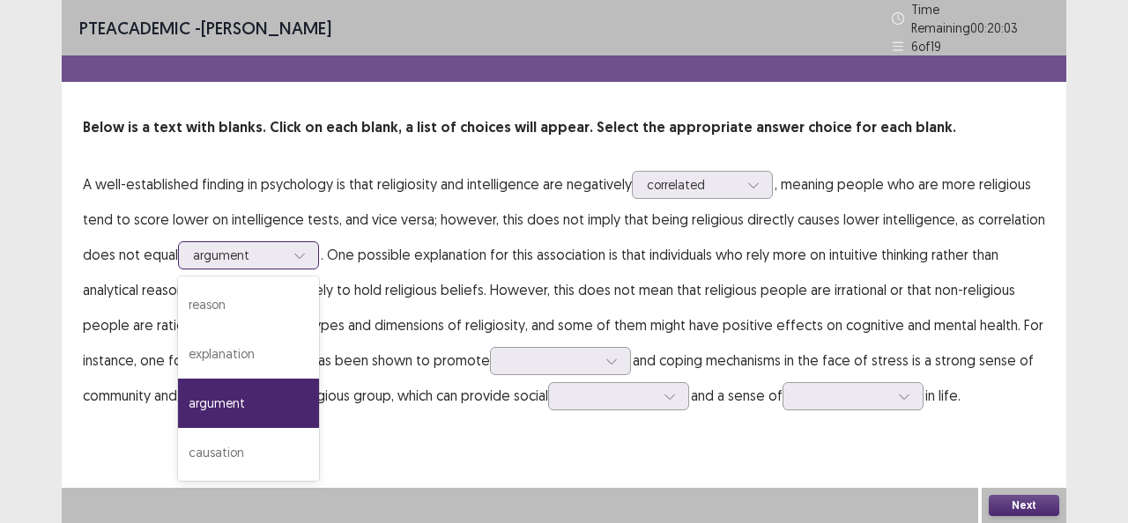
click at [269, 247] on div at bounding box center [239, 255] width 92 height 17
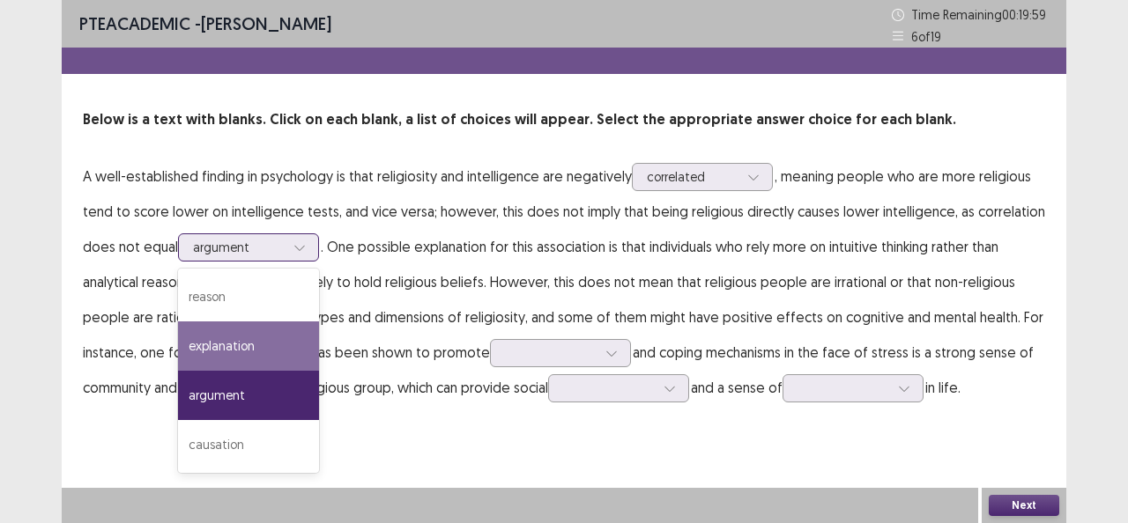
click at [243, 340] on div "explanation" at bounding box center [248, 346] width 141 height 49
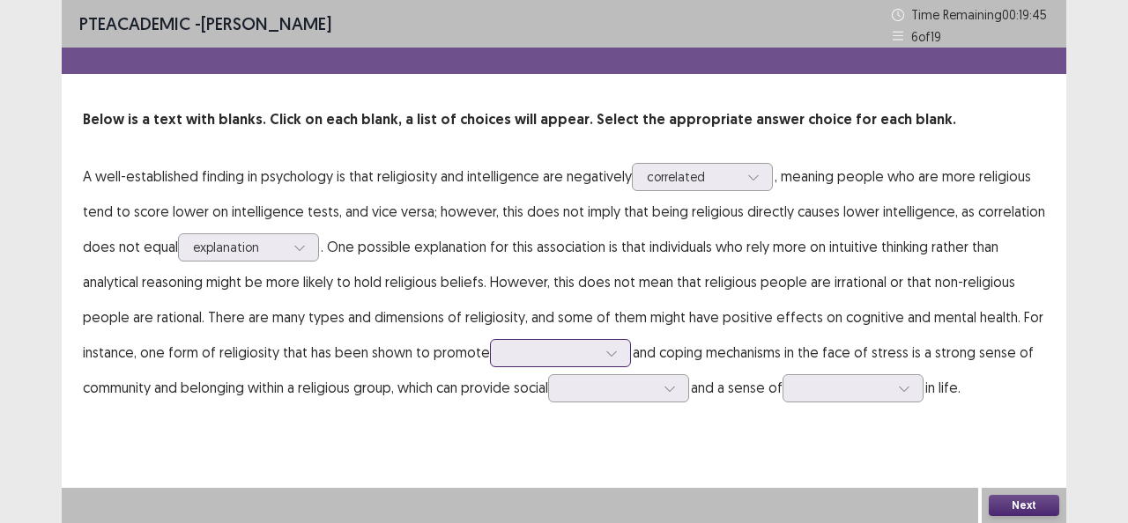
click at [582, 349] on div at bounding box center [551, 352] width 92 height 17
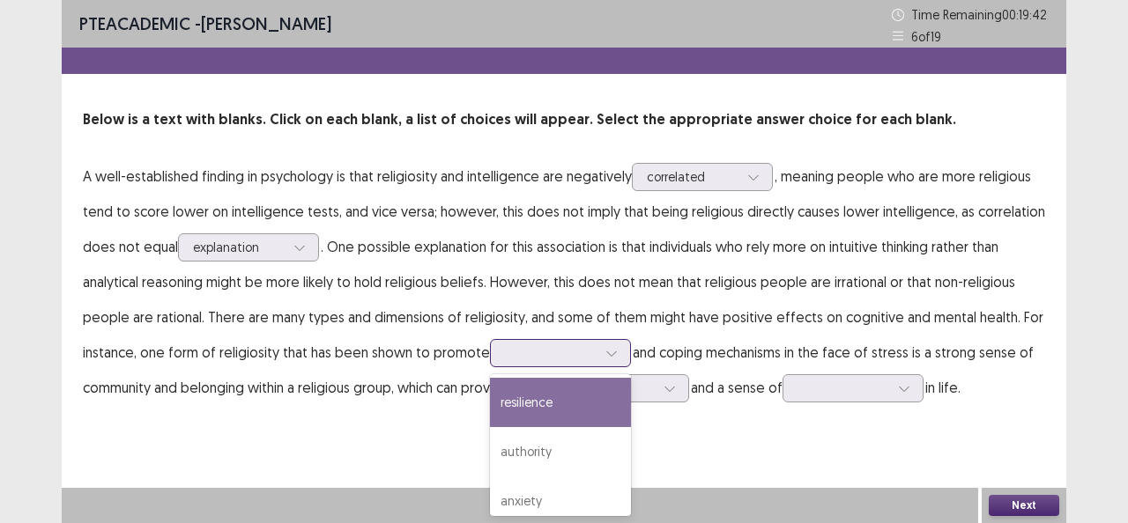
click at [561, 409] on div "resilience" at bounding box center [560, 402] width 141 height 49
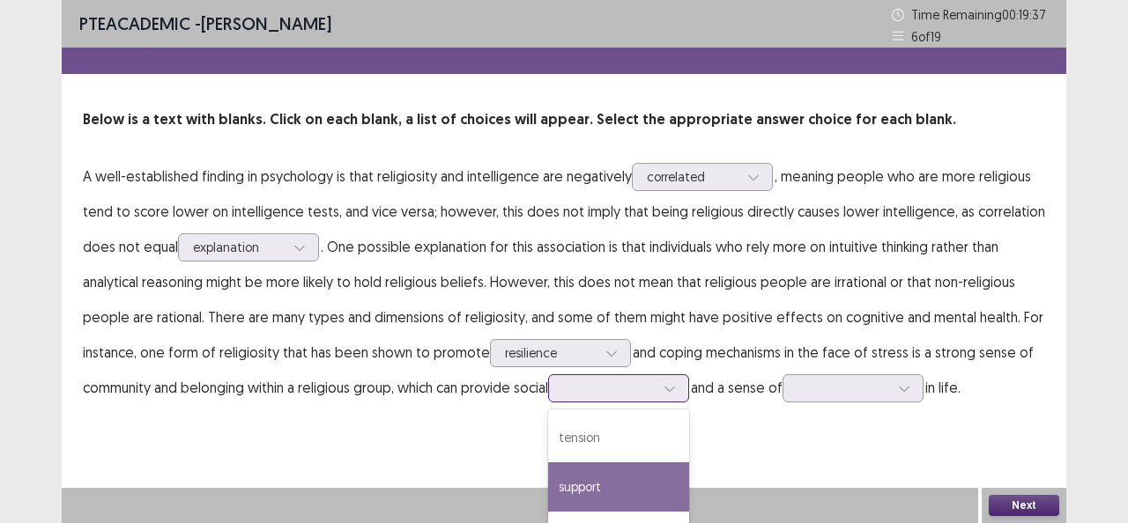
click at [645, 396] on div "4 results available. Use Up and Down to choose options, press Enter to select t…" at bounding box center [618, 388] width 141 height 28
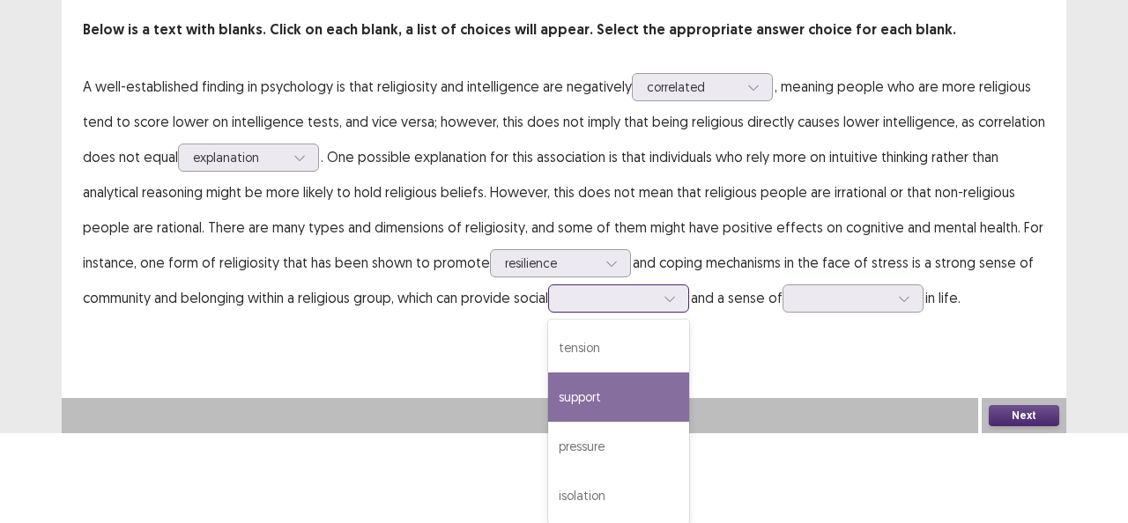
click at [618, 396] on div "support" at bounding box center [618, 397] width 141 height 49
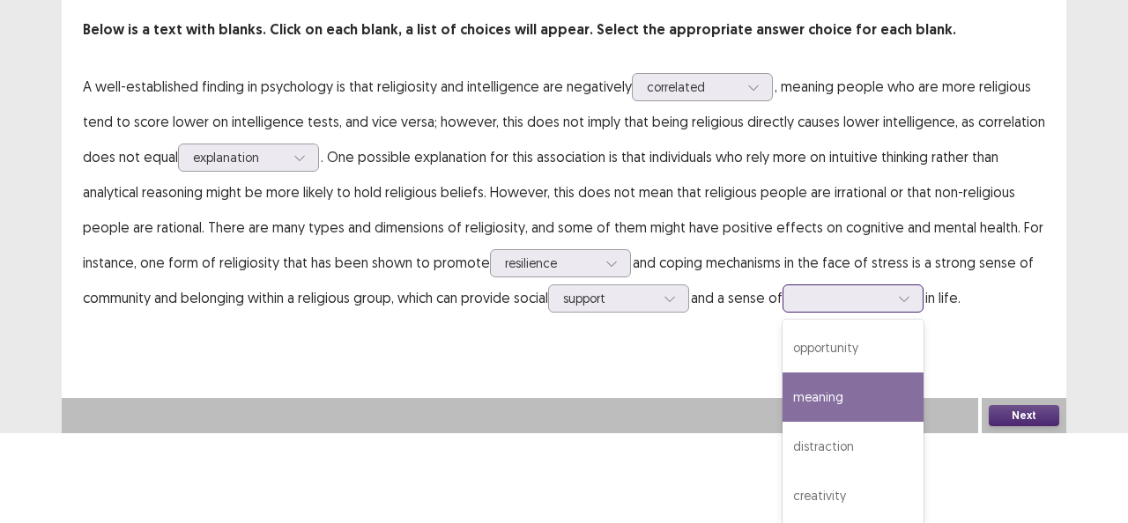
click at [892, 313] on div "4 results available. Use Up and Down to choose options, press Enter to select t…" at bounding box center [852, 299] width 141 height 28
click at [879, 383] on div "meaning" at bounding box center [852, 397] width 141 height 49
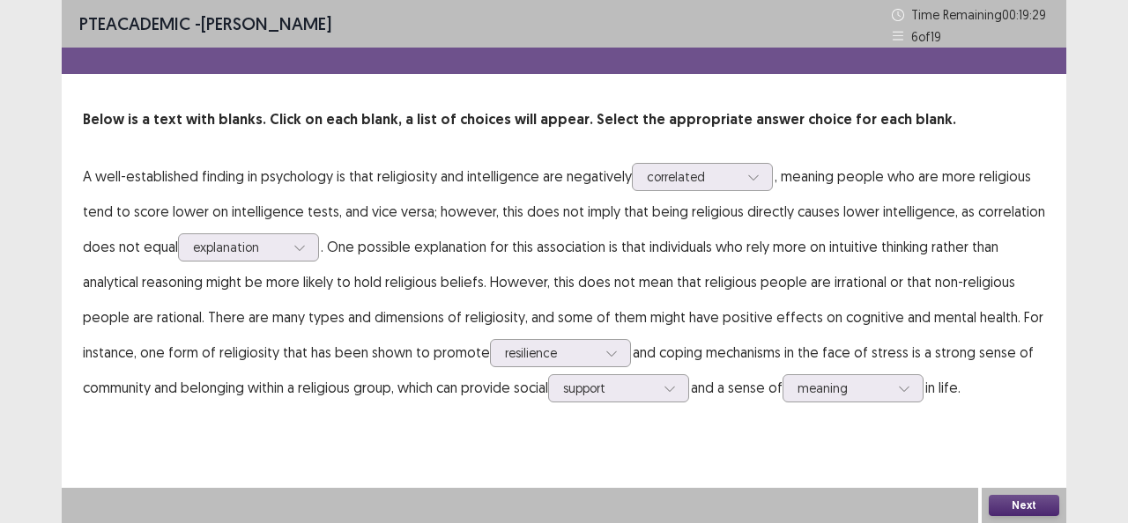
click at [1004, 499] on button "Next" at bounding box center [1023, 505] width 70 height 21
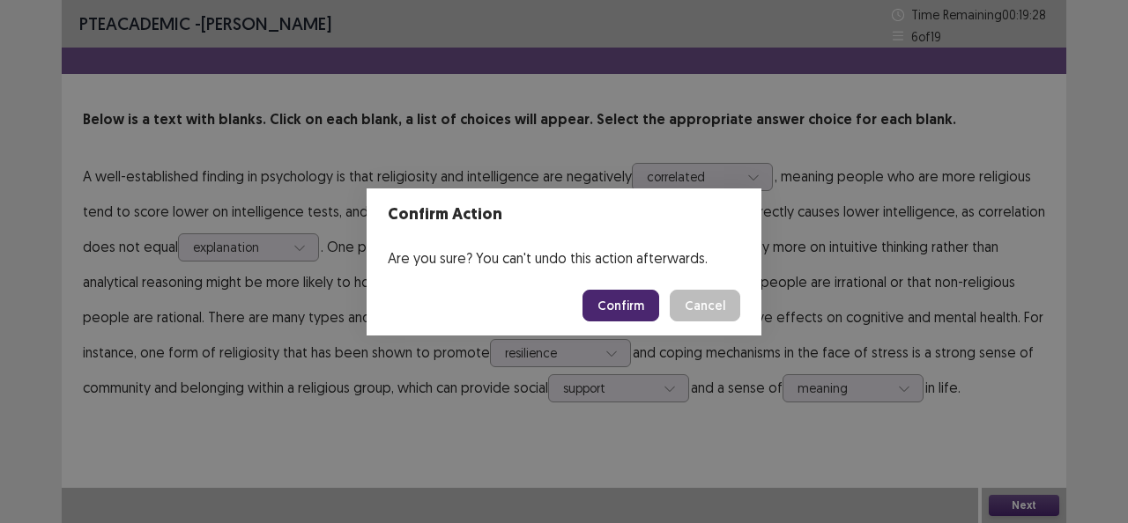
click at [668, 308] on div "Confirm Cancel" at bounding box center [661, 306] width 158 height 32
click at [637, 304] on button "Confirm" at bounding box center [620, 306] width 77 height 32
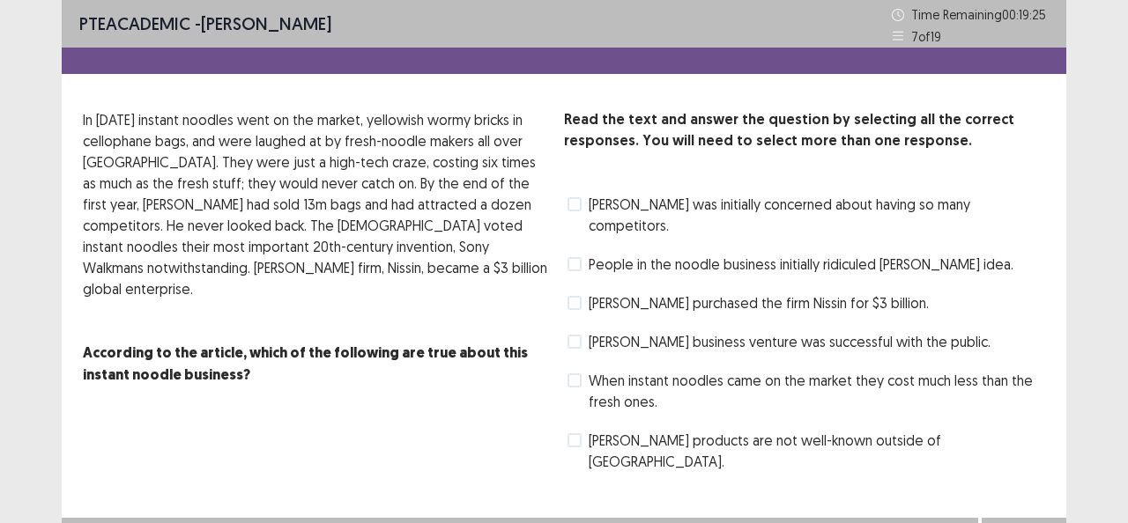
click at [569, 257] on span at bounding box center [574, 264] width 14 height 14
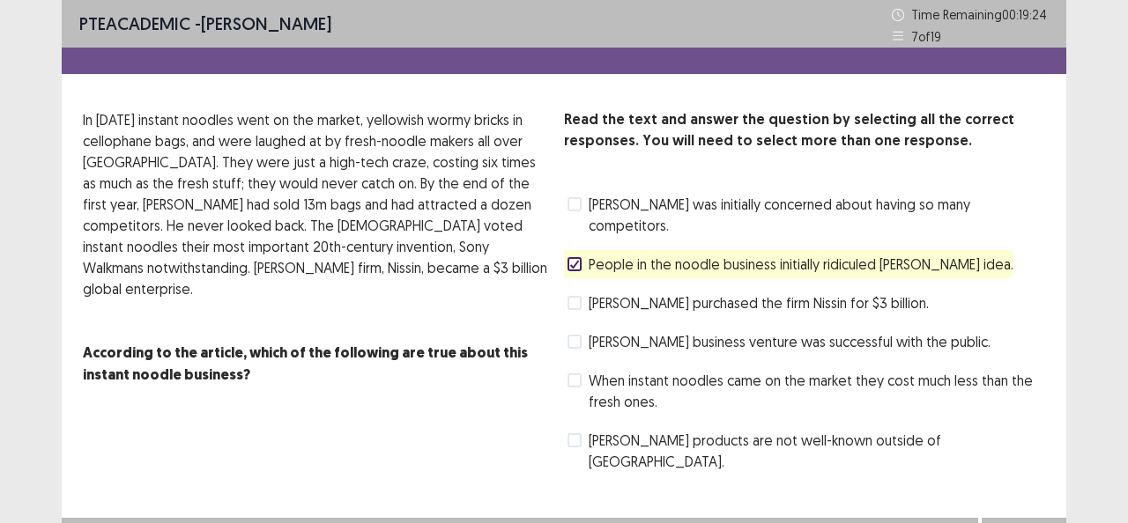
click at [578, 374] on span at bounding box center [574, 381] width 14 height 14
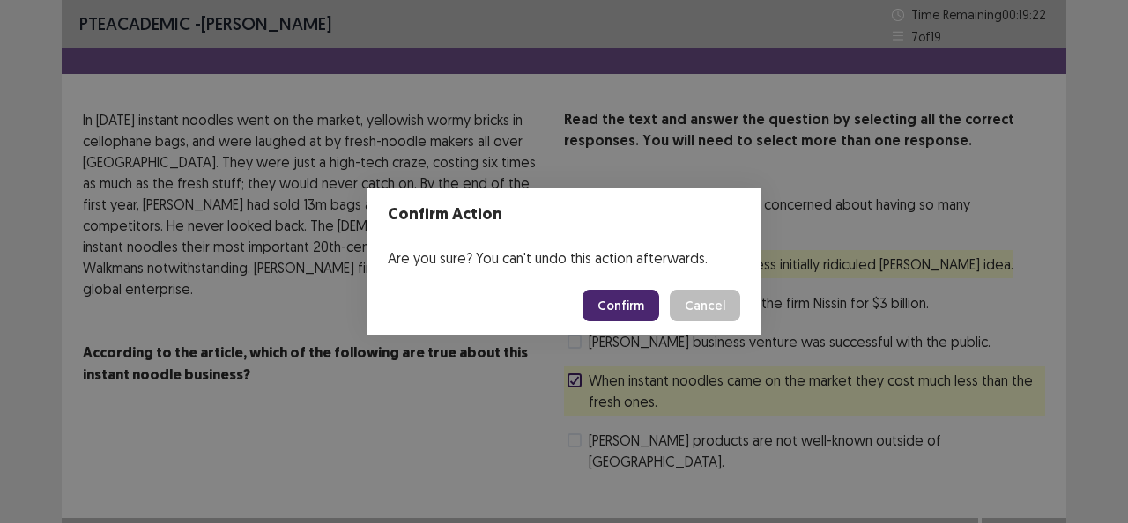
click at [635, 302] on button "Confirm" at bounding box center [620, 306] width 77 height 32
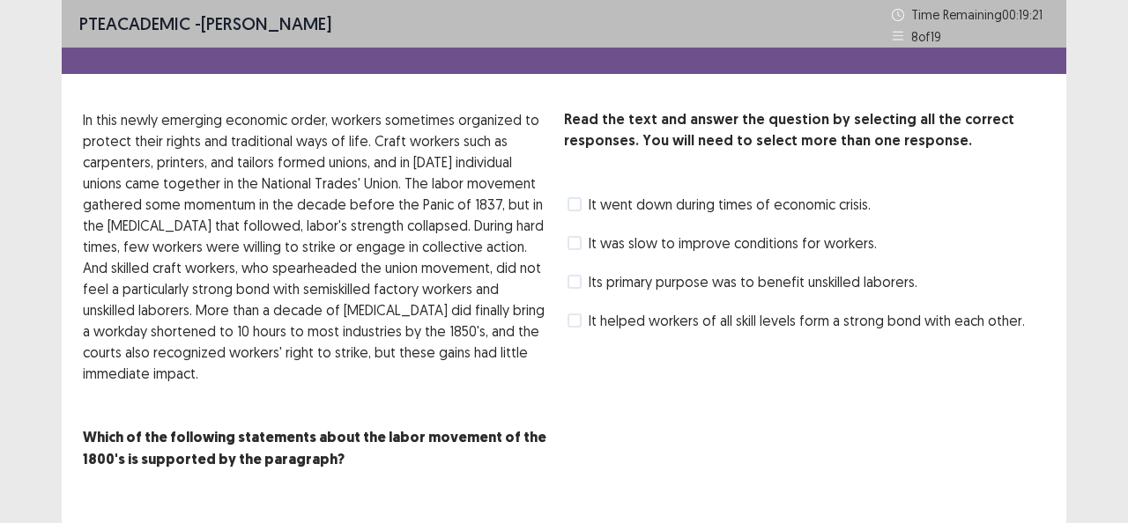
click at [578, 277] on span at bounding box center [574, 282] width 14 height 14
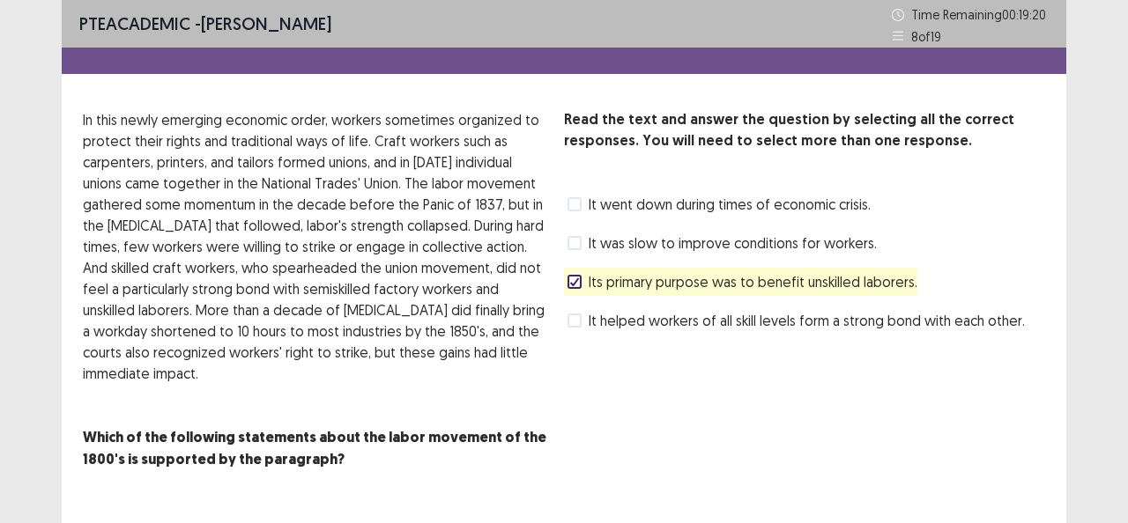
click at [583, 324] on label "It helped workers of all skill levels form a strong bond with each other." at bounding box center [795, 320] width 457 height 21
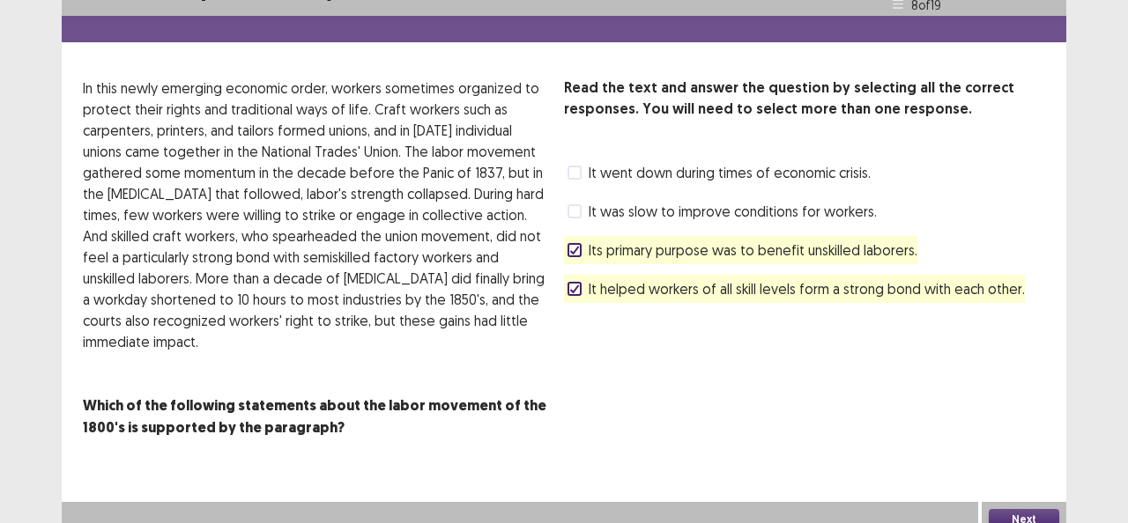
scroll to position [45, 0]
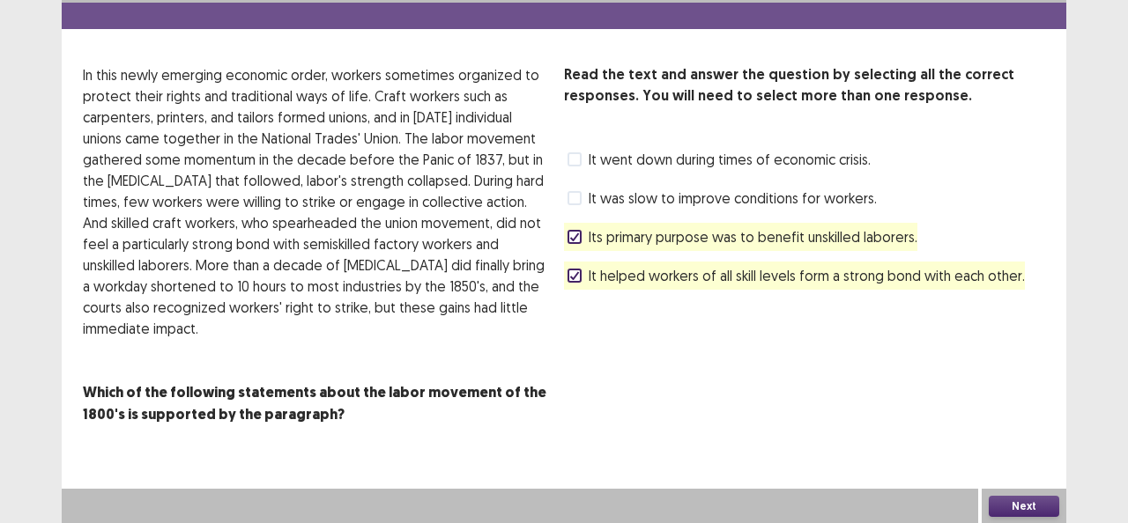
click at [1002, 503] on button "Next" at bounding box center [1023, 506] width 70 height 21
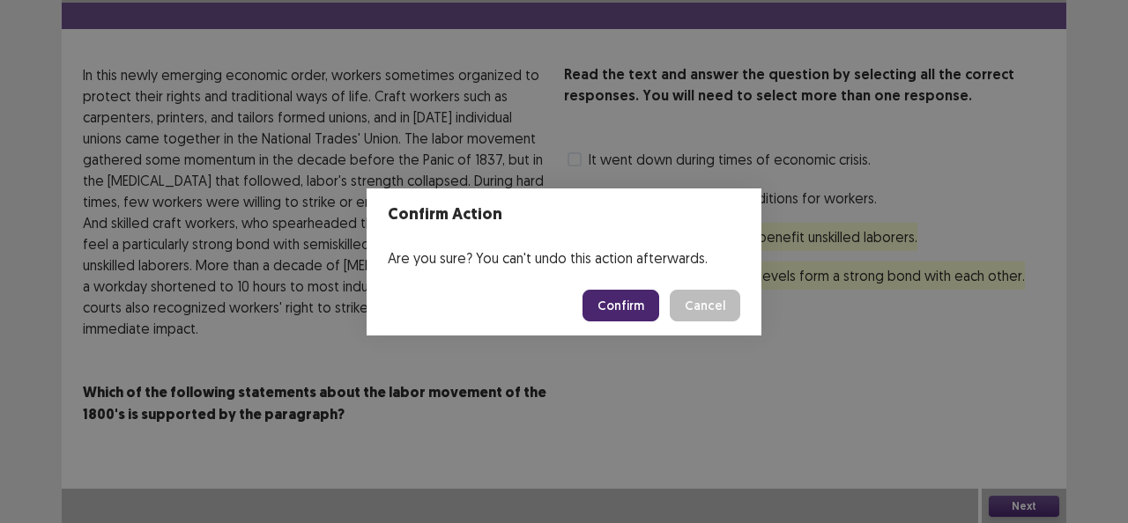
click at [622, 307] on button "Confirm" at bounding box center [620, 306] width 77 height 32
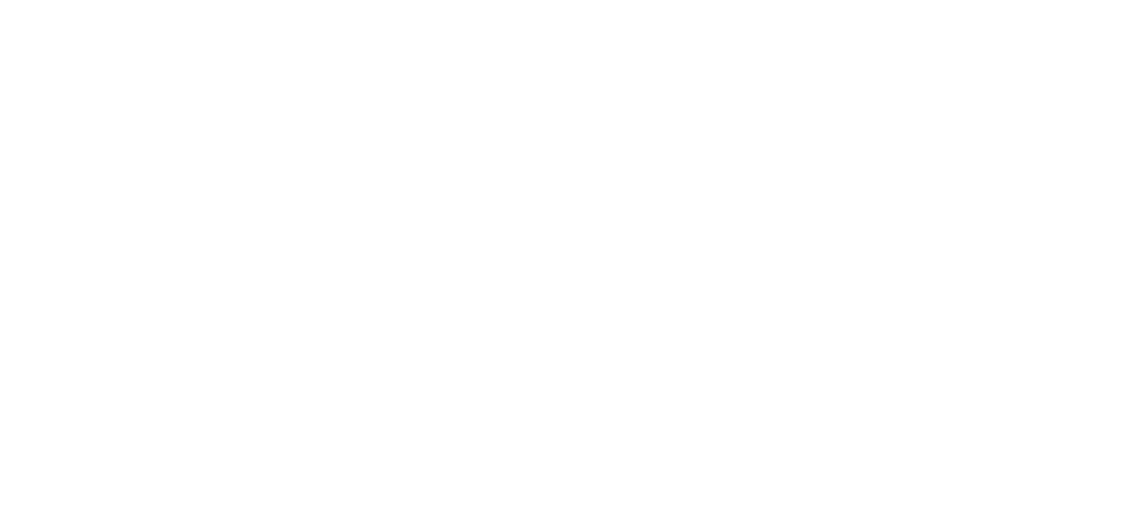
scroll to position [0, 0]
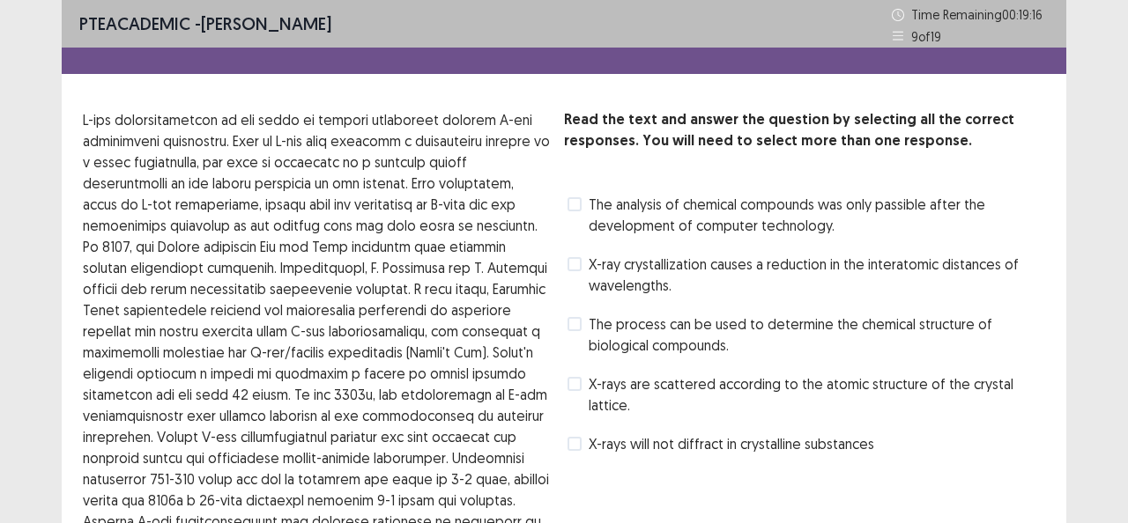
click at [578, 265] on span at bounding box center [574, 264] width 14 height 14
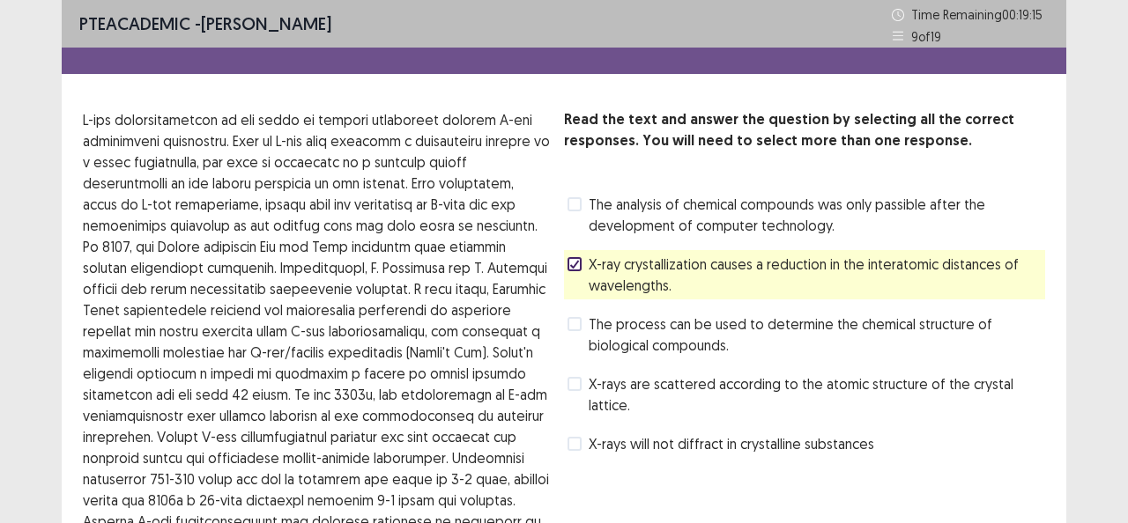
click at [578, 387] on span at bounding box center [574, 384] width 14 height 14
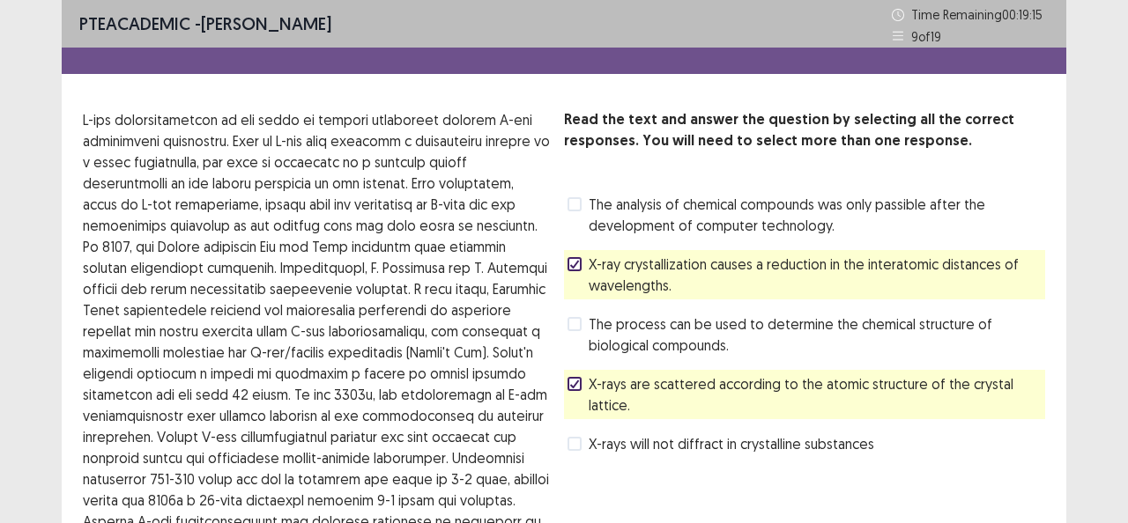
click at [578, 387] on icon at bounding box center [574, 384] width 11 height 9
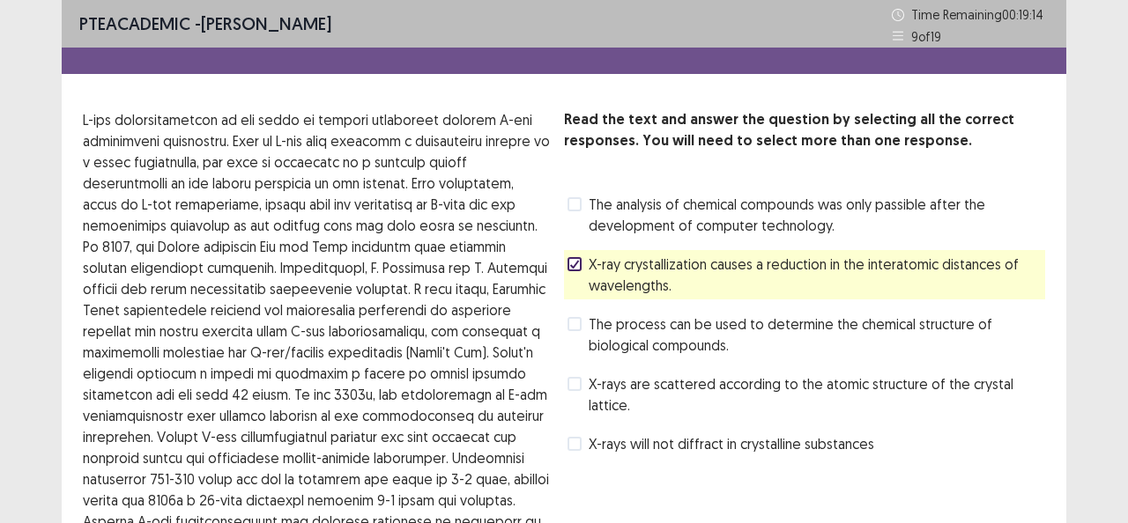
click at [573, 334] on label "The process can be used to determine the chemical structure of biological compo…" at bounding box center [805, 335] width 477 height 42
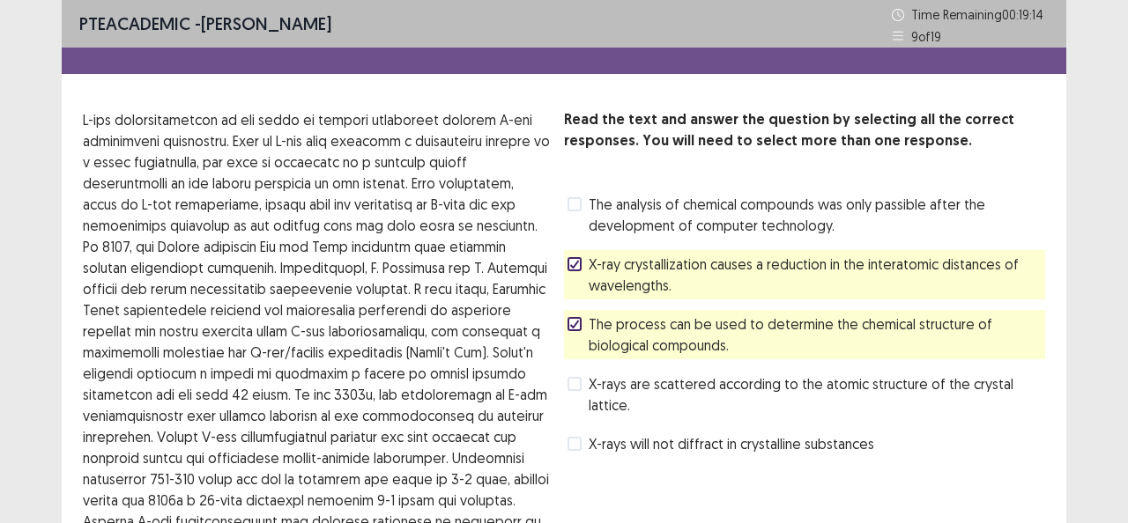
click at [576, 205] on span at bounding box center [574, 204] width 14 height 14
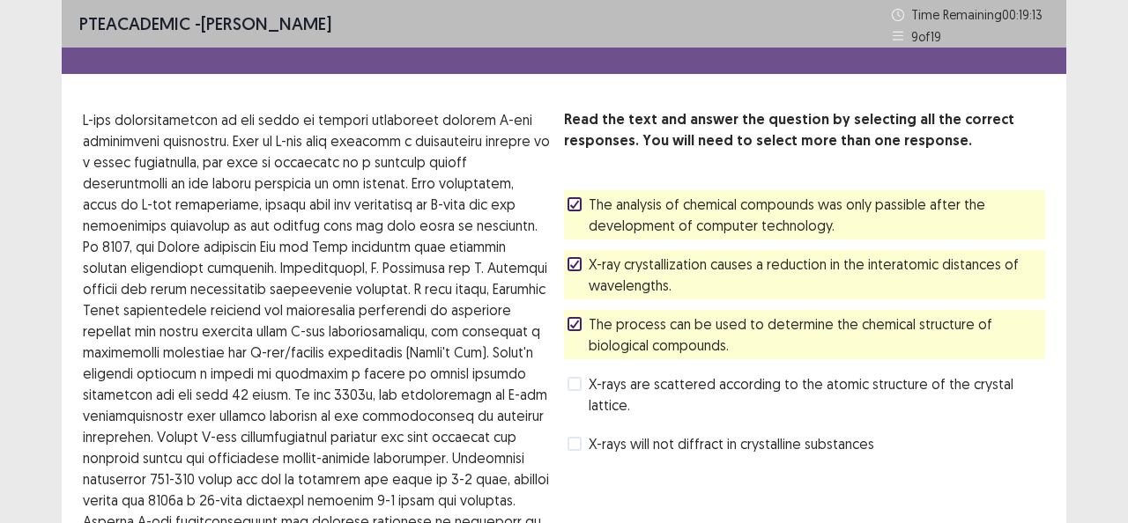
click at [566, 265] on div "X-ray crystallization causes a reduction in the interatomic distances of wavele…" at bounding box center [804, 274] width 481 height 49
click at [586, 262] on label "X-ray crystallization causes a reduction in the interatomic distances of wavele…" at bounding box center [805, 275] width 477 height 42
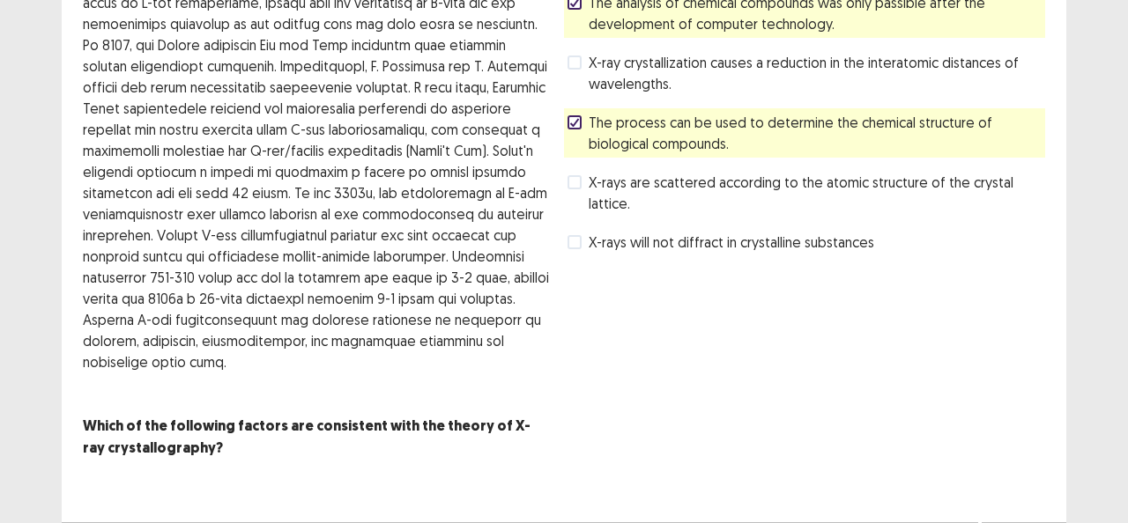
scroll to position [214, 0]
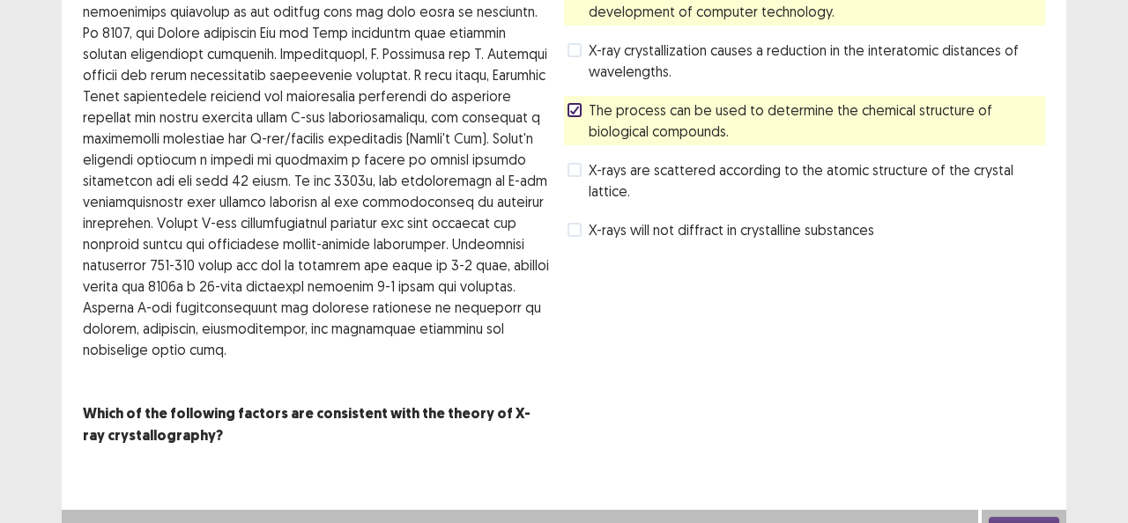
click at [1039, 517] on button "Next" at bounding box center [1023, 527] width 70 height 21
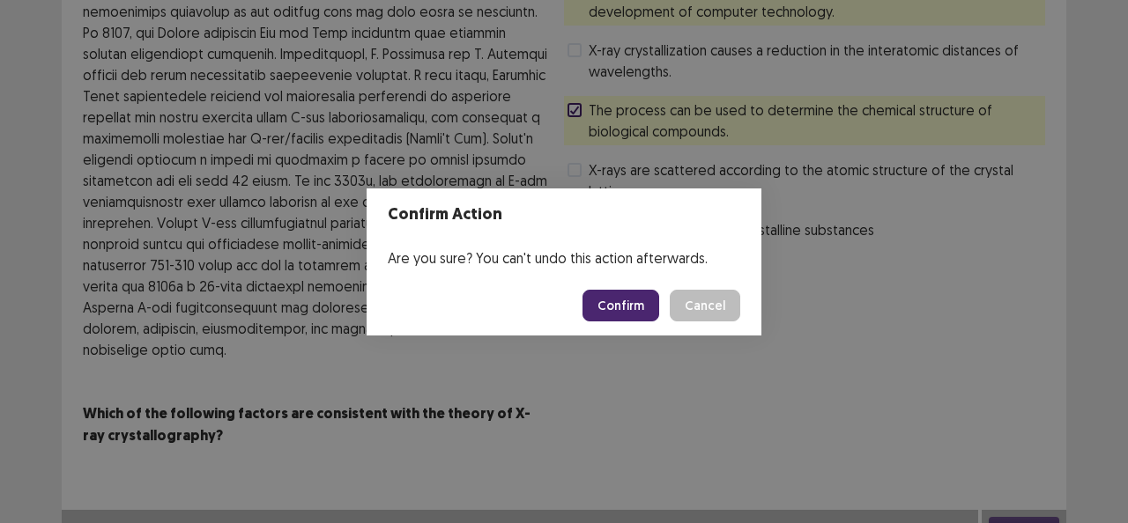
click at [633, 308] on button "Confirm" at bounding box center [620, 306] width 77 height 32
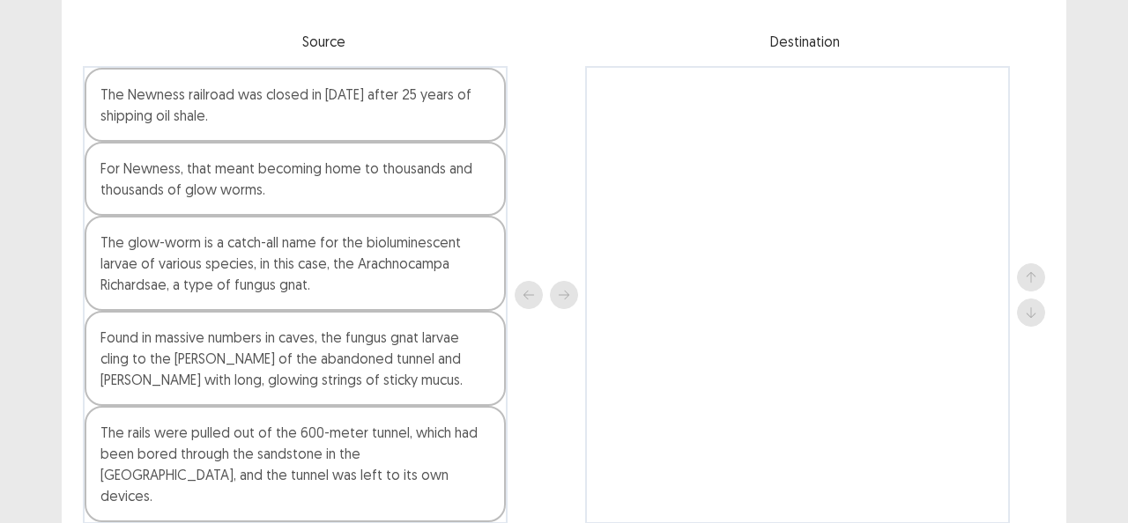
scroll to position [176, 0]
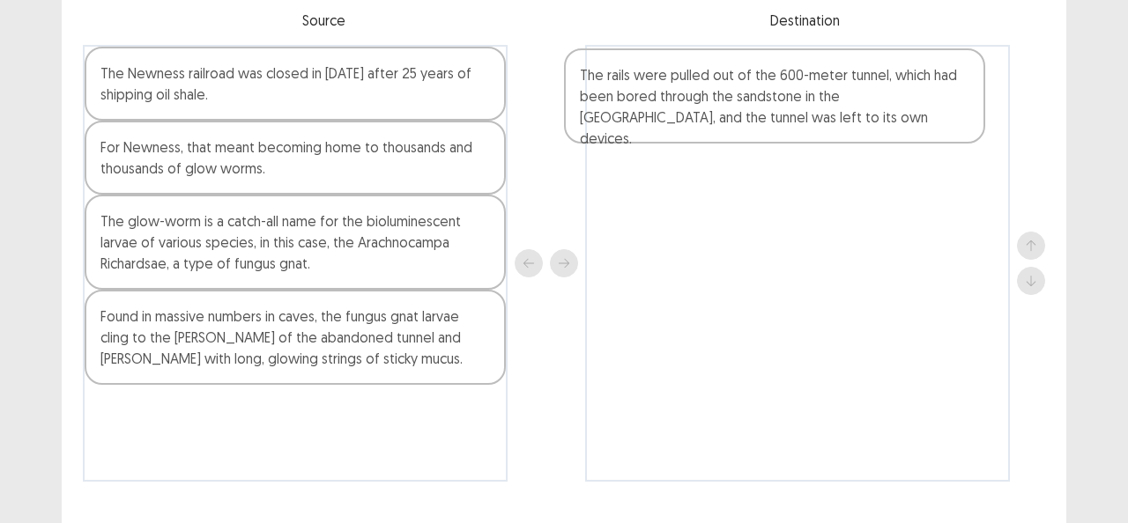
drag, startPoint x: 315, startPoint y: 443, endPoint x: 707, endPoint y: 113, distance: 512.0
click at [707, 113] on div "The Newness railroad was closed in [DATE] after 25 years of shipping oil shale.…" at bounding box center [564, 263] width 962 height 437
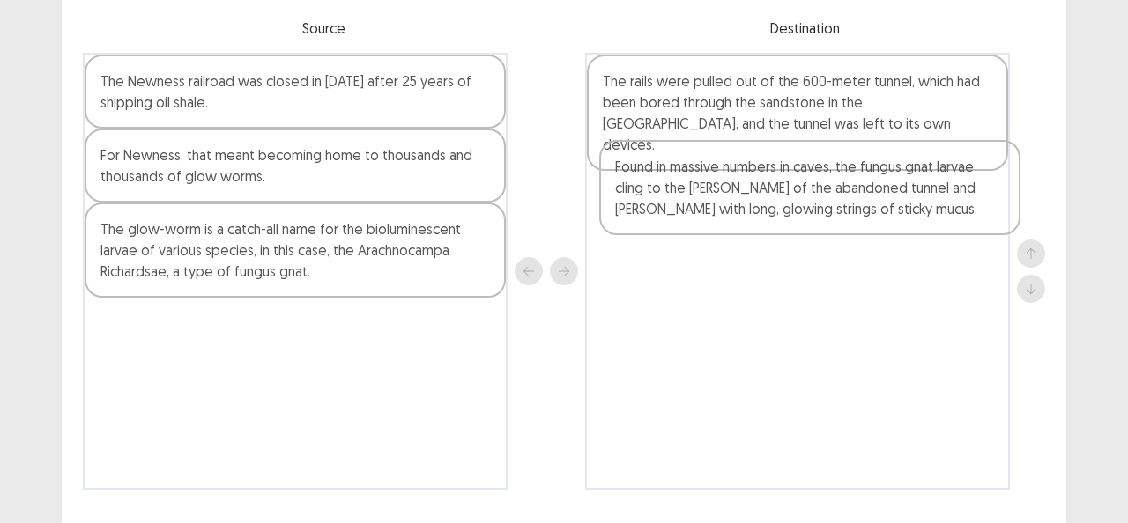
drag, startPoint x: 245, startPoint y: 361, endPoint x: 788, endPoint y: 198, distance: 567.4
click at [788, 198] on div "The Newness railroad was closed in [DATE] after 25 years of shipping oil shale.…" at bounding box center [564, 271] width 962 height 437
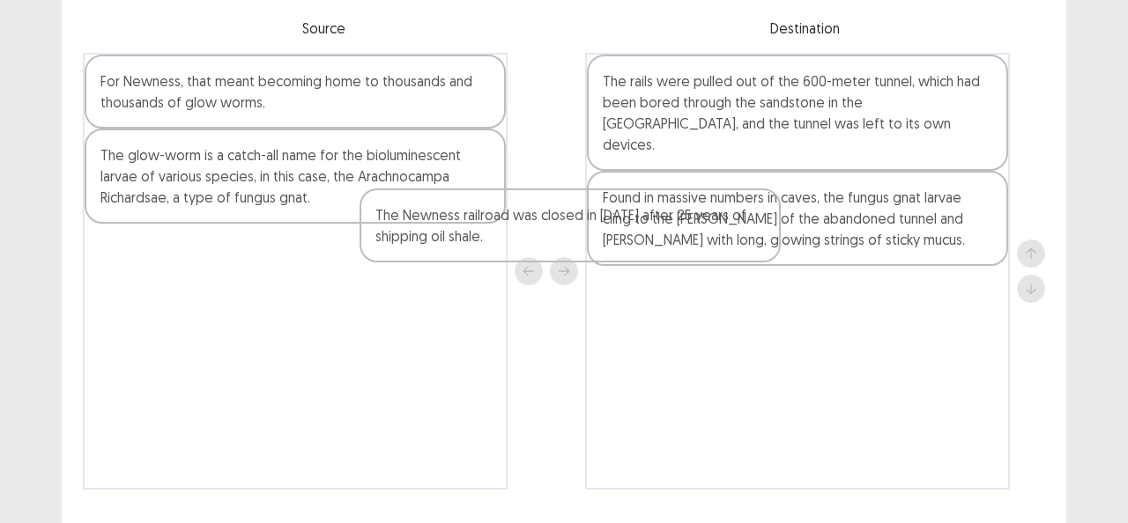
scroll to position [160, 0]
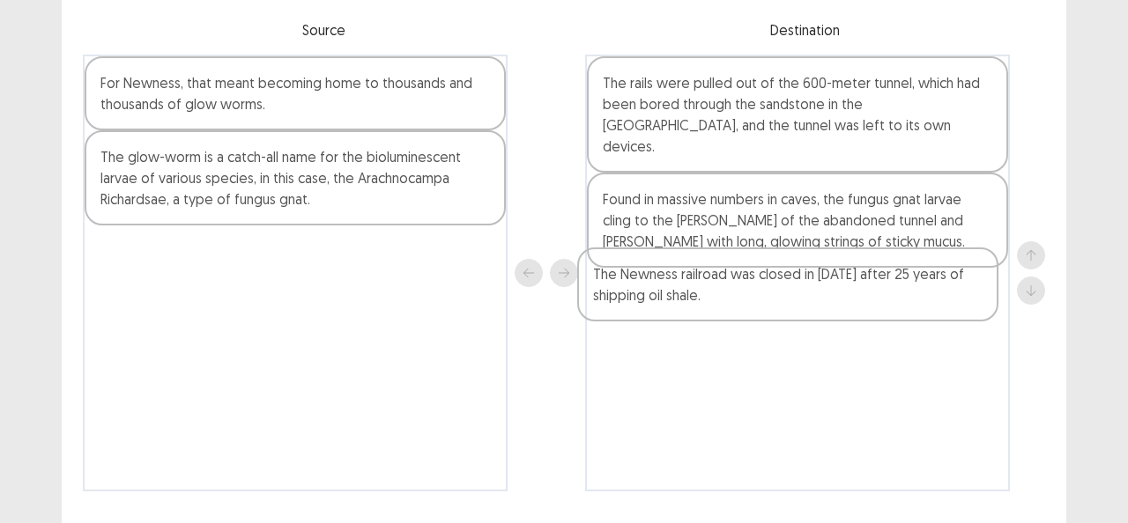
drag, startPoint x: 203, startPoint y: 109, endPoint x: 708, endPoint y: 307, distance: 542.0
click at [708, 307] on div "The Newness railroad was closed in [DATE] after 25 years of shipping oil shale.…" at bounding box center [564, 273] width 962 height 437
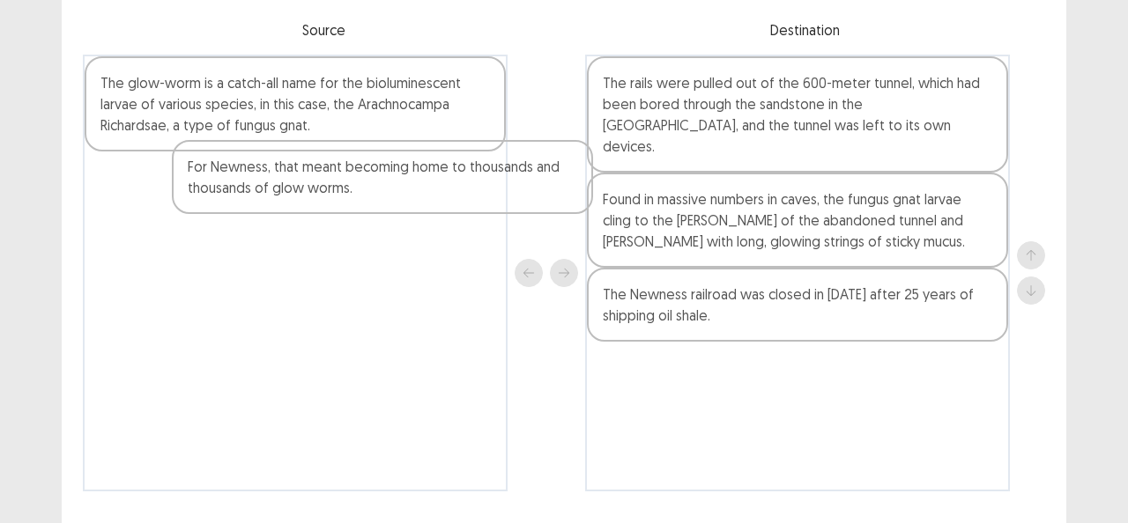
scroll to position [159, 0]
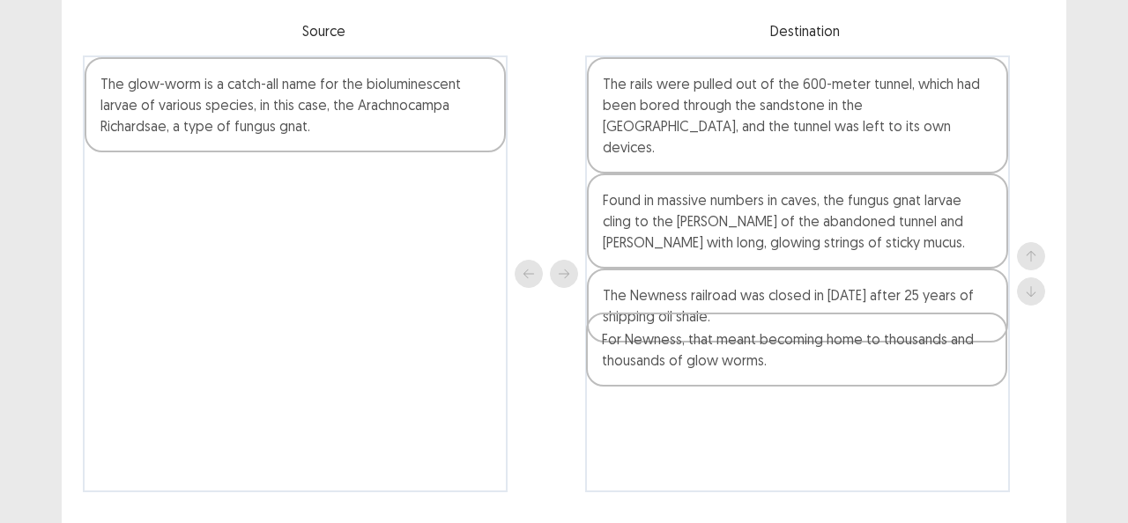
drag, startPoint x: 150, startPoint y: 102, endPoint x: 668, endPoint y: 382, distance: 588.9
click at [668, 382] on div "For Newness, that meant becoming home to thousands and thousands of glow worms.…" at bounding box center [564, 273] width 962 height 437
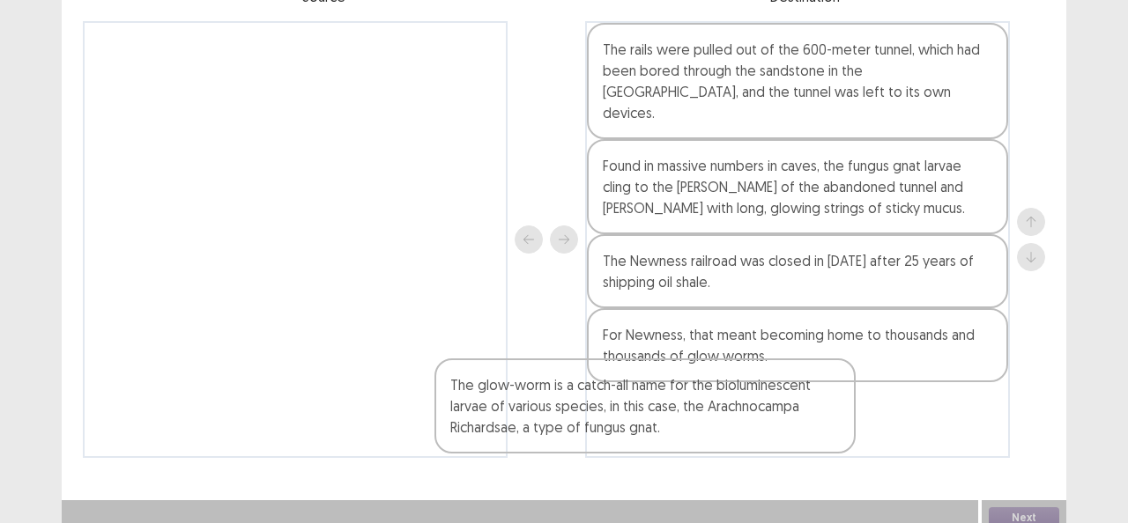
scroll to position [195, 0]
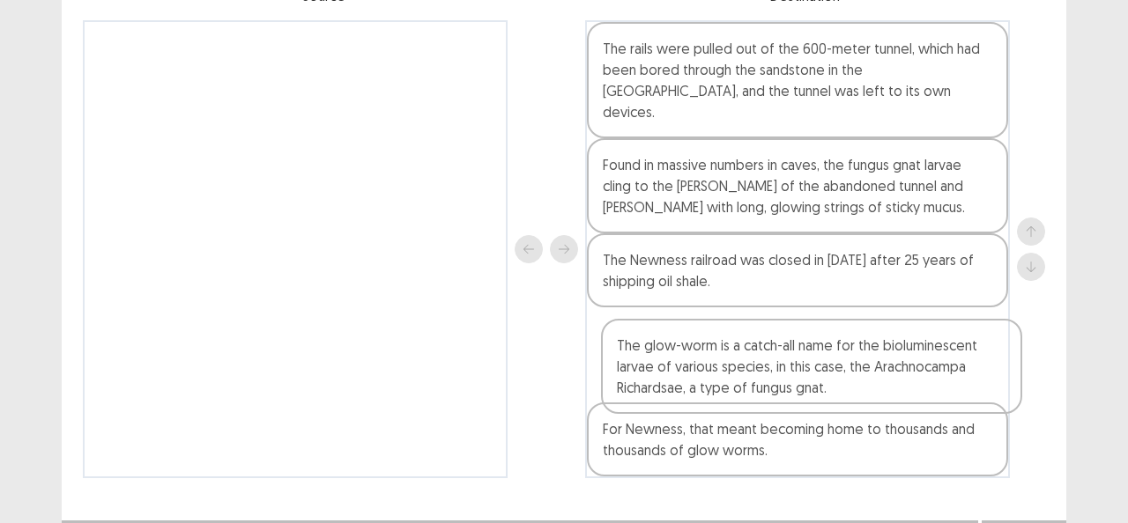
drag, startPoint x: 236, startPoint y: 118, endPoint x: 758, endPoint y: 383, distance: 585.8
click at [758, 383] on div "The glow-worm is a catch-all name for the bioluminescent larvae of various spec…" at bounding box center [564, 249] width 962 height 458
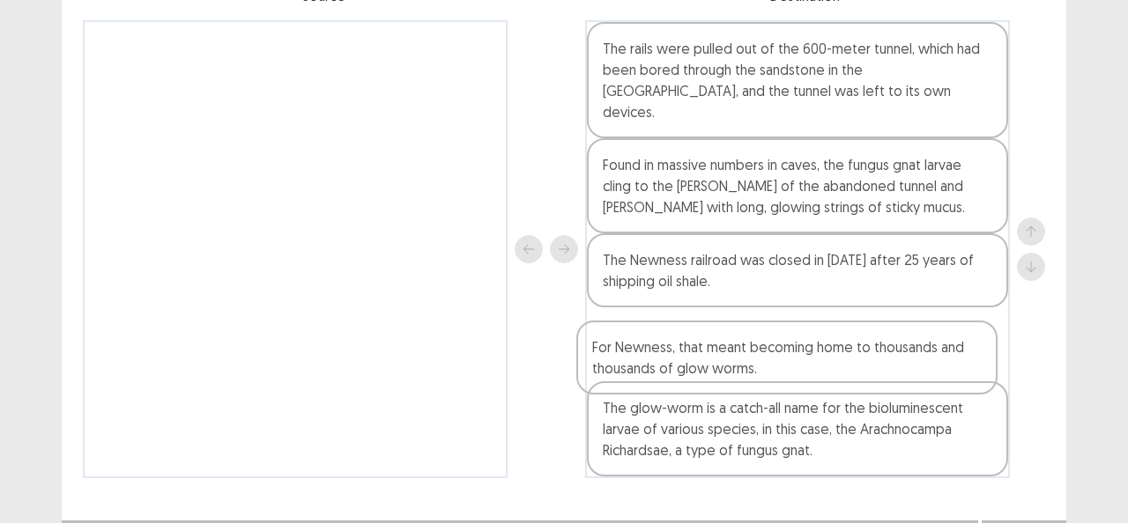
scroll to position [197, 0]
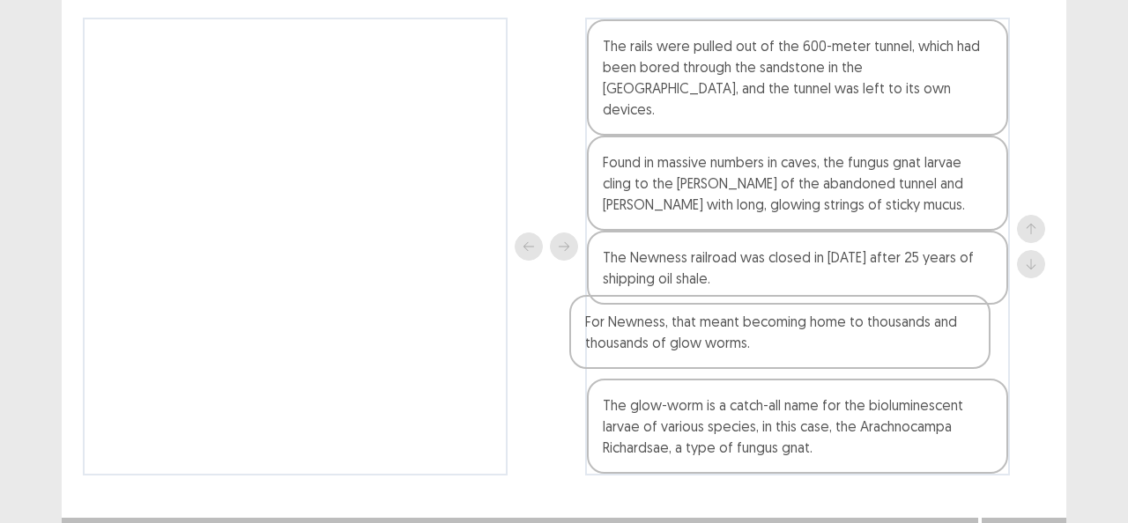
drag, startPoint x: 689, startPoint y: 439, endPoint x: 671, endPoint y: 342, distance: 98.5
click at [671, 342] on div "The rails were pulled out of the 600-meter tunnel, which had been bored through…" at bounding box center [797, 247] width 425 height 458
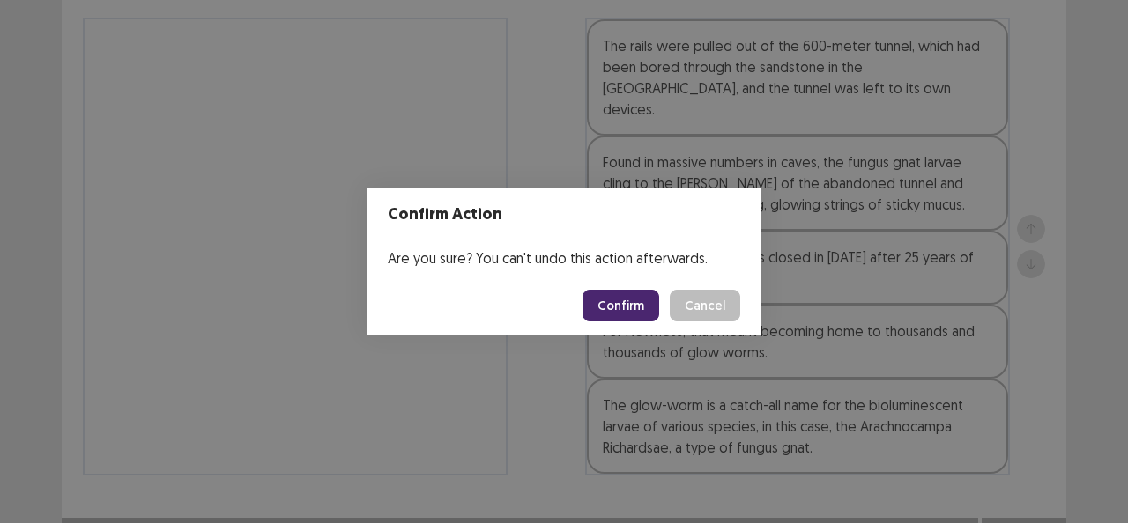
click at [631, 292] on button "Confirm" at bounding box center [620, 306] width 77 height 32
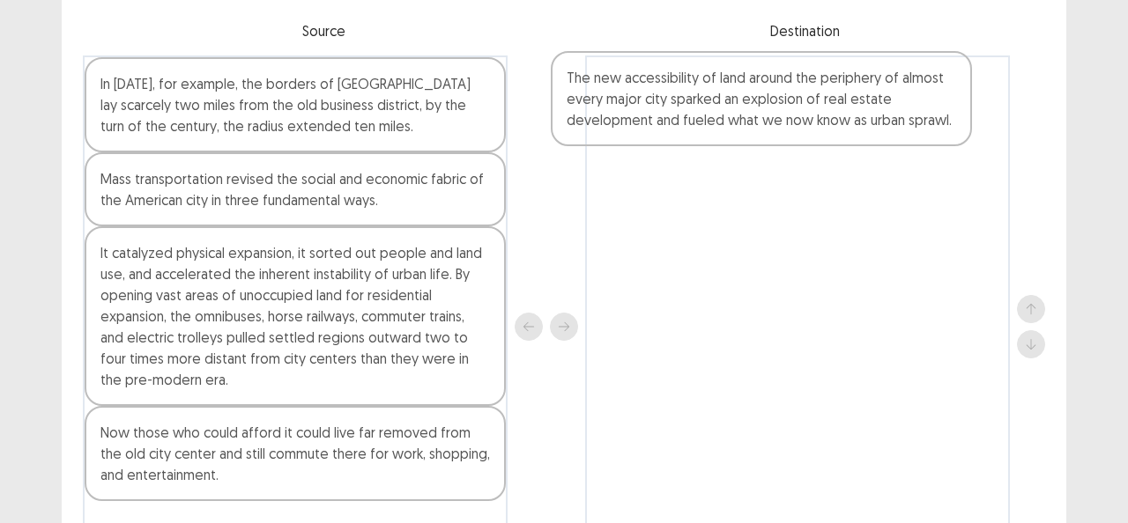
scroll to position [150, 0]
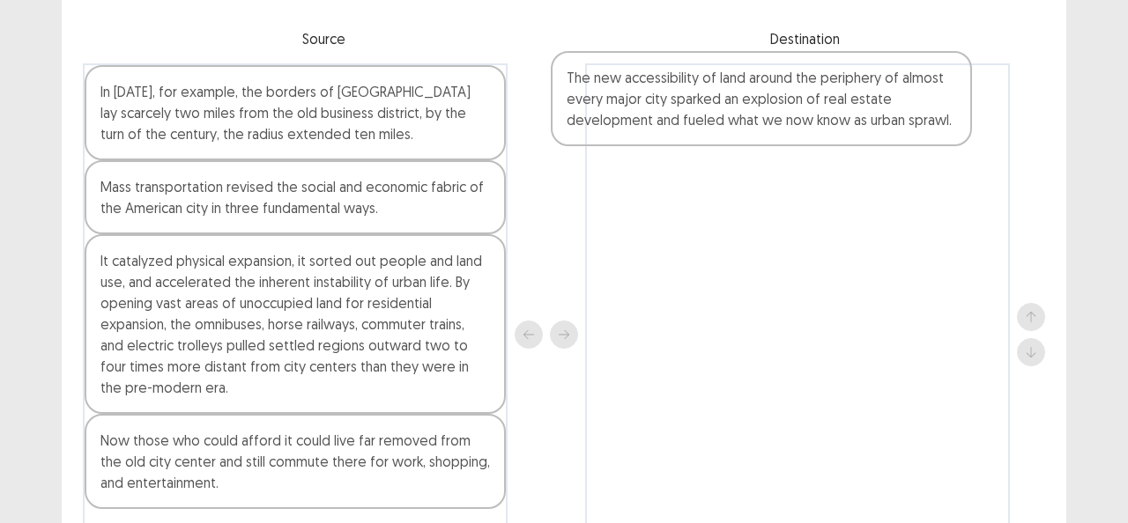
drag, startPoint x: 159, startPoint y: 272, endPoint x: 638, endPoint y: 115, distance: 503.7
click at [638, 115] on div "In [DATE], for example, the borders of [GEOGRAPHIC_DATA] lay scarcely two miles…" at bounding box center [564, 335] width 962 height 543
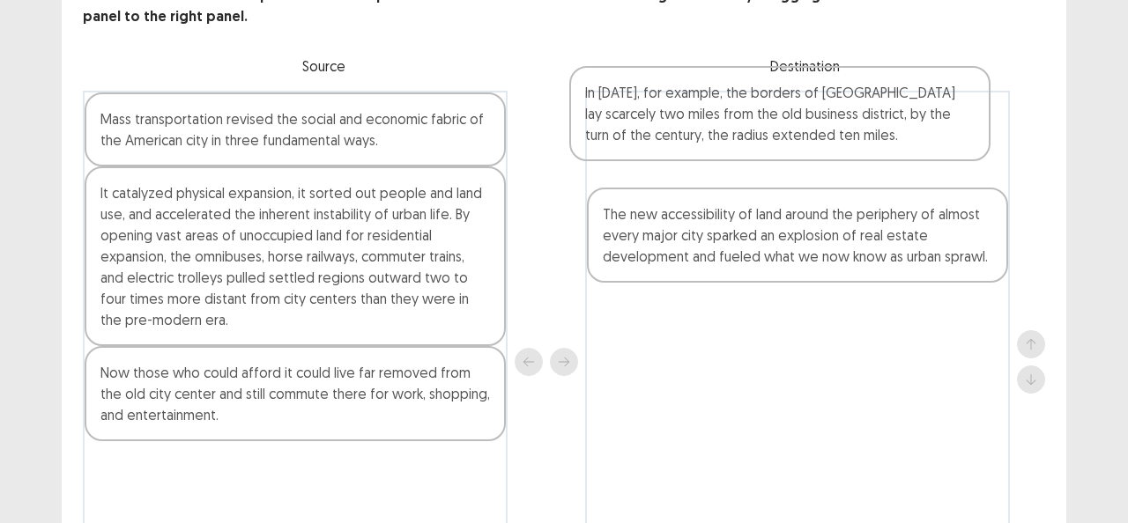
scroll to position [120, 0]
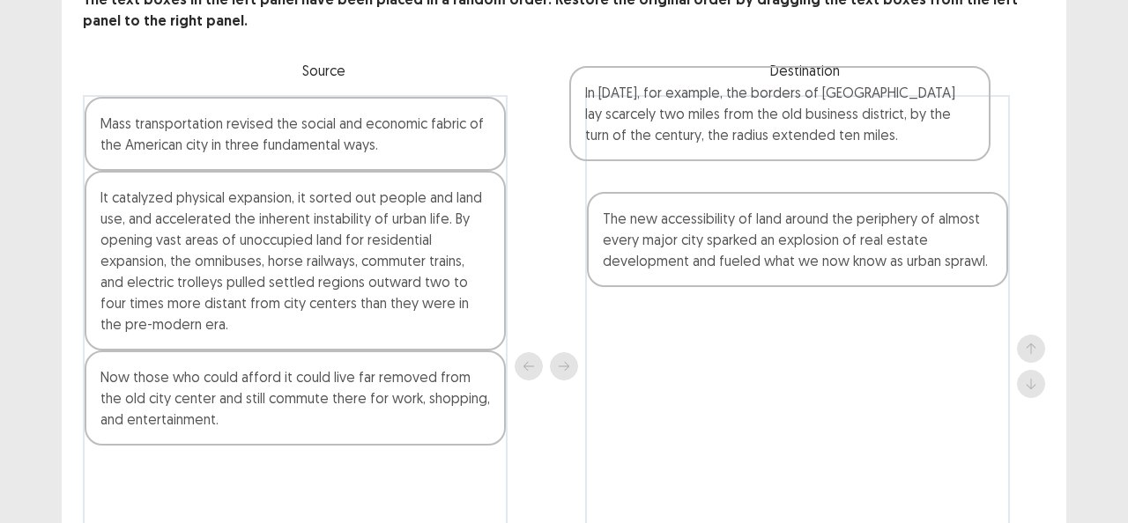
drag, startPoint x: 562, startPoint y: 71, endPoint x: 787, endPoint y: 120, distance: 229.8
click at [787, 120] on div "In [DATE], for example, the borders of [GEOGRAPHIC_DATA] lay scarcely two miles…" at bounding box center [564, 366] width 962 height 543
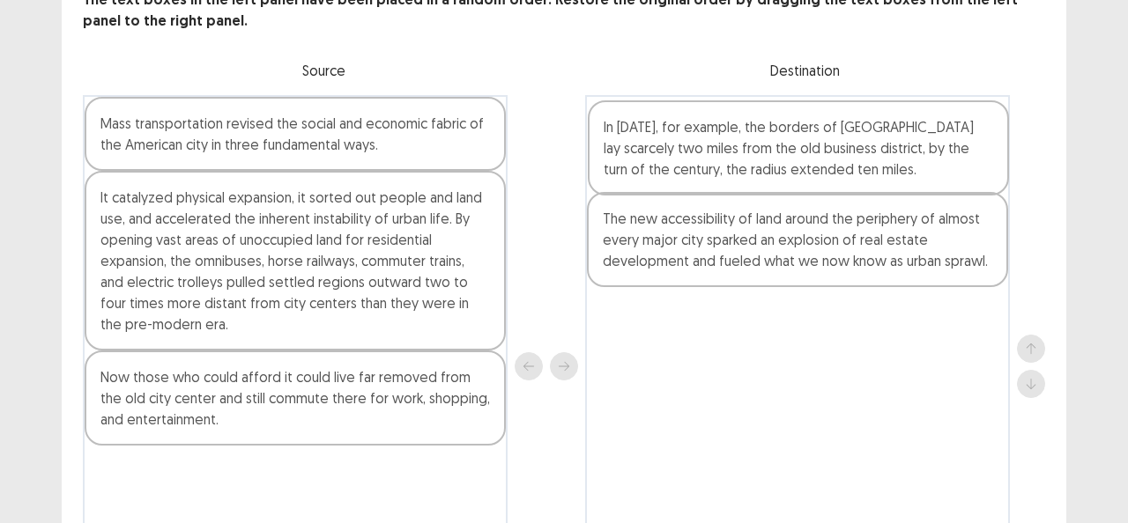
drag, startPoint x: 694, startPoint y: 132, endPoint x: 695, endPoint y: 148, distance: 15.9
click at [695, 148] on div "In [DATE], for example, the borders of [GEOGRAPHIC_DATA] lay scarcely two miles…" at bounding box center [797, 366] width 425 height 543
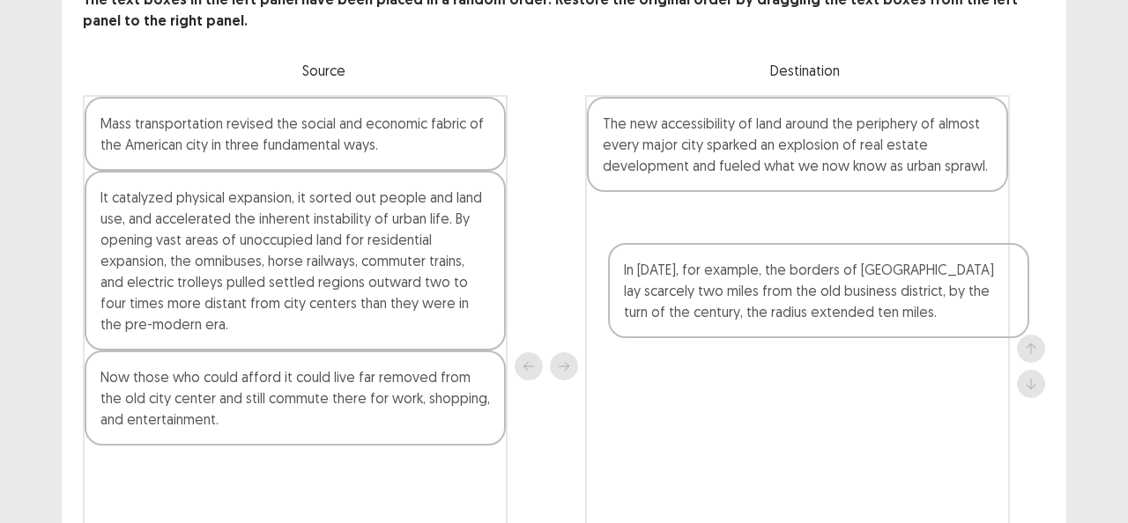
drag, startPoint x: 699, startPoint y: 144, endPoint x: 601, endPoint y: 240, distance: 136.4
click at [722, 298] on div "In [DATE], for example, the borders of [GEOGRAPHIC_DATA] lay scarcely two miles…" at bounding box center [797, 366] width 425 height 543
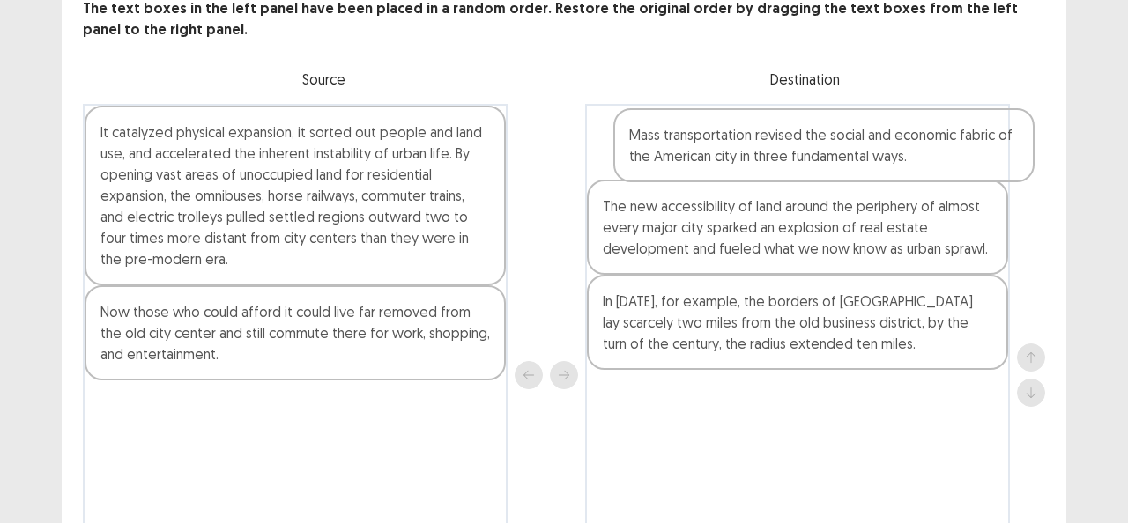
scroll to position [107, 0]
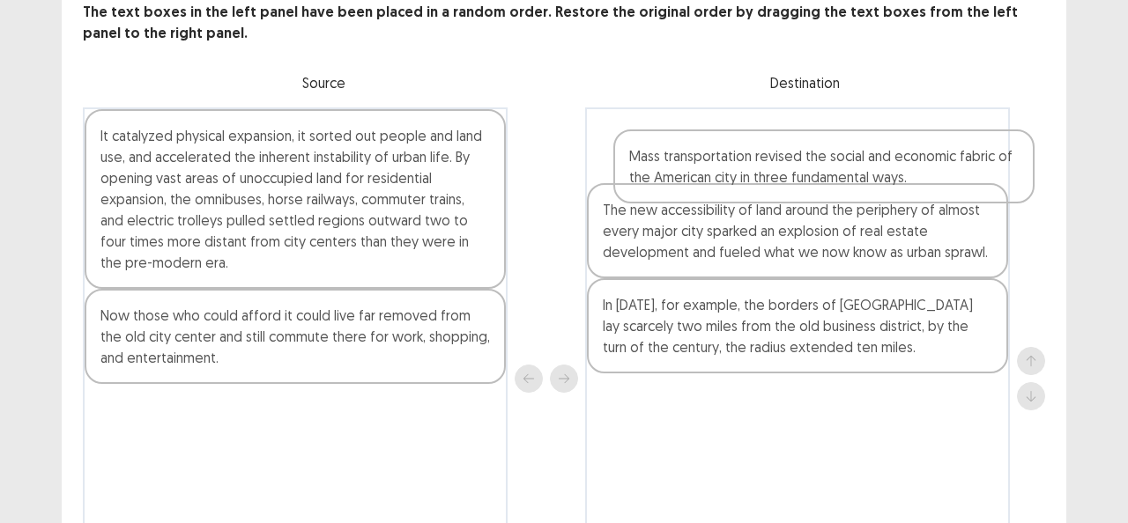
drag, startPoint x: 229, startPoint y: 150, endPoint x: 739, endPoint y: 174, distance: 510.6
click at [739, 174] on div "Mass transportation revised the social and economic fabric of the American city…" at bounding box center [564, 378] width 962 height 543
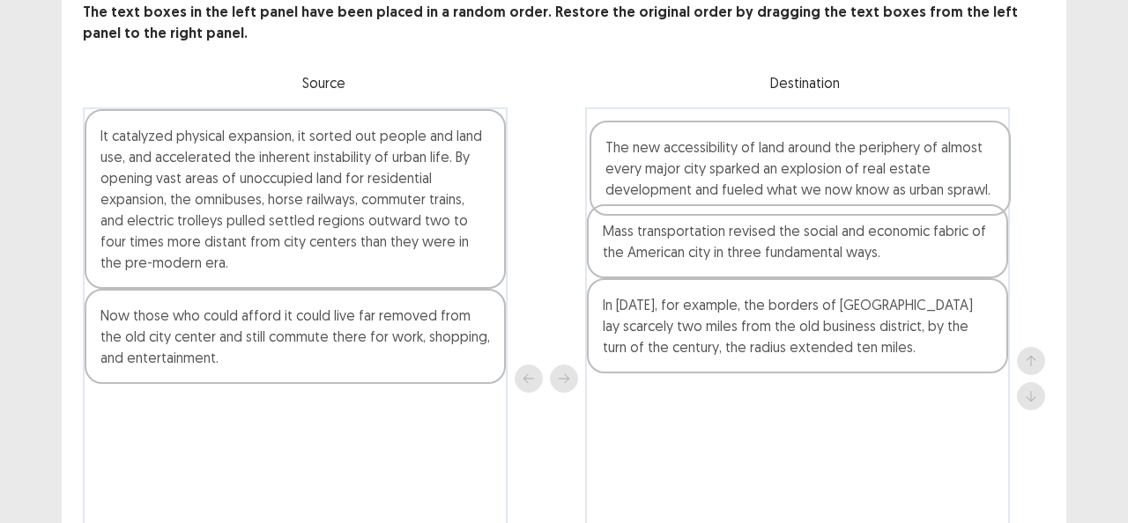
drag, startPoint x: 758, startPoint y: 235, endPoint x: 754, endPoint y: 157, distance: 78.5
click at [754, 157] on div "Mass transportation revised the social and economic fabric of the American city…" at bounding box center [797, 378] width 425 height 543
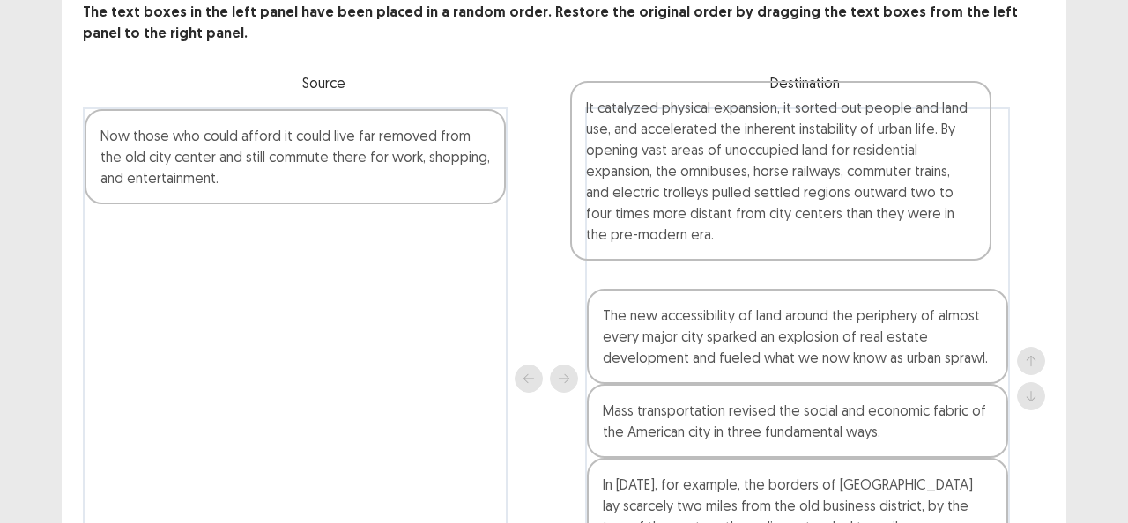
drag, startPoint x: 304, startPoint y: 215, endPoint x: 718, endPoint y: 199, distance: 414.3
click at [718, 199] on div "It catalyzed physical expansion, it sorted out people and land use, and acceler…" at bounding box center [564, 378] width 962 height 543
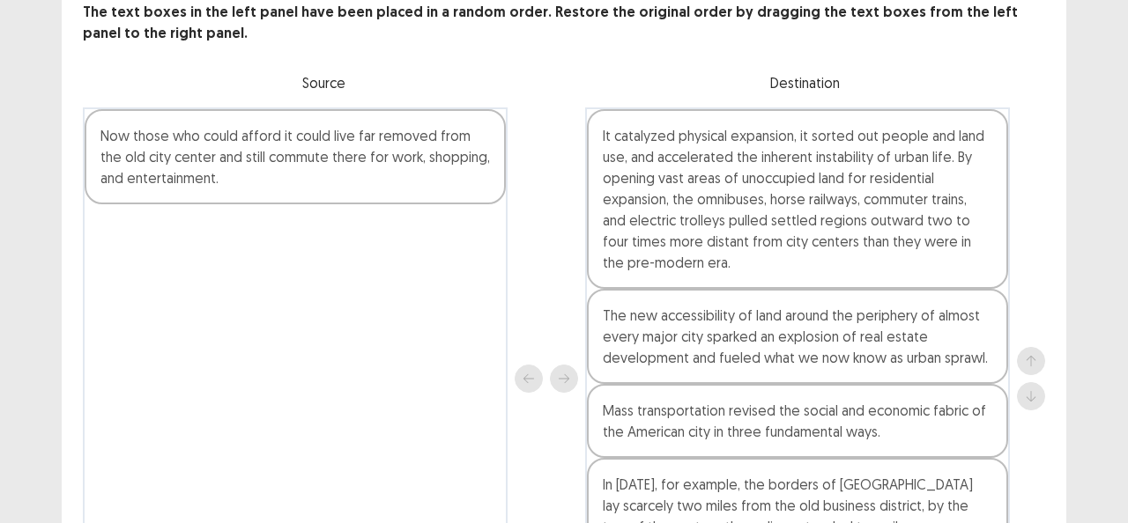
scroll to position [110, 0]
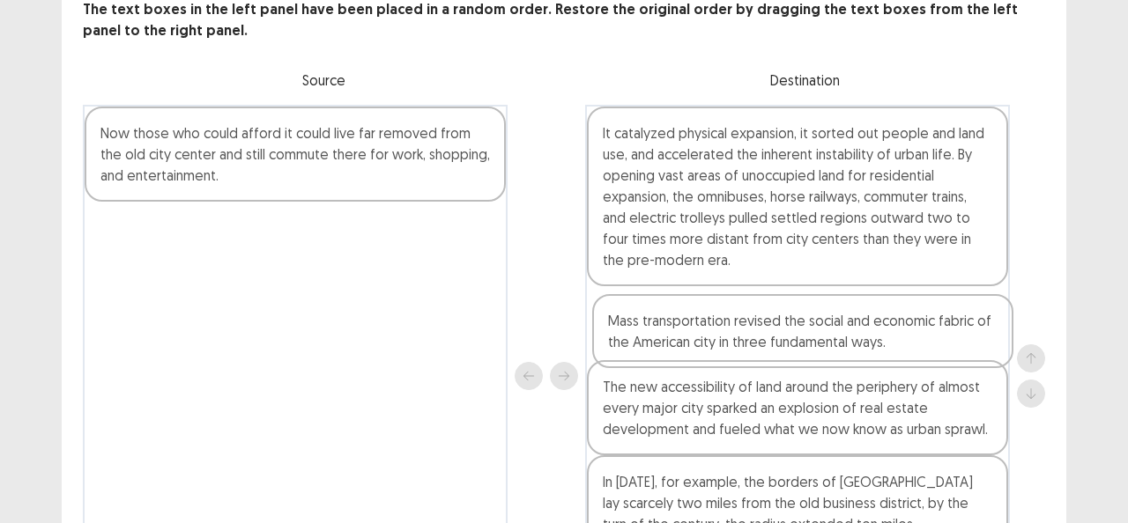
drag, startPoint x: 716, startPoint y: 418, endPoint x: 726, endPoint y: 314, distance: 104.4
click at [726, 314] on div "It catalyzed physical expansion, it sorted out people and land use, and acceler…" at bounding box center [797, 376] width 425 height 543
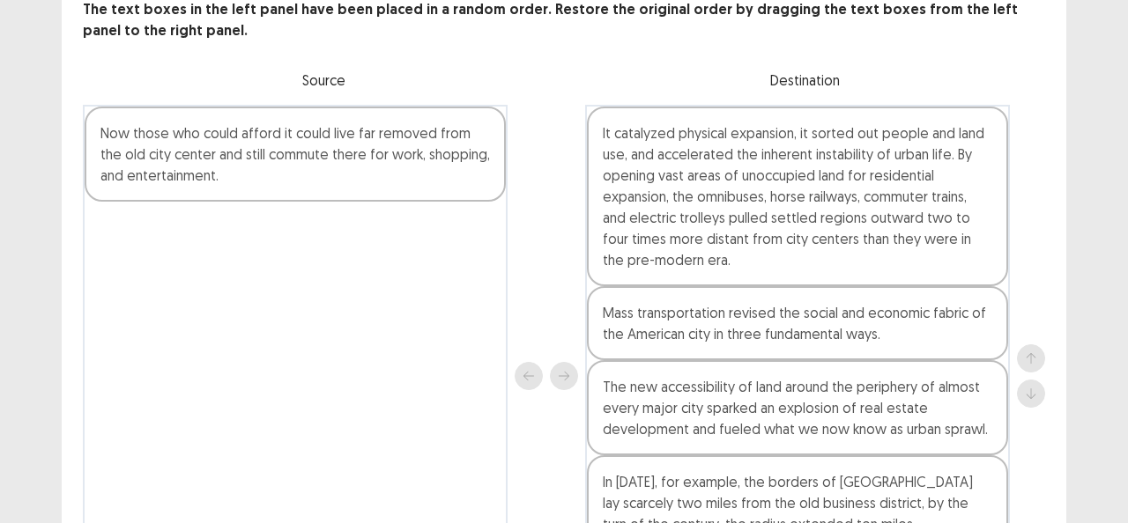
scroll to position [198, 0]
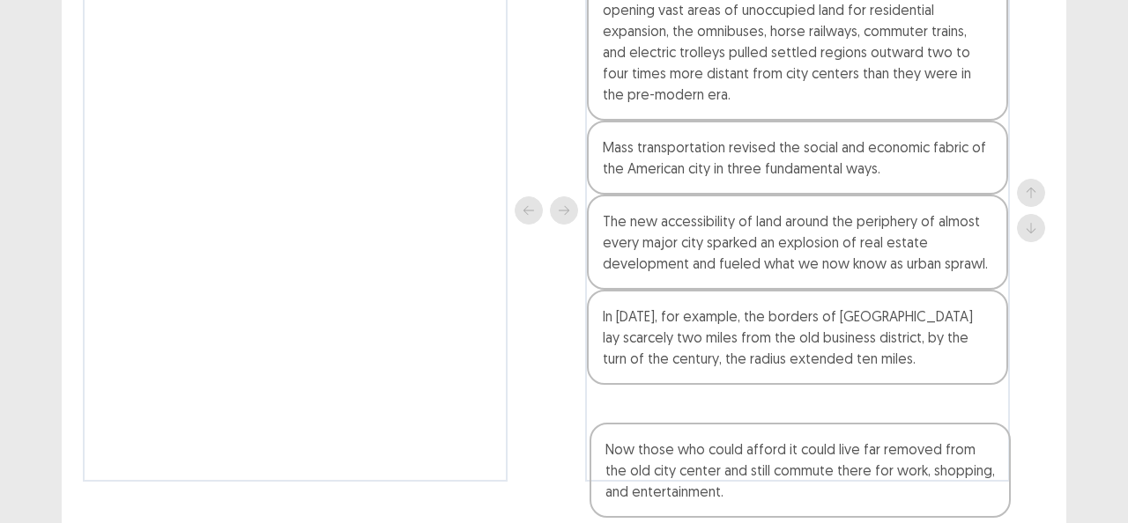
drag, startPoint x: 226, startPoint y: 61, endPoint x: 734, endPoint y: 472, distance: 653.9
click at [734, 472] on div "Now those who could afford it could live far removed from the old city center a…" at bounding box center [564, 210] width 962 height 543
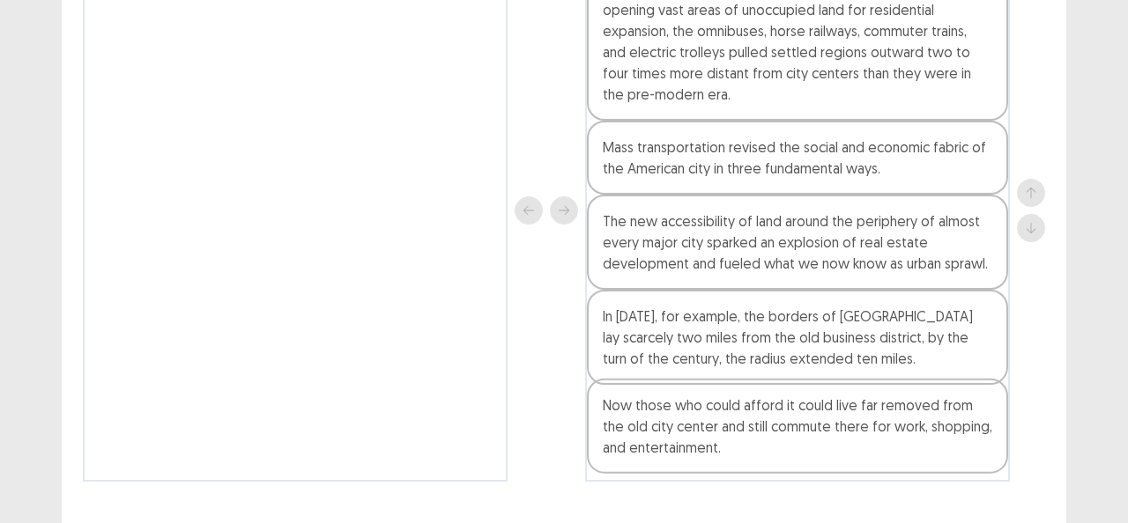
scroll to position [282, 0]
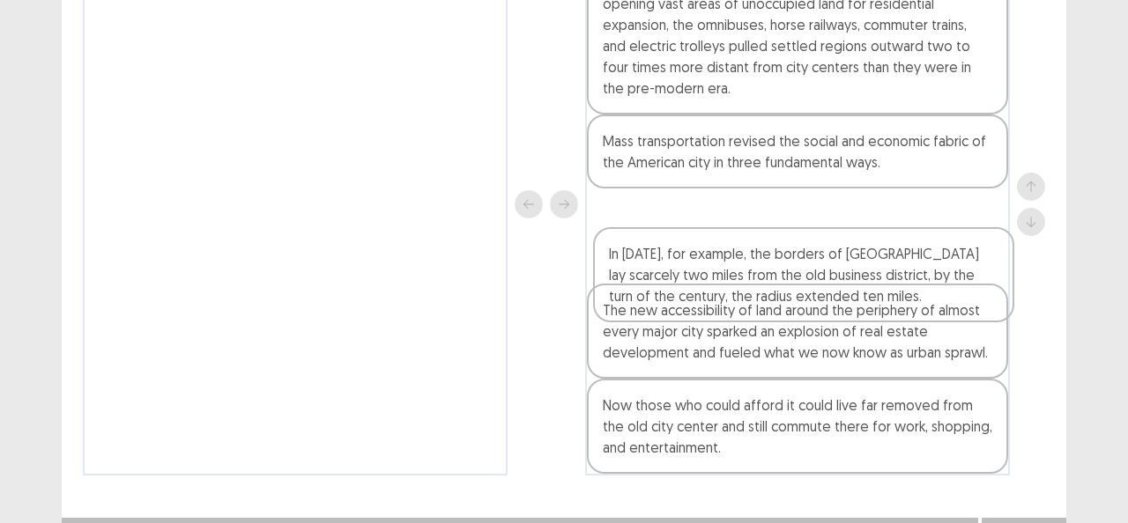
drag, startPoint x: 699, startPoint y: 356, endPoint x: 710, endPoint y: 259, distance: 97.5
click at [710, 259] on div "It catalyzed physical expansion, it sorted out people and land use, and acceler…" at bounding box center [797, 204] width 425 height 543
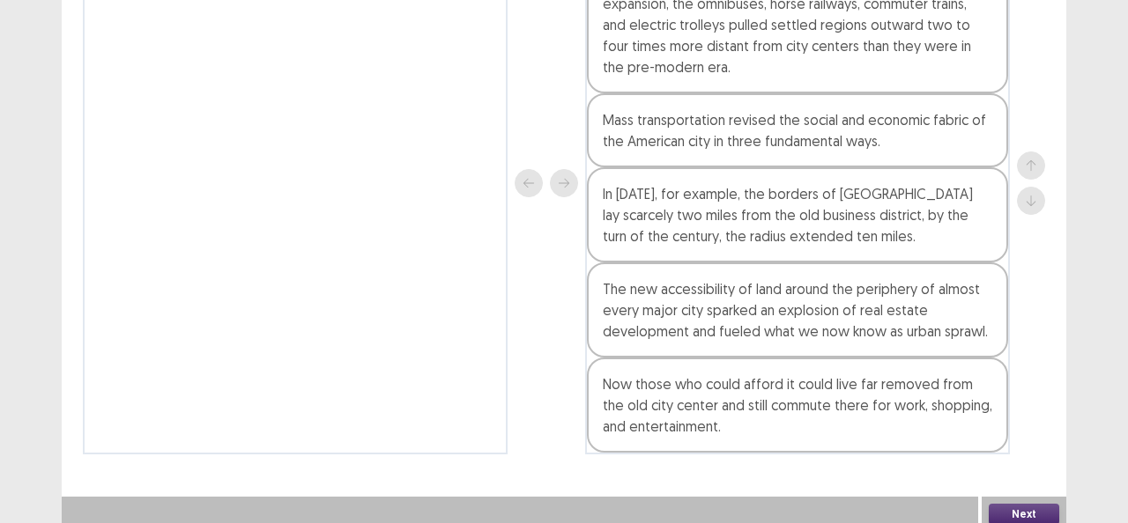
scroll to position [312, 0]
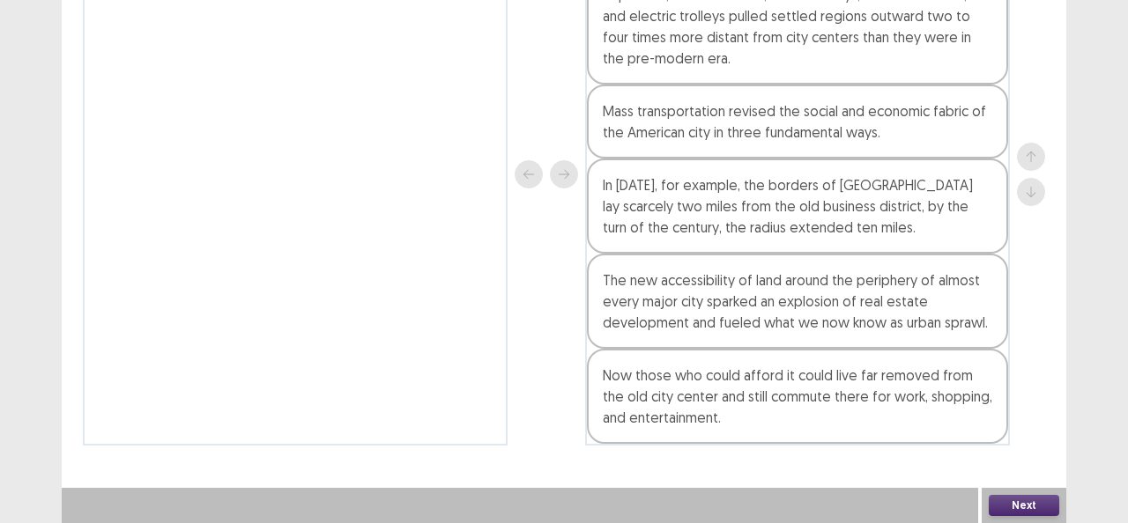
click at [1012, 502] on button "Next" at bounding box center [1023, 505] width 70 height 21
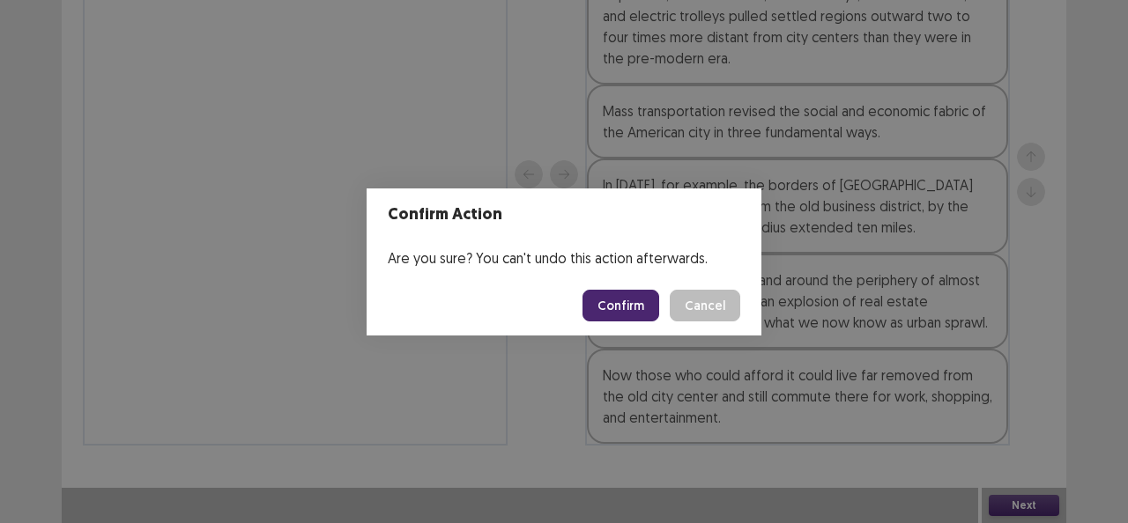
click at [633, 310] on button "Confirm" at bounding box center [620, 306] width 77 height 32
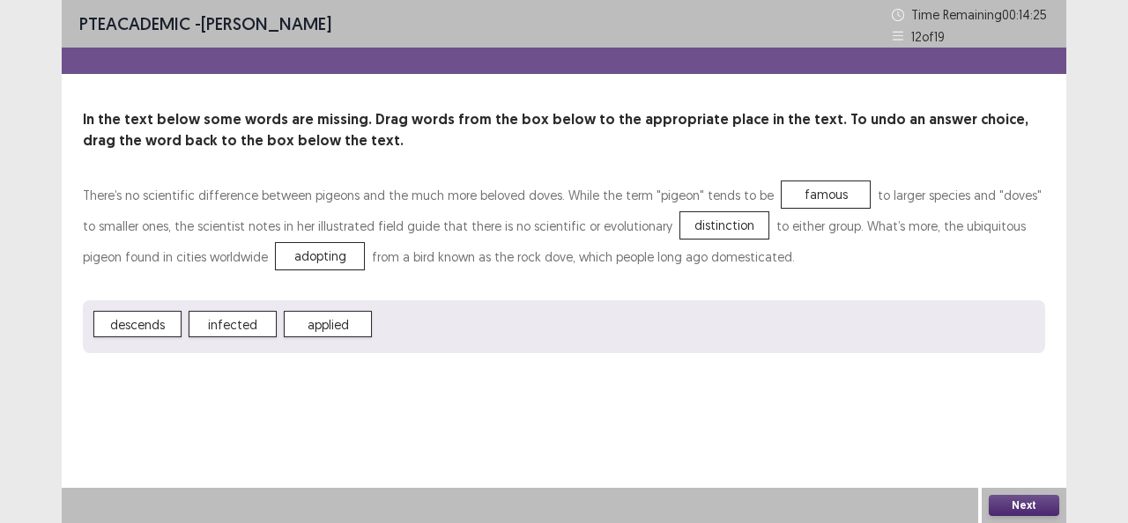
click at [1019, 502] on button "Next" at bounding box center [1023, 505] width 70 height 21
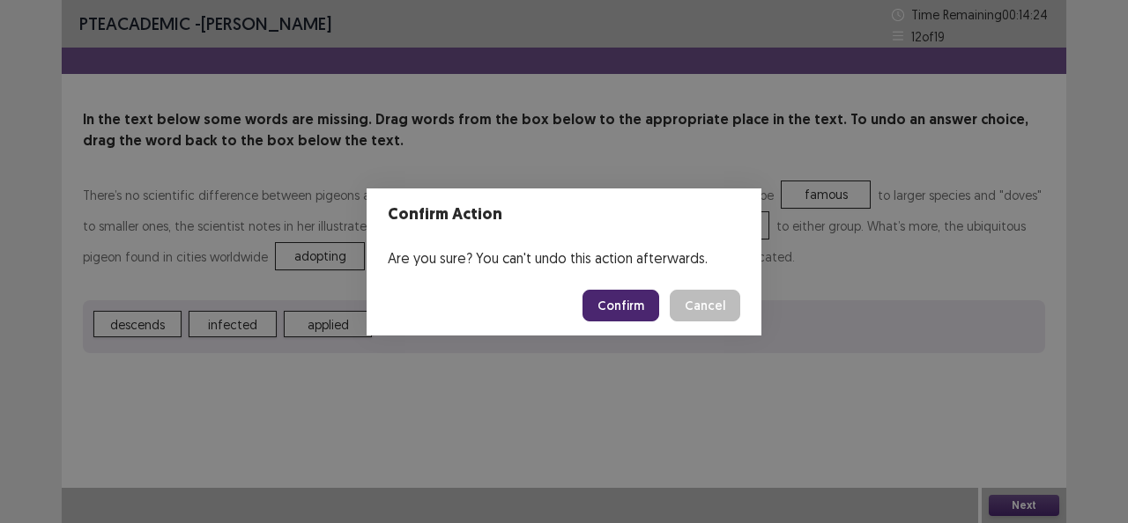
click at [623, 300] on button "Confirm" at bounding box center [620, 306] width 77 height 32
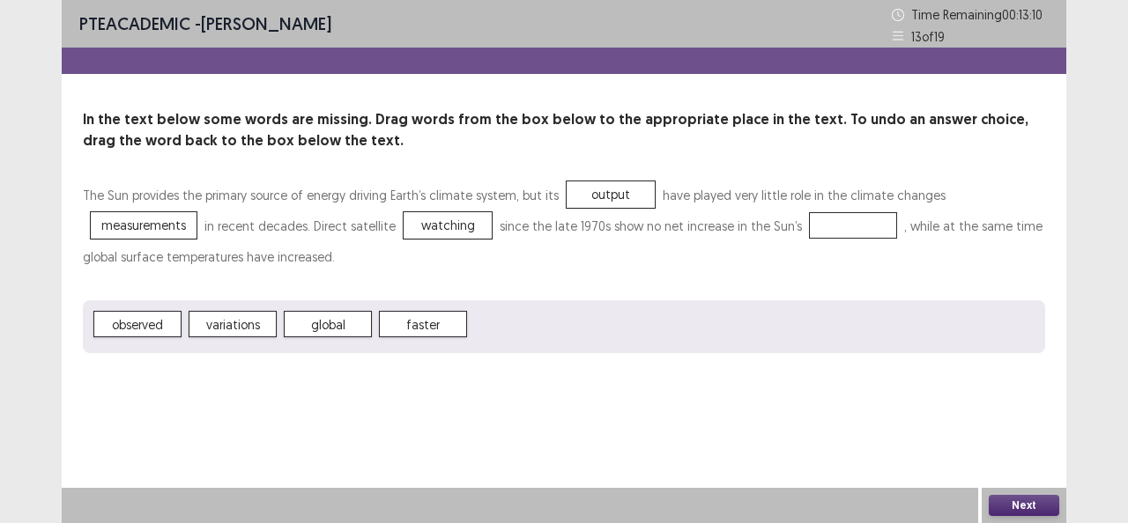
click at [234, 322] on span "variations" at bounding box center [233, 324] width 88 height 26
drag, startPoint x: 948, startPoint y: 208, endPoint x: 346, endPoint y: 300, distance: 608.7
click at [892, 203] on p "The Sun provides the primary source of energy driving Earth’s climate system, b…" at bounding box center [564, 226] width 962 height 92
click at [1024, 504] on button "Next" at bounding box center [1023, 505] width 70 height 21
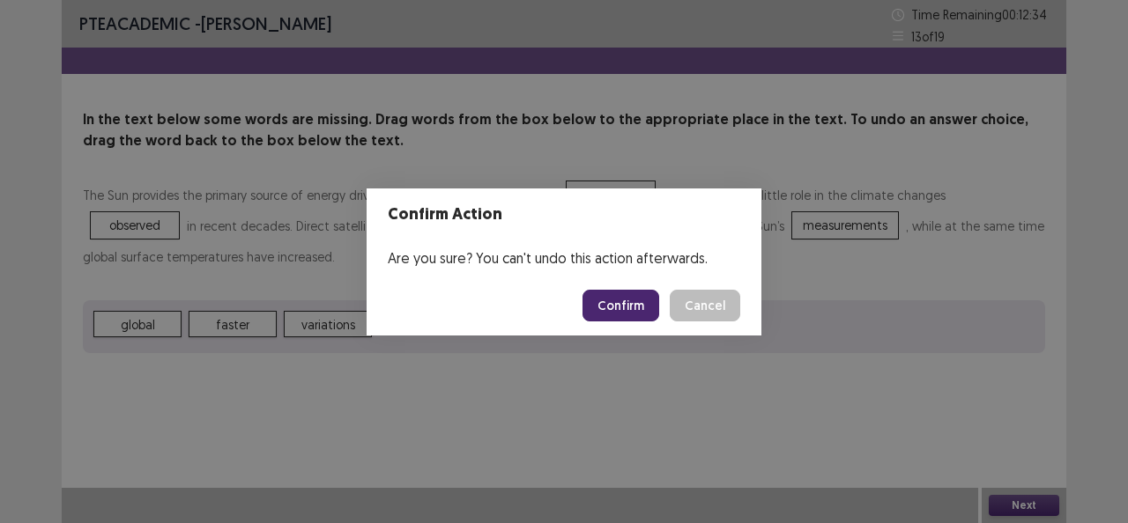
click at [641, 298] on button "Confirm" at bounding box center [620, 306] width 77 height 32
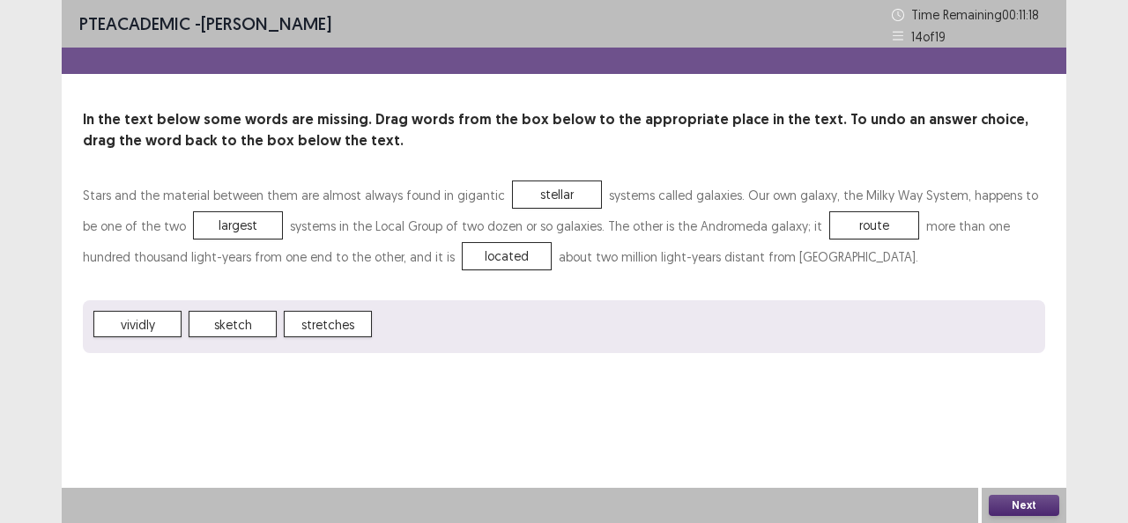
drag, startPoint x: 1008, startPoint y: 503, endPoint x: 566, endPoint y: 349, distance: 468.3
click at [976, 493] on div "Next" at bounding box center [564, 505] width 1004 height 35
click at [1011, 506] on button "Next" at bounding box center [1023, 505] width 70 height 21
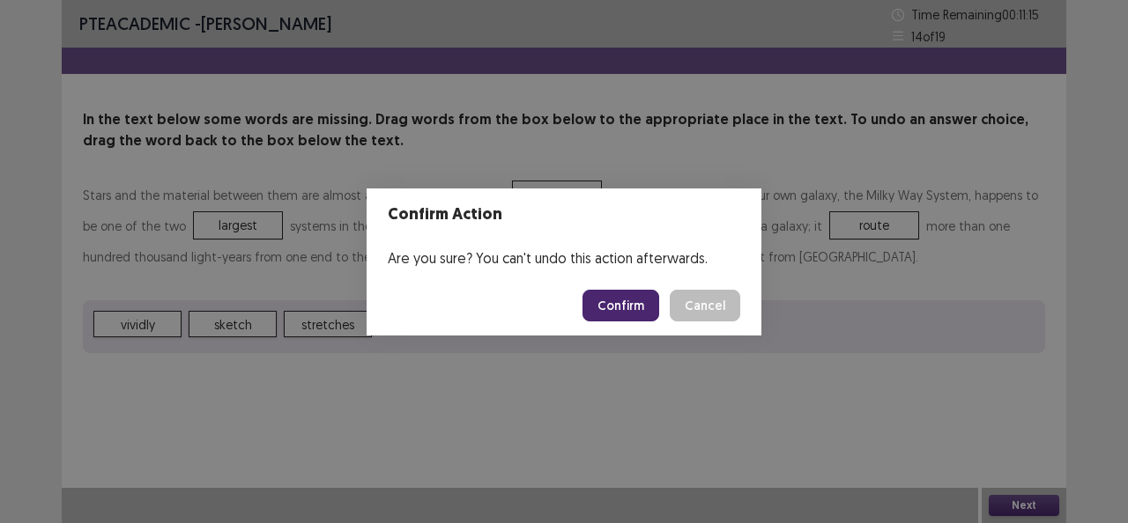
click at [601, 302] on button "Confirm" at bounding box center [620, 306] width 77 height 32
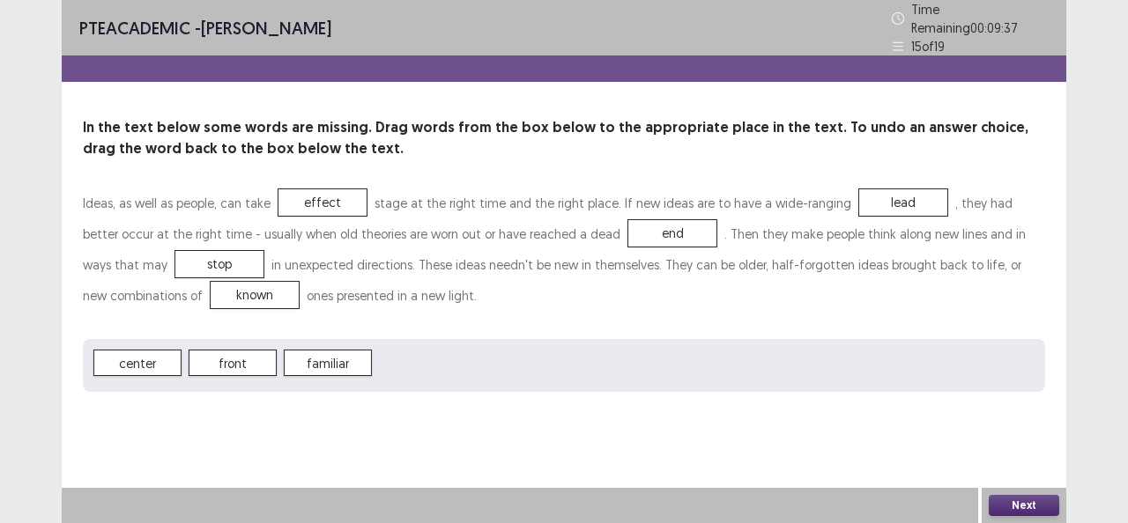
click at [994, 499] on button "Next" at bounding box center [1023, 505] width 70 height 21
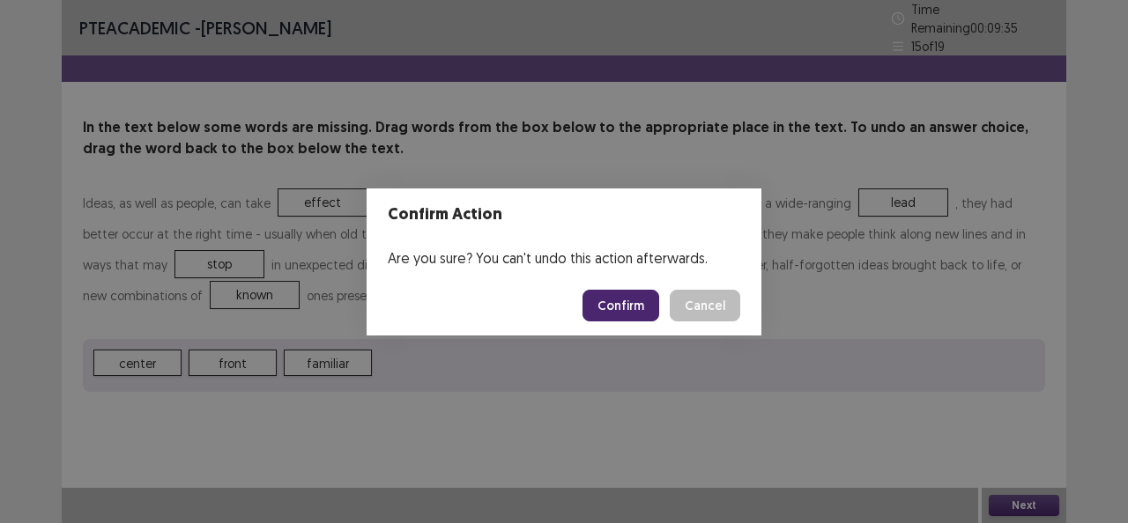
click at [712, 301] on button "Cancel" at bounding box center [705, 306] width 70 height 32
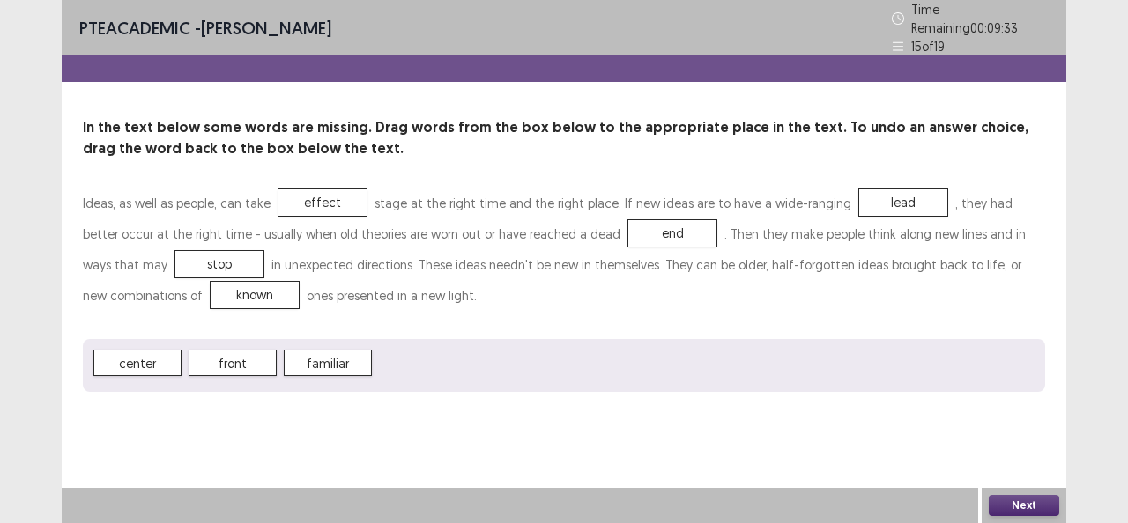
click at [1031, 507] on button "Next" at bounding box center [1023, 505] width 70 height 21
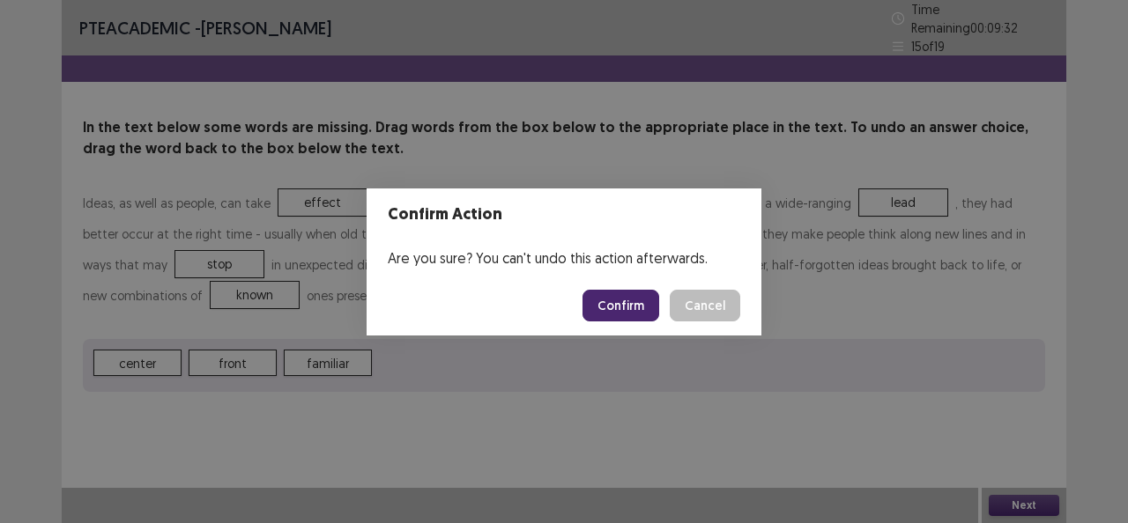
click at [604, 309] on button "Confirm" at bounding box center [620, 306] width 77 height 32
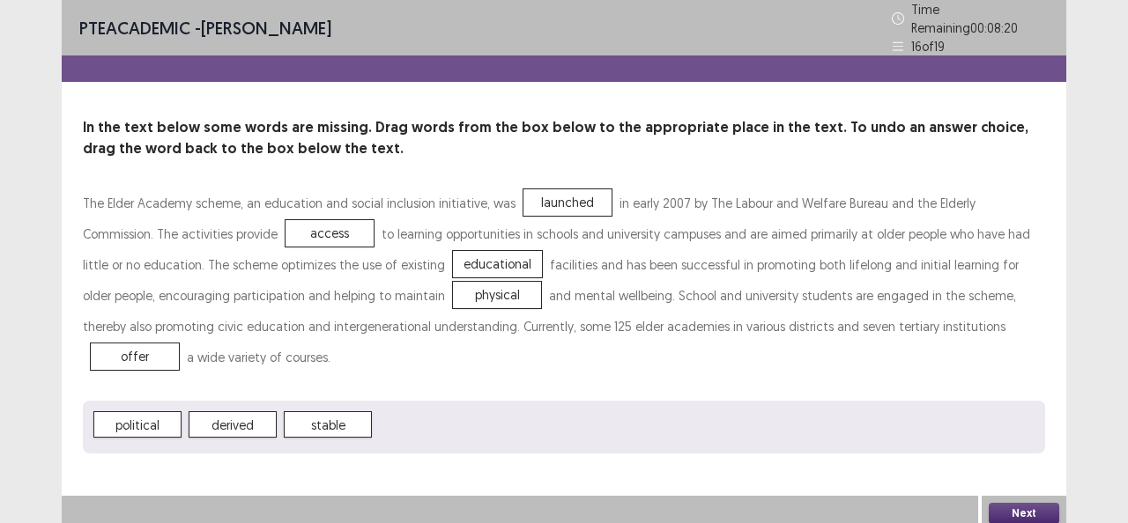
click at [1015, 503] on button "Next" at bounding box center [1023, 513] width 70 height 21
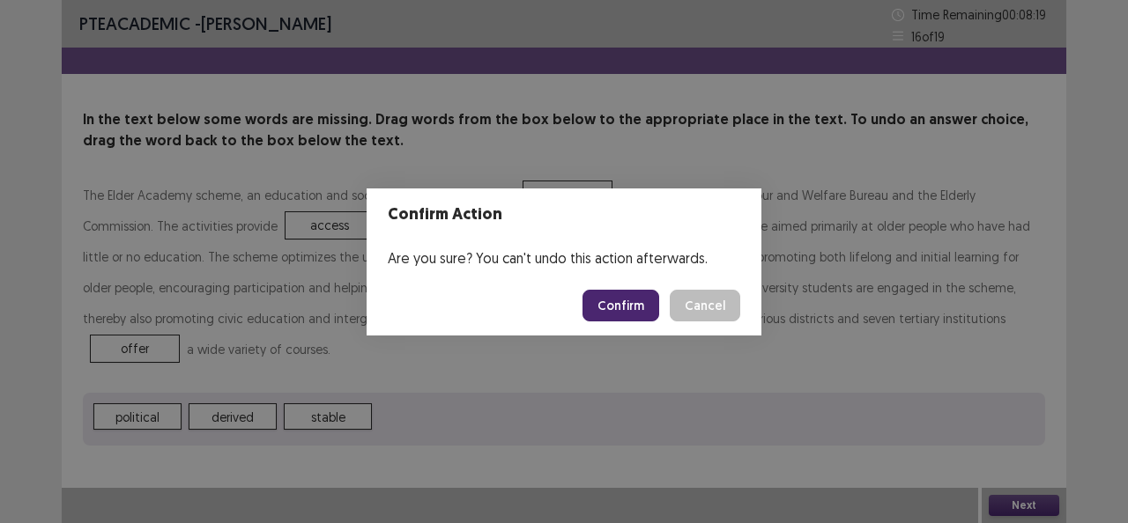
click at [625, 300] on button "Confirm" at bounding box center [620, 306] width 77 height 32
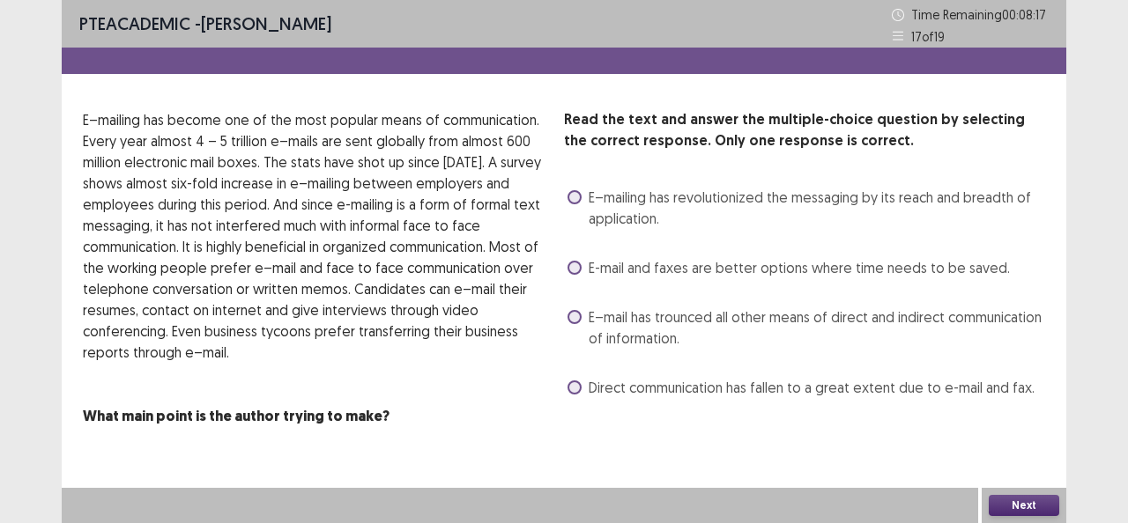
click at [590, 192] on span "E–mailing has revolutionized the messaging by its reach and breadth of applicat…" at bounding box center [816, 208] width 456 height 42
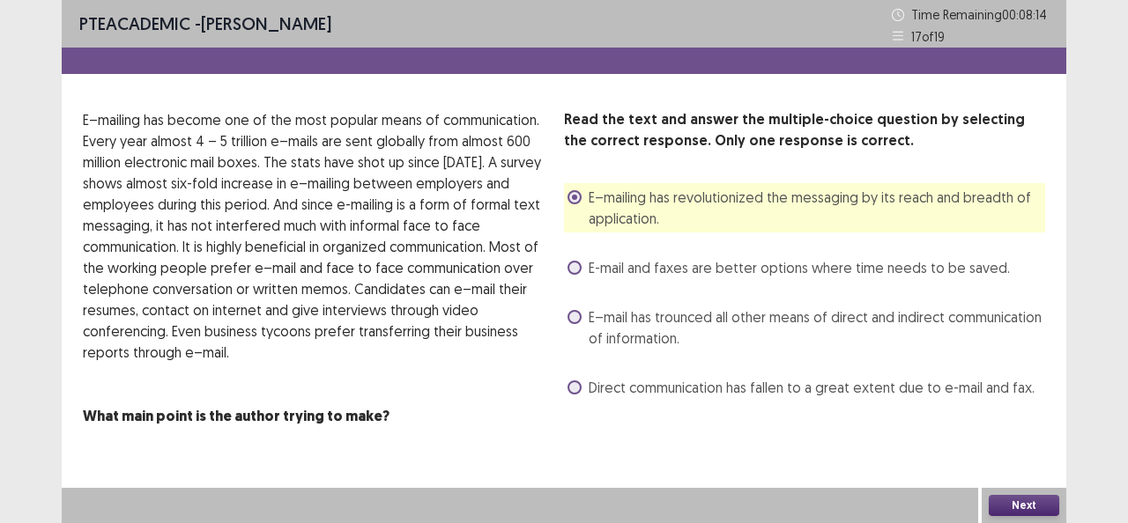
click at [581, 386] on label "Direct communication has fallen to a great extent due to e-mail and fax." at bounding box center [800, 387] width 467 height 21
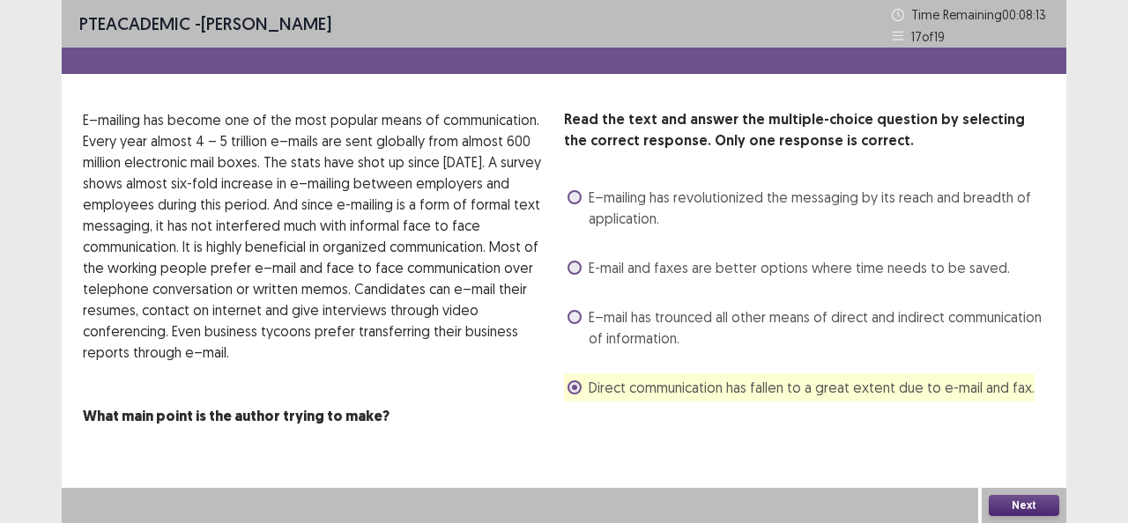
click at [983, 497] on div "Next" at bounding box center [1023, 505] width 85 height 35
click at [990, 496] on button "Next" at bounding box center [1023, 505] width 70 height 21
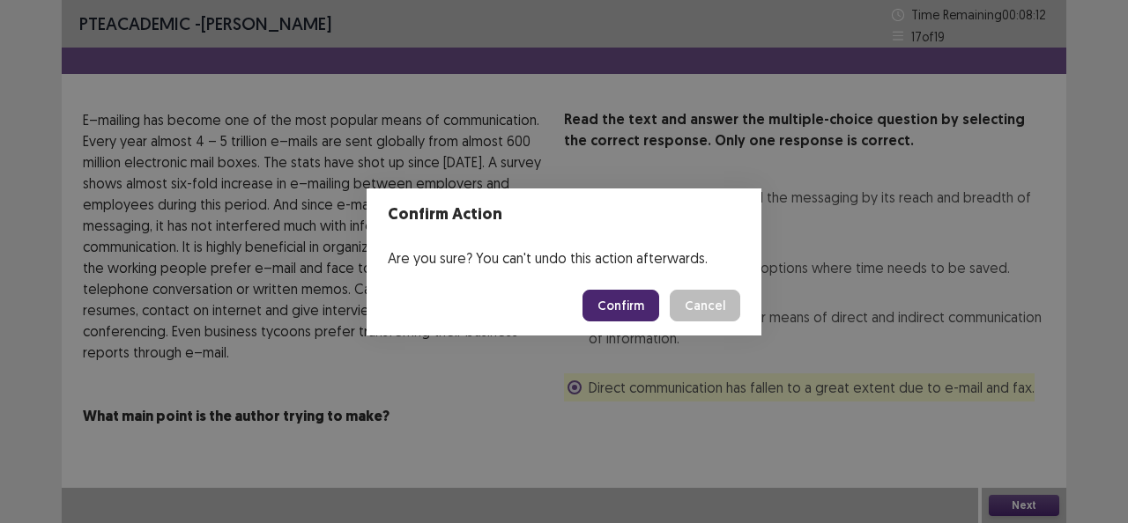
click at [638, 303] on button "Confirm" at bounding box center [620, 306] width 77 height 32
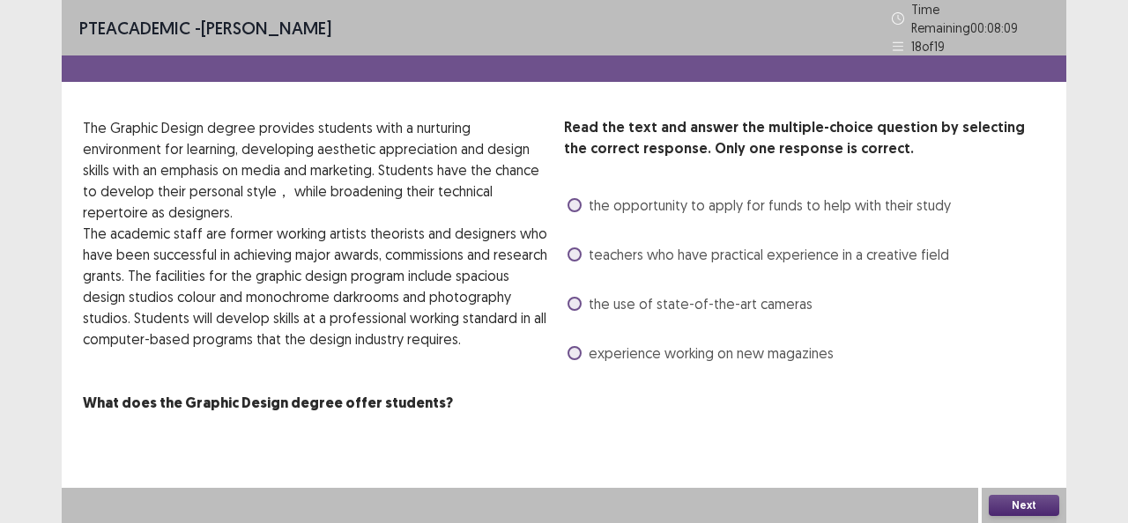
click at [575, 195] on label "the opportunity to apply for funds to help with their study" at bounding box center [758, 205] width 383 height 21
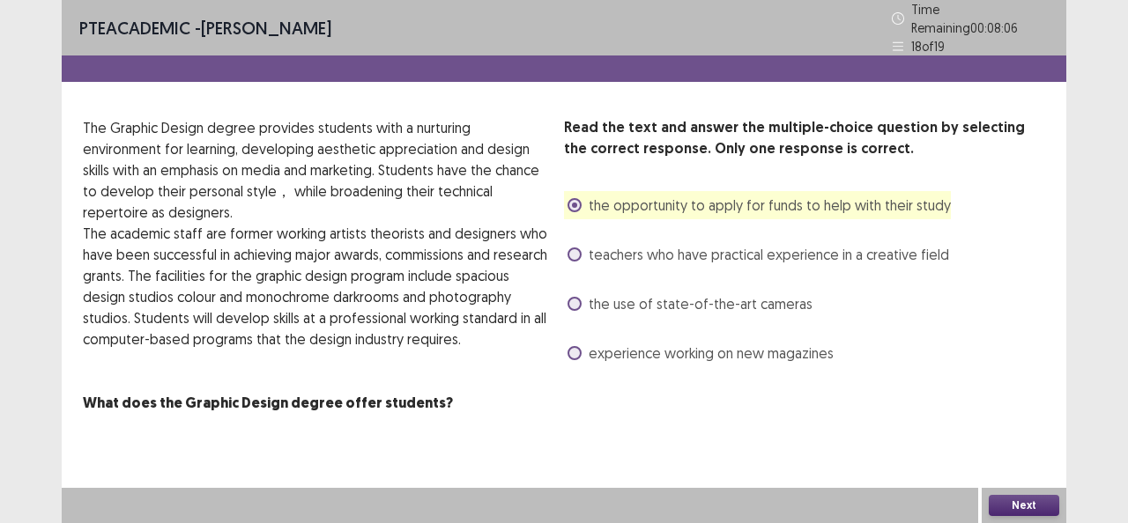
click at [1011, 496] on button "Next" at bounding box center [1023, 505] width 70 height 21
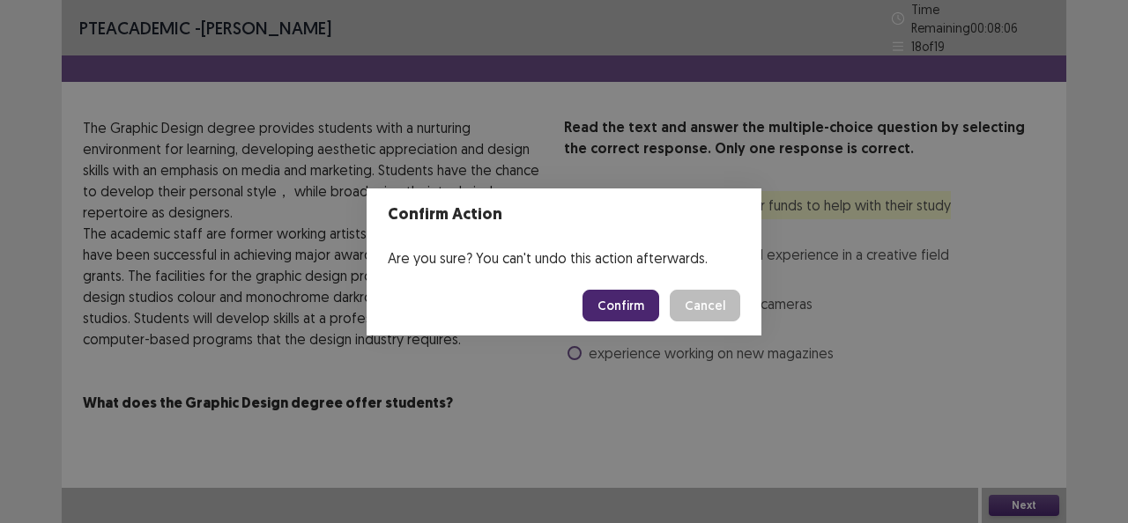
click at [671, 310] on div "Confirm Cancel" at bounding box center [661, 306] width 158 height 32
click at [611, 301] on button "Confirm" at bounding box center [620, 306] width 77 height 32
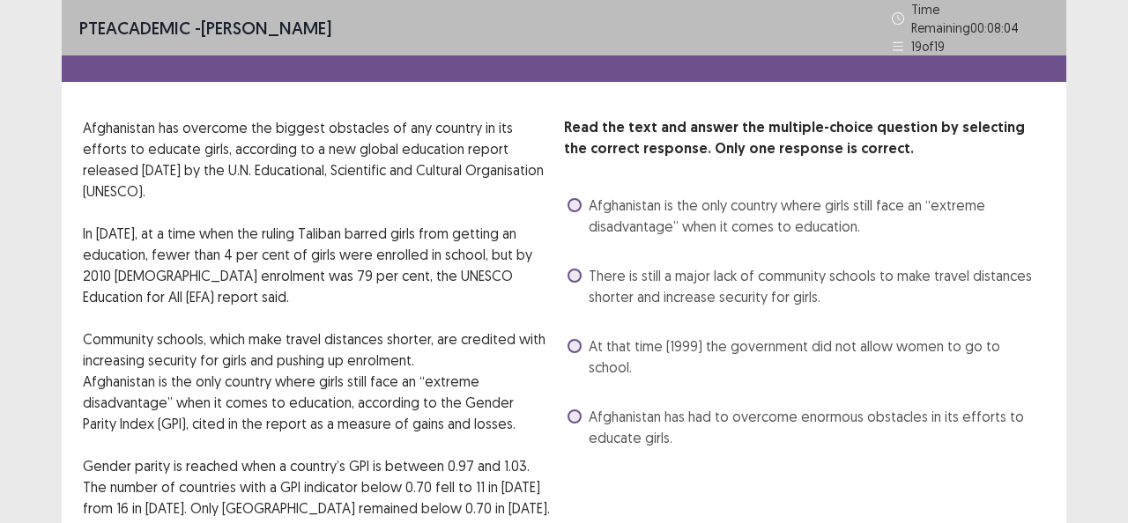
click at [568, 200] on span at bounding box center [574, 205] width 14 height 14
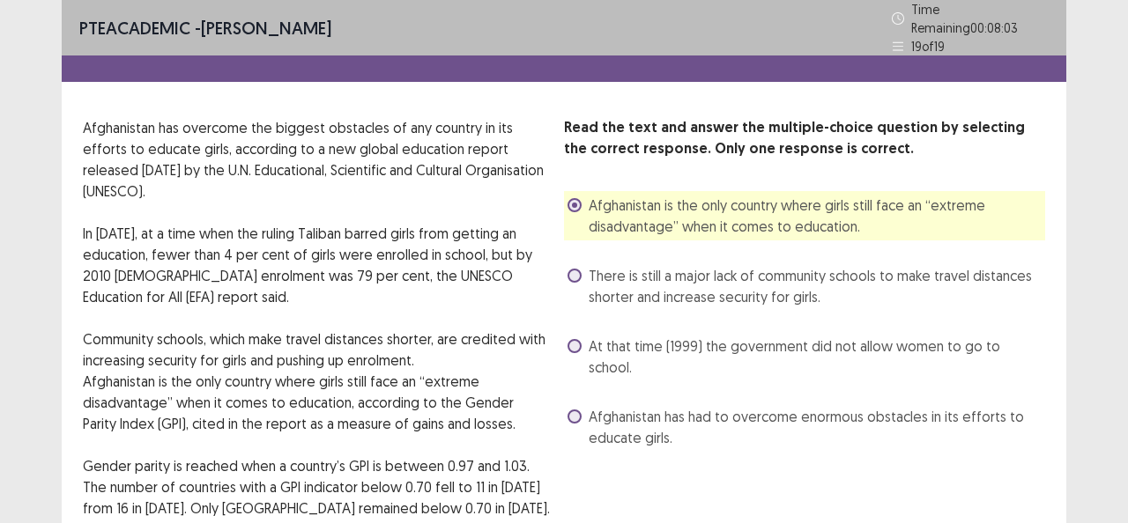
scroll to position [171, 0]
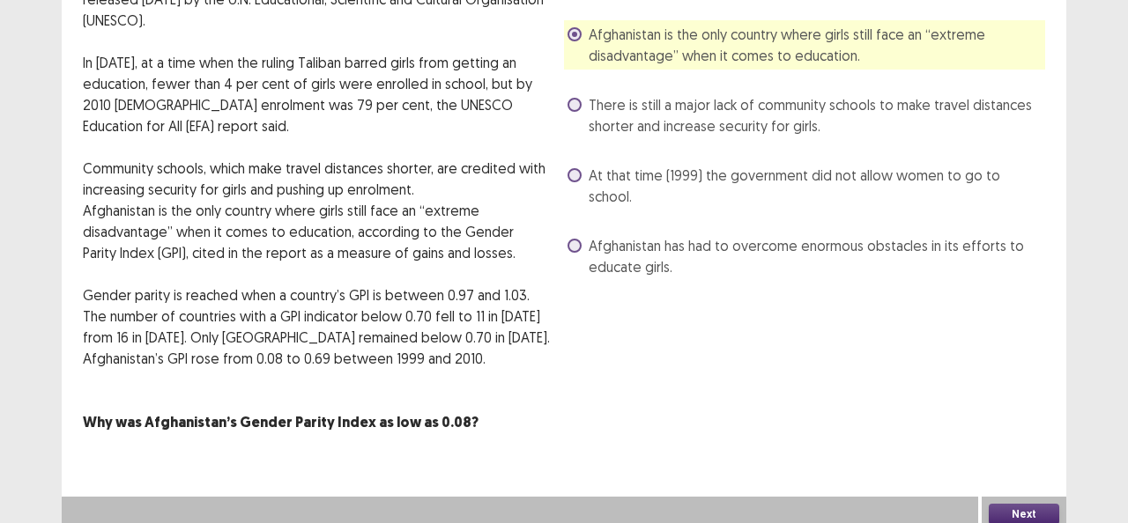
click at [578, 100] on span at bounding box center [574, 105] width 14 height 14
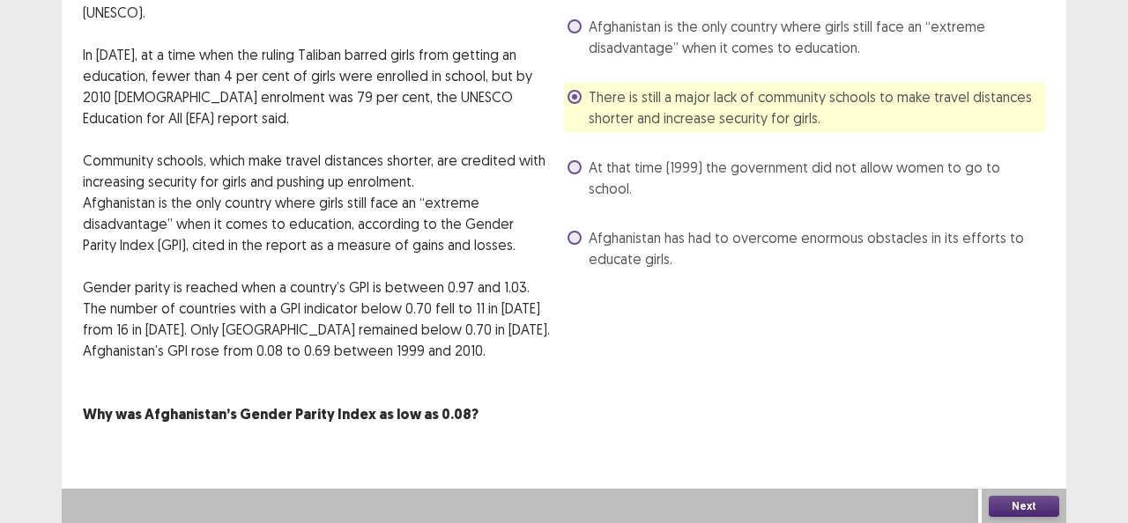
click at [1006, 496] on button "Next" at bounding box center [1023, 506] width 70 height 21
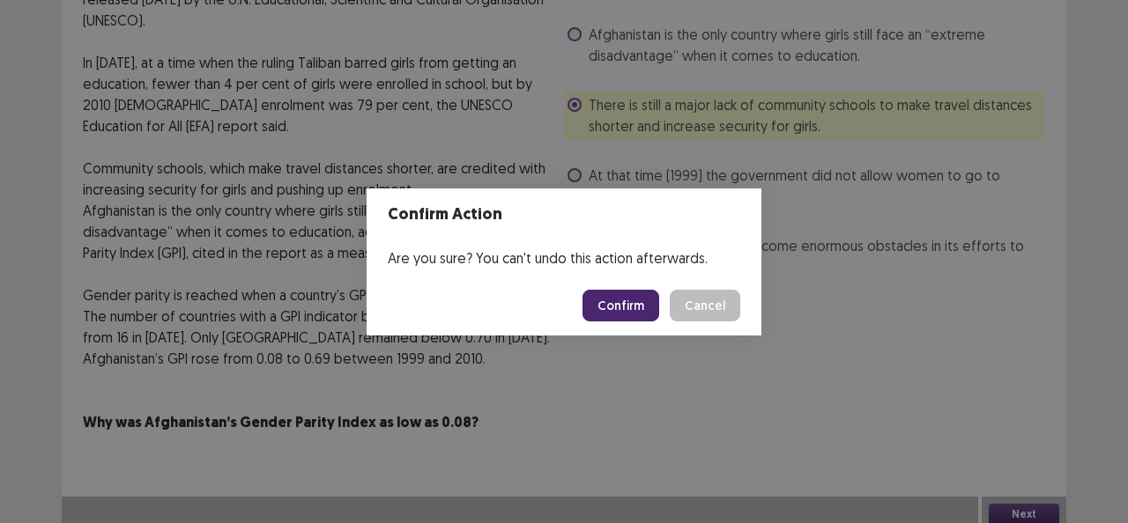
click at [635, 311] on button "Confirm" at bounding box center [620, 306] width 77 height 32
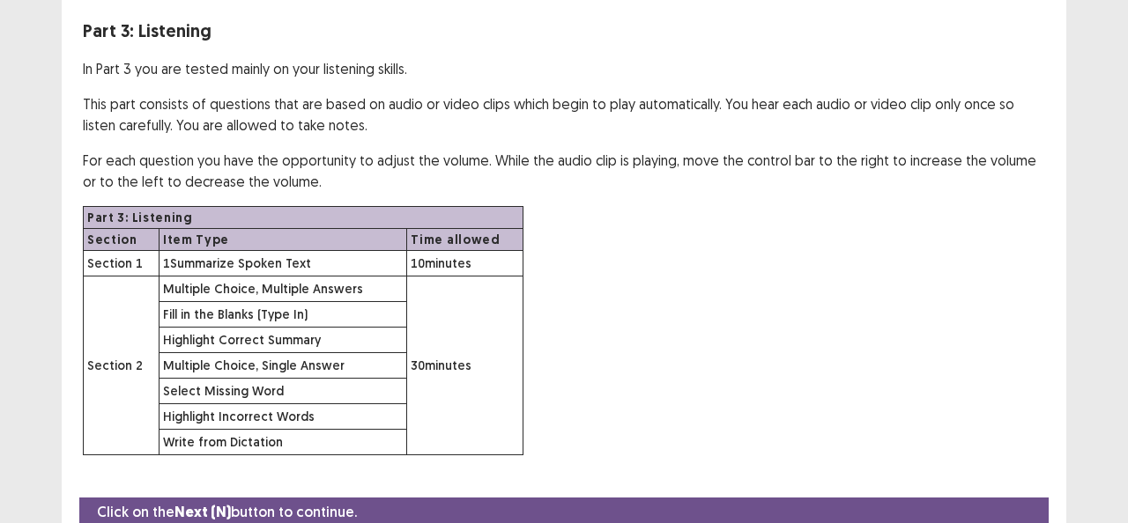
scroll to position [162, 0]
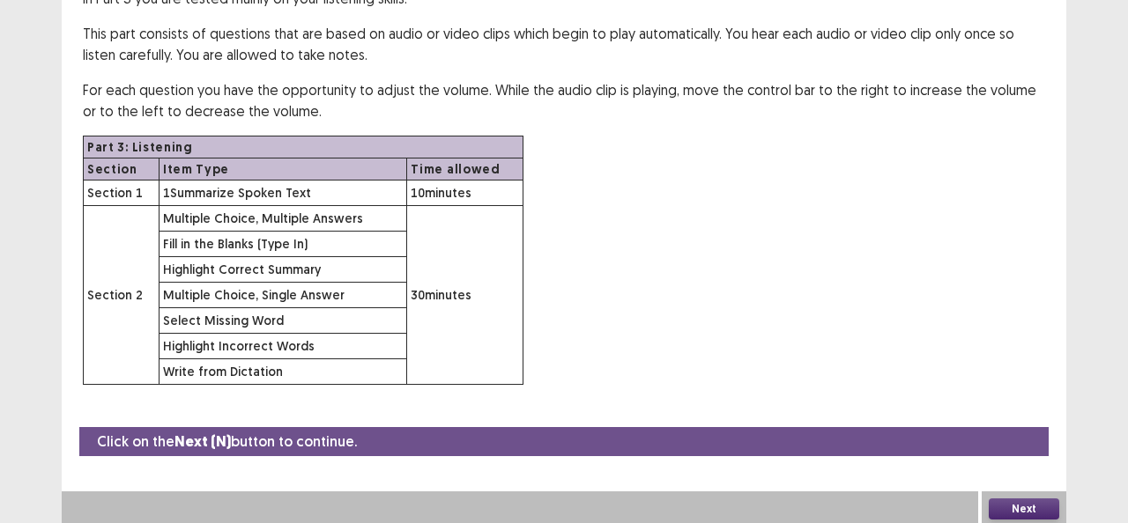
click at [1027, 507] on button "Next" at bounding box center [1023, 509] width 70 height 21
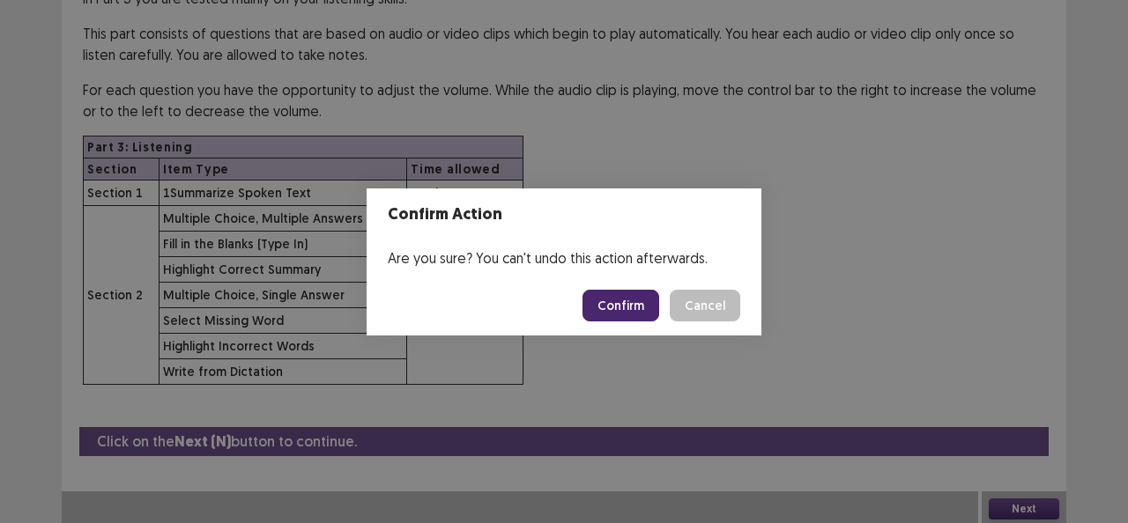
click at [636, 297] on button "Confirm" at bounding box center [620, 306] width 77 height 32
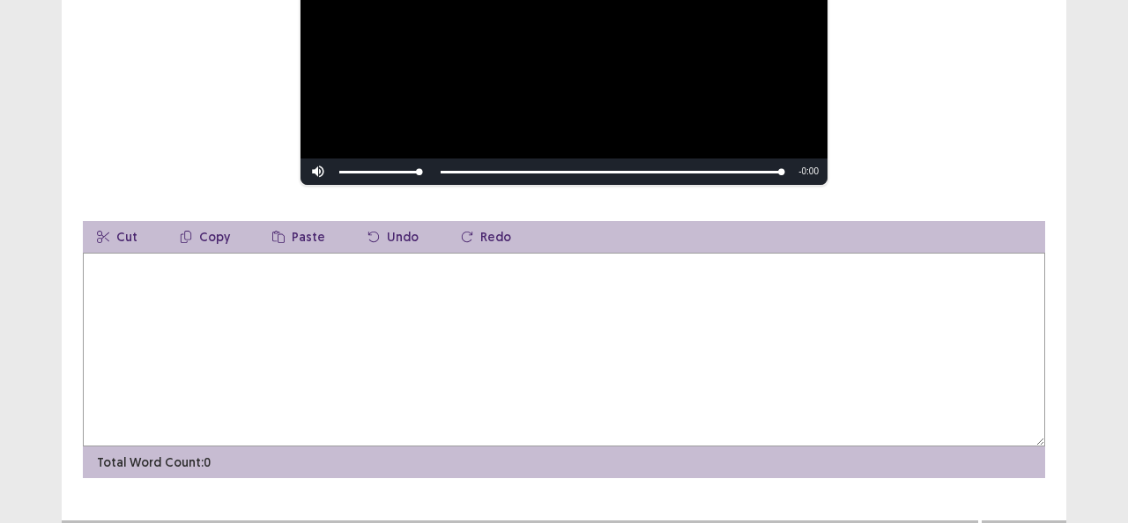
scroll to position [352, 0]
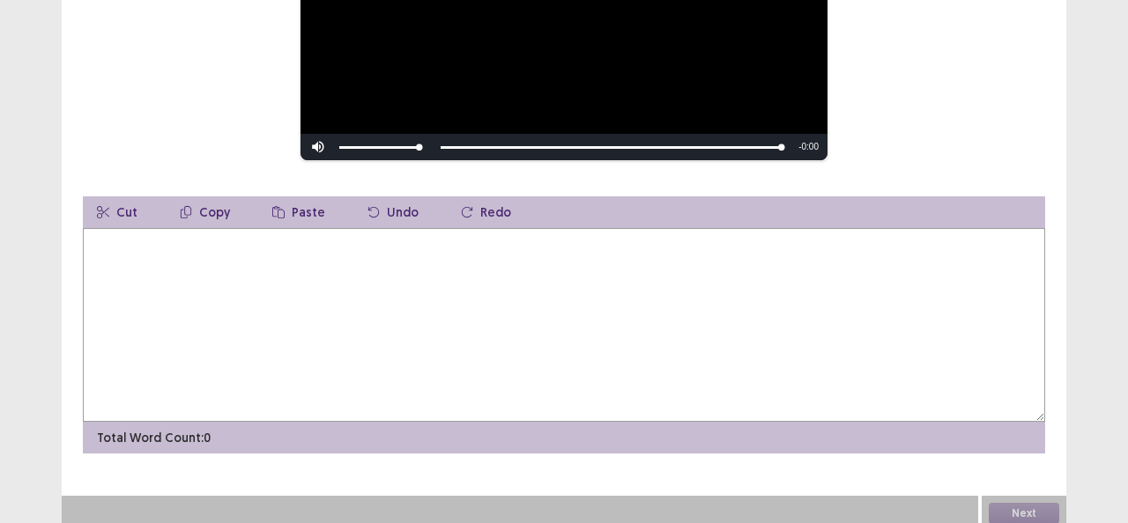
click at [733, 253] on textarea at bounding box center [564, 325] width 962 height 194
type textarea "*"
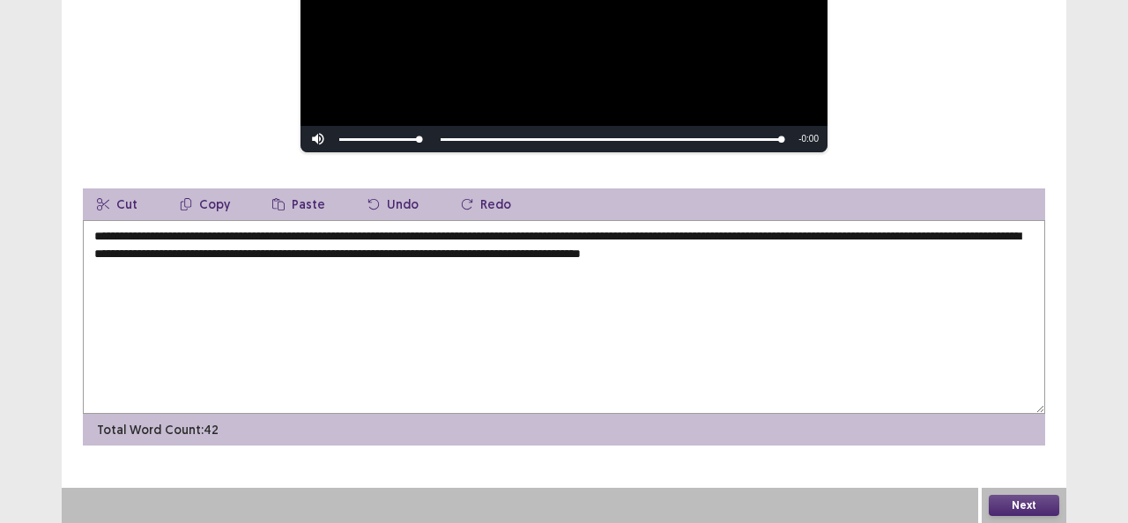
click at [548, 238] on textarea "**********" at bounding box center [564, 317] width 962 height 194
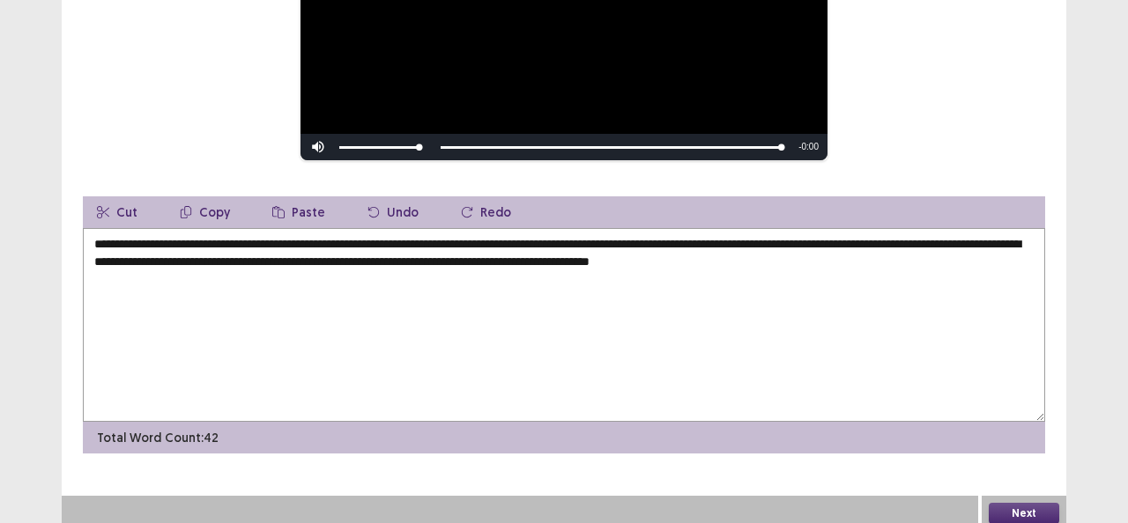
click at [779, 240] on textarea "**********" at bounding box center [564, 325] width 962 height 194
click at [105, 251] on textarea "**********" at bounding box center [564, 325] width 962 height 194
click at [310, 253] on textarea "**********" at bounding box center [564, 325] width 962 height 194
click at [449, 232] on textarea "**********" at bounding box center [564, 325] width 962 height 194
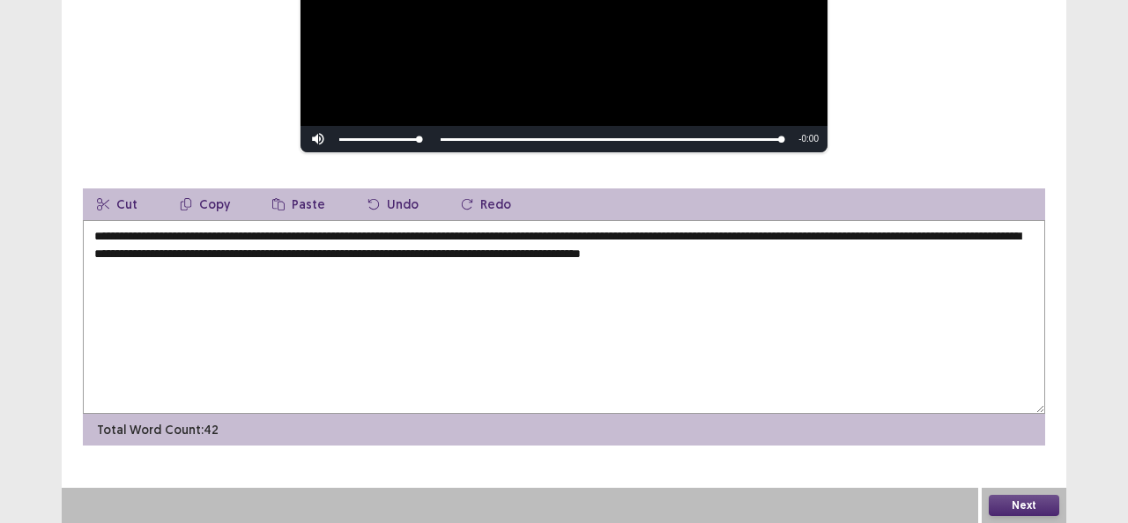
type textarea "**********"
drag, startPoint x: 1025, startPoint y: 518, endPoint x: 1022, endPoint y: 509, distance: 9.5
click at [1025, 518] on div "Next" at bounding box center [1023, 505] width 85 height 35
click at [1022, 507] on button "Next" at bounding box center [1023, 505] width 70 height 21
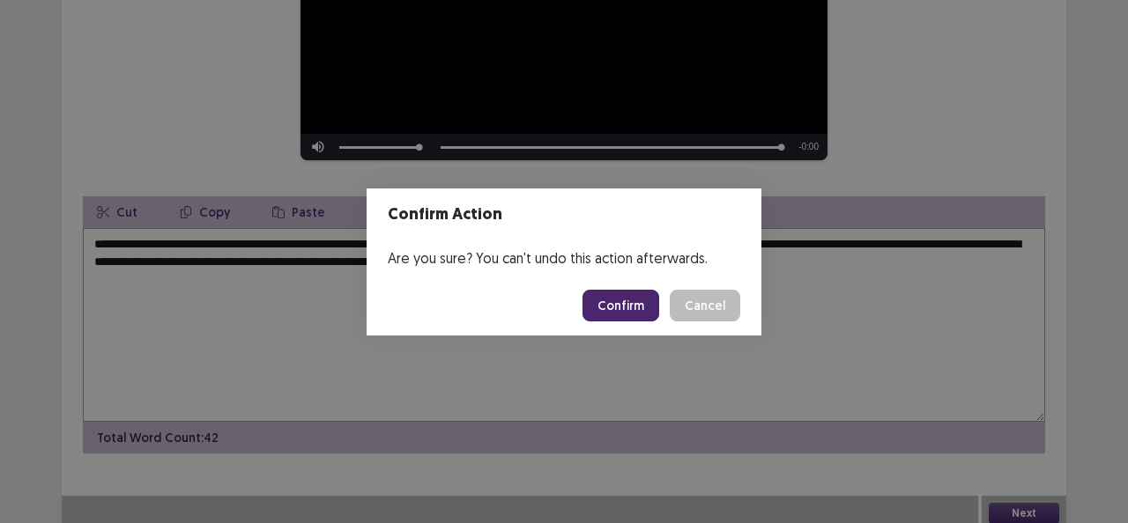
click at [625, 307] on button "Confirm" at bounding box center [620, 306] width 77 height 32
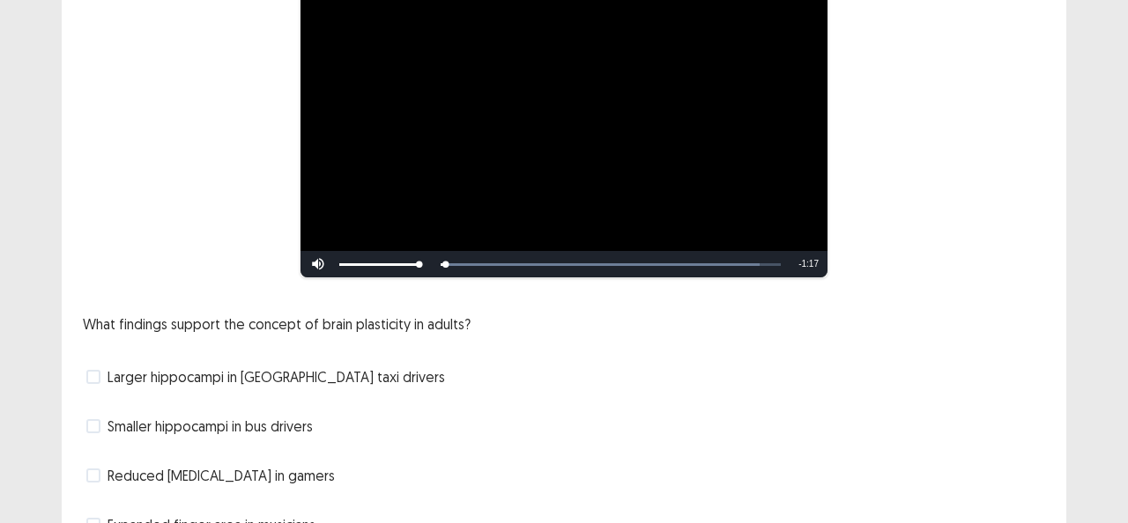
scroll to position [264, 0]
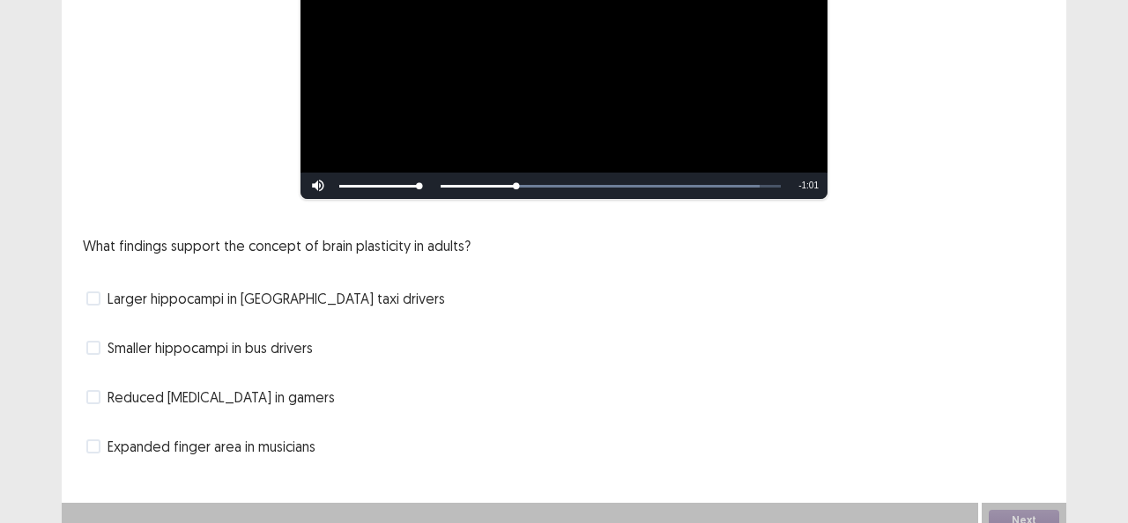
click at [105, 392] on label "Reduced [MEDICAL_DATA] in gamers" at bounding box center [210, 397] width 248 height 21
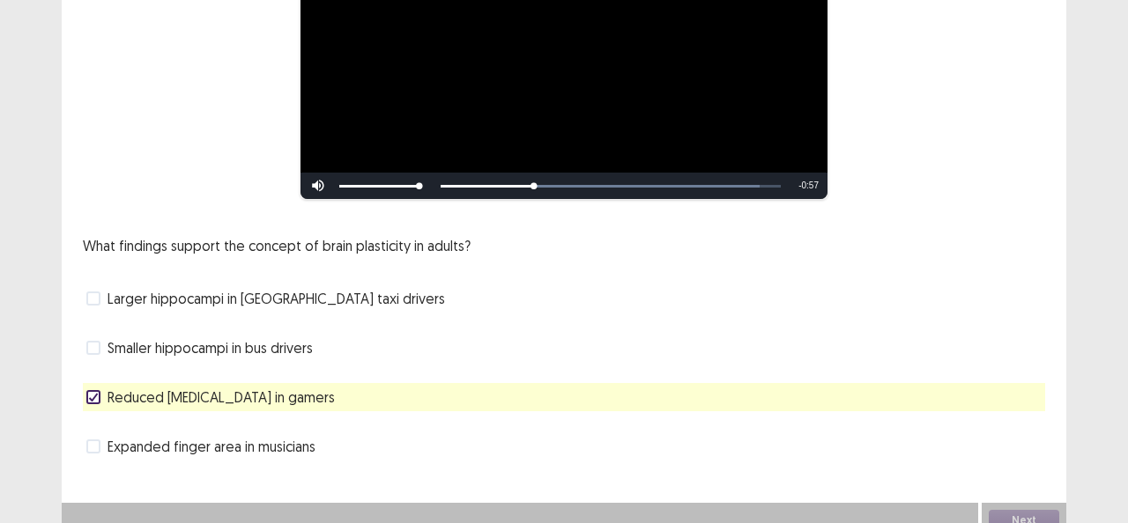
click at [99, 442] on span at bounding box center [93, 447] width 14 height 14
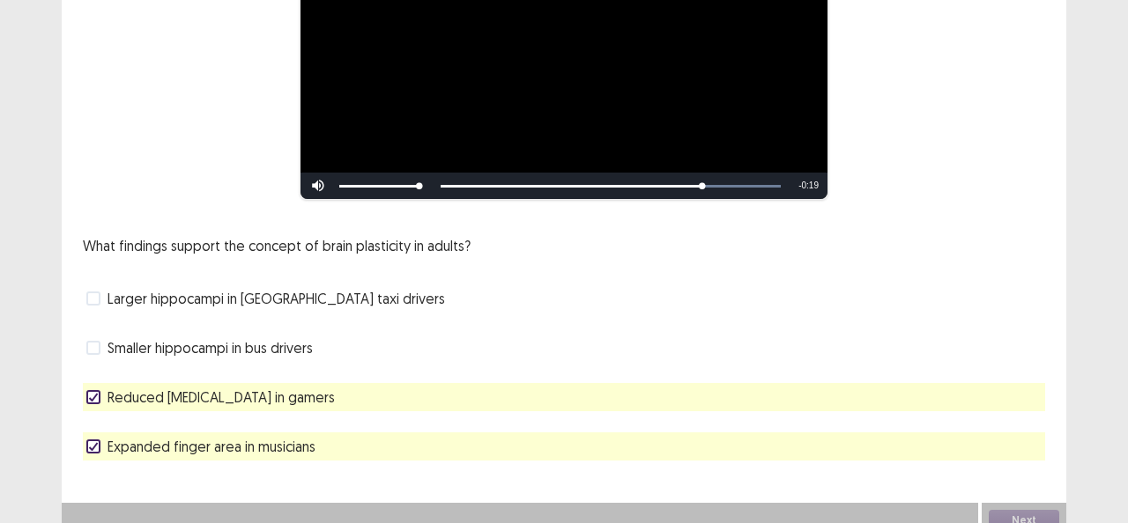
click at [91, 442] on icon at bounding box center [93, 446] width 11 height 9
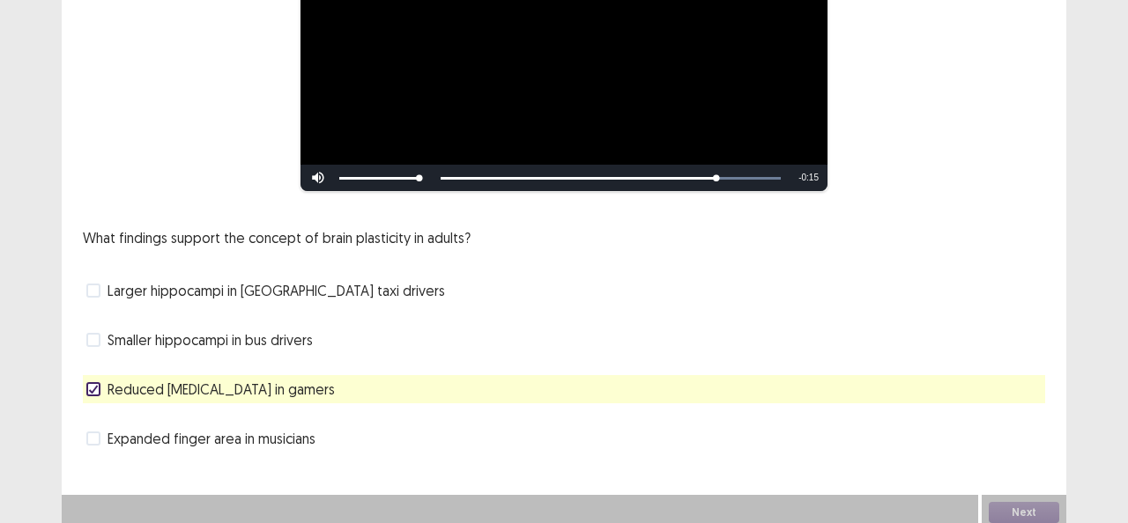
click at [97, 292] on span at bounding box center [93, 291] width 14 height 14
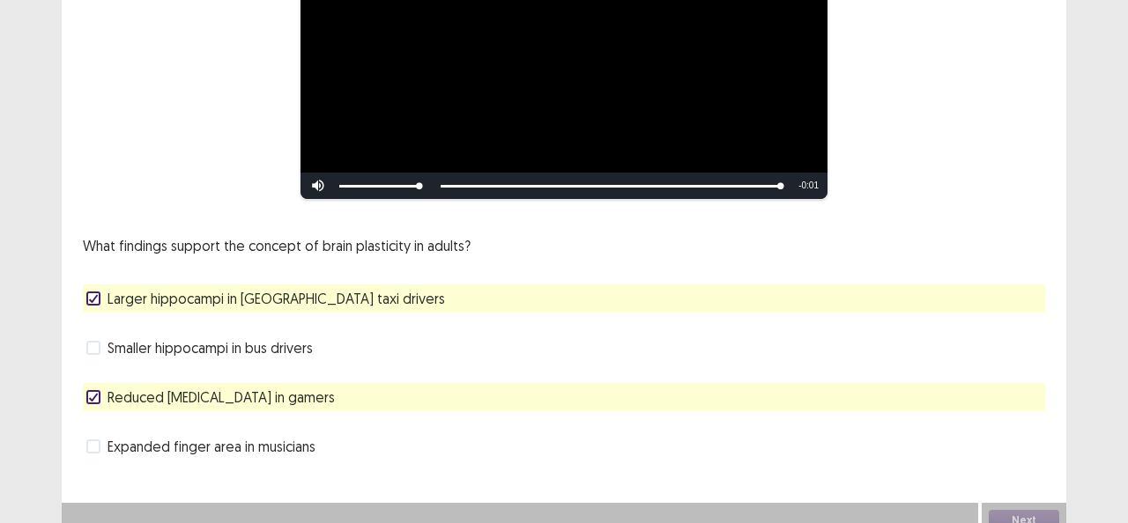
click at [98, 440] on span at bounding box center [93, 447] width 14 height 14
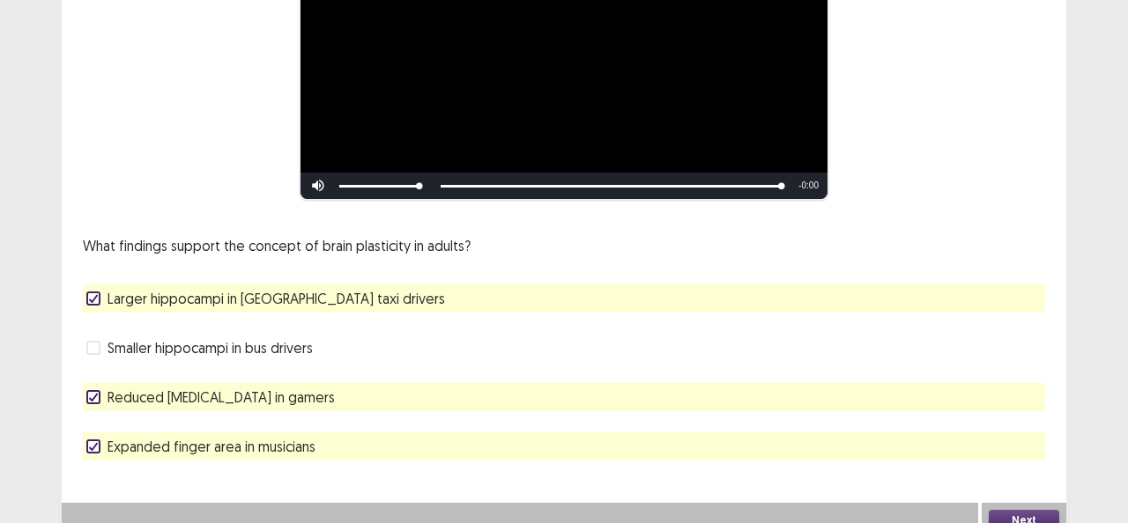
click at [86, 292] on span at bounding box center [93, 299] width 14 height 14
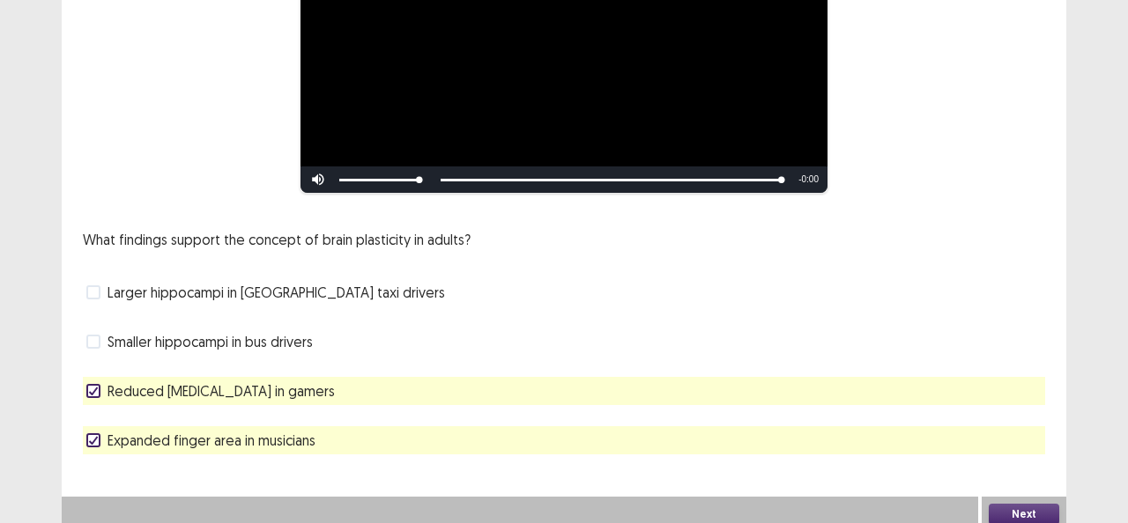
scroll to position [271, 0]
click at [103, 283] on label "Larger hippocampi in [GEOGRAPHIC_DATA] taxi drivers" at bounding box center [265, 291] width 359 height 21
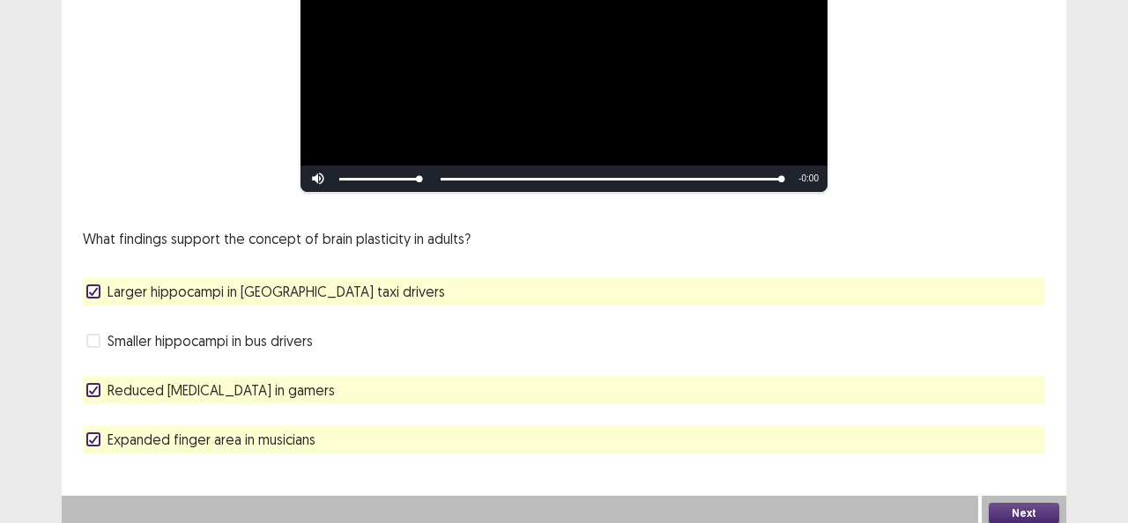
click at [85, 438] on div "Expanded finger area in musicians" at bounding box center [564, 439] width 962 height 28
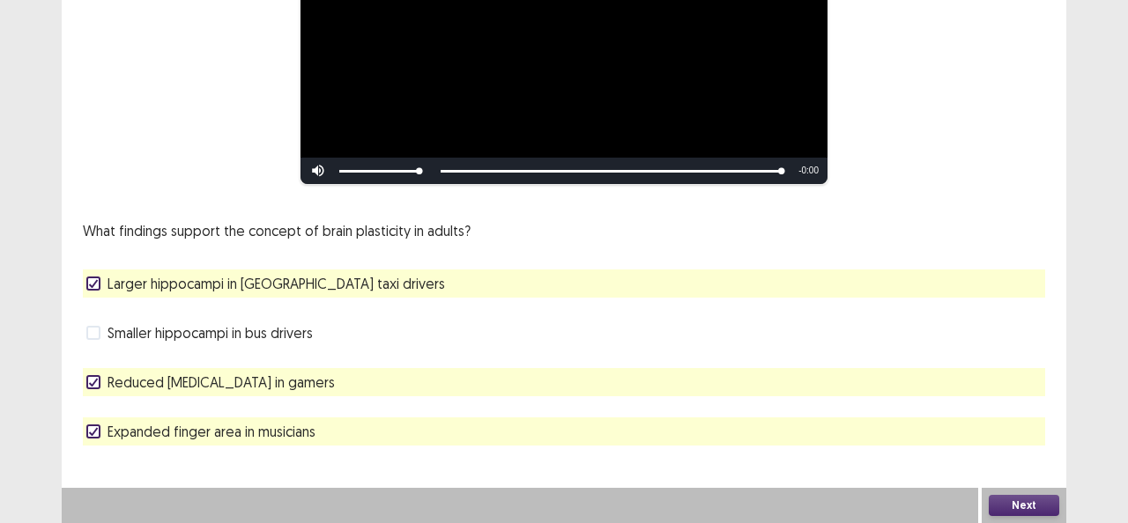
click at [92, 411] on div "What findings support the concept of brain plasticity in adults? Larger hippoca…" at bounding box center [564, 333] width 962 height 226
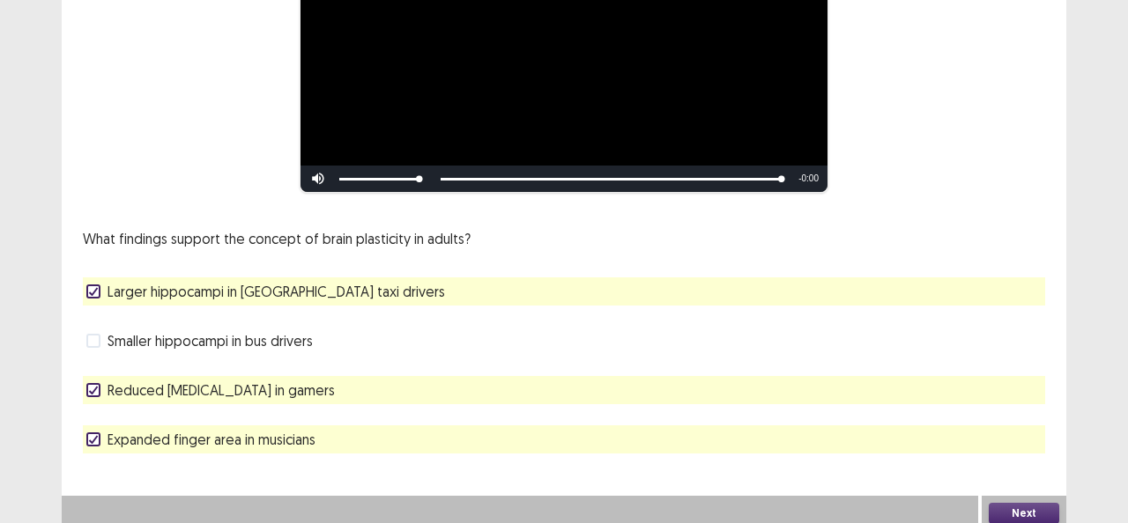
click at [104, 429] on label "Expanded finger area in musicians" at bounding box center [200, 439] width 229 height 21
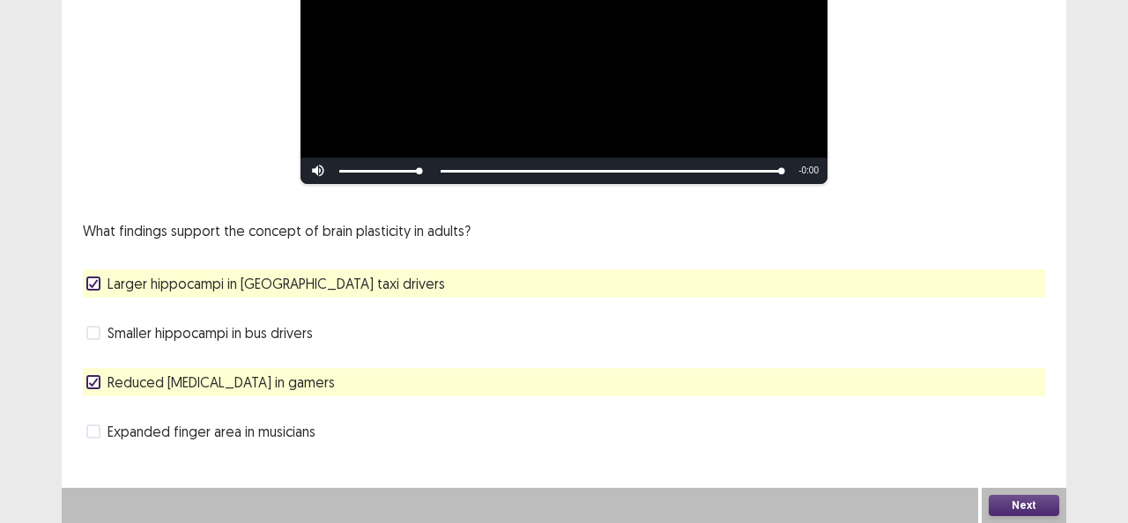
click at [1001, 496] on button "Next" at bounding box center [1023, 505] width 70 height 21
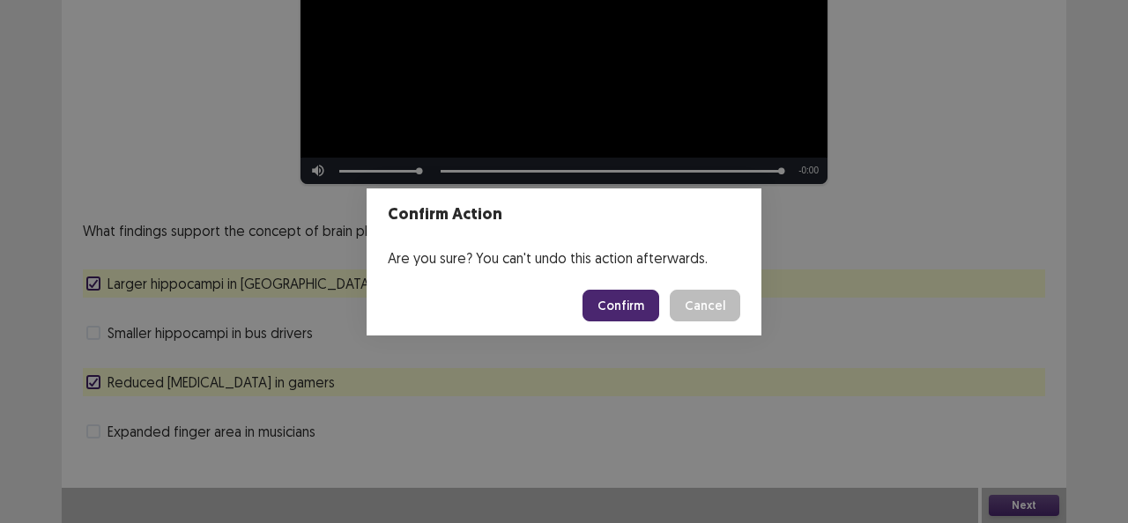
click at [629, 317] on button "Confirm" at bounding box center [620, 306] width 77 height 32
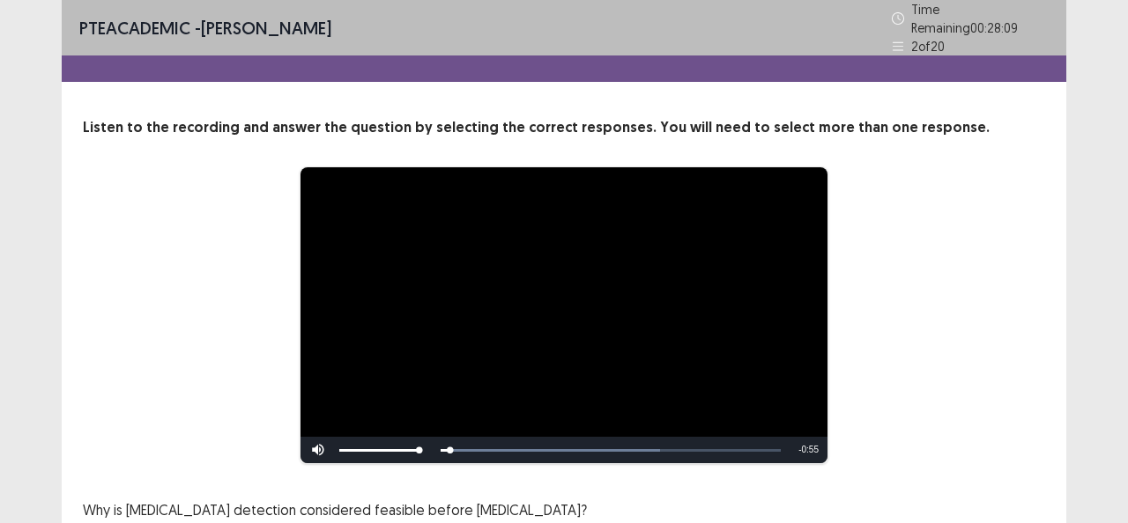
scroll to position [264, 0]
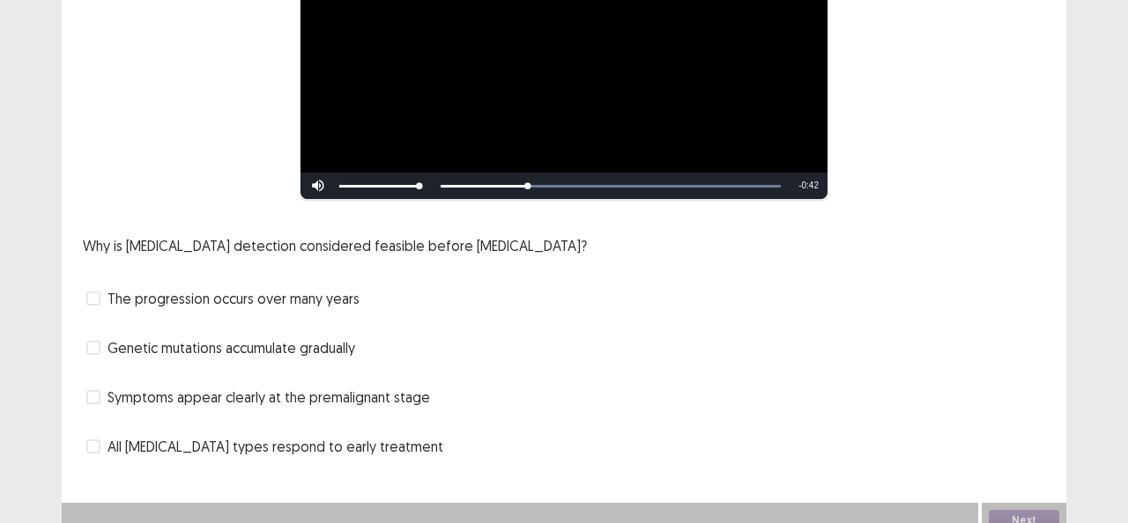
click at [98, 341] on span at bounding box center [93, 348] width 14 height 14
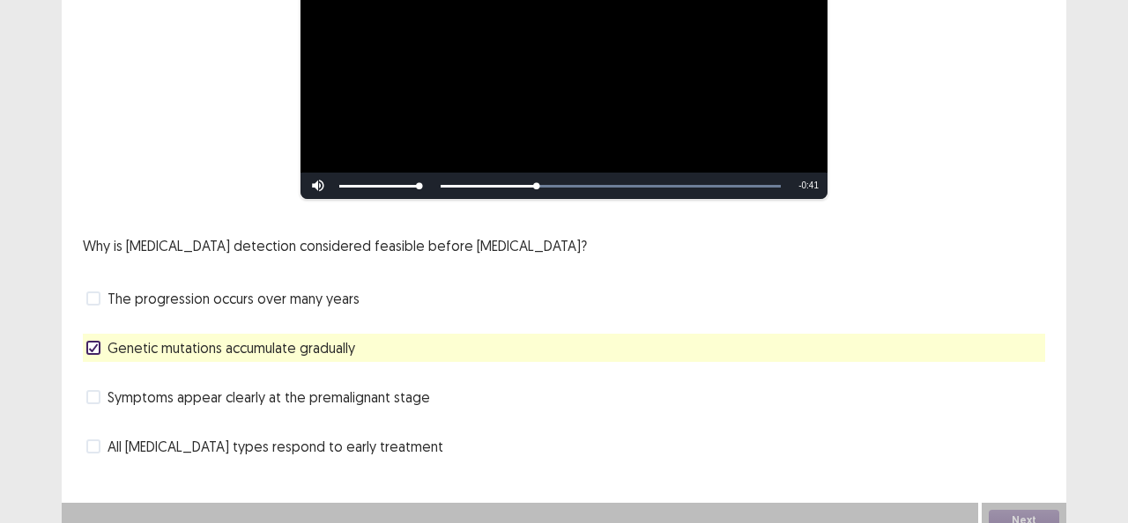
click at [102, 298] on label "The progression occurs over many years" at bounding box center [222, 298] width 273 height 21
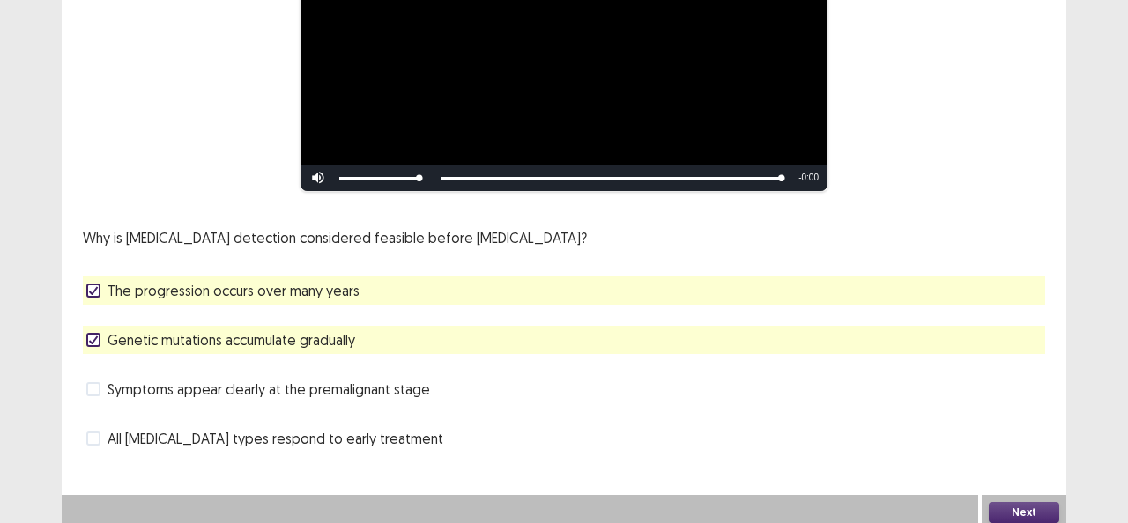
click at [1026, 513] on button "Next" at bounding box center [1023, 512] width 70 height 21
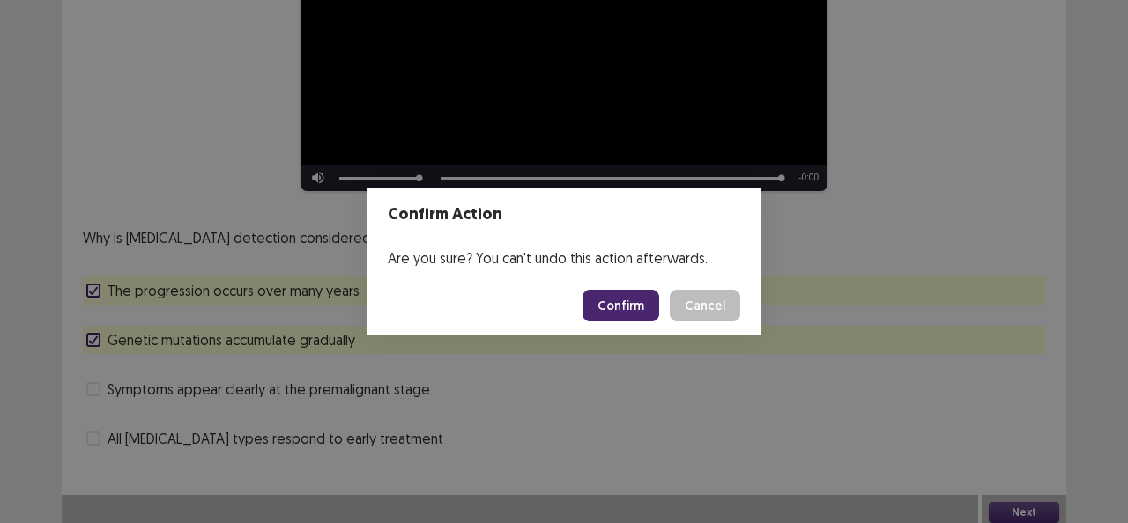
click at [601, 300] on button "Confirm" at bounding box center [620, 306] width 77 height 32
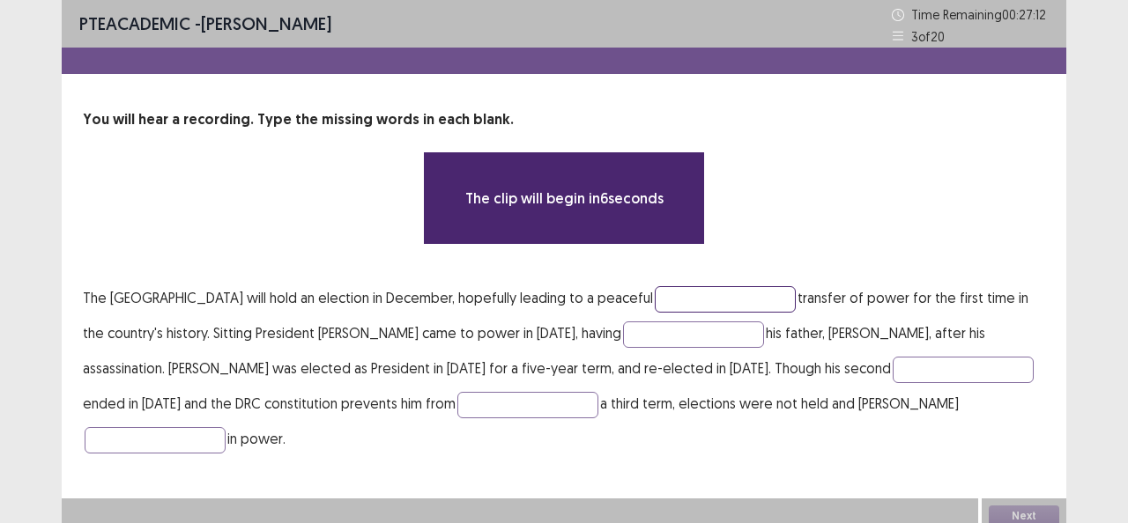
click at [758, 294] on input "text" at bounding box center [725, 299] width 141 height 26
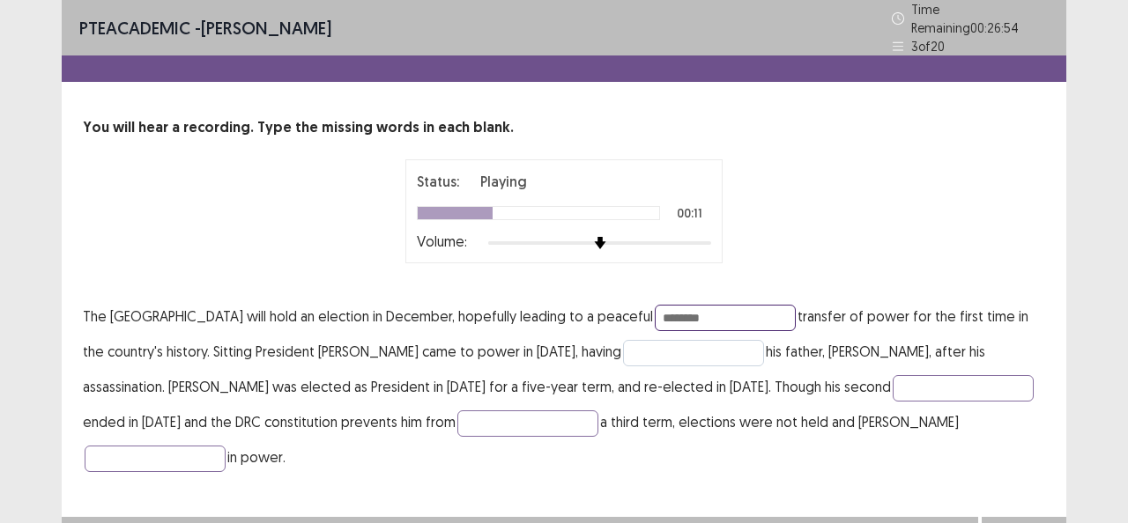
type input "********"
click at [728, 353] on input "text" at bounding box center [693, 353] width 141 height 26
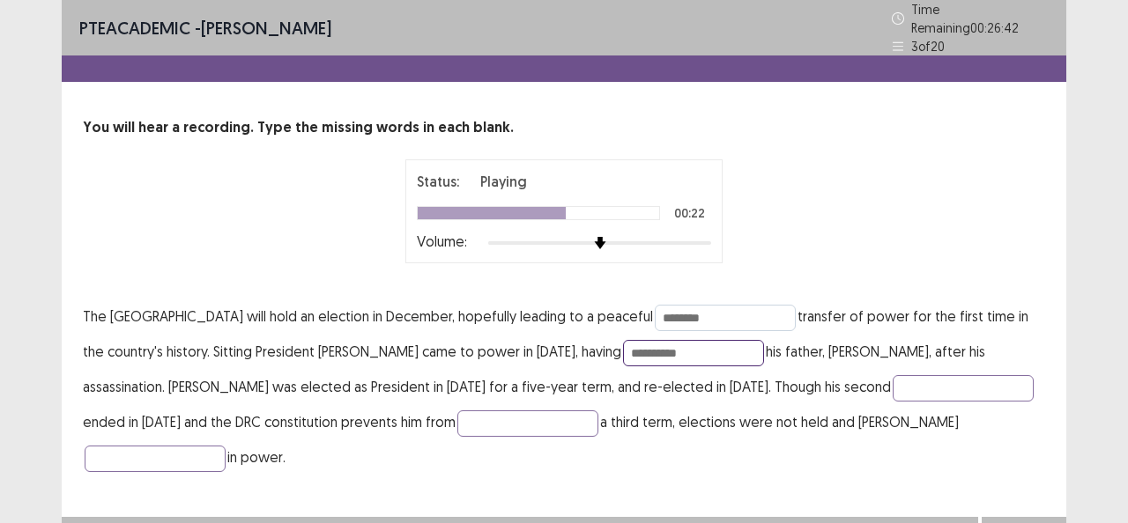
type input "**********"
click at [762, 308] on input "********" at bounding box center [725, 318] width 141 height 26
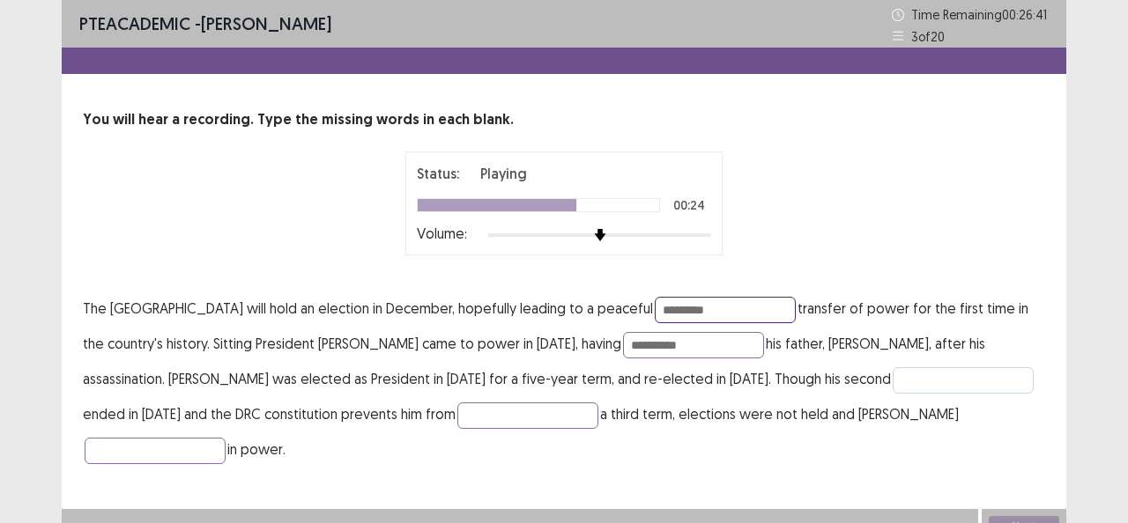
type input "*********"
click at [893, 379] on input "text" at bounding box center [962, 380] width 141 height 26
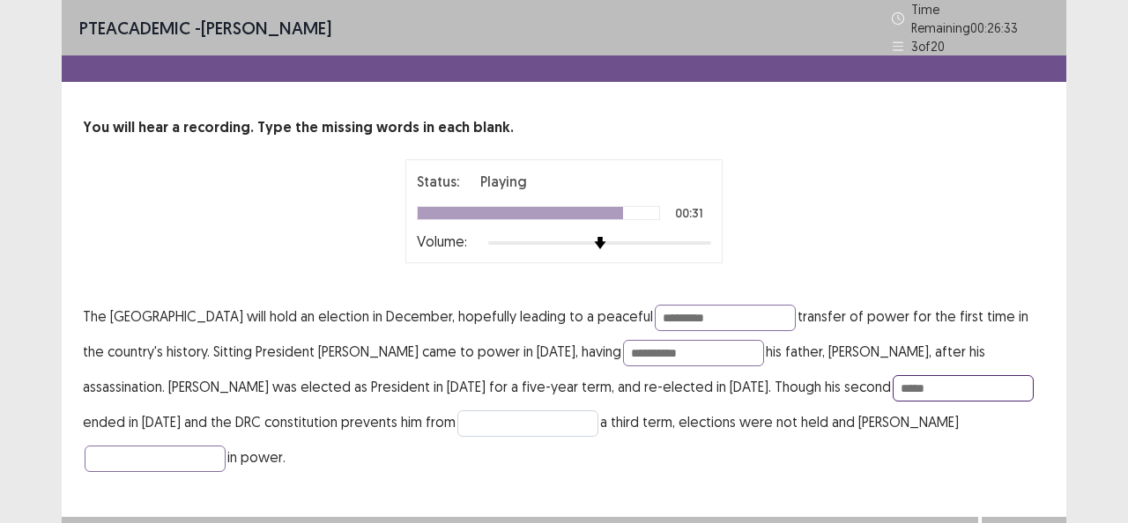
type input "*****"
click at [492, 418] on input "text" at bounding box center [527, 424] width 141 height 26
type input "*******"
click at [226, 446] on input "text" at bounding box center [155, 459] width 141 height 26
drag, startPoint x: 920, startPoint y: 416, endPoint x: 936, endPoint y: 428, distance: 20.8
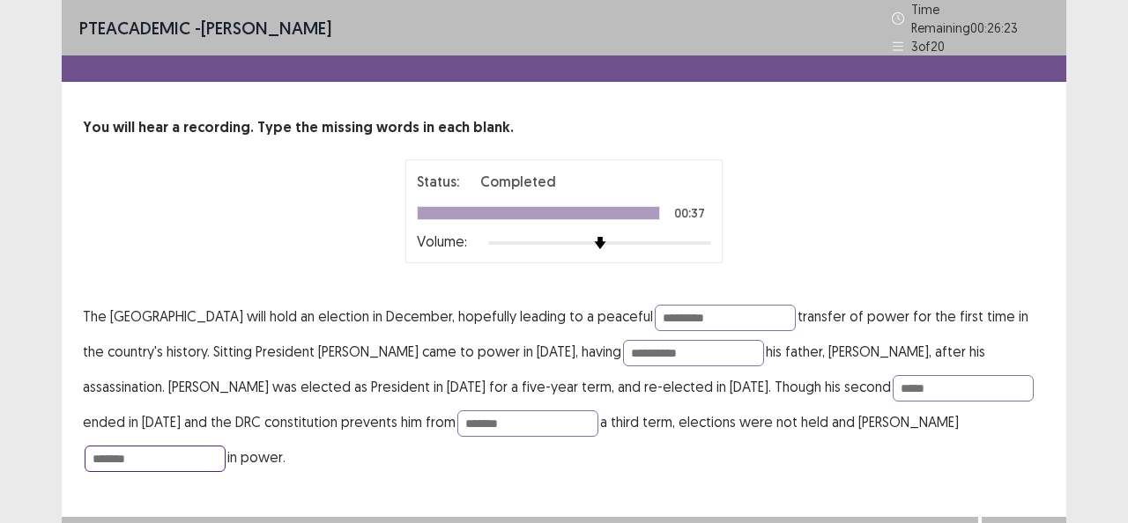
click at [226, 446] on input "*******" at bounding box center [155, 459] width 141 height 26
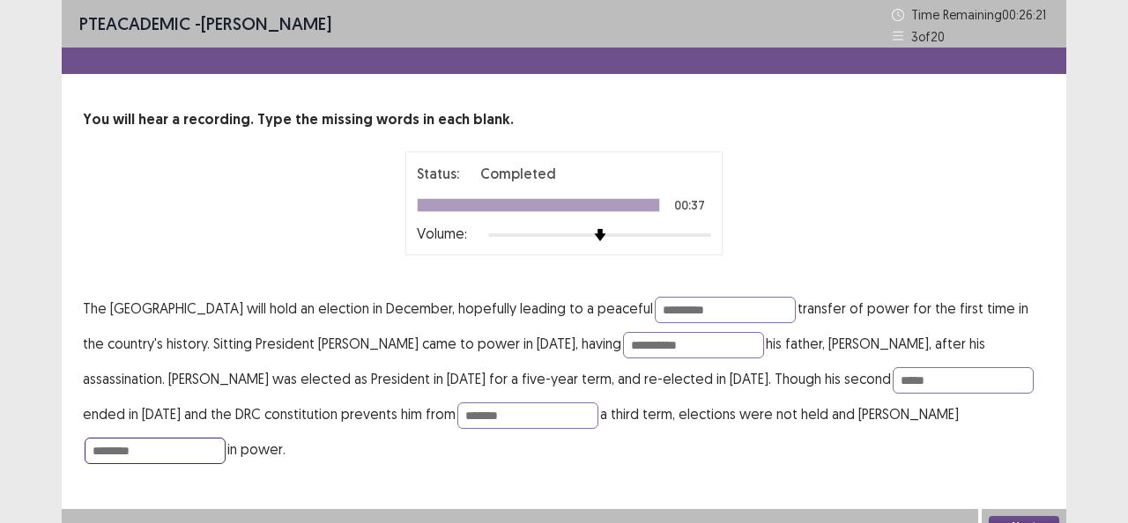
click at [226, 438] on input "********" at bounding box center [155, 451] width 141 height 26
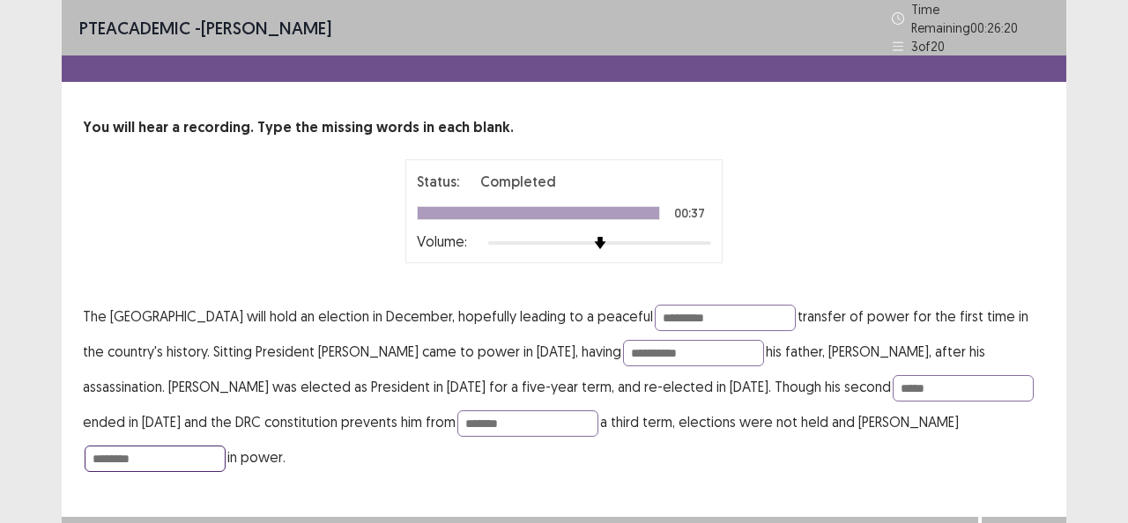
click at [226, 446] on input "********" at bounding box center [155, 459] width 141 height 26
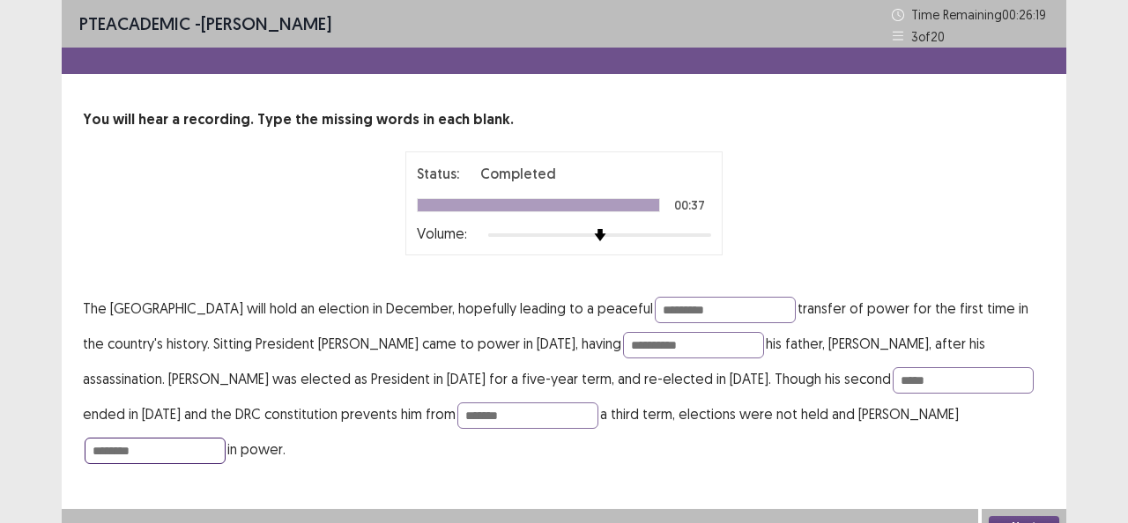
drag, startPoint x: 918, startPoint y: 411, endPoint x: 928, endPoint y: 414, distance: 10.9
click at [226, 438] on input "********" at bounding box center [155, 451] width 141 height 26
type input "********"
click at [713, 344] on input "**********" at bounding box center [693, 345] width 141 height 26
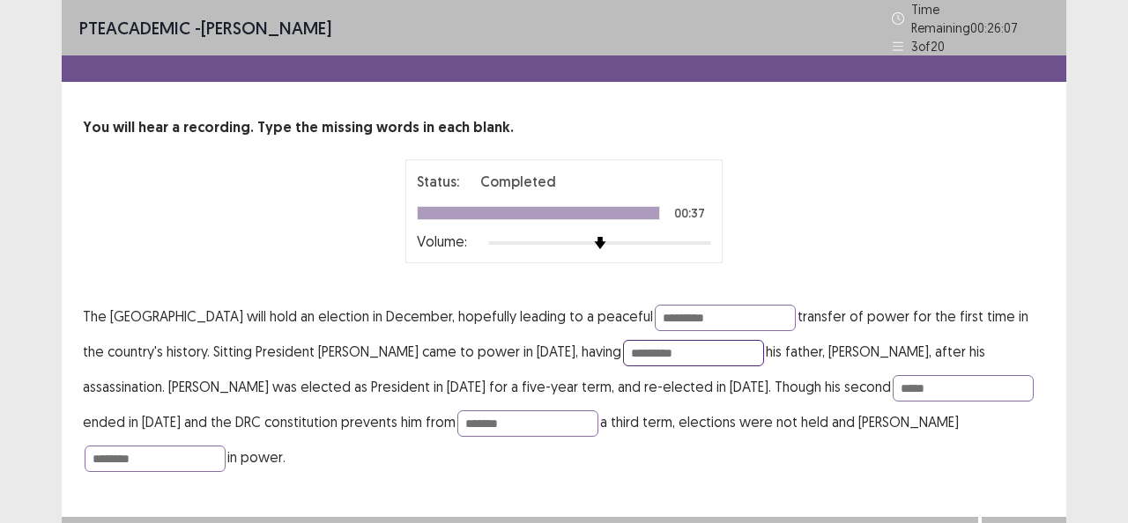
click at [764, 344] on input "*********" at bounding box center [693, 353] width 141 height 26
click at [692, 345] on input "********" at bounding box center [693, 353] width 141 height 26
click at [712, 347] on input "*********" at bounding box center [693, 353] width 141 height 26
click at [692, 348] on input "********" at bounding box center [693, 353] width 141 height 26
click at [689, 349] on input "*******" at bounding box center [693, 353] width 141 height 26
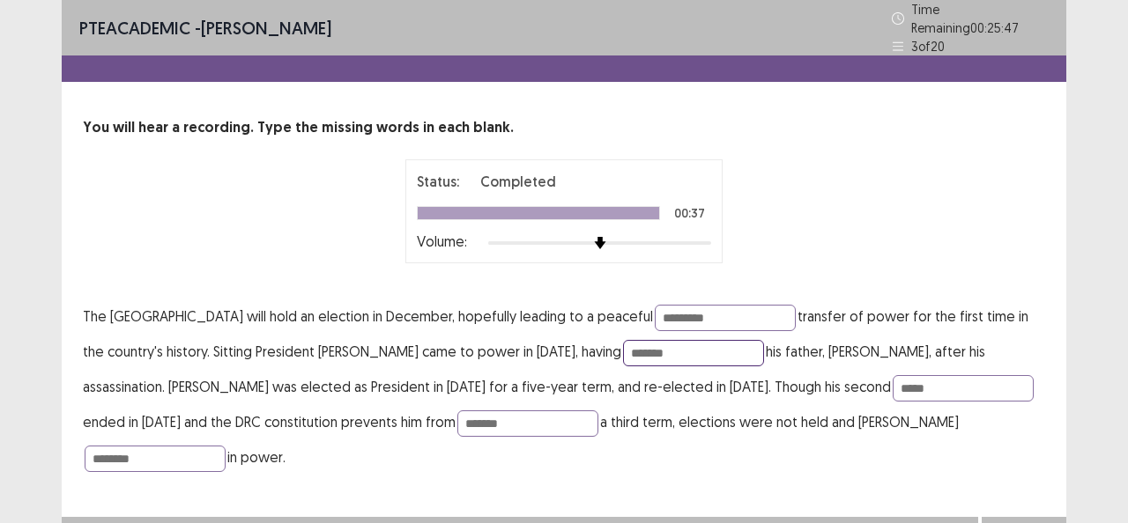
click at [691, 346] on input "*******" at bounding box center [693, 353] width 141 height 26
click at [764, 344] on input "*********" at bounding box center [693, 353] width 141 height 26
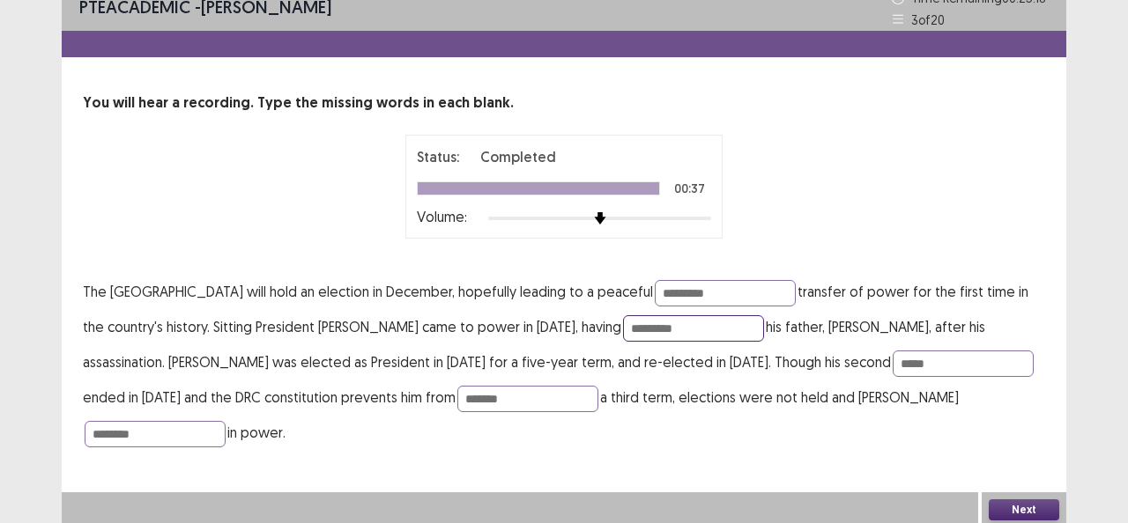
scroll to position [20, 0]
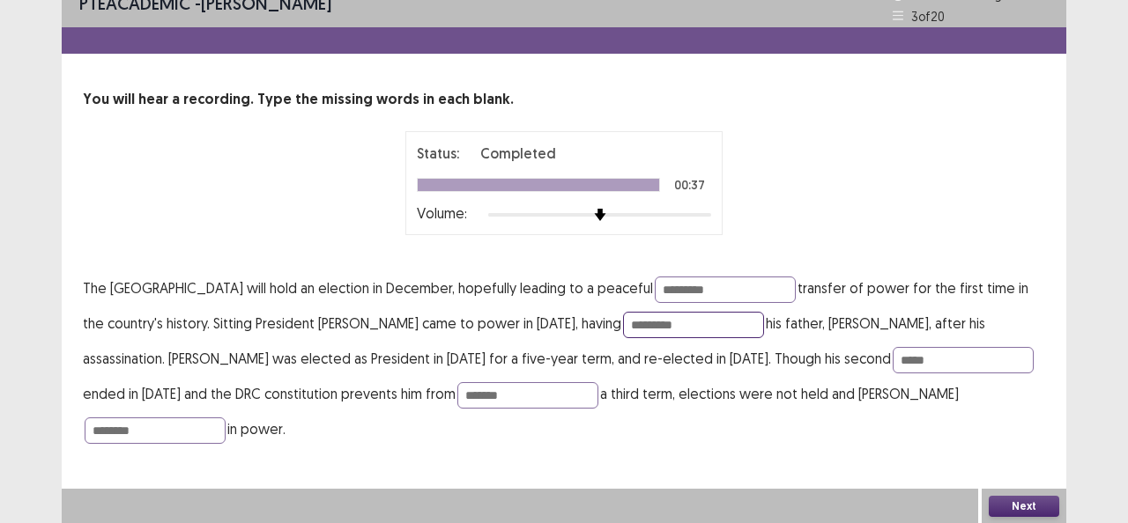
type input "*********"
click at [1031, 503] on button "Next" at bounding box center [1023, 506] width 70 height 21
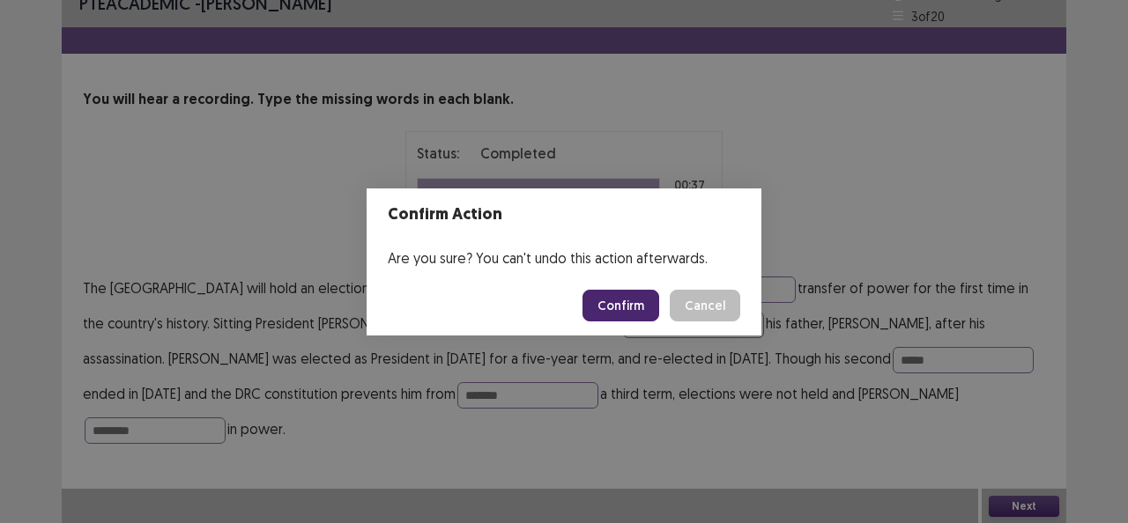
click at [632, 306] on button "Confirm" at bounding box center [620, 306] width 77 height 32
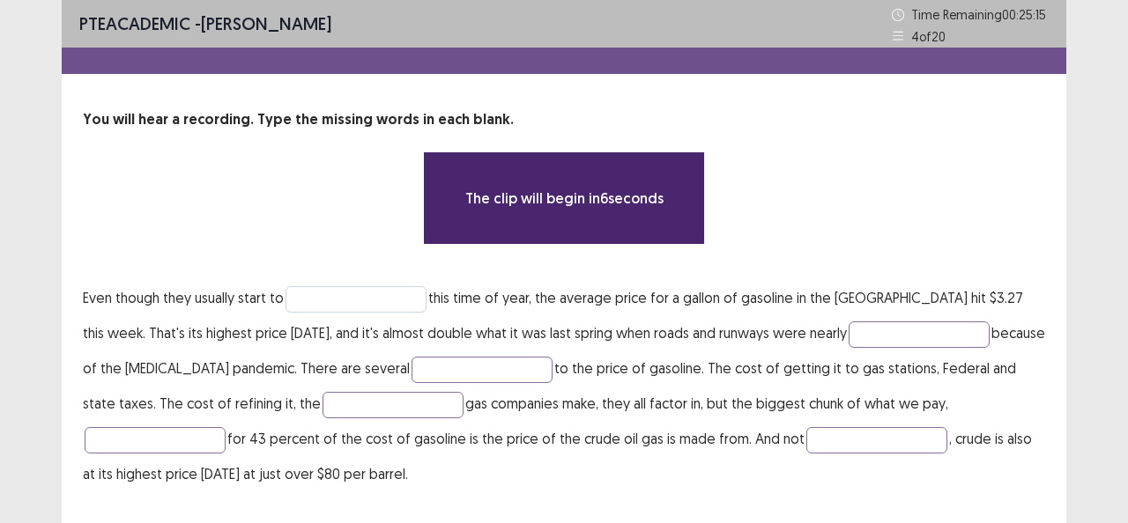
drag, startPoint x: 329, startPoint y: 276, endPoint x: 326, endPoint y: 299, distance: 23.2
click at [330, 275] on div "You will hear a recording. Type the missing words in each blank. The clip will …" at bounding box center [564, 300] width 1004 height 382
click at [326, 299] on input "text" at bounding box center [355, 299] width 141 height 26
click at [405, 301] on input "text" at bounding box center [355, 299] width 141 height 26
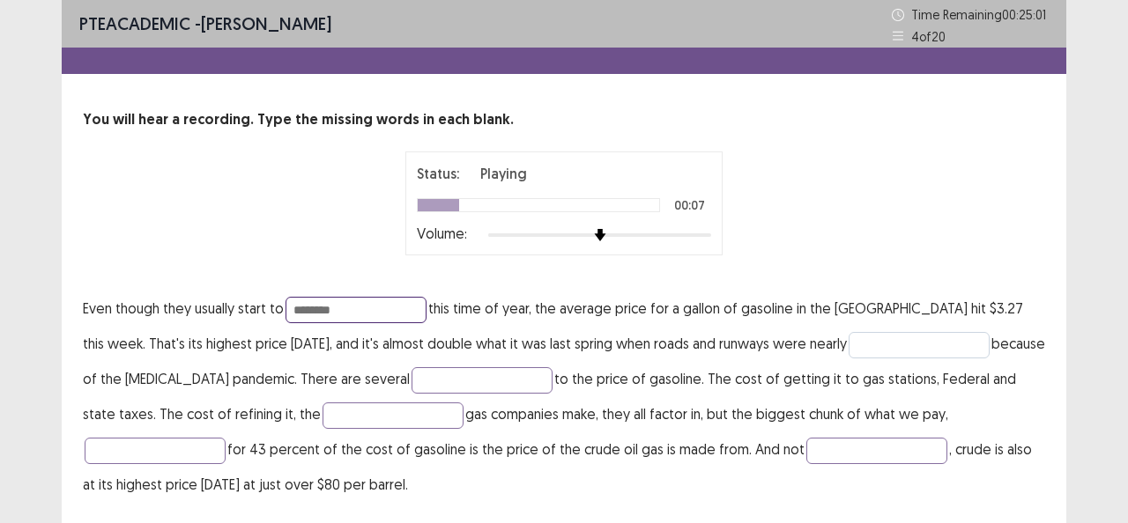
type input "********"
click at [859, 342] on input "text" at bounding box center [918, 345] width 141 height 26
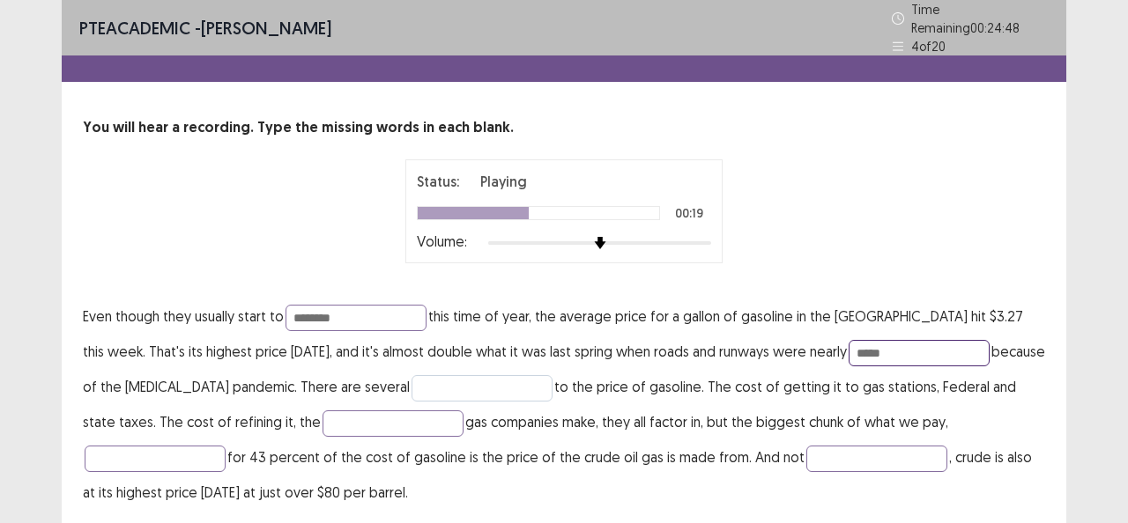
type input "*****"
click at [455, 378] on input "text" at bounding box center [481, 388] width 141 height 26
type input "*********"
click at [322, 411] on input "text" at bounding box center [392, 424] width 141 height 26
type input "*******"
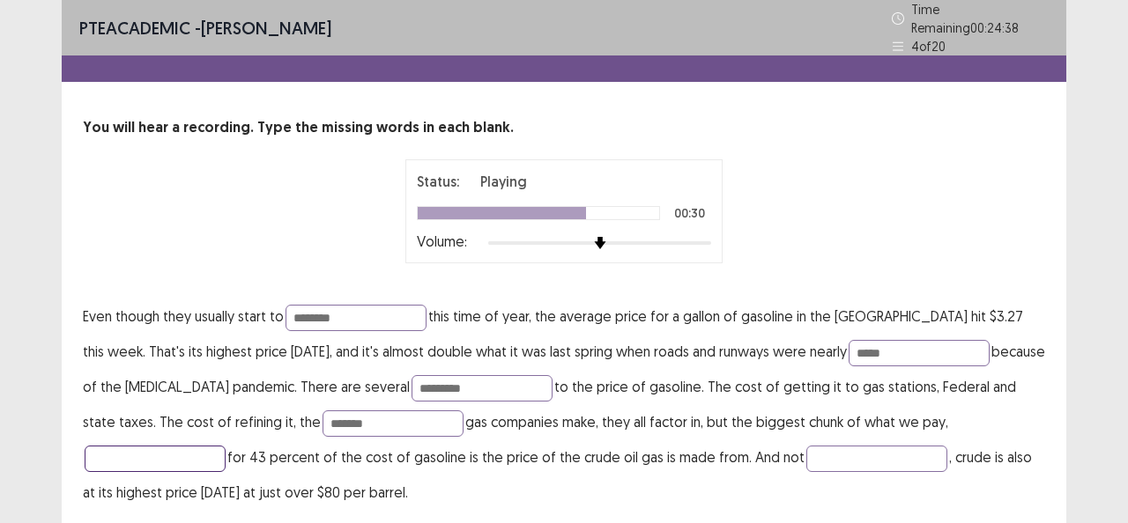
click at [226, 446] on input "text" at bounding box center [155, 459] width 141 height 26
type input "**********"
click at [806, 446] on input "text" at bounding box center [876, 459] width 141 height 26
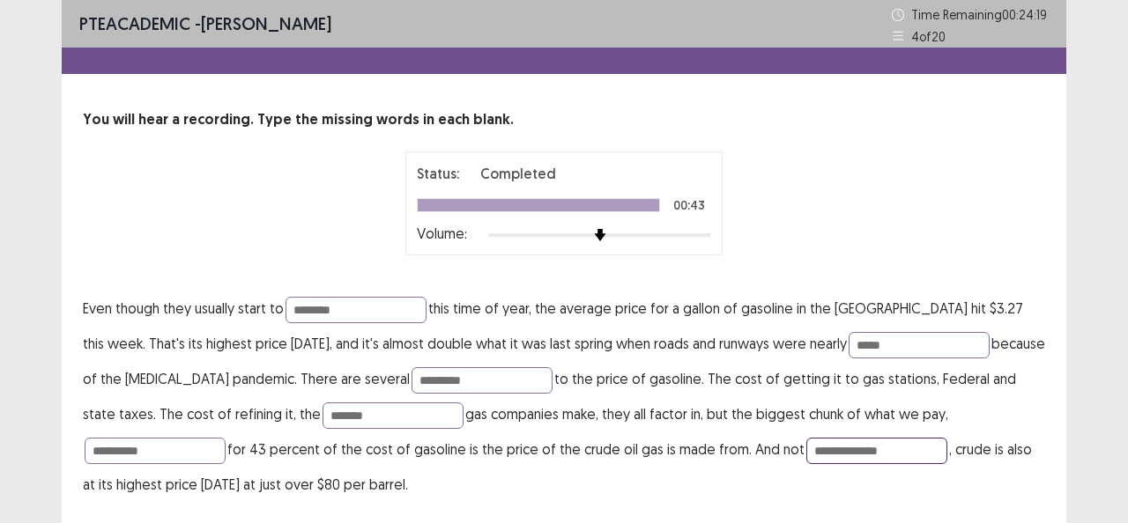
drag, startPoint x: 640, startPoint y: 451, endPoint x: 662, endPoint y: 490, distance: 44.6
click at [646, 462] on p "**********" at bounding box center [564, 396] width 962 height 211
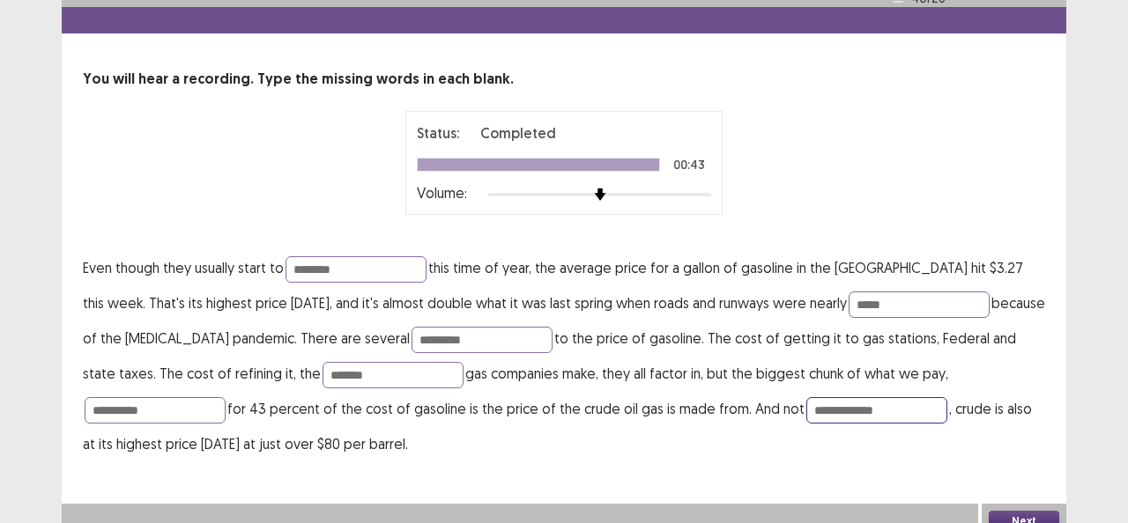
scroll to position [55, 0]
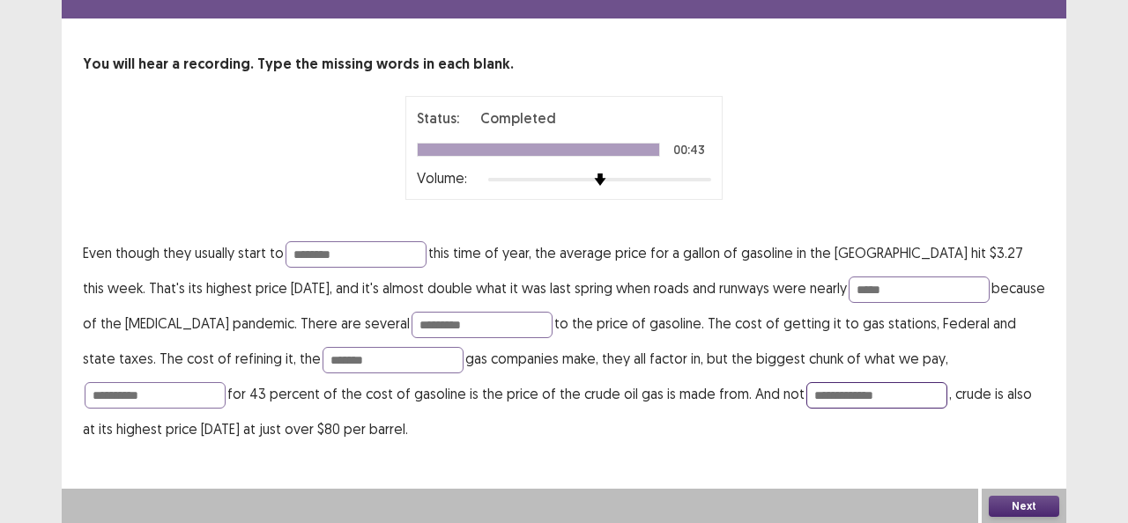
type input "**********"
click at [1008, 493] on div "Next" at bounding box center [1023, 506] width 85 height 35
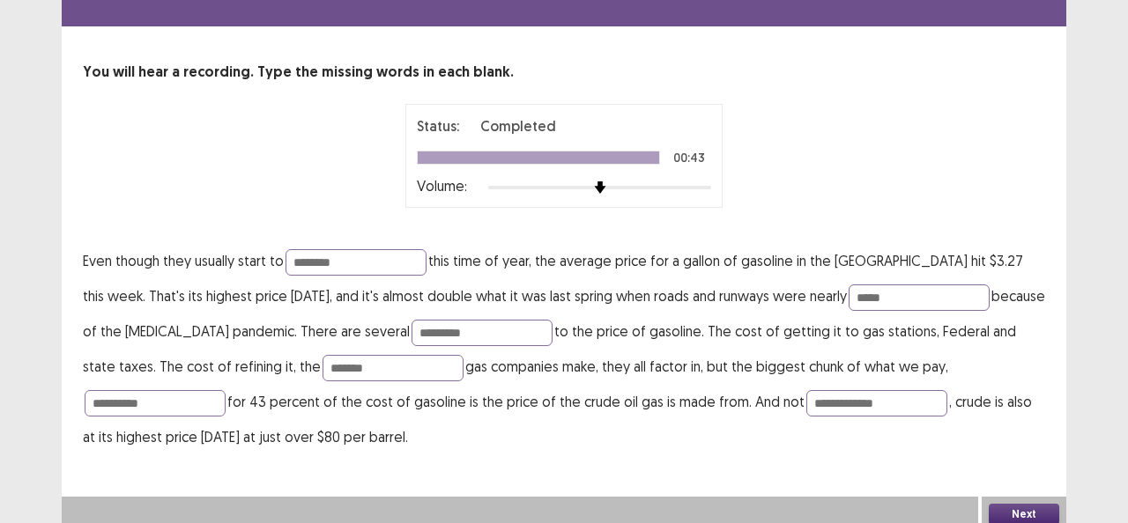
click at [1027, 504] on button "Next" at bounding box center [1023, 514] width 70 height 21
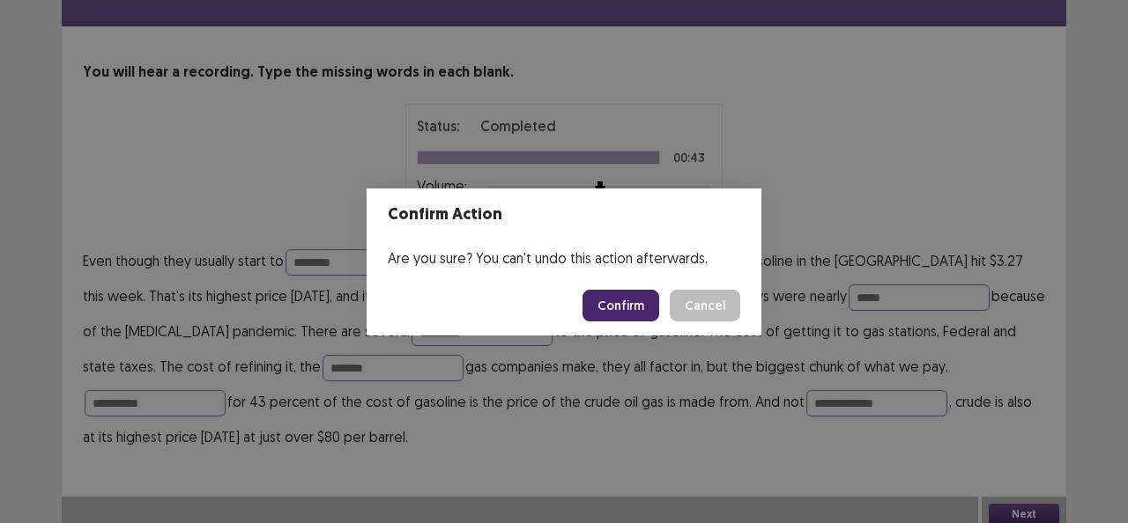
click at [620, 307] on button "Confirm" at bounding box center [620, 306] width 77 height 32
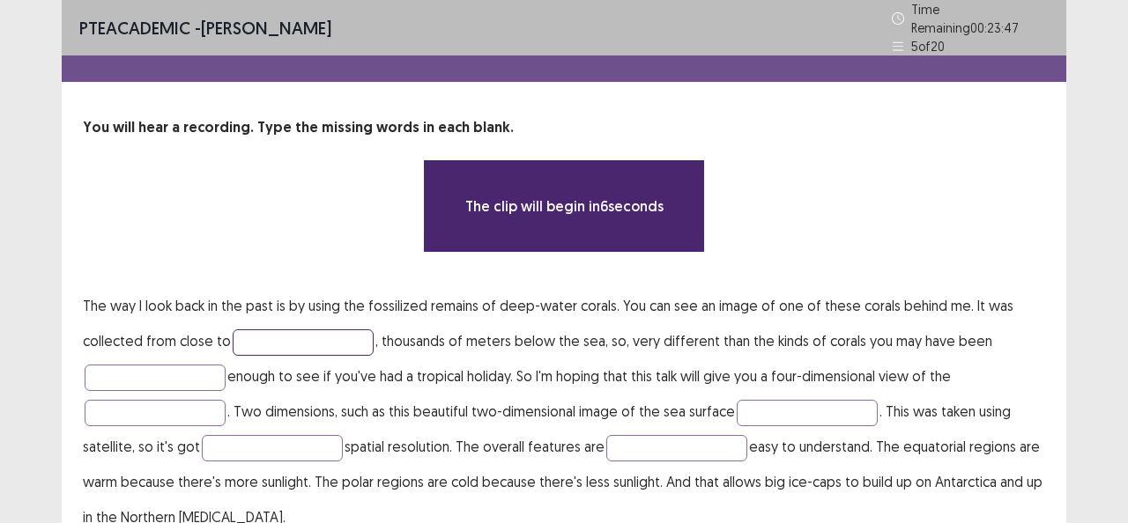
click at [328, 329] on input "text" at bounding box center [303, 342] width 141 height 26
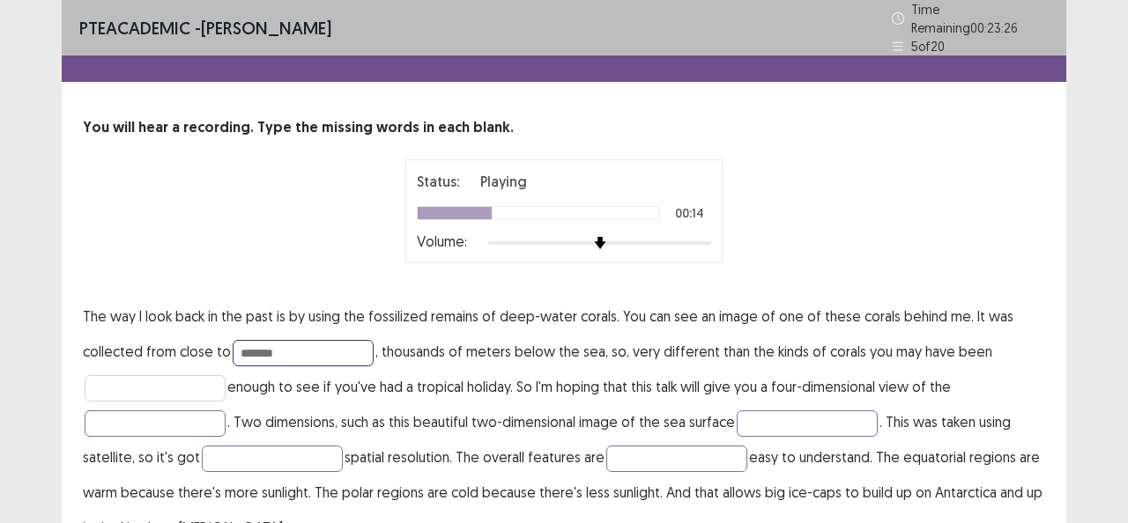
type input "*******"
click at [195, 382] on input "text" at bounding box center [155, 388] width 141 height 26
type input "*****"
click at [291, 346] on input "*******" at bounding box center [303, 353] width 141 height 26
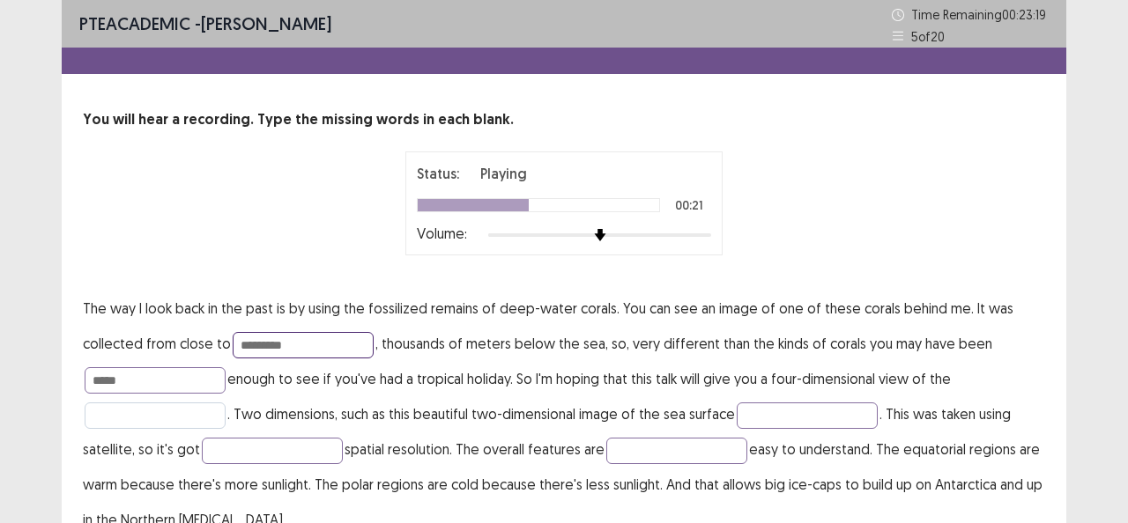
type input "*********"
click at [180, 412] on input "text" at bounding box center [155, 416] width 141 height 26
type input "*****"
click at [821, 412] on input "text" at bounding box center [806, 416] width 141 height 26
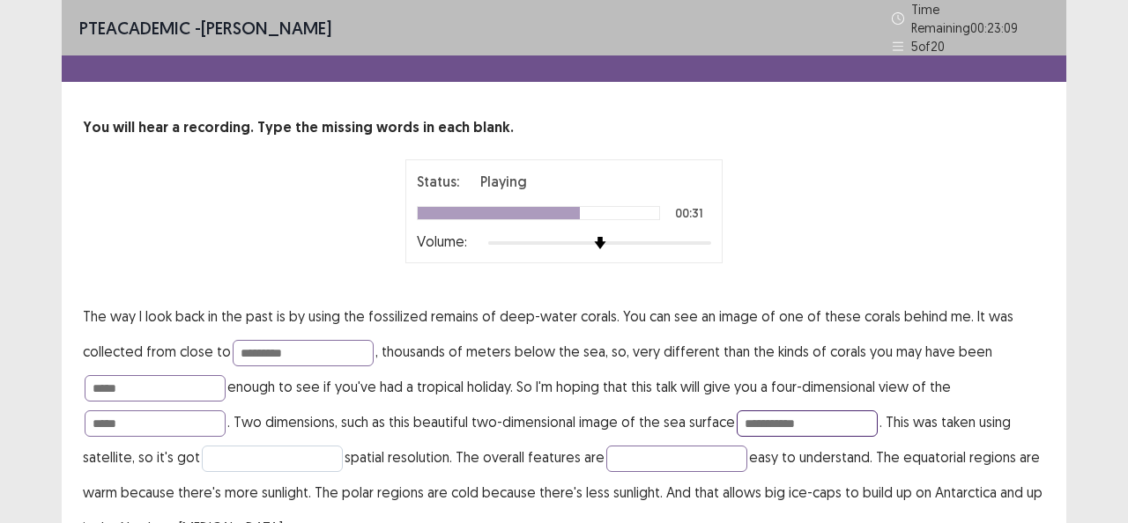
type input "**********"
click at [317, 446] on input "text" at bounding box center [272, 459] width 141 height 26
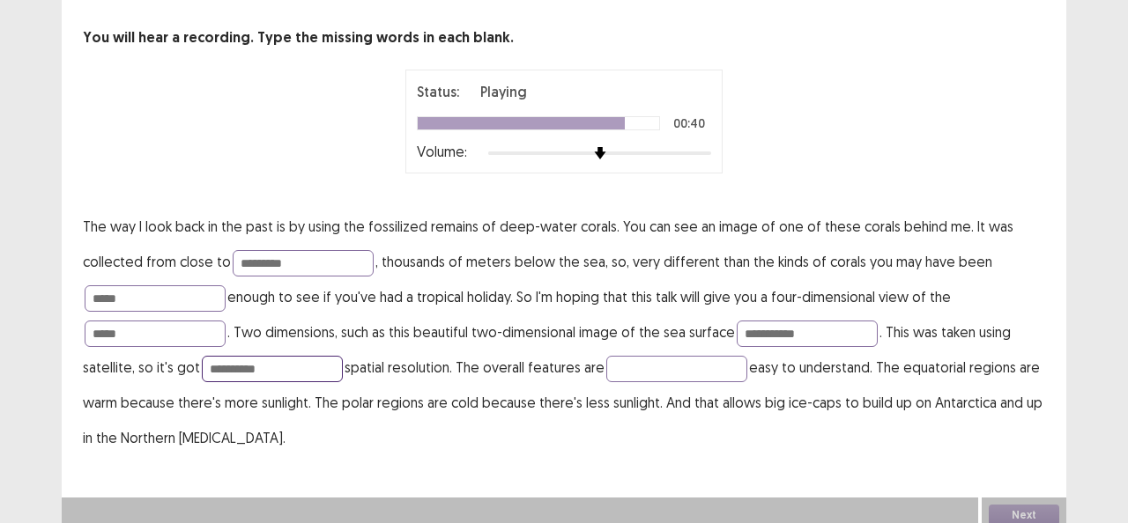
scroll to position [91, 0]
type input "**********"
click at [649, 364] on input "text" at bounding box center [676, 368] width 141 height 26
type input "******"
click at [1015, 504] on button "Next" at bounding box center [1023, 514] width 70 height 21
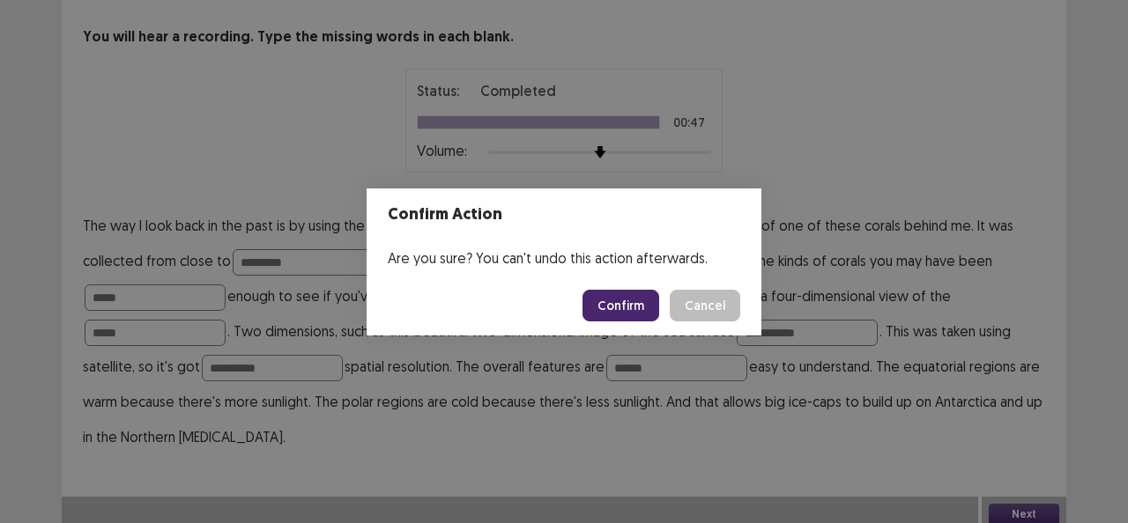
click at [707, 305] on button "Cancel" at bounding box center [705, 306] width 70 height 32
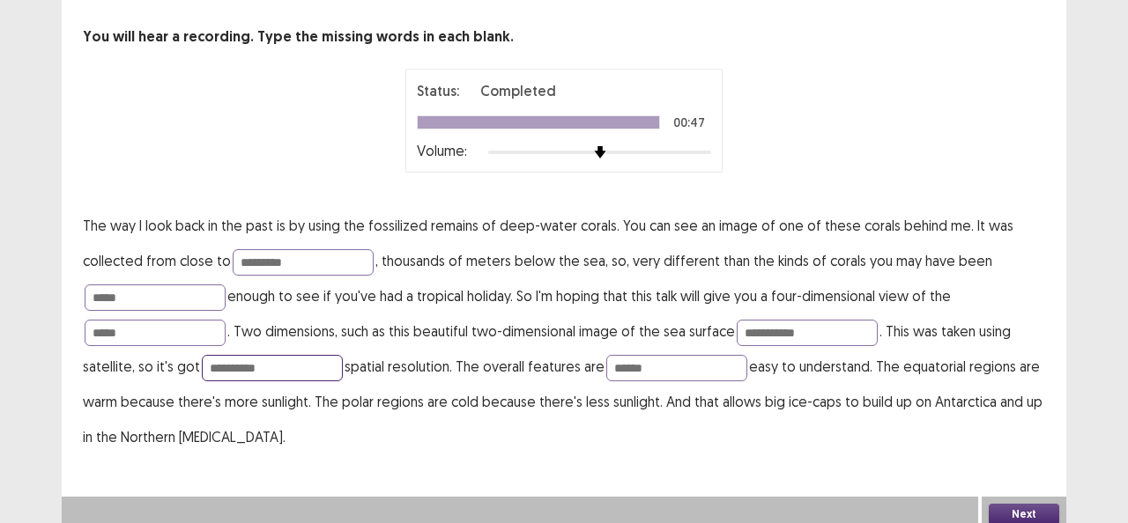
click at [293, 355] on input "**********" at bounding box center [272, 368] width 141 height 26
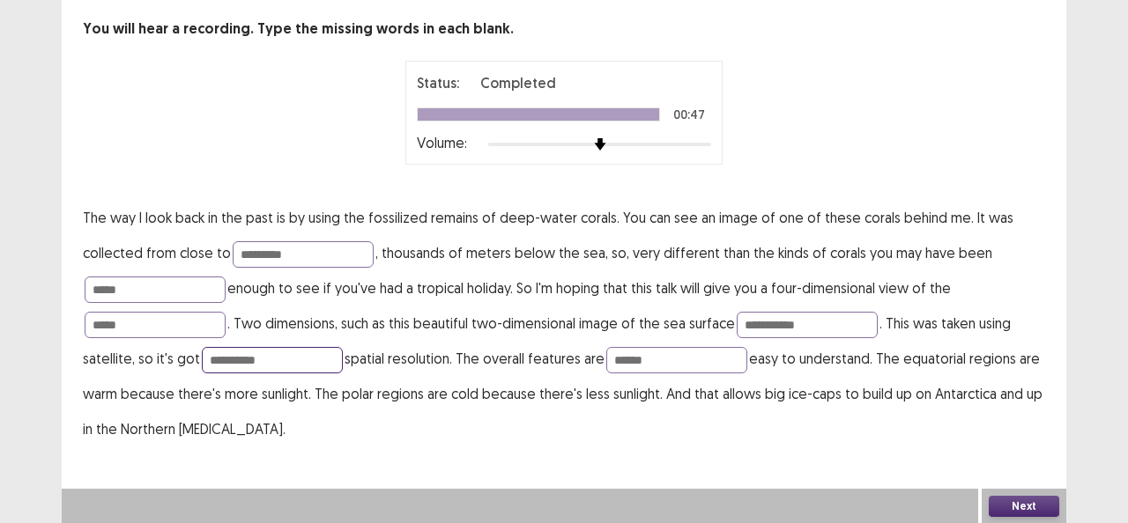
type input "**********"
click at [1018, 499] on button "Next" at bounding box center [1023, 506] width 70 height 21
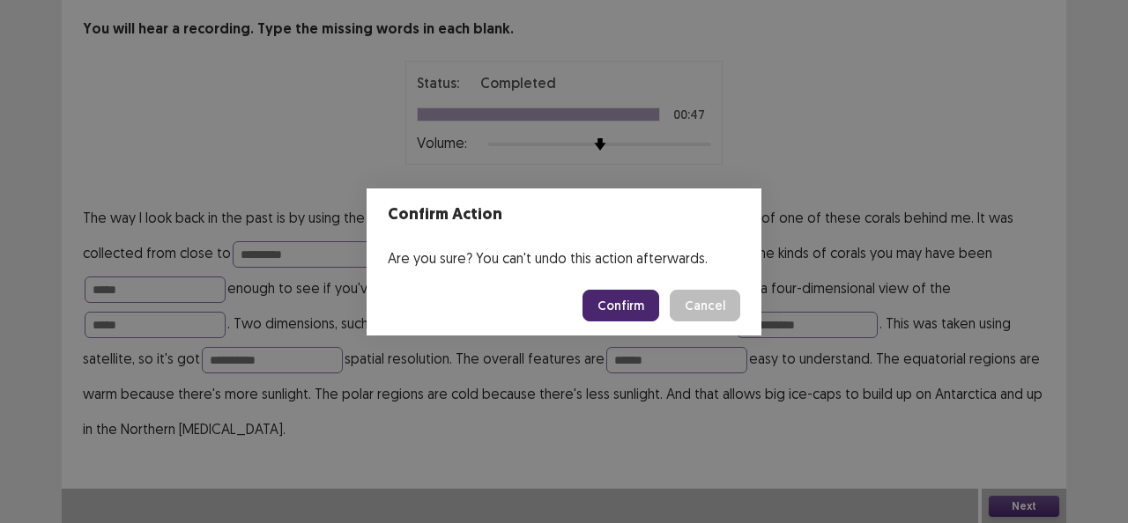
click at [629, 312] on button "Confirm" at bounding box center [620, 306] width 77 height 32
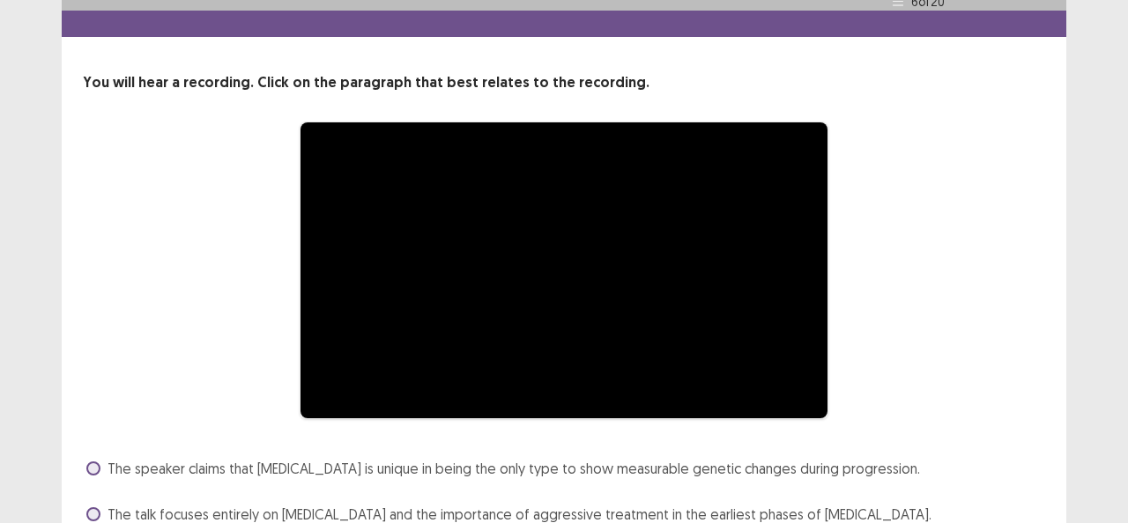
scroll to position [233, 0]
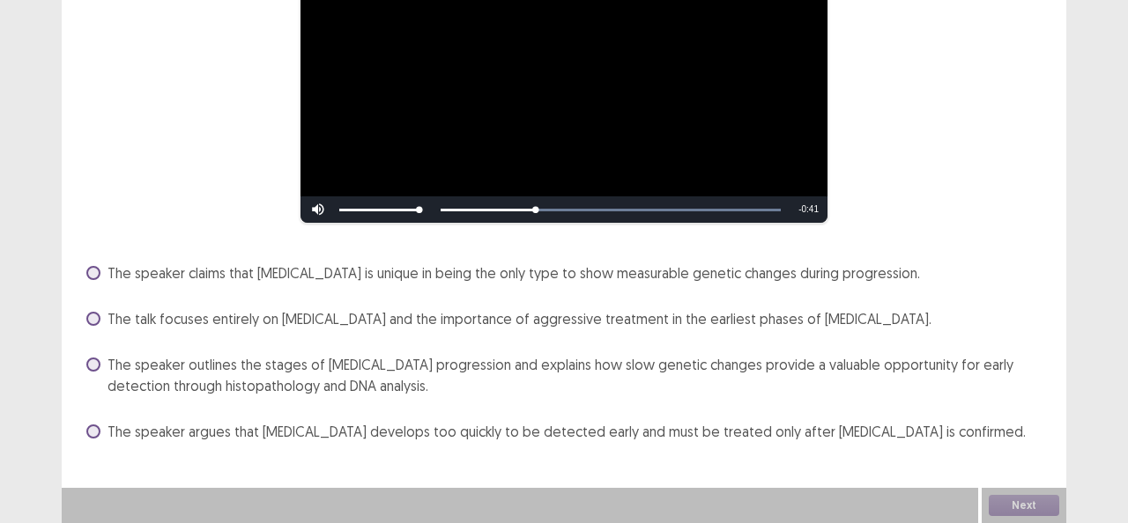
click at [93, 374] on label "The speaker outlines the stages of [MEDICAL_DATA] progression and explains how …" at bounding box center [565, 375] width 958 height 42
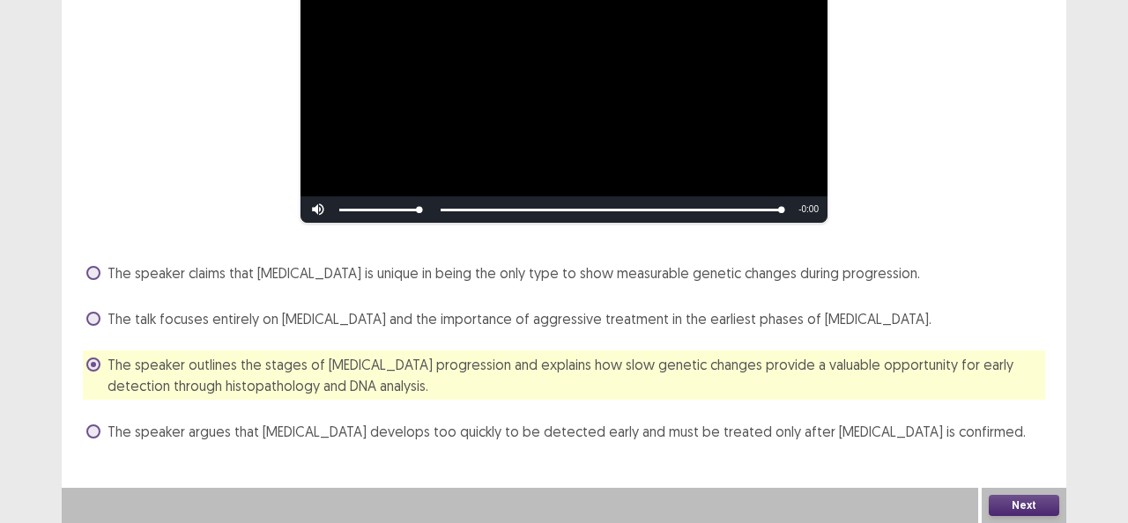
click at [1031, 504] on button "Next" at bounding box center [1023, 505] width 70 height 21
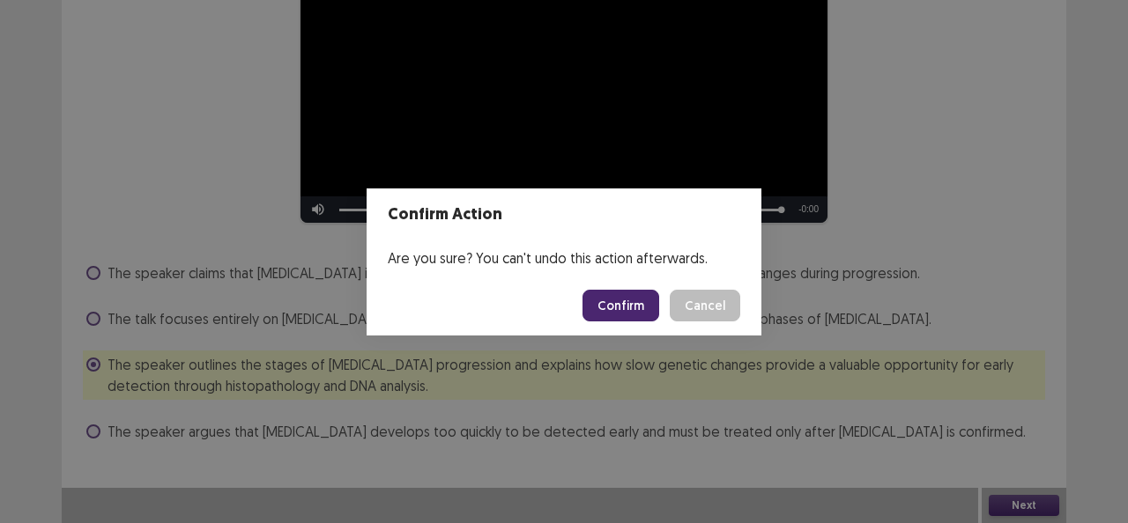
click at [642, 312] on button "Confirm" at bounding box center [620, 306] width 77 height 32
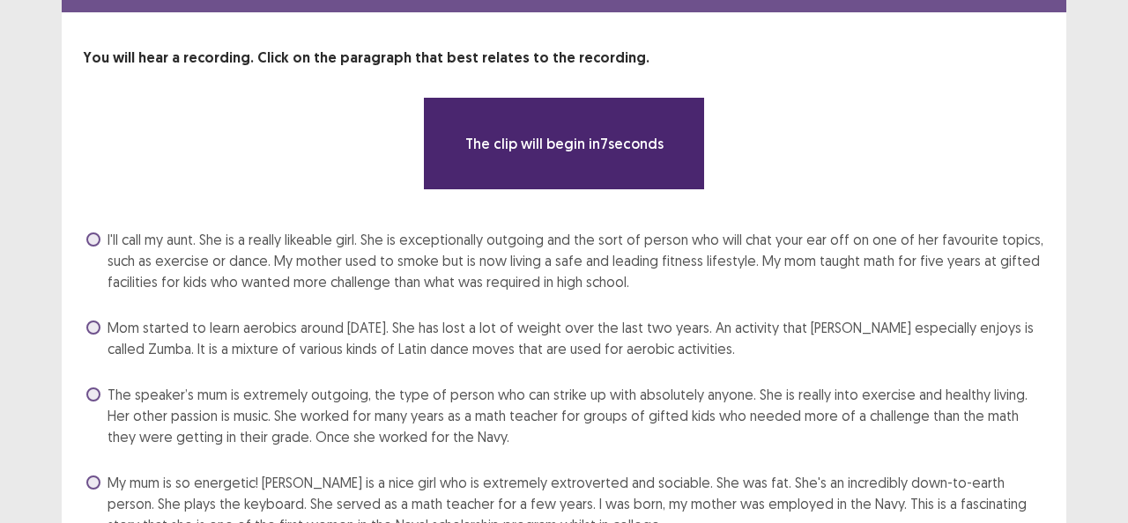
scroll to position [154, 0]
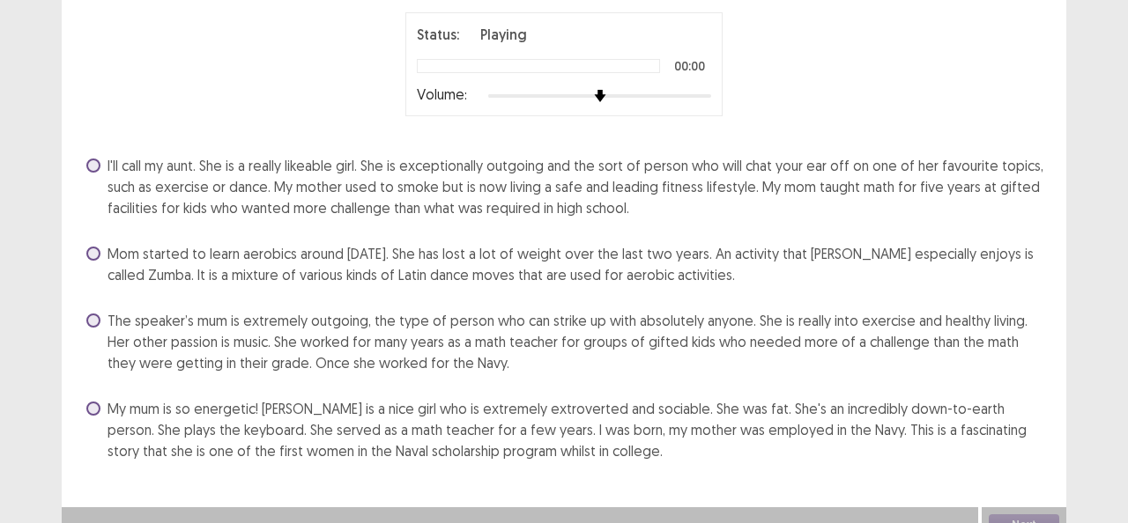
click at [103, 310] on label "The speaker’s mum is extremely outgoing, the type of person who can strike up w…" at bounding box center [565, 341] width 958 height 63
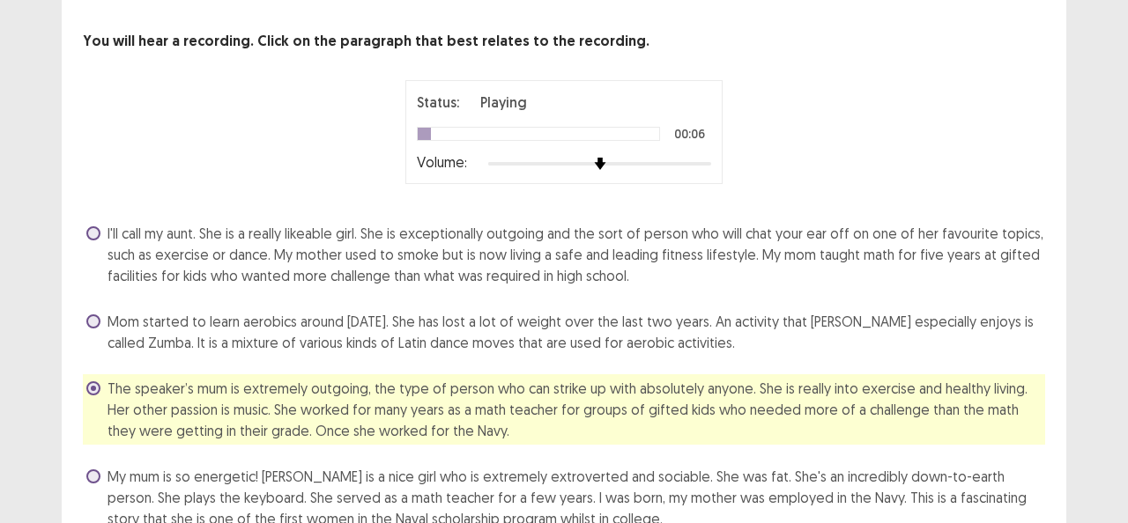
scroll to position [165, 0]
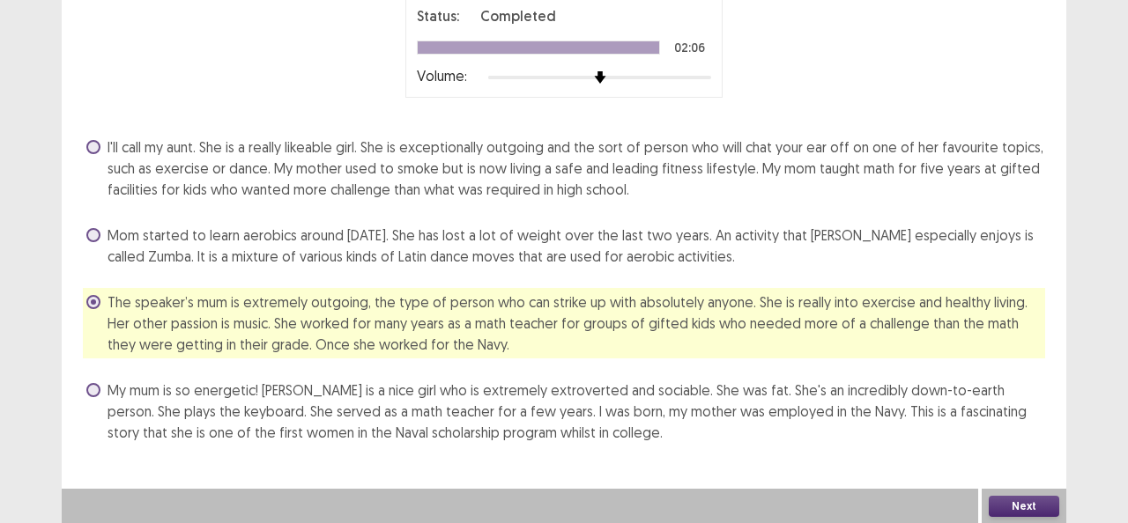
click at [1023, 511] on button "Next" at bounding box center [1023, 506] width 70 height 21
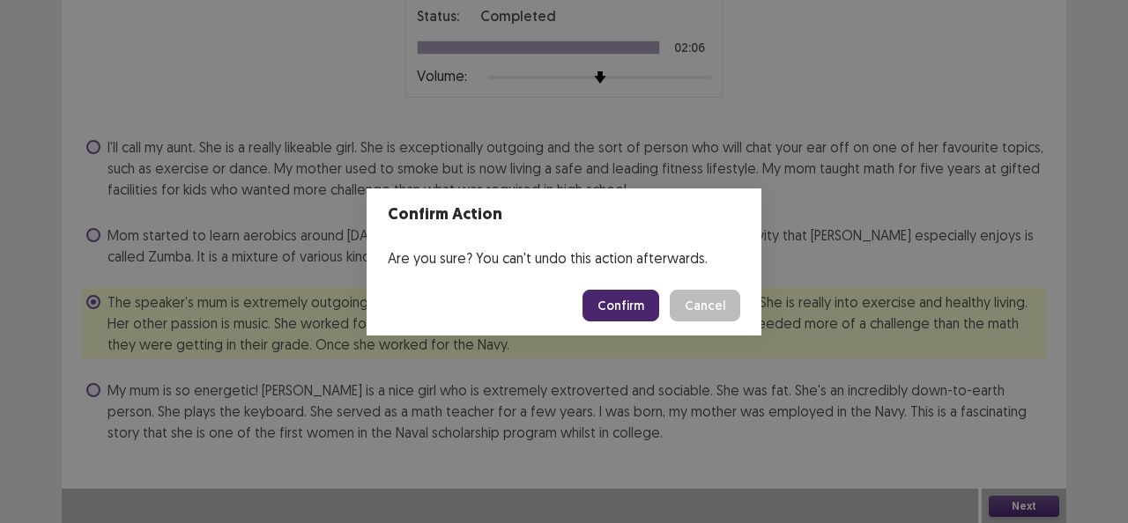
click at [634, 315] on button "Confirm" at bounding box center [620, 306] width 77 height 32
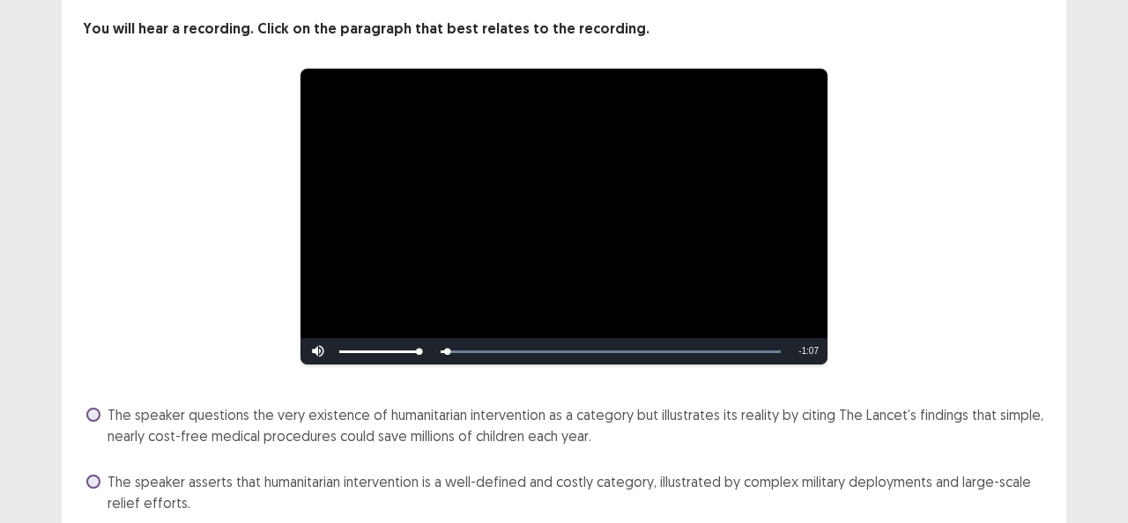
scroll to position [267, 0]
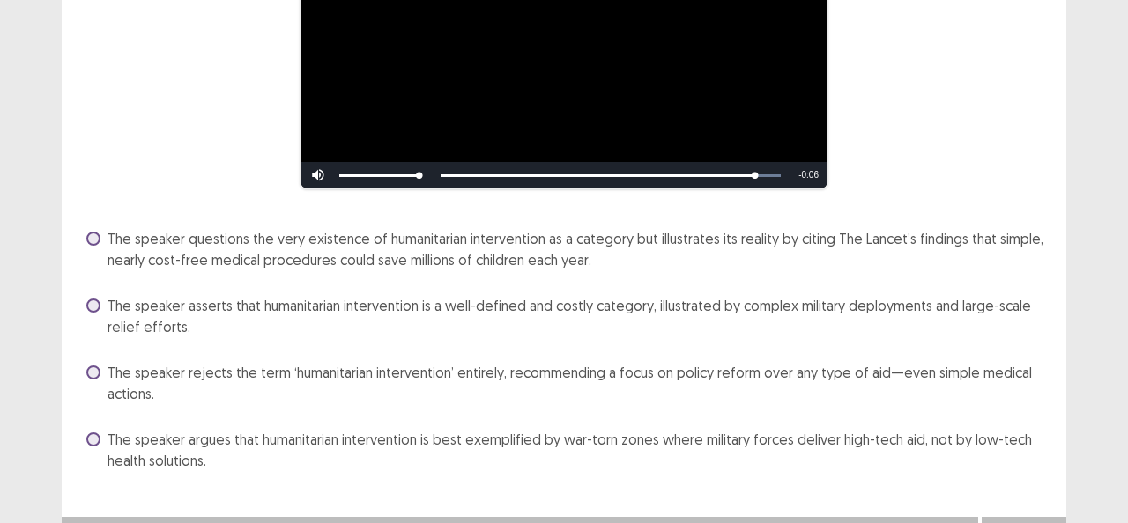
click at [92, 296] on label "The speaker asserts that humanitarian intervention is a well-defined and costly…" at bounding box center [565, 316] width 958 height 42
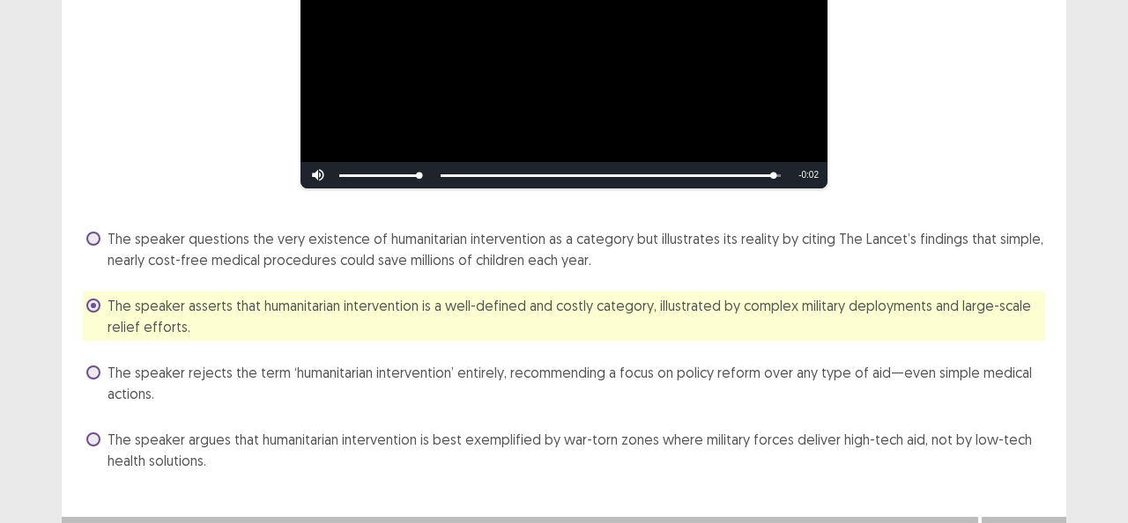
scroll to position [296, 0]
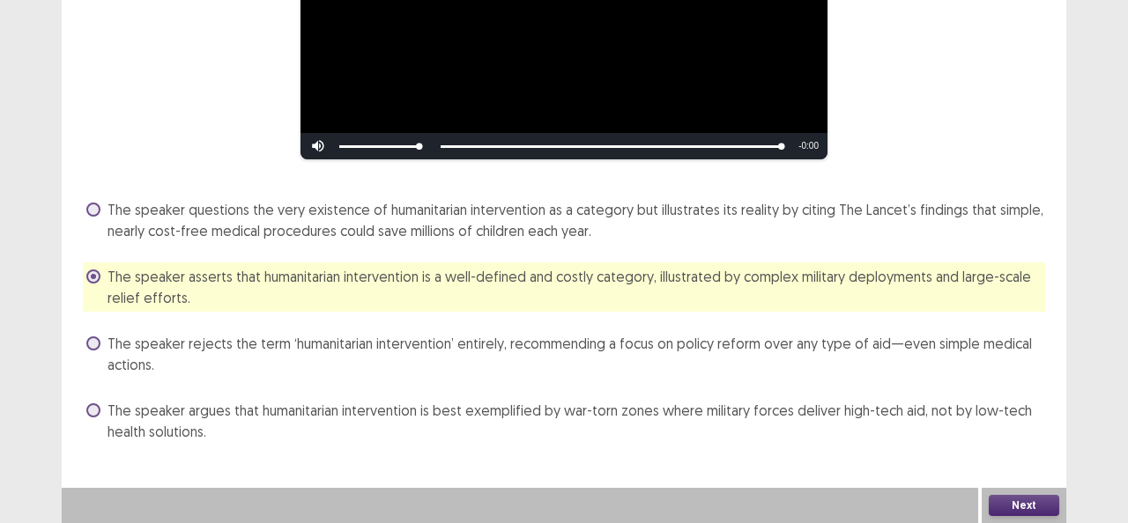
click at [1011, 503] on button "Next" at bounding box center [1023, 505] width 70 height 21
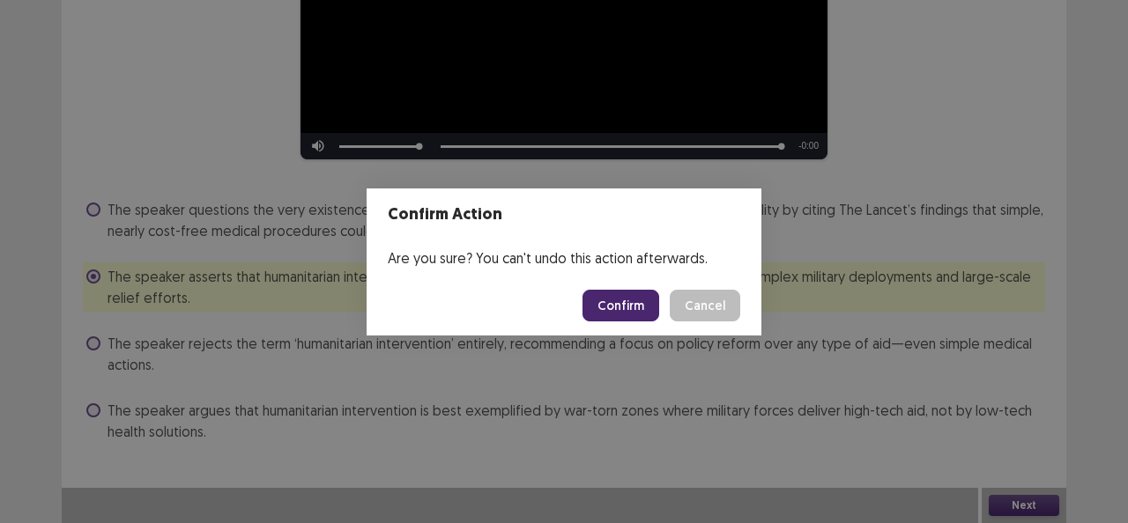
click at [647, 305] on button "Confirm" at bounding box center [620, 306] width 77 height 32
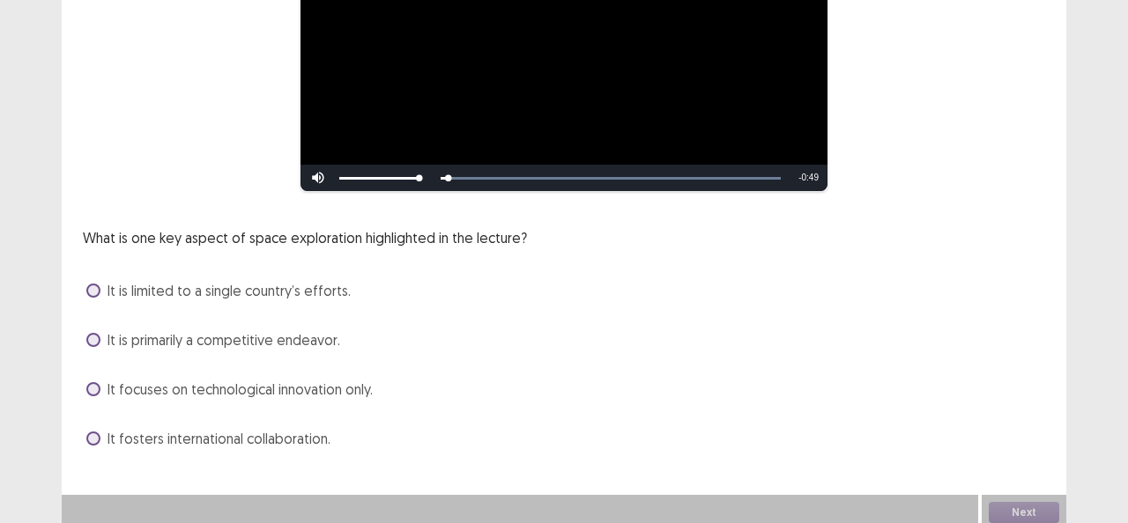
scroll to position [271, 0]
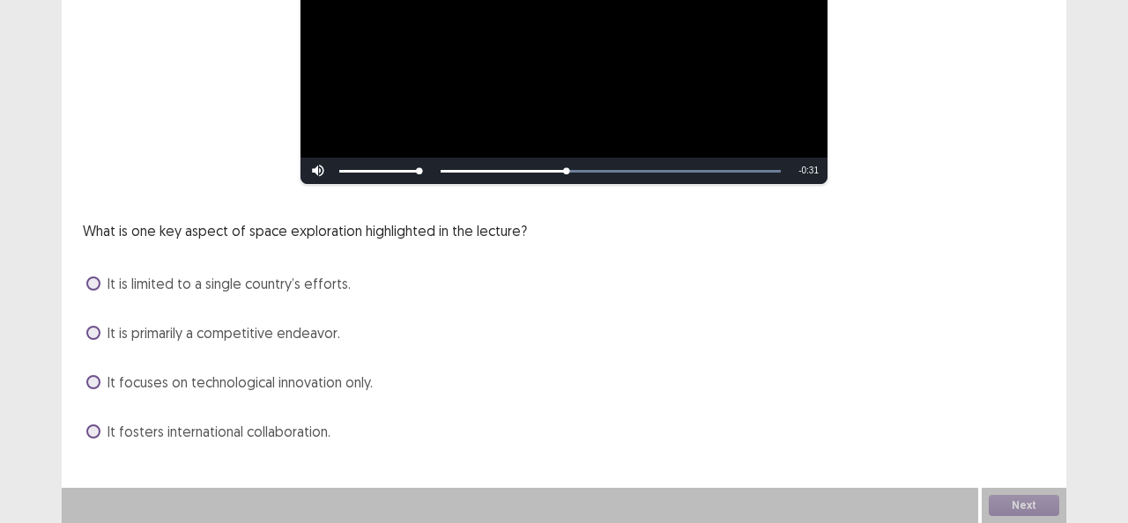
click at [92, 430] on span at bounding box center [93, 432] width 14 height 14
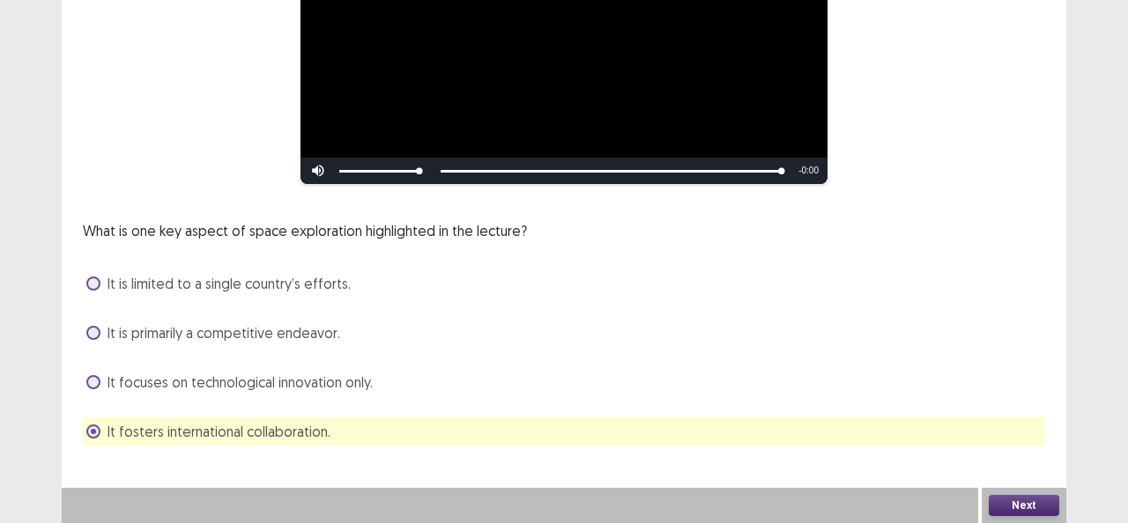
click at [1017, 500] on button "Next" at bounding box center [1023, 505] width 70 height 21
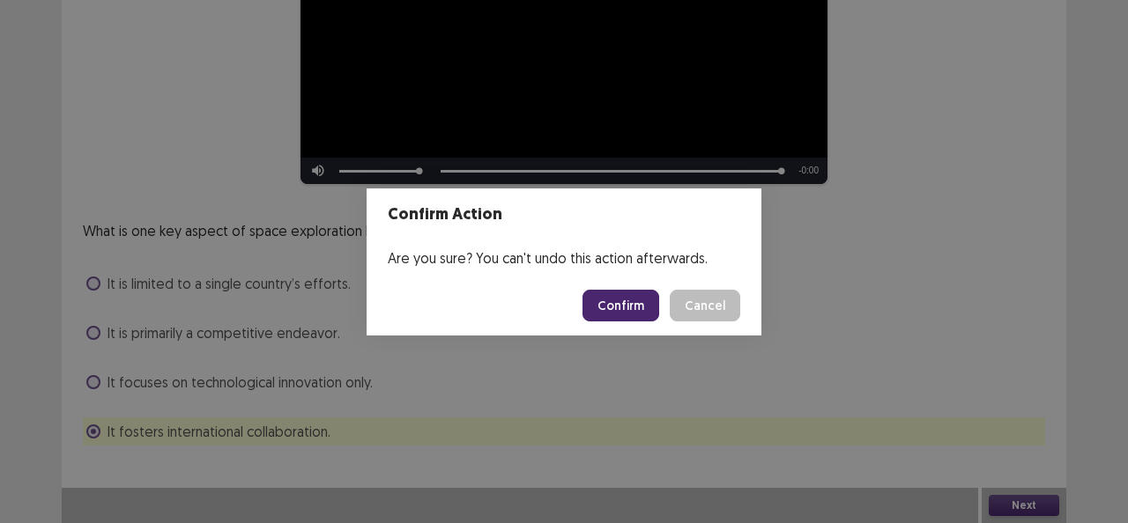
click at [631, 300] on button "Confirm" at bounding box center [620, 306] width 77 height 32
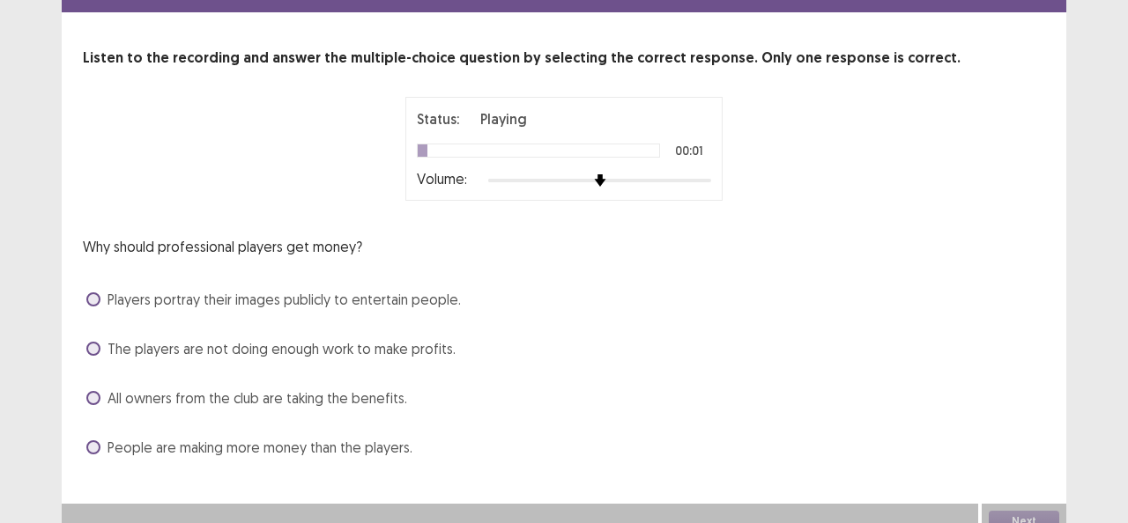
scroll to position [77, 0]
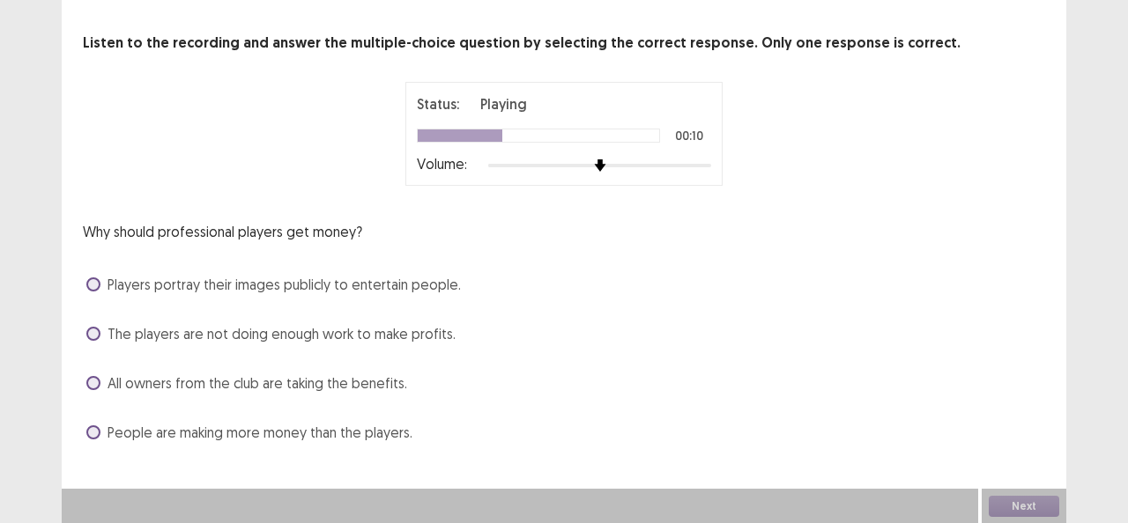
click at [92, 333] on span at bounding box center [93, 334] width 14 height 14
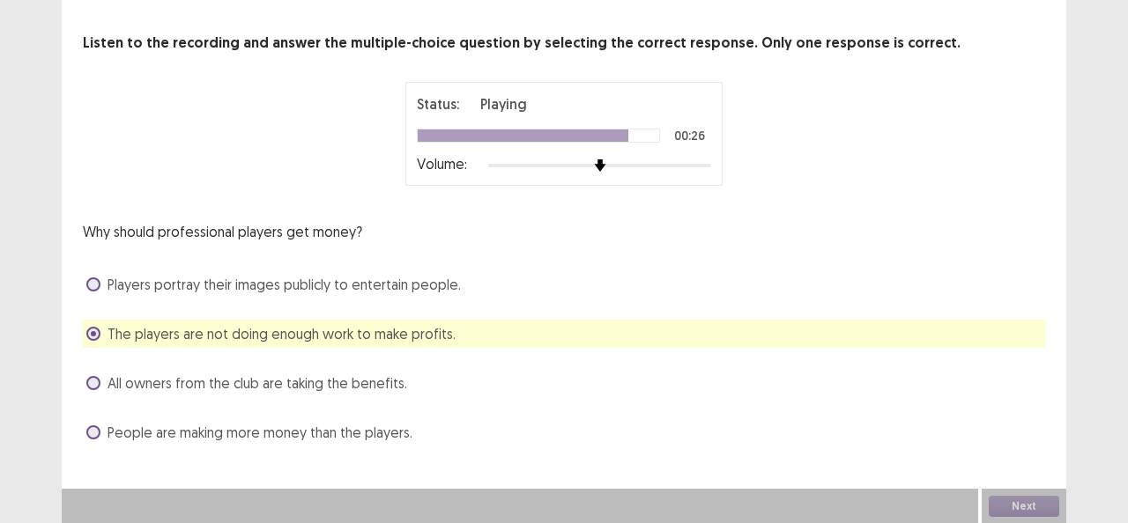
click at [104, 283] on label "Players portray their images publicly to entertain people." at bounding box center [273, 284] width 374 height 21
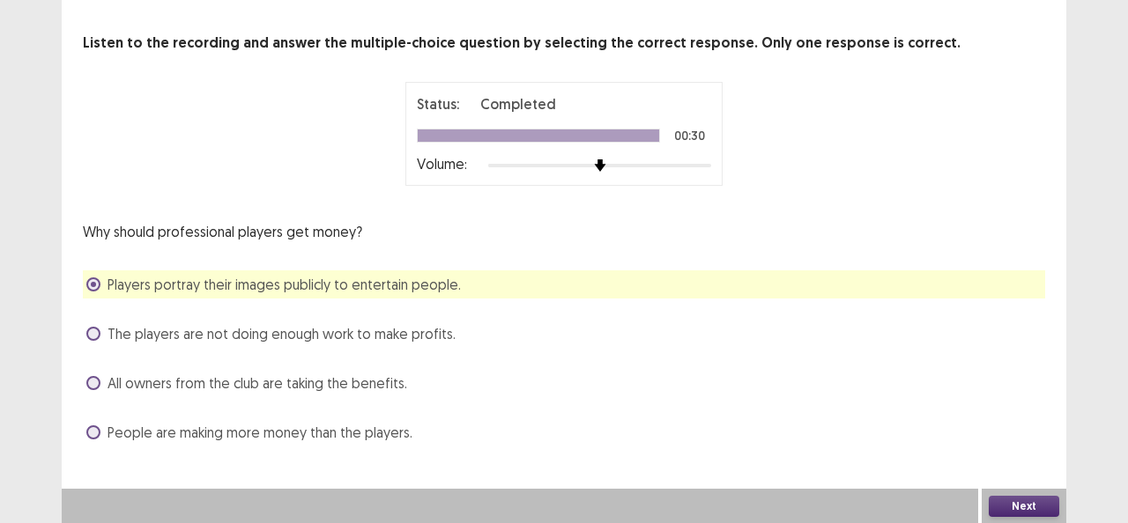
click at [1018, 505] on button "Next" at bounding box center [1023, 506] width 70 height 21
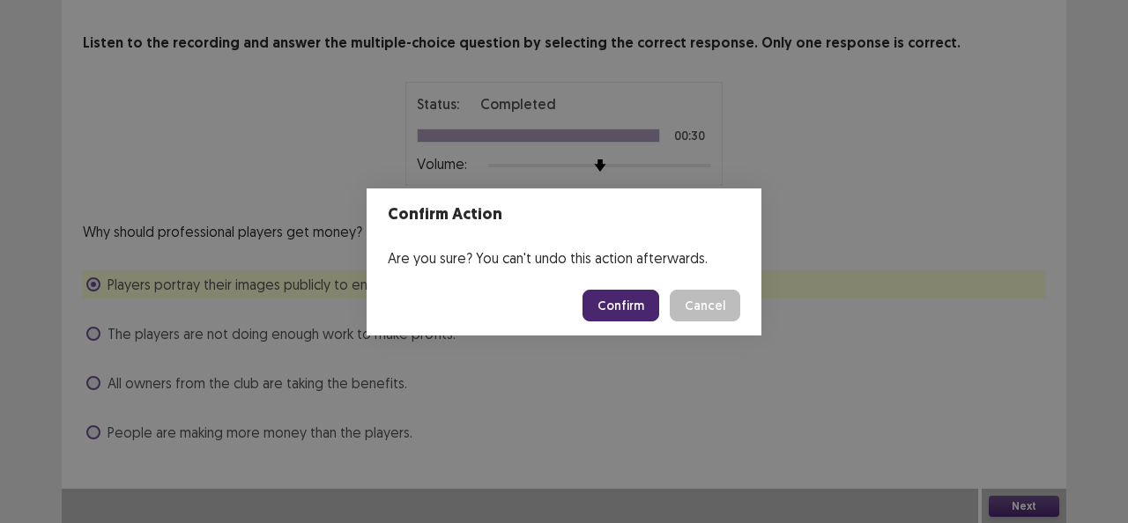
click at [607, 302] on button "Confirm" at bounding box center [620, 306] width 77 height 32
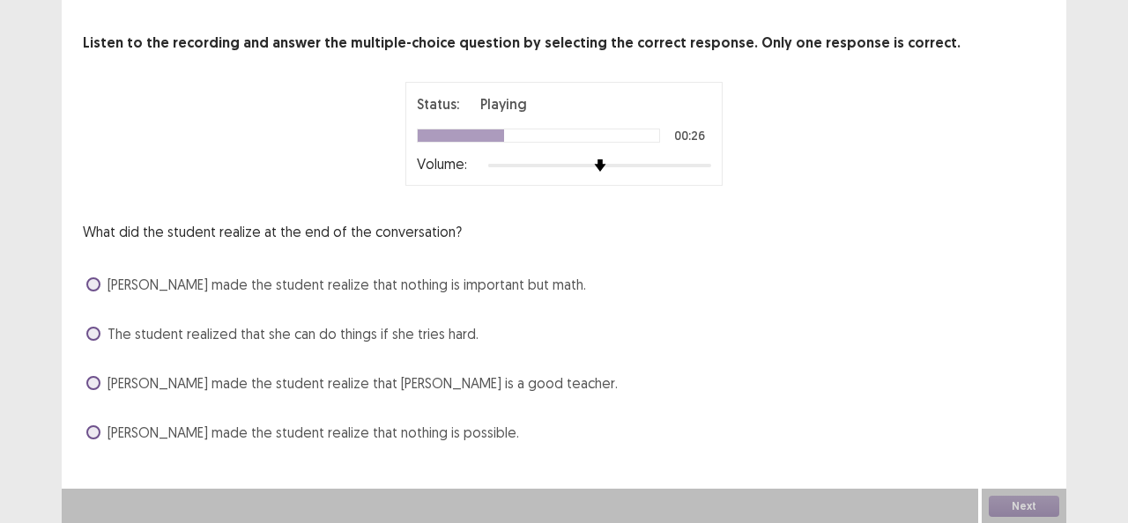
click at [78, 337] on div "Listen to the recording and answer the multiple-choice question by selecting th…" at bounding box center [564, 240] width 1004 height 414
click at [94, 337] on span at bounding box center [93, 334] width 14 height 14
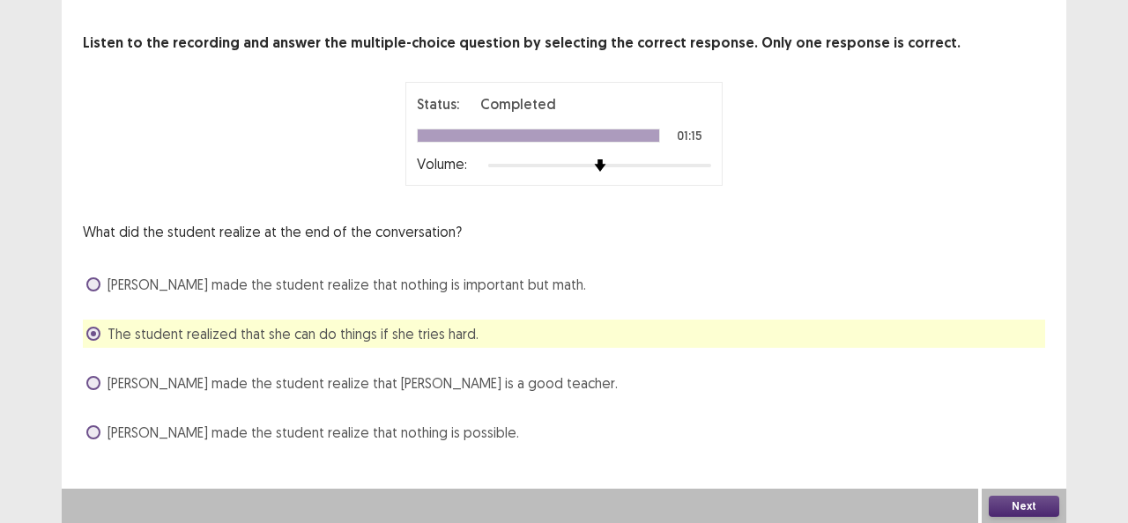
click at [99, 387] on label "[PERSON_NAME] made the student realize that [PERSON_NAME] is a good teacher." at bounding box center [351, 383] width 531 height 21
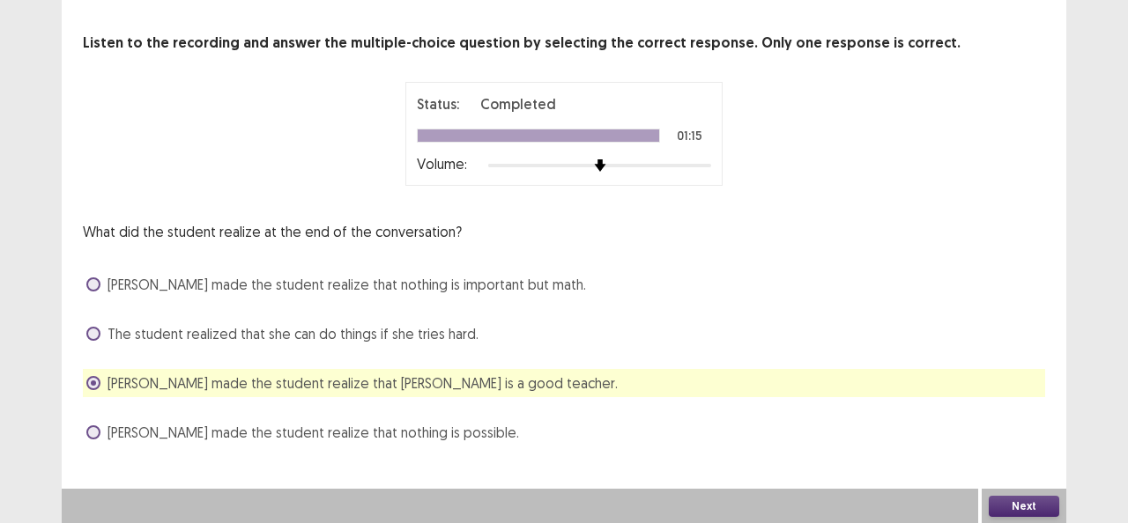
click at [1010, 496] on button "Next" at bounding box center [1023, 506] width 70 height 21
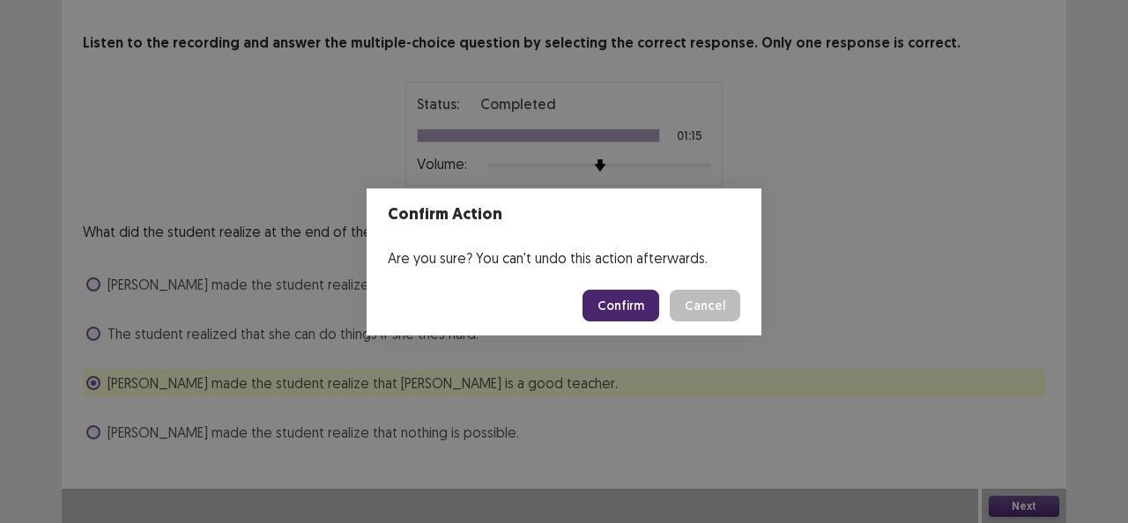
click at [640, 305] on button "Confirm" at bounding box center [620, 306] width 77 height 32
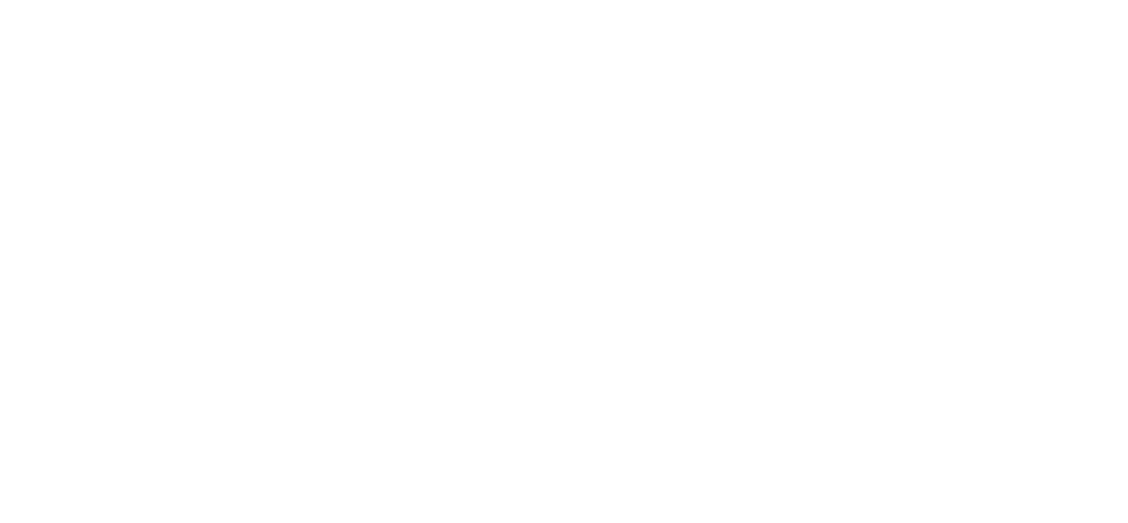
scroll to position [0, 0]
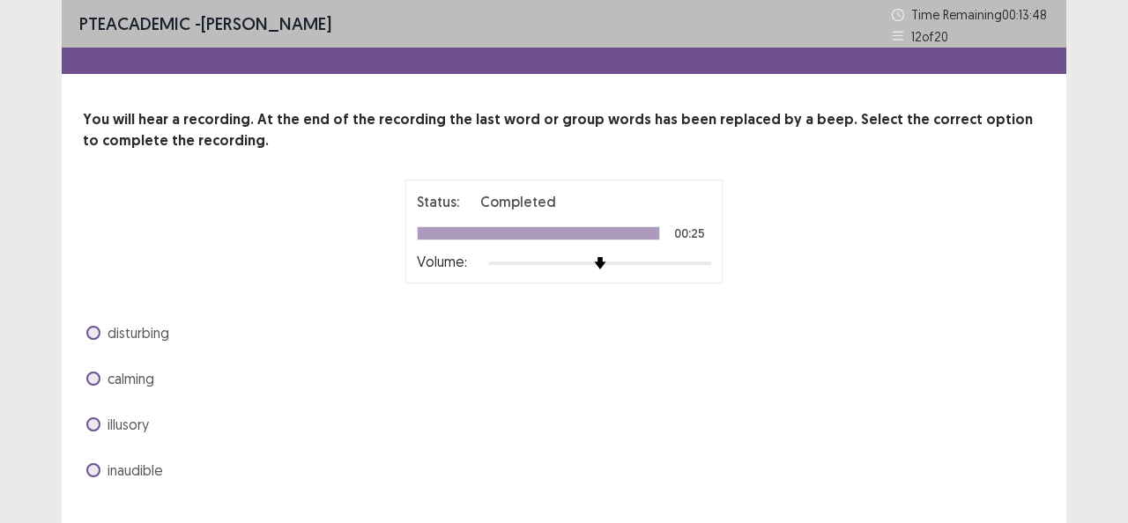
click at [99, 329] on span at bounding box center [93, 333] width 14 height 14
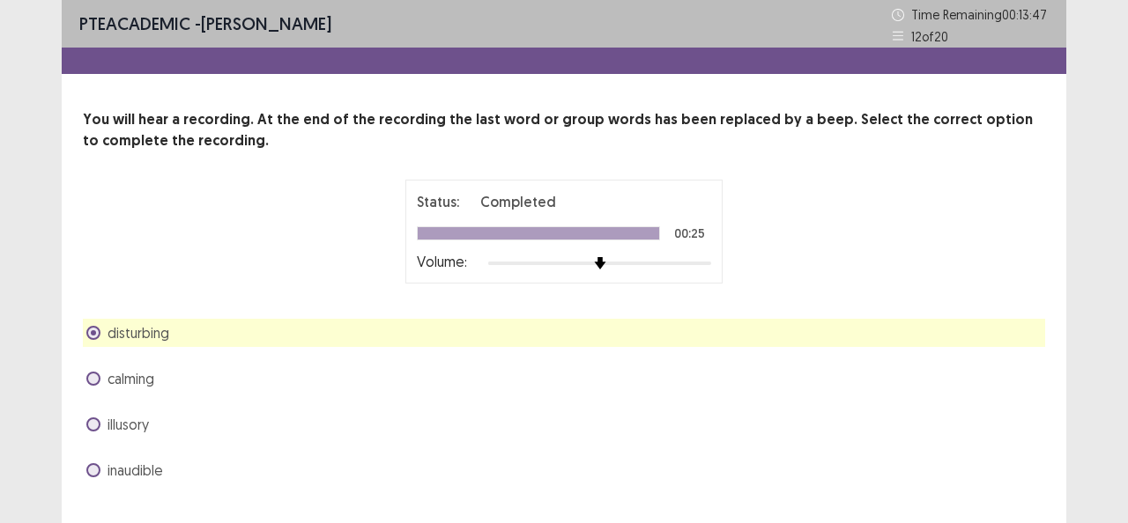
scroll to position [38, 0]
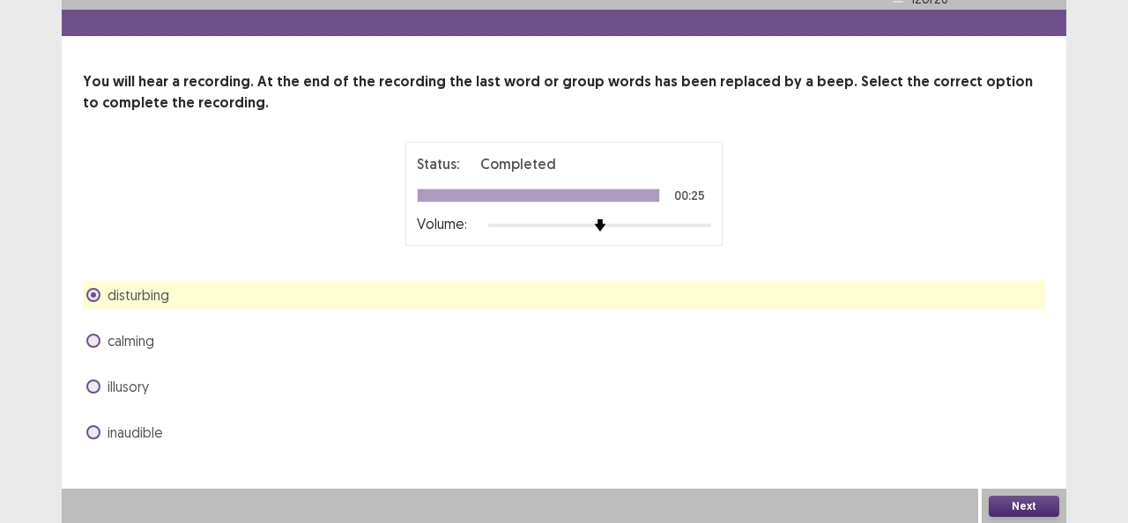
click at [1016, 505] on button "Next" at bounding box center [1023, 506] width 70 height 21
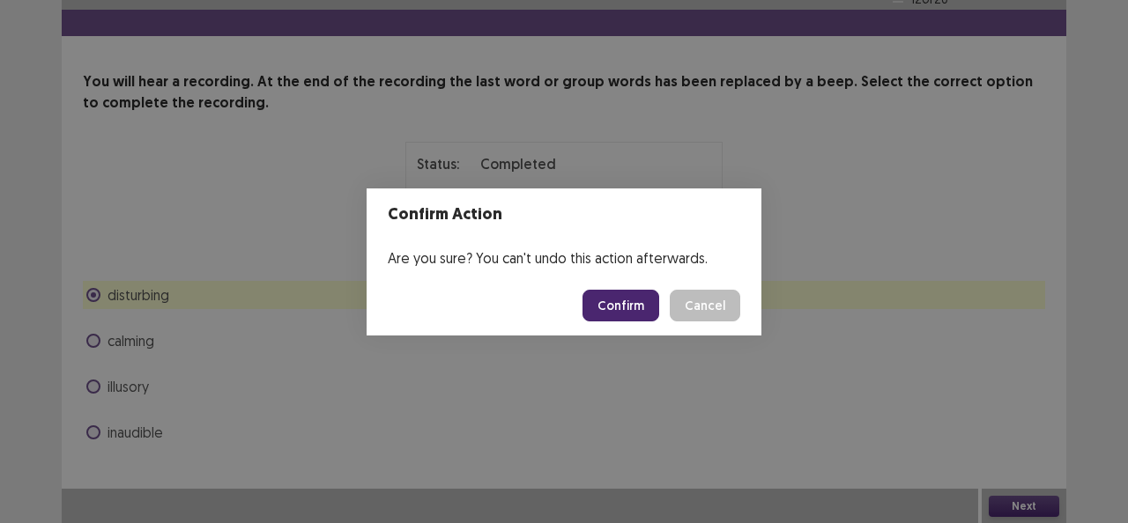
click at [643, 298] on button "Confirm" at bounding box center [620, 306] width 77 height 32
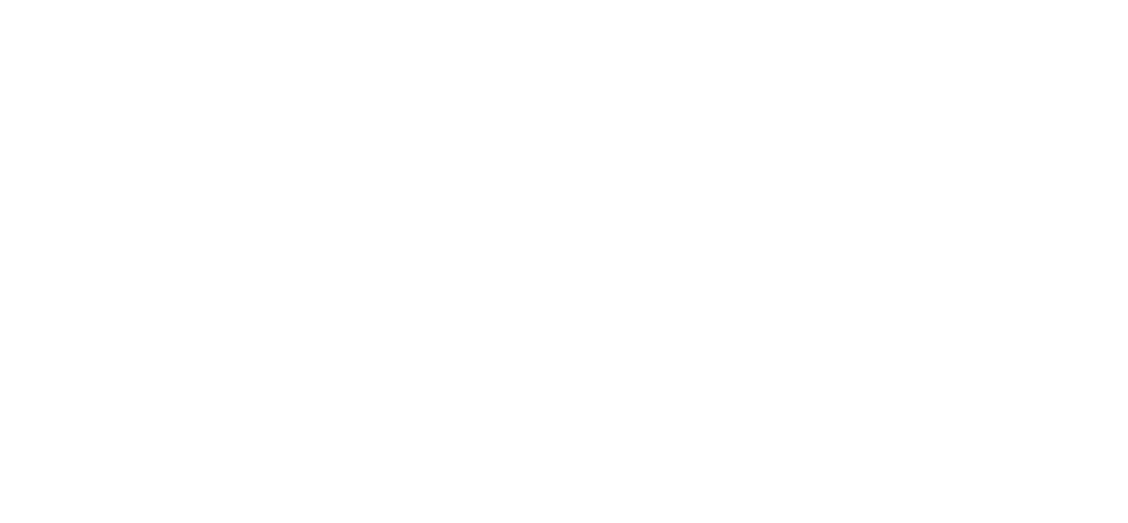
scroll to position [0, 0]
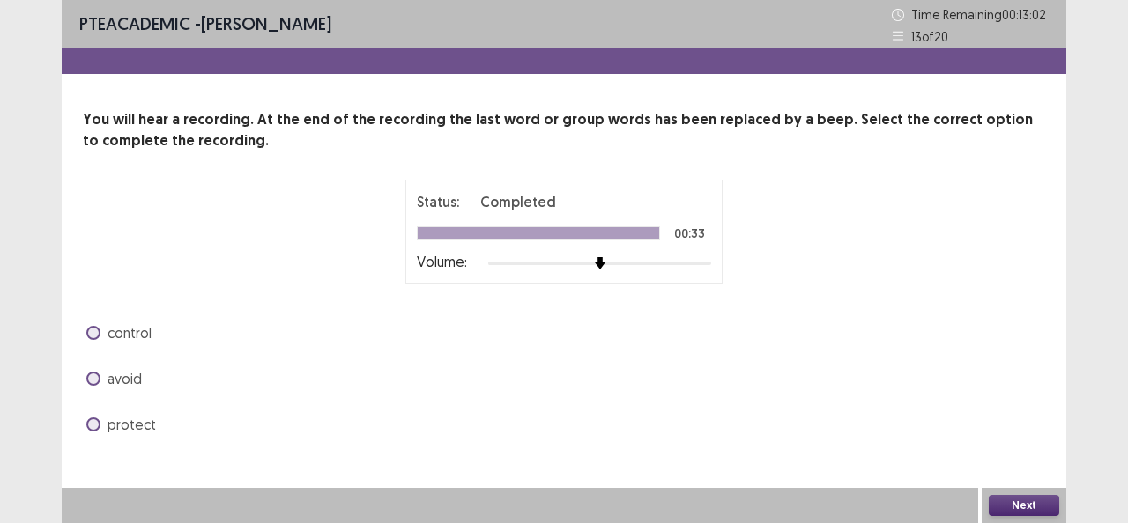
click at [91, 380] on span at bounding box center [93, 379] width 14 height 14
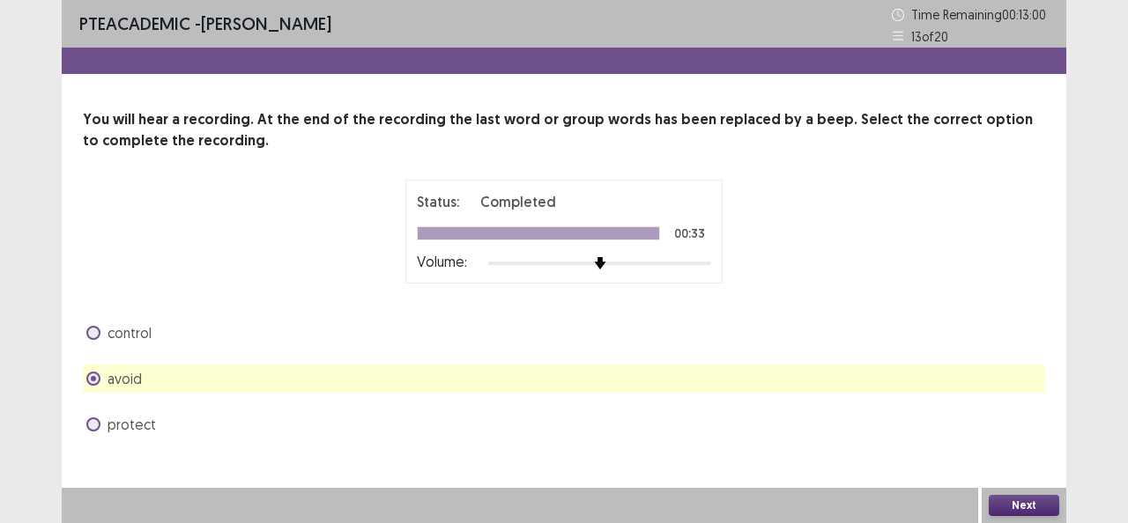
click at [1039, 499] on button "Next" at bounding box center [1023, 505] width 70 height 21
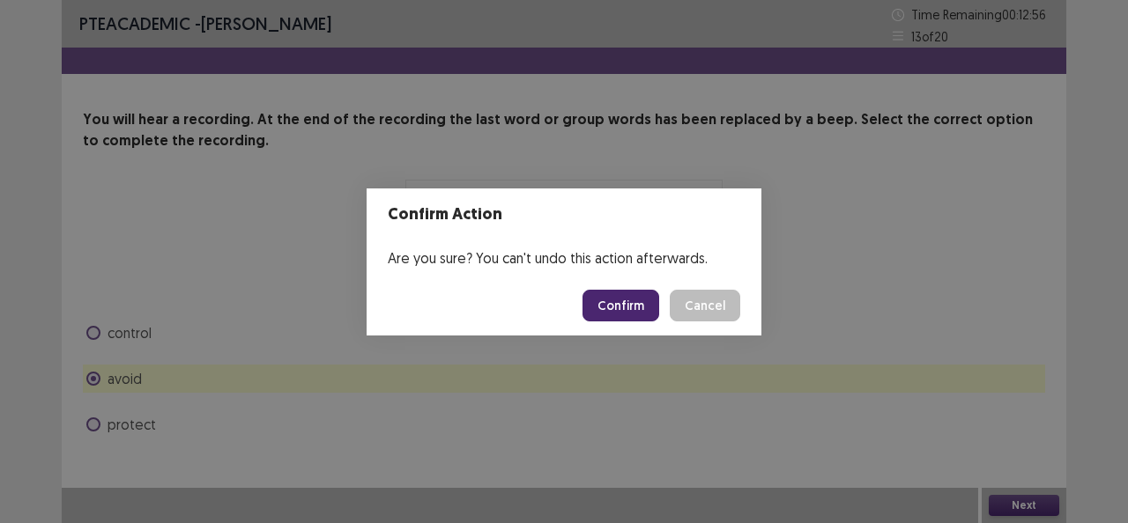
click at [626, 303] on button "Confirm" at bounding box center [620, 306] width 77 height 32
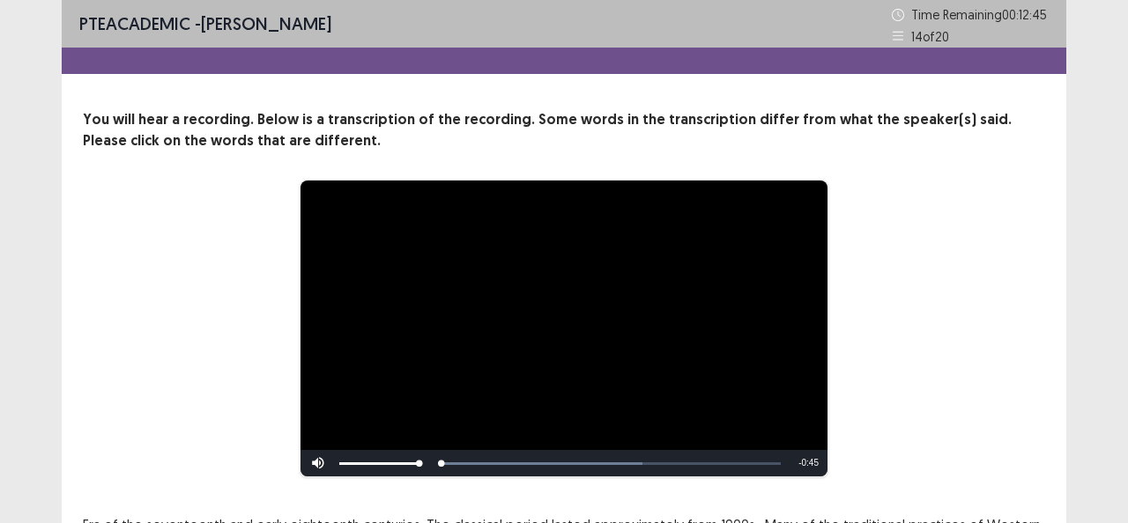
scroll to position [218, 0]
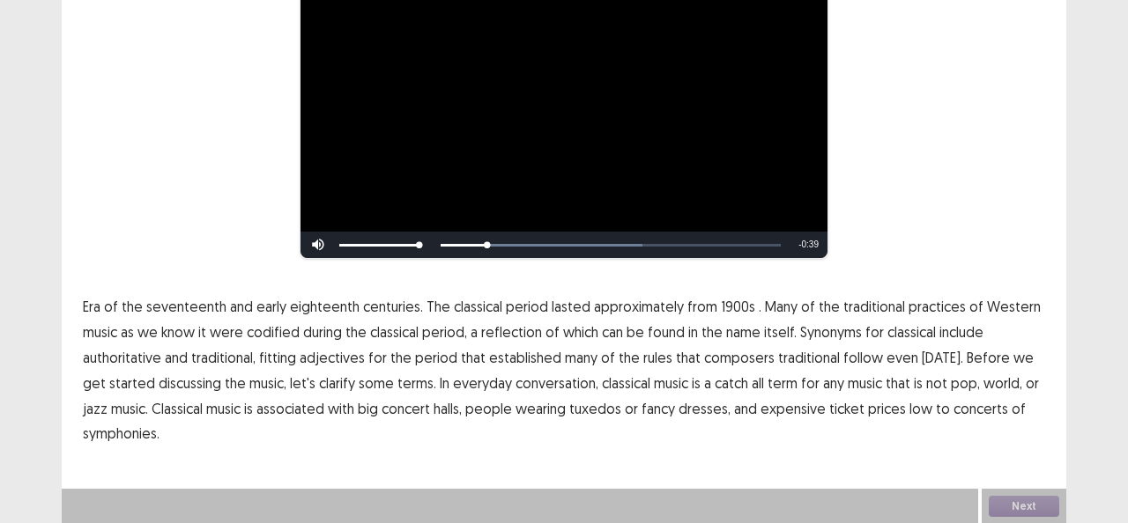
click at [721, 307] on span "1900s" at bounding box center [738, 306] width 34 height 21
click at [788, 357] on span "traditional" at bounding box center [809, 357] width 62 height 21
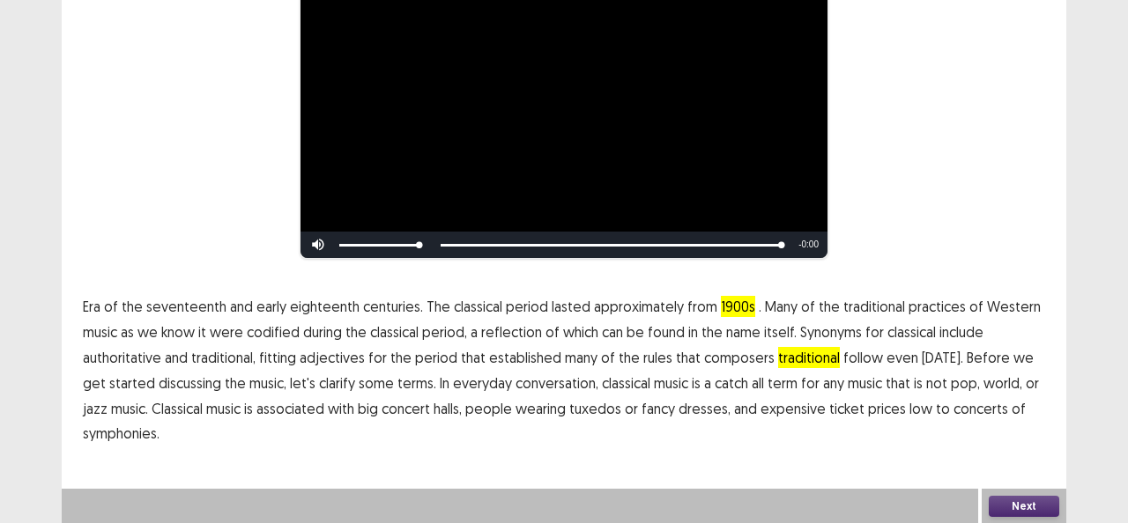
click at [909, 411] on span "low" at bounding box center [920, 408] width 23 height 21
click at [998, 500] on button "Next" at bounding box center [1023, 506] width 70 height 21
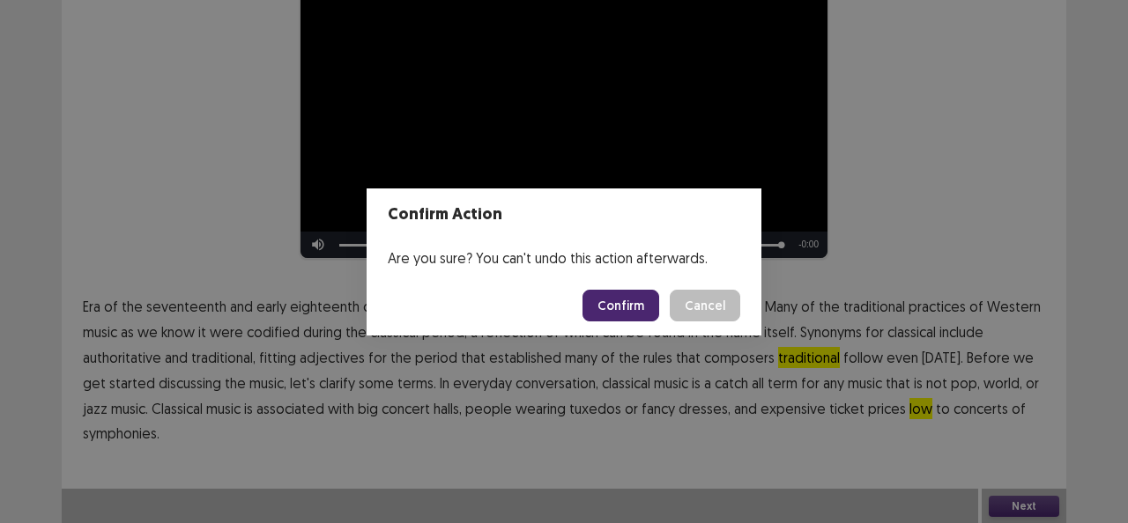
click at [636, 312] on button "Confirm" at bounding box center [620, 306] width 77 height 32
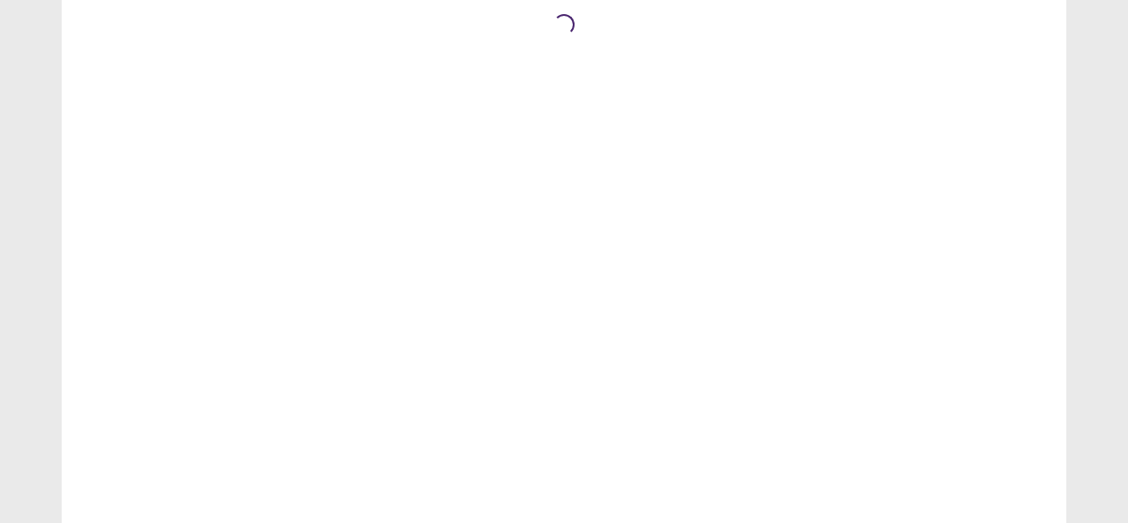
scroll to position [0, 0]
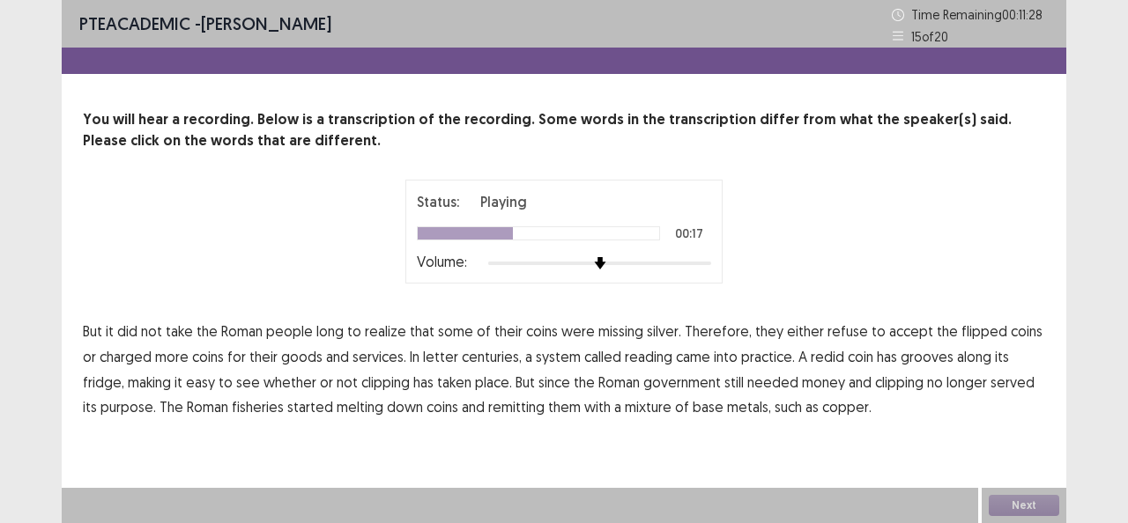
click at [428, 357] on span "letter" at bounding box center [440, 356] width 35 height 21
click at [124, 372] on span "fridge," at bounding box center [103, 382] width 41 height 21
click at [250, 403] on span "fisheries" at bounding box center [258, 406] width 52 height 21
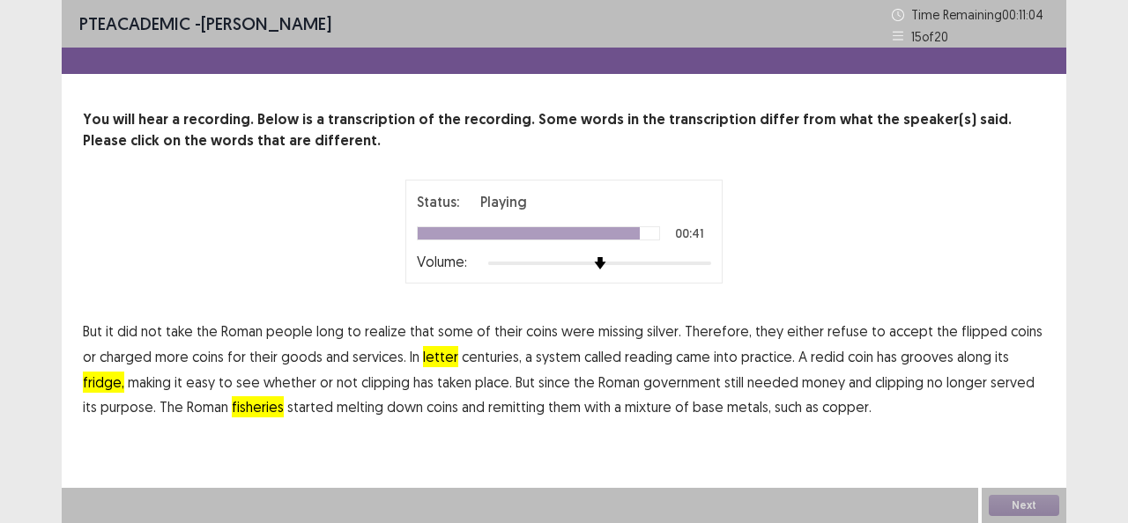
click at [497, 402] on span "remitting" at bounding box center [516, 406] width 56 height 21
click at [1026, 506] on button "Next" at bounding box center [1023, 505] width 70 height 21
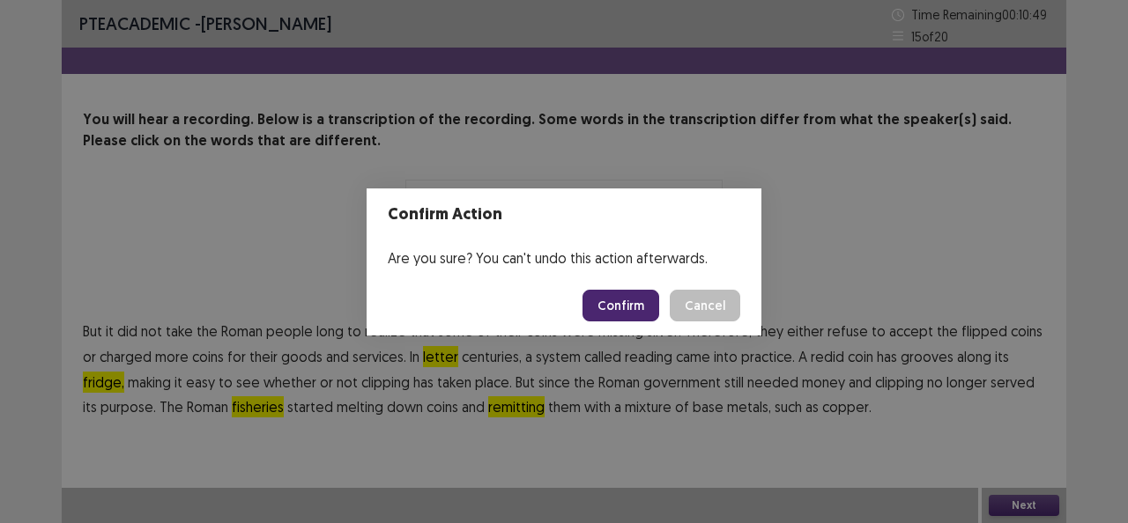
click at [629, 295] on button "Confirm" at bounding box center [620, 306] width 77 height 32
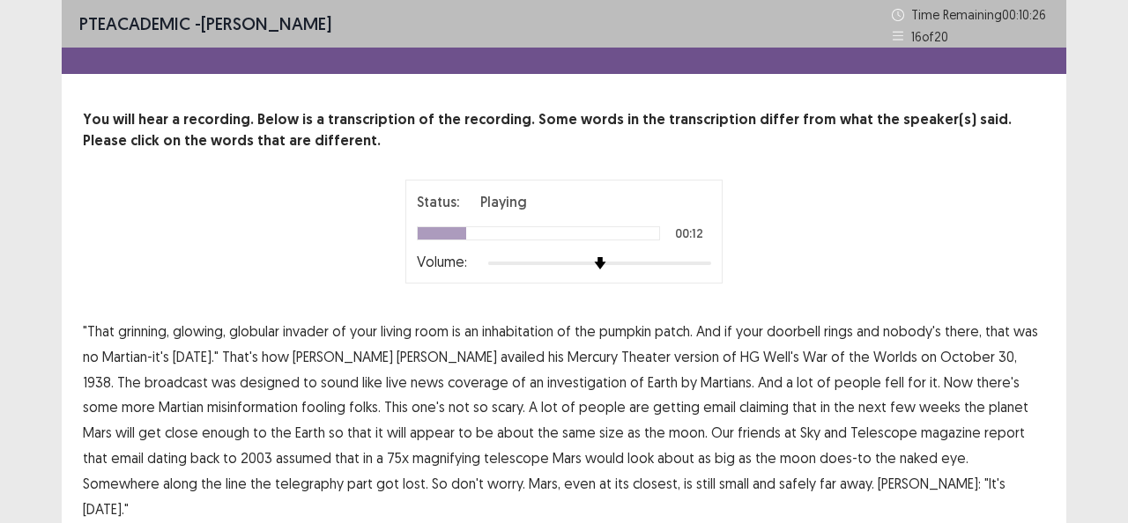
click at [500, 351] on span "availed" at bounding box center [522, 356] width 44 height 21
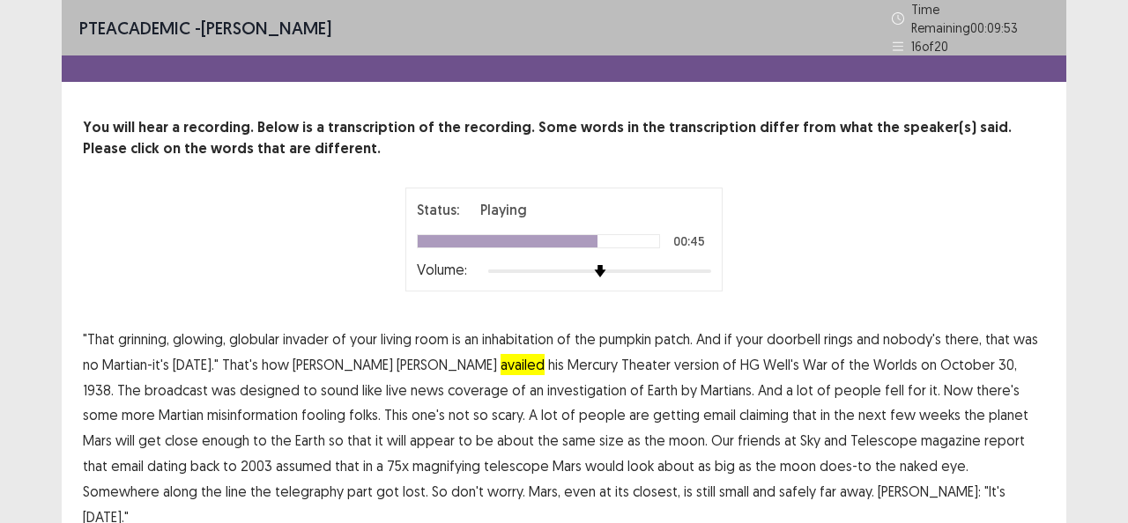
click at [276, 456] on span "assumed" at bounding box center [303, 465] width 55 height 21
click at [275, 483] on span "telegraphy" at bounding box center [309, 491] width 69 height 21
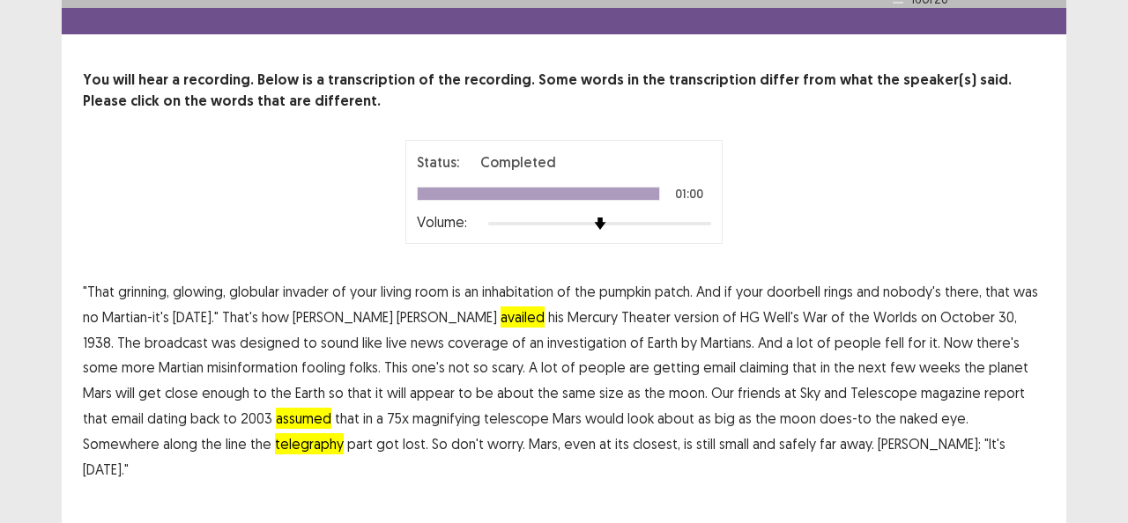
scroll to position [49, 0]
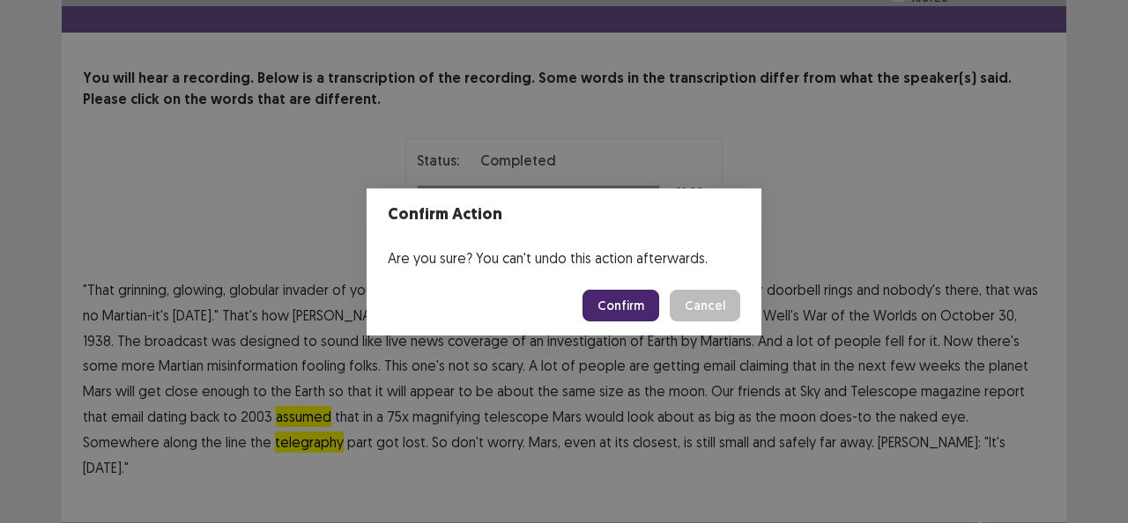
click at [627, 312] on button "Confirm" at bounding box center [620, 306] width 77 height 32
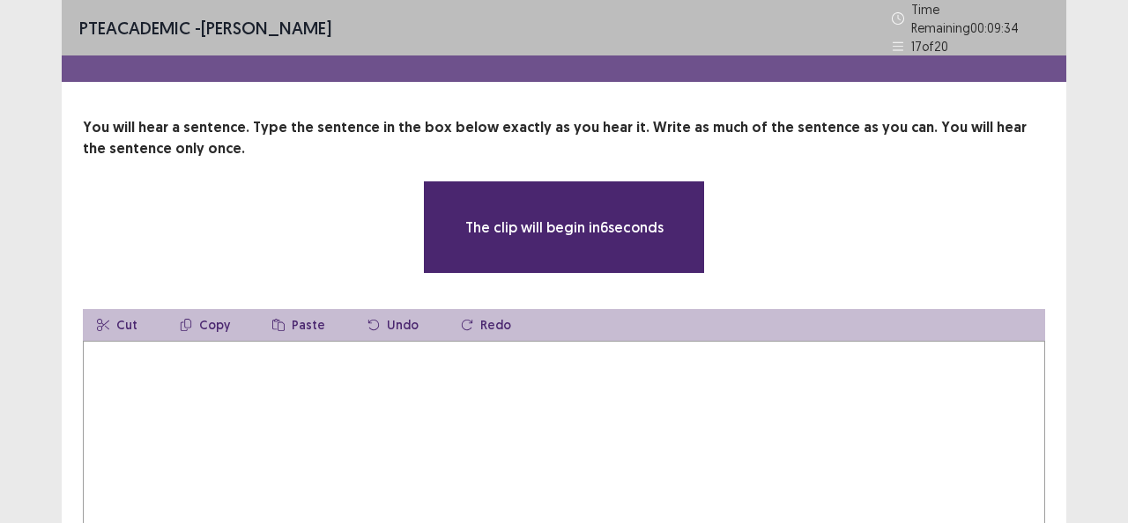
scroll to position [88, 0]
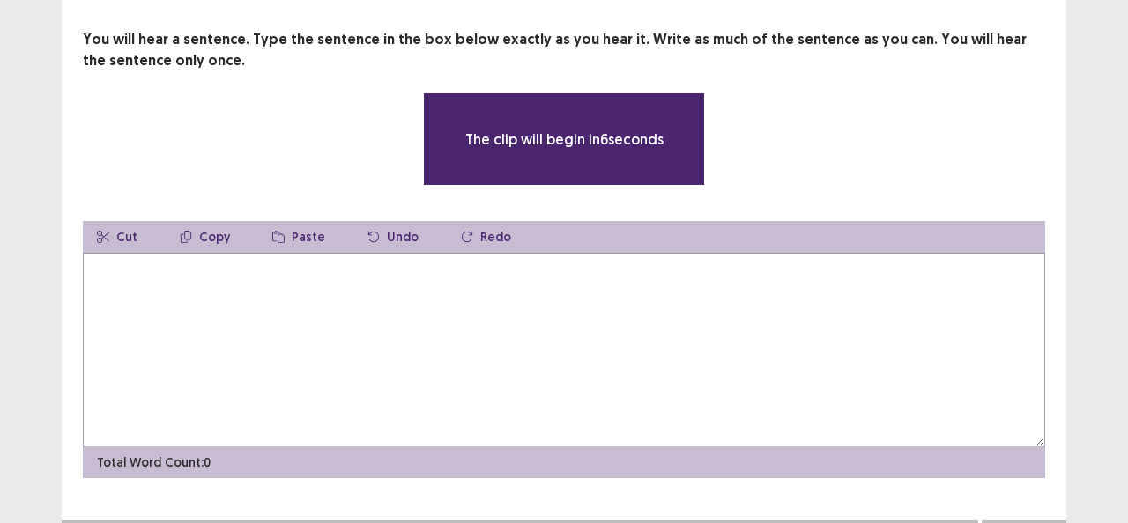
click at [472, 302] on textarea at bounding box center [564, 350] width 962 height 194
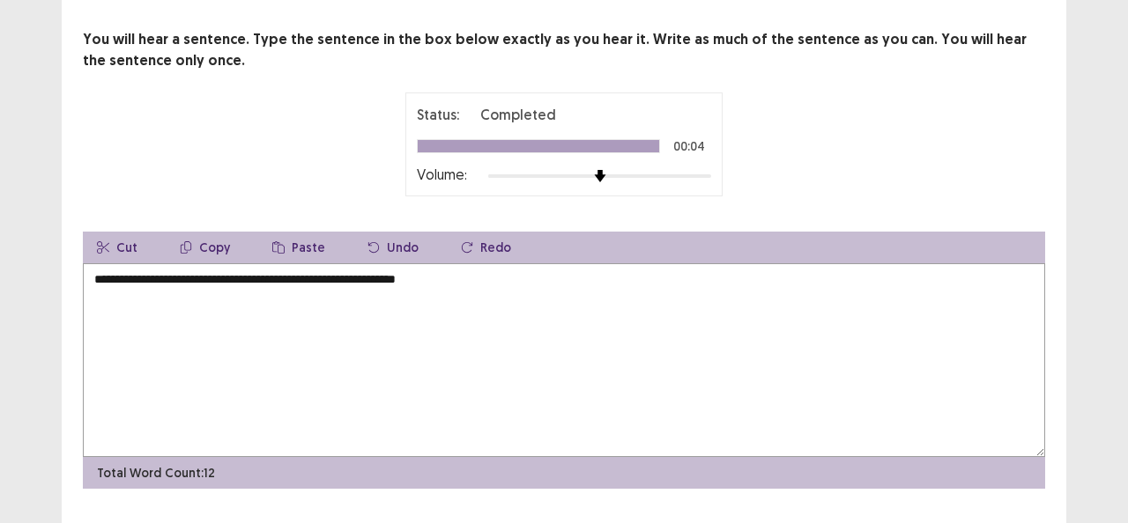
scroll to position [122, 0]
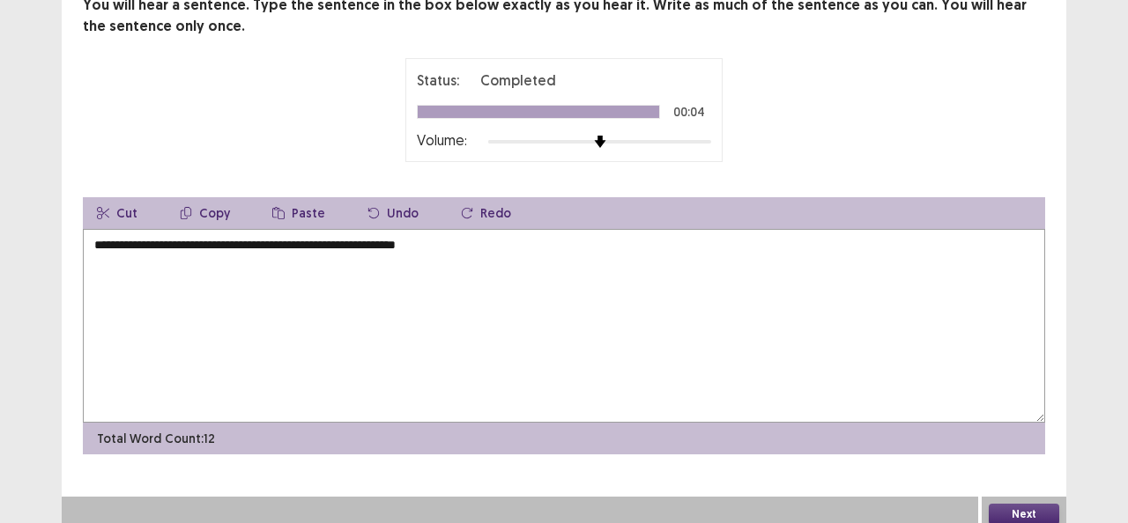
type textarea "**********"
click at [1027, 504] on button "Next" at bounding box center [1023, 514] width 70 height 21
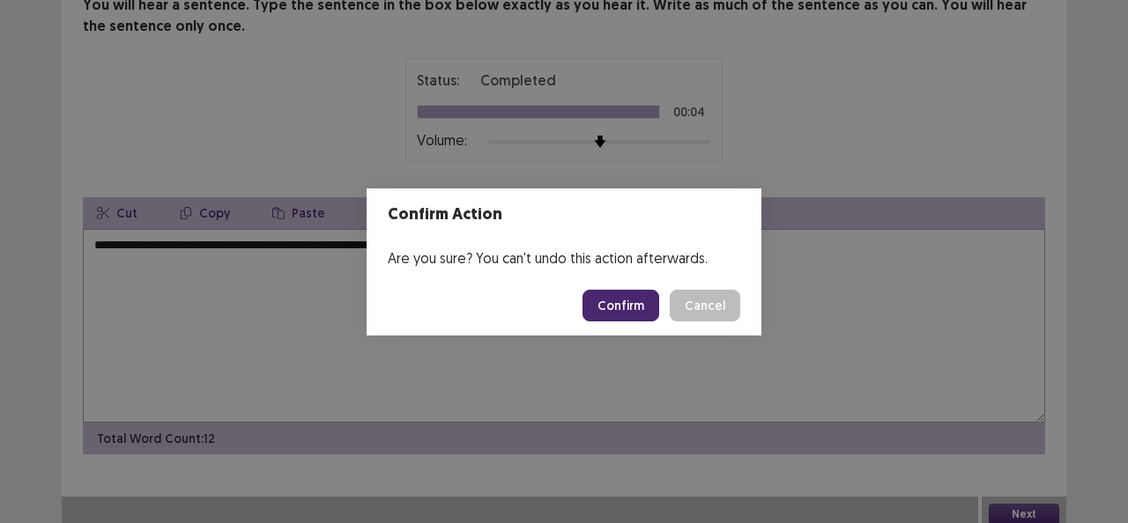
click at [617, 306] on button "Confirm" at bounding box center [620, 306] width 77 height 32
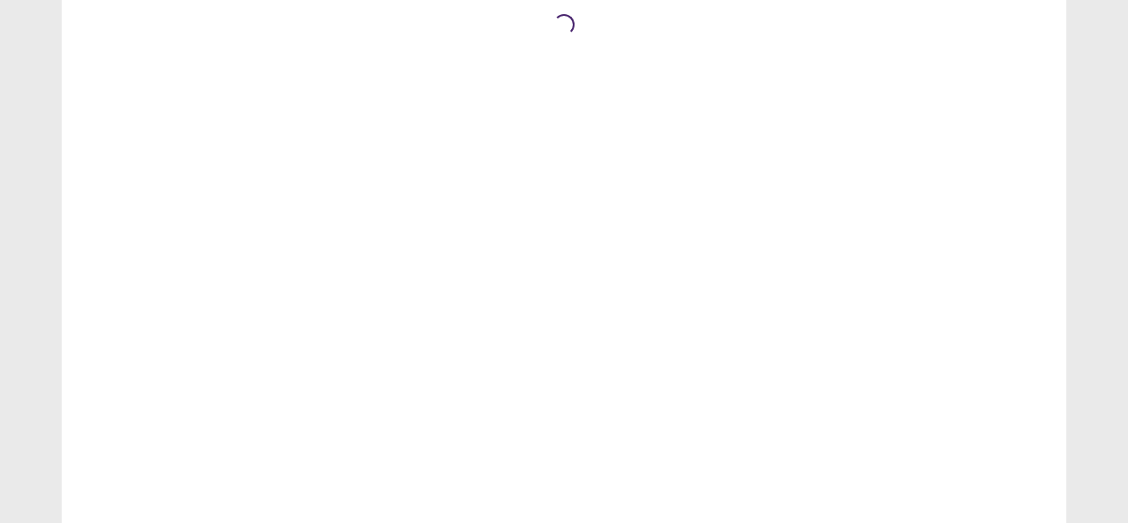
scroll to position [0, 0]
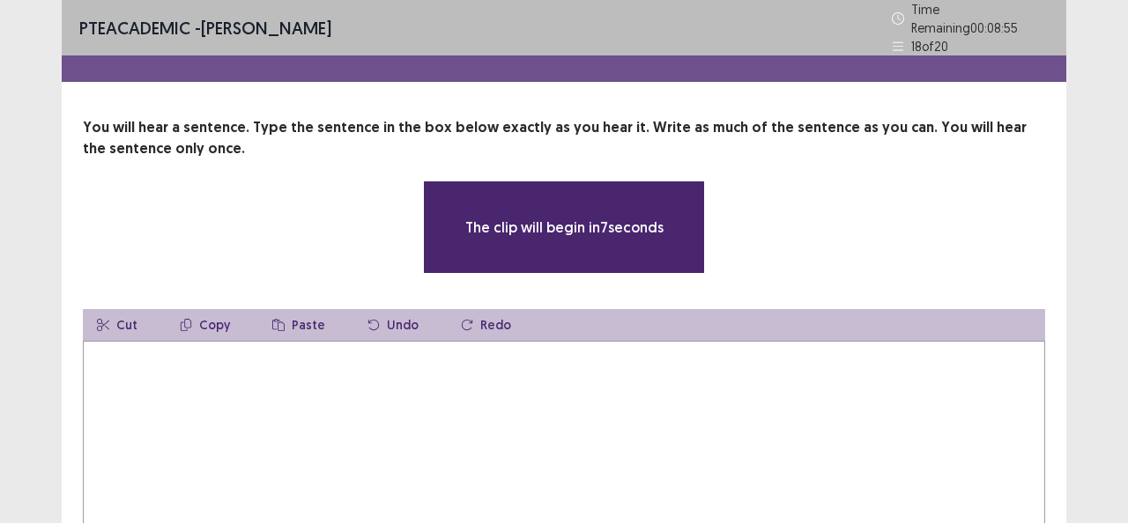
click at [203, 391] on textarea at bounding box center [564, 438] width 962 height 194
type textarea "*"
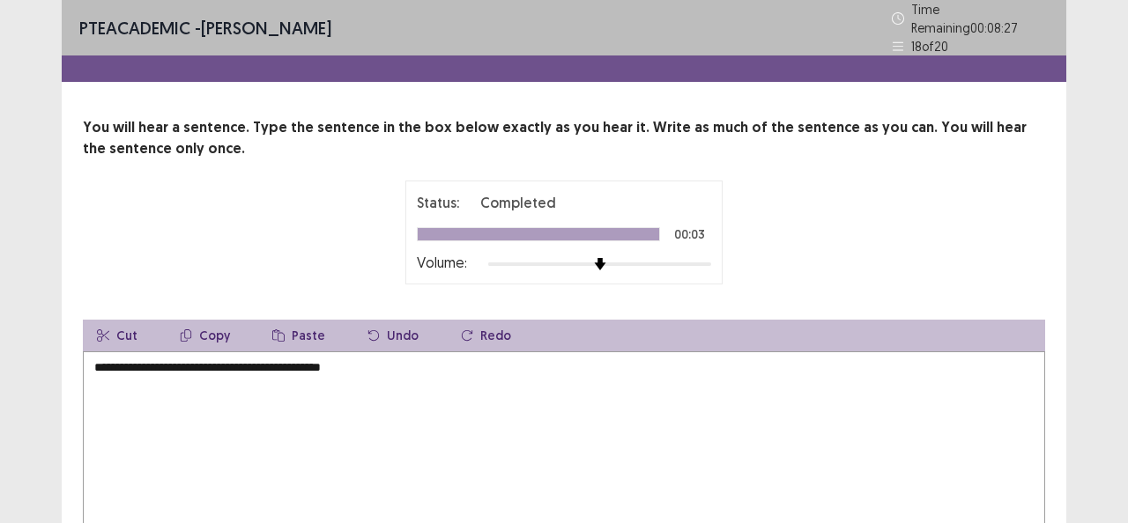
click at [166, 368] on textarea "**********" at bounding box center [564, 448] width 962 height 194
click at [167, 366] on textarea "**********" at bounding box center [564, 448] width 962 height 194
click at [224, 364] on textarea "**********" at bounding box center [564, 448] width 962 height 194
drag, startPoint x: 253, startPoint y: 359, endPoint x: 259, endPoint y: 374, distance: 16.2
click at [254, 365] on textarea "**********" at bounding box center [564, 448] width 962 height 194
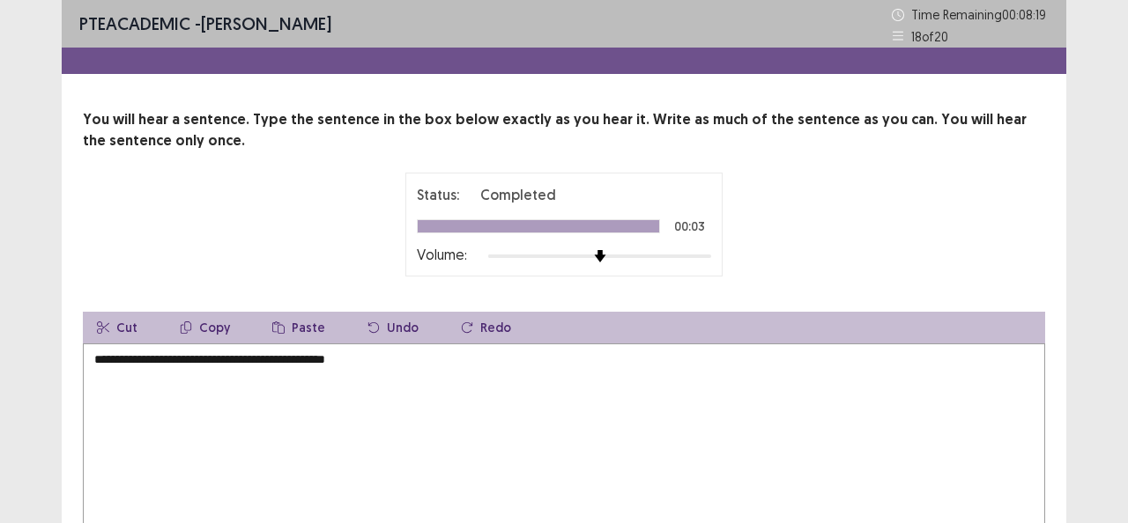
click at [247, 361] on textarea "**********" at bounding box center [564, 441] width 962 height 194
drag, startPoint x: 266, startPoint y: 361, endPoint x: 270, endPoint y: 371, distance: 10.3
click at [267, 363] on textarea "**********" at bounding box center [564, 441] width 962 height 194
click at [385, 359] on textarea "**********" at bounding box center [564, 441] width 962 height 194
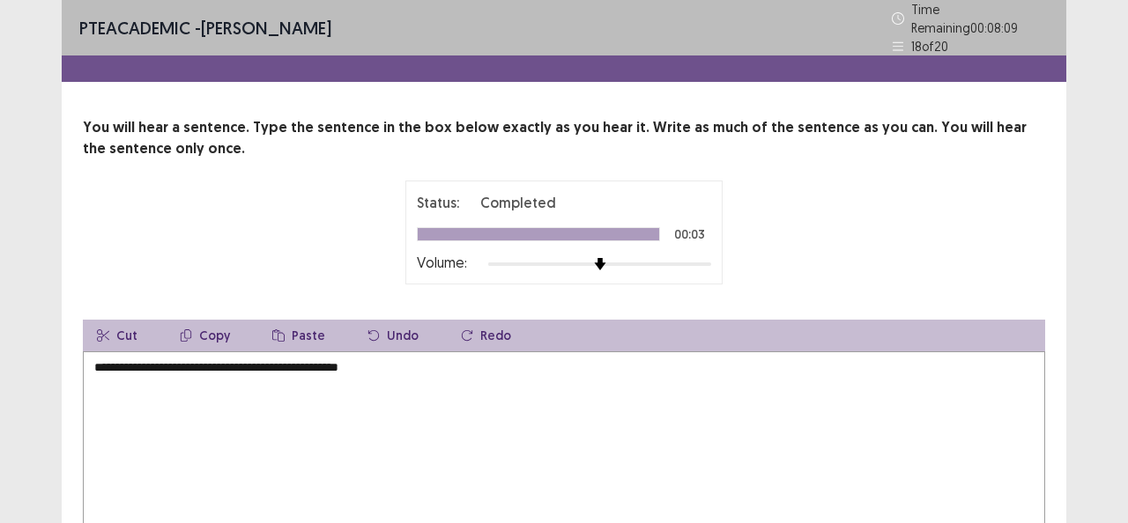
click at [171, 359] on textarea "**********" at bounding box center [564, 448] width 962 height 194
click at [174, 365] on textarea "**********" at bounding box center [564, 448] width 962 height 194
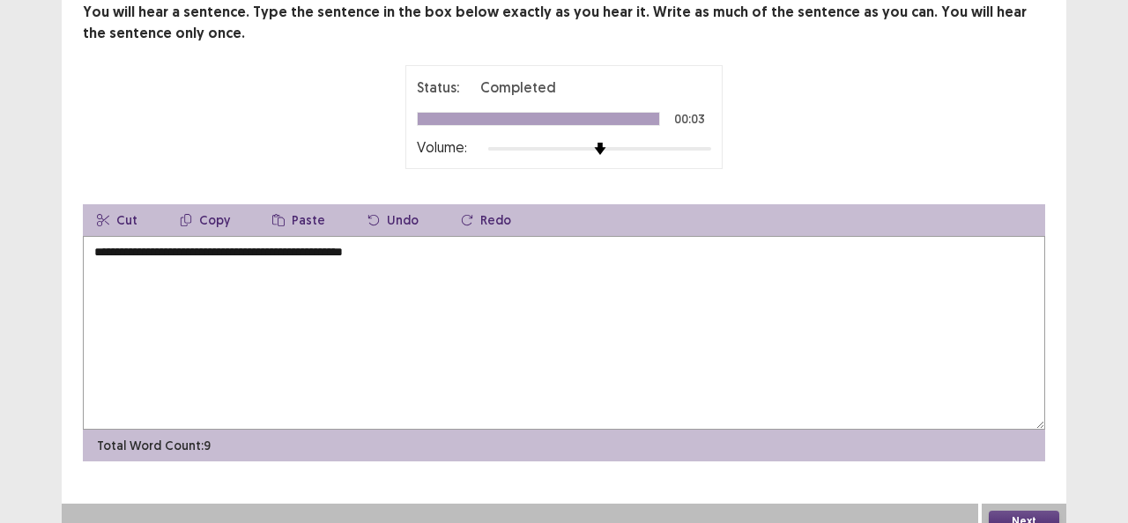
scroll to position [122, 0]
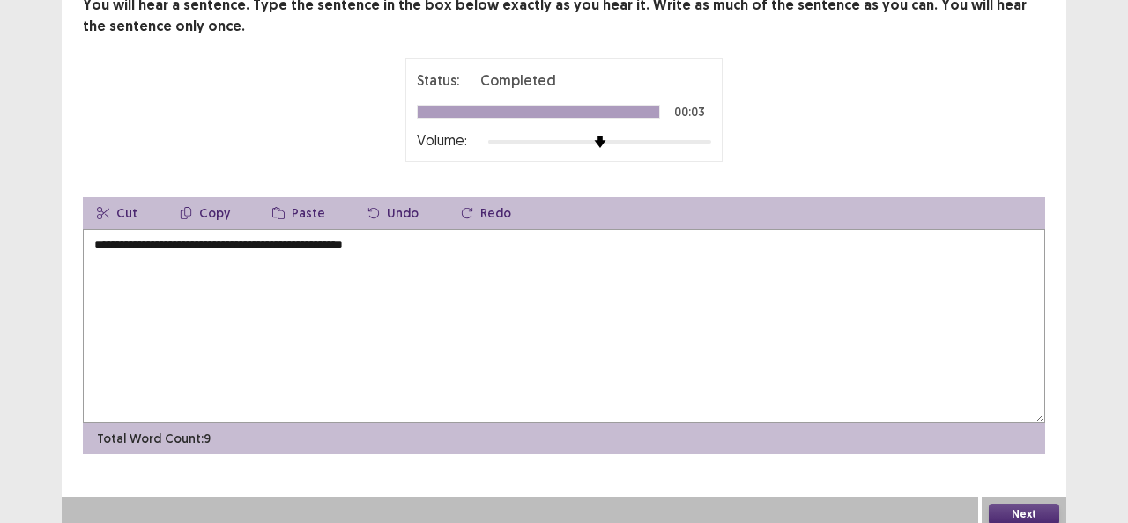
type textarea "**********"
click at [1042, 504] on button "Next" at bounding box center [1023, 514] width 70 height 21
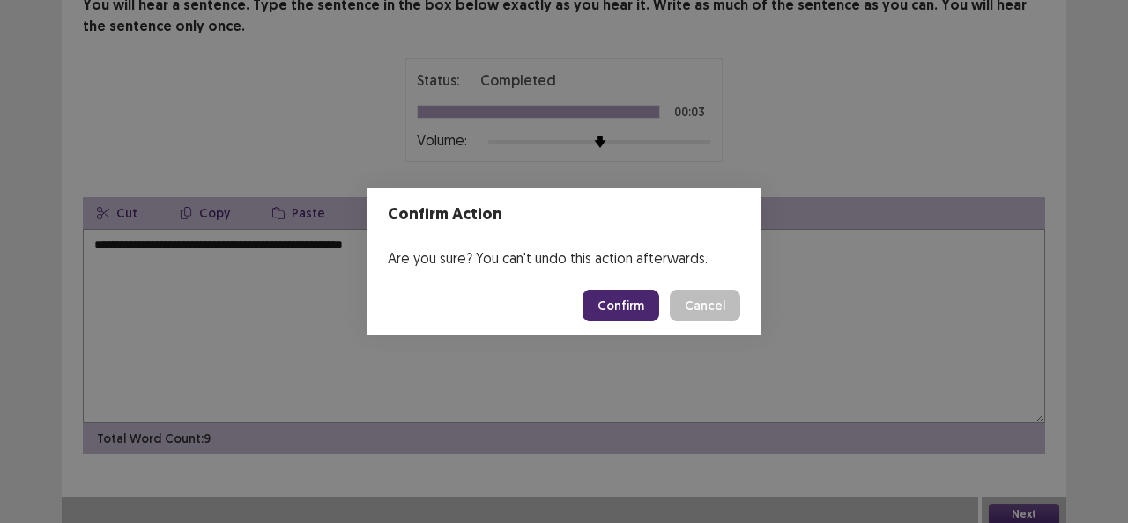
click at [642, 311] on button "Confirm" at bounding box center [620, 306] width 77 height 32
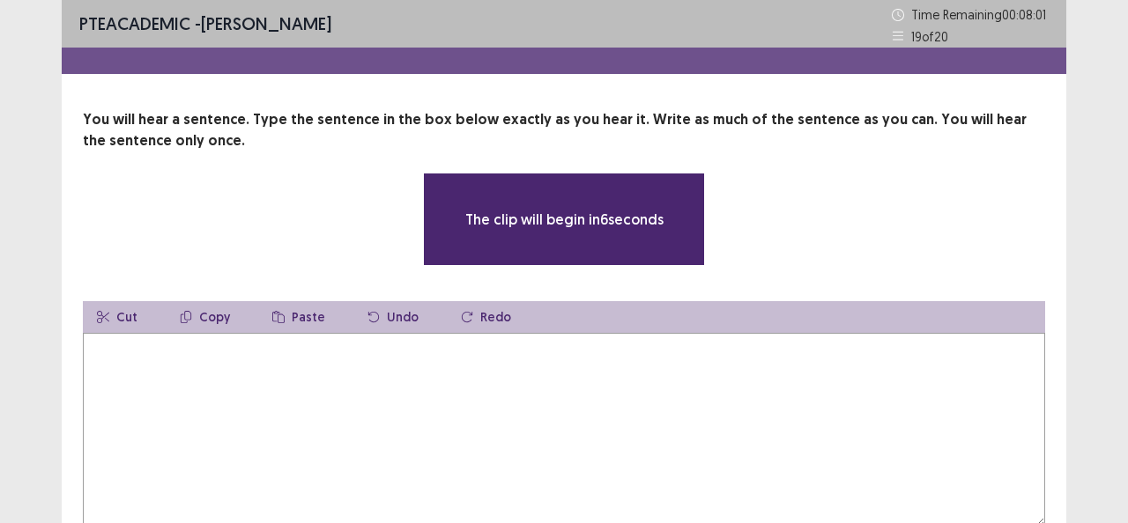
click at [294, 356] on textarea at bounding box center [564, 430] width 962 height 194
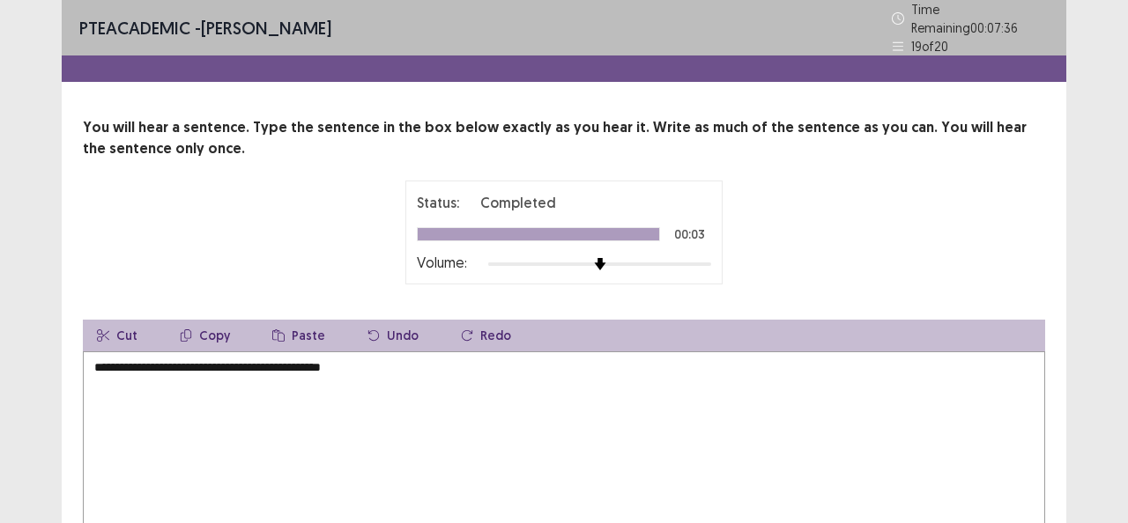
click at [334, 357] on textarea "**********" at bounding box center [564, 448] width 962 height 194
click at [349, 367] on textarea "**********" at bounding box center [564, 448] width 962 height 194
drag, startPoint x: 359, startPoint y: 356, endPoint x: 381, endPoint y: 396, distance: 46.1
click at [359, 365] on textarea "**********" at bounding box center [564, 448] width 962 height 194
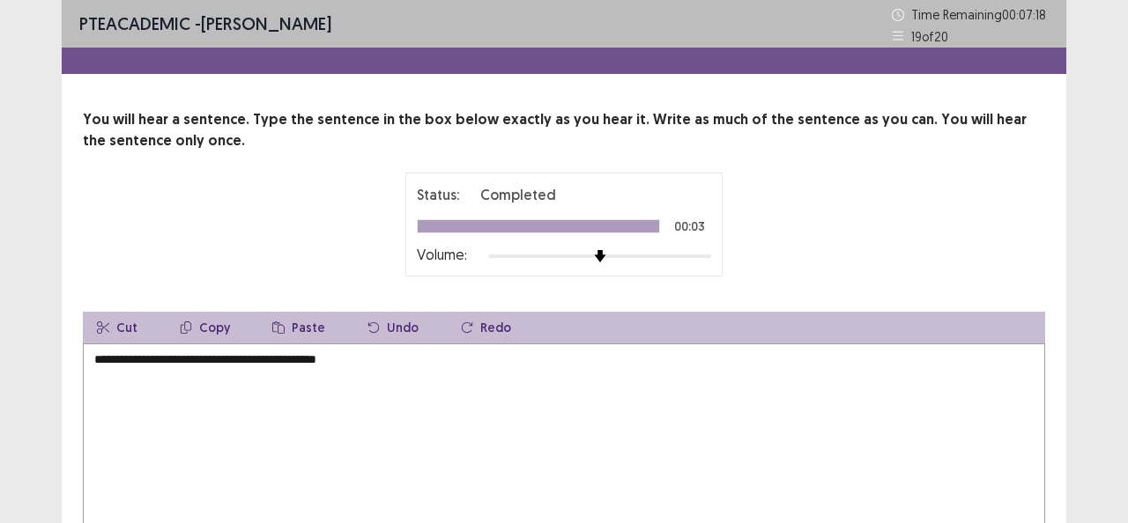
drag, startPoint x: 384, startPoint y: 362, endPoint x: 398, endPoint y: 380, distance: 22.6
click at [389, 368] on textarea "**********" at bounding box center [564, 441] width 962 height 194
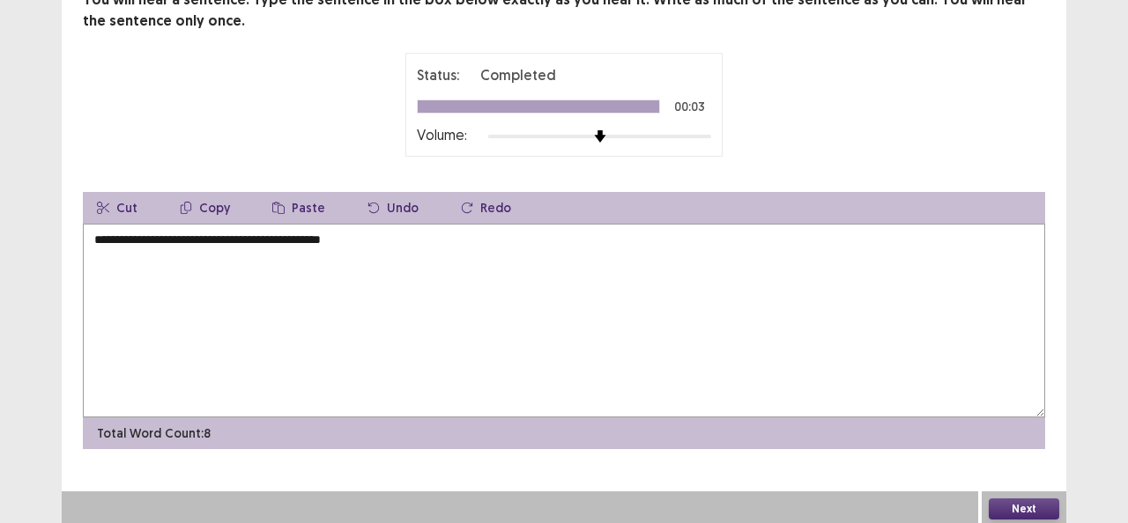
scroll to position [122, 0]
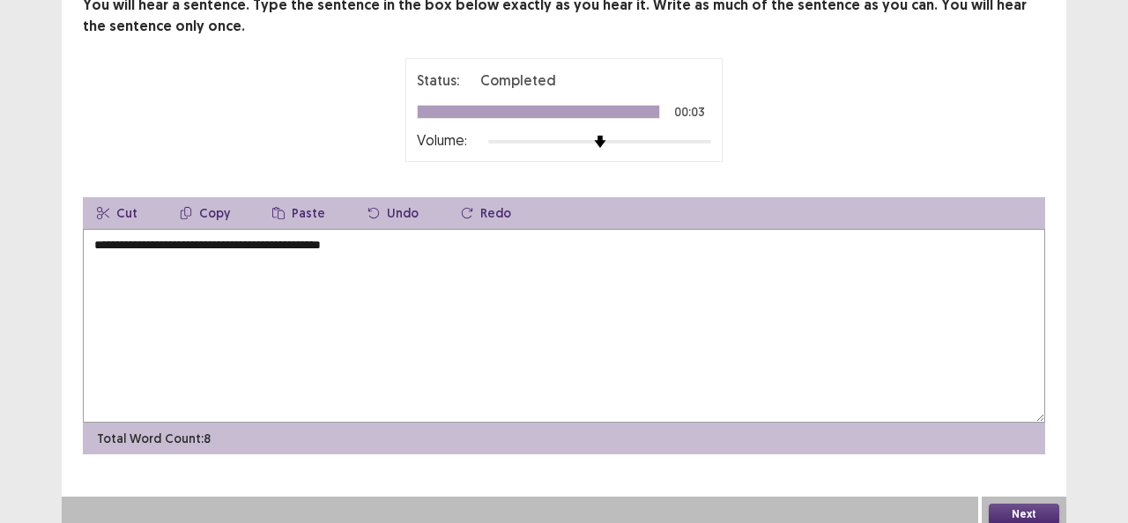
type textarea "**********"
click at [1019, 504] on button "Next" at bounding box center [1023, 514] width 70 height 21
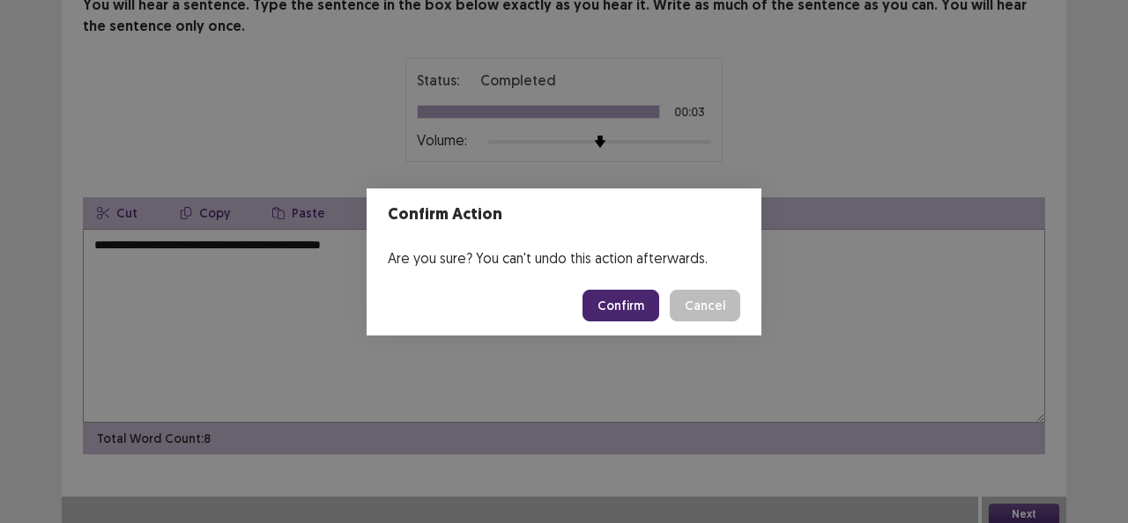
click at [622, 303] on button "Confirm" at bounding box center [620, 306] width 77 height 32
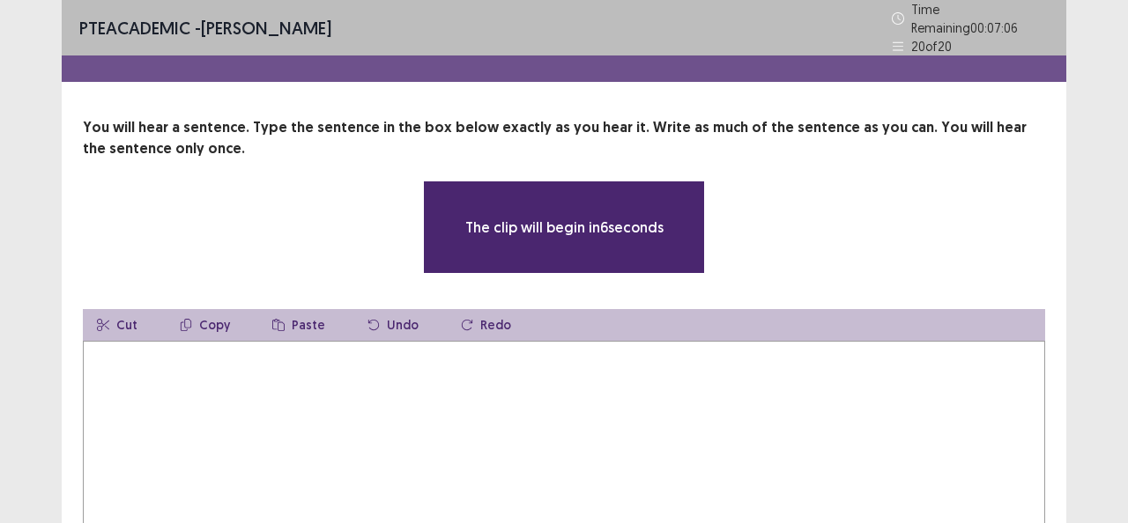
click at [629, 341] on textarea at bounding box center [564, 438] width 962 height 194
click at [486, 398] on textarea at bounding box center [564, 438] width 962 height 194
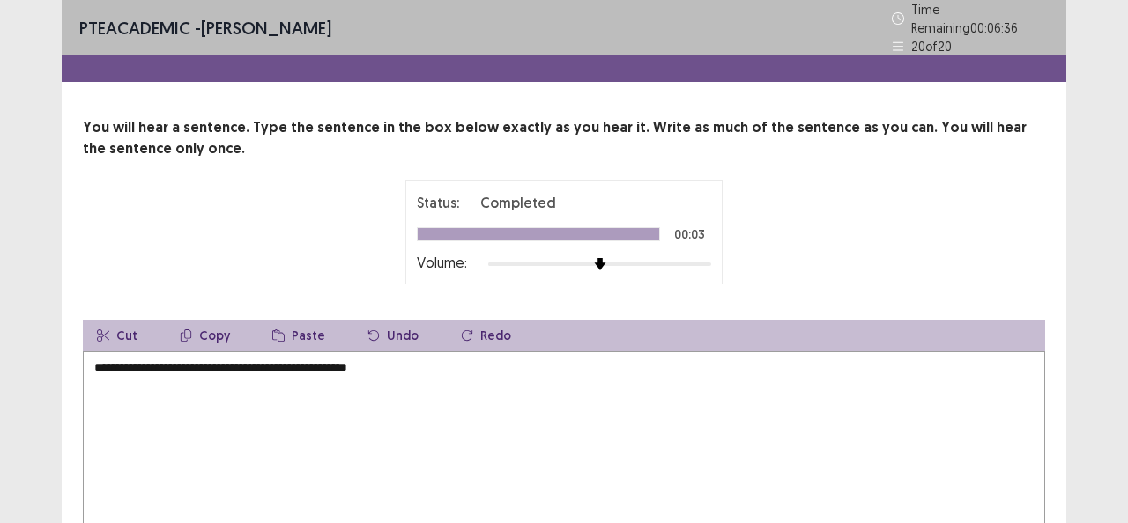
click at [255, 359] on textarea "**********" at bounding box center [564, 448] width 962 height 194
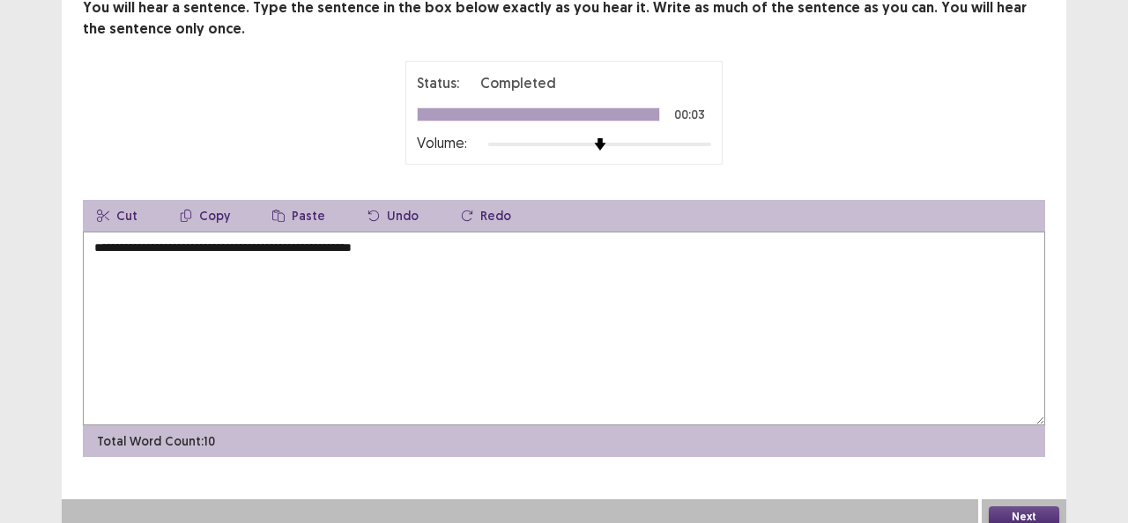
type textarea "**********"
click at [1010, 507] on button "Next" at bounding box center [1023, 517] width 70 height 21
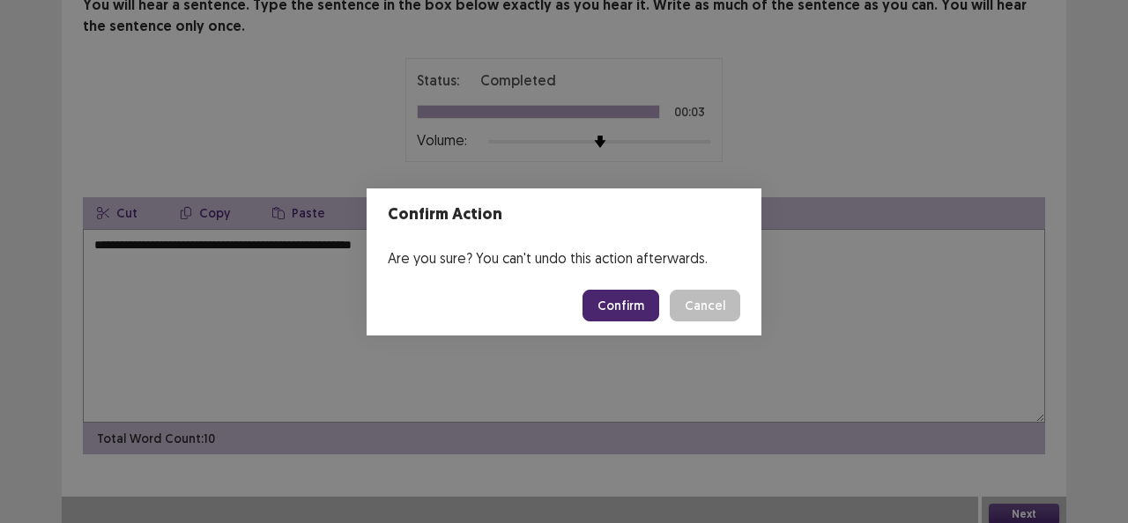
click at [636, 303] on button "Confirm" at bounding box center [620, 306] width 77 height 32
